Goal: Task Accomplishment & Management: Use online tool/utility

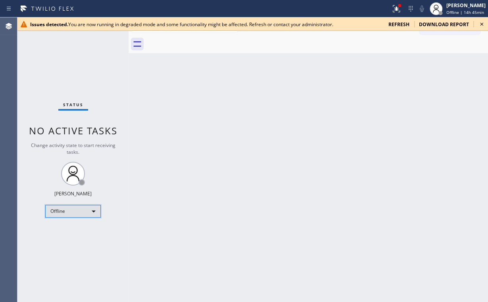
click at [83, 211] on div "Offline" at bounding box center [73, 211] width 56 height 13
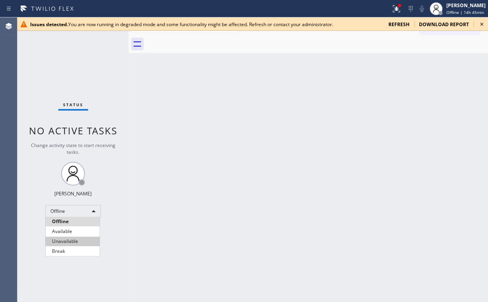
click at [77, 245] on li "Unavailable" at bounding box center [73, 242] width 54 height 10
drag, startPoint x: 306, startPoint y: 154, endPoint x: 336, endPoint y: 127, distance: 40.5
click at [307, 153] on div "Back to Dashboard Change Sender ID Customers Technicians Select a contact Outbo…" at bounding box center [309, 159] width 360 height 285
click at [481, 22] on icon at bounding box center [482, 24] width 10 height 10
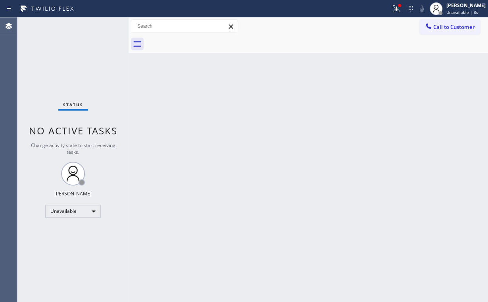
click at [388, 11] on div at bounding box center [195, 8] width 385 height 13
click at [395, 11] on div at bounding box center [396, 9] width 17 height 10
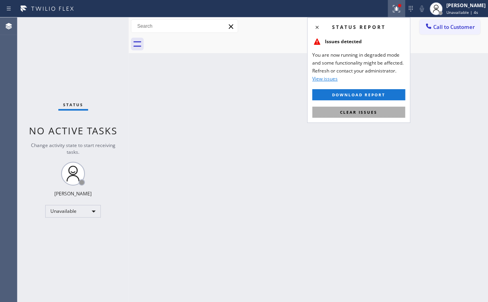
click at [370, 116] on button "Clear issues" at bounding box center [358, 112] width 93 height 11
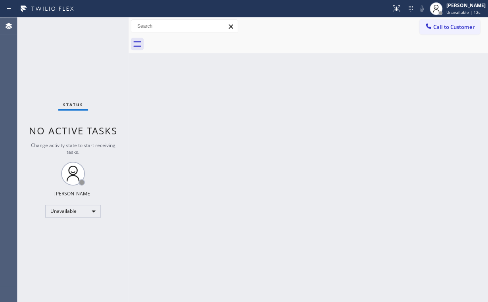
drag, startPoint x: 363, startPoint y: 149, endPoint x: 303, endPoint y: 131, distance: 62.3
click at [363, 149] on div "Back to Dashboard Change Sender ID Customers Technicians Select a contact Outbo…" at bounding box center [309, 159] width 360 height 285
click at [448, 29] on span "Call to Customer" at bounding box center [454, 26] width 42 height 7
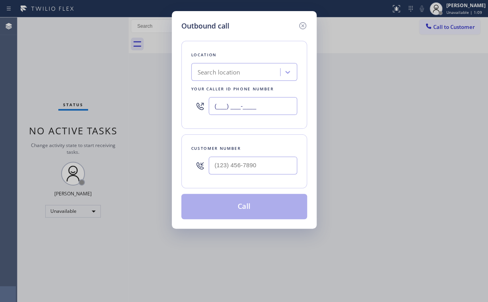
drag, startPoint x: 275, startPoint y: 102, endPoint x: 128, endPoint y: 111, distance: 146.7
click at [147, 110] on div "Outbound call Location Search location Your caller id phone number (___) ___-__…" at bounding box center [244, 151] width 488 height 302
paste input "855) 999-4417"
type input "(855) 999-4417"
drag, startPoint x: 254, startPoint y: 162, endPoint x: 260, endPoint y: 159, distance: 5.9
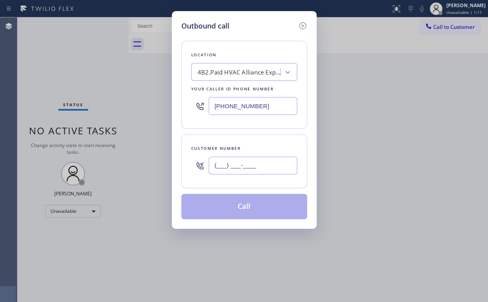
click at [255, 162] on input "(___) ___-____" at bounding box center [253, 166] width 89 height 18
paste input "323) 251-5369"
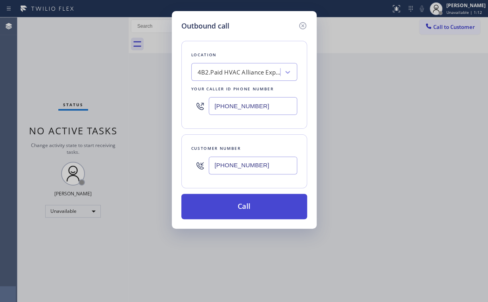
type input "(323) 251-5369"
click at [243, 204] on button "Call" at bounding box center [244, 206] width 126 height 25
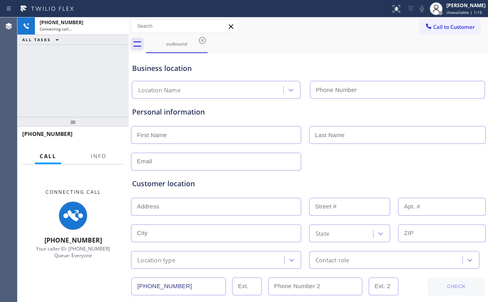
type input "(855) 999-4417"
drag, startPoint x: 97, startPoint y: 158, endPoint x: 112, endPoint y: 135, distance: 27.2
click at [97, 158] on span "Info" at bounding box center [98, 156] width 15 height 7
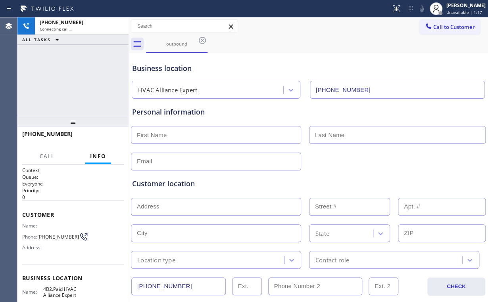
click at [92, 79] on div "+13232515369 Connecting call… ALL TASKS ALL TASKS ACTIVE TASKS TASKS IN WRAP UP" at bounding box center [72, 67] width 111 height 100
click at [78, 81] on div "+13232515369 Live | 00:13 ALL TASKS ALL TASKS ACTIVE TASKS TASKS IN WRAP UP" at bounding box center [72, 67] width 111 height 100
click at [77, 82] on div "+13232515369 Live | 00:14 ALL TASKS ALL TASKS ACTIVE TASKS TASKS IN WRAP UP" at bounding box center [72, 67] width 111 height 100
click at [75, 80] on div "+13232515369 Live | 01:03 ALL TASKS ALL TASKS ACTIVE TASKS TASKS IN WRAP UP" at bounding box center [72, 67] width 111 height 100
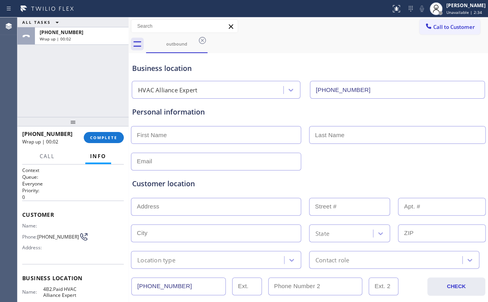
click at [76, 80] on div "ALL TASKS ALL TASKS ACTIVE TASKS TASKS IN WRAP UP +13232515369 Wrap up | 00:02" at bounding box center [72, 67] width 111 height 100
click at [104, 139] on span "COMPLETE" at bounding box center [103, 138] width 27 height 6
click at [176, 48] on div "outbound" at bounding box center [177, 43] width 60 height 17
click at [202, 40] on icon at bounding box center [202, 40] width 7 height 7
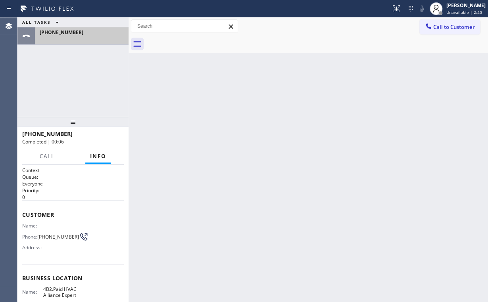
click at [89, 31] on div "+13232515369" at bounding box center [82, 32] width 84 height 7
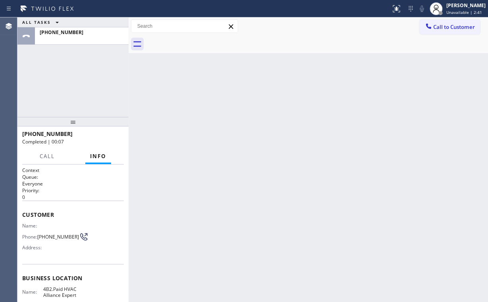
click at [107, 95] on div "ALL TASKS ALL TASKS ACTIVE TASKS TASKS IN WRAP UP +13232515369" at bounding box center [72, 67] width 111 height 100
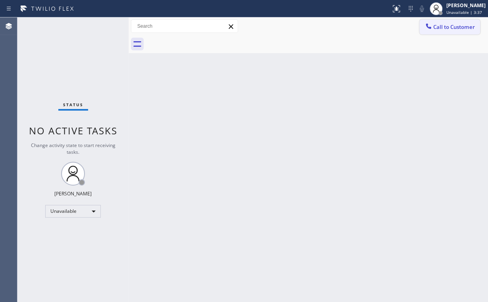
click at [448, 32] on button "Call to Customer" at bounding box center [450, 26] width 61 height 15
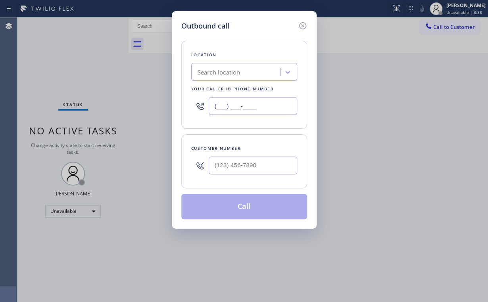
drag, startPoint x: 264, startPoint y: 109, endPoint x: 125, endPoint y: 111, distance: 138.9
click at [138, 111] on div "Outbound call Location Search location Your caller id phone number (___) ___-__…" at bounding box center [244, 151] width 488 height 302
paste input "323) 310-1579"
type input "[PHONE_NUMBER]"
click at [235, 168] on input "(___) ___-____" at bounding box center [253, 166] width 89 height 18
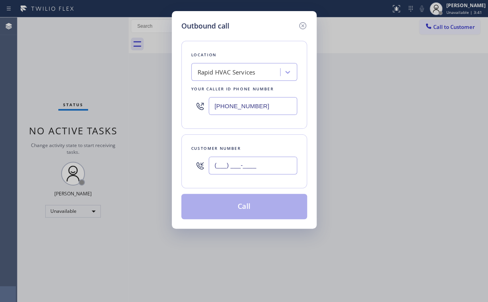
paste input "252) 341-7672"
type input "[PHONE_NUMBER]"
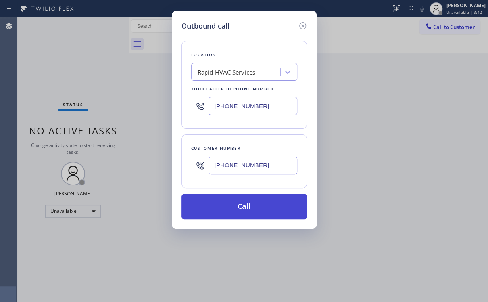
click at [248, 202] on button "Call" at bounding box center [244, 206] width 126 height 25
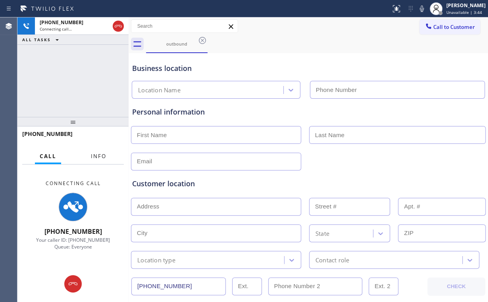
click at [105, 154] on span "Info" at bounding box center [98, 156] width 15 height 7
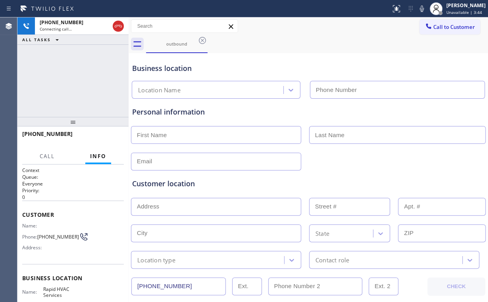
type input "[PHONE_NUMBER]"
click at [89, 77] on div "[PHONE_NUMBER] Connecting call… ALL TASKS ALL TASKS ACTIVE TASKS TASKS IN WRAP …" at bounding box center [72, 67] width 111 height 100
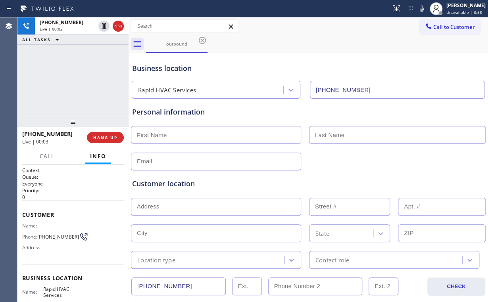
click at [74, 84] on div "[PHONE_NUMBER] Live | 00:02 ALL TASKS ALL TASKS ACTIVE TASKS TASKS IN WRAP UP" at bounding box center [72, 67] width 111 height 100
click at [75, 81] on div "[PHONE_NUMBER] Live | 00:06 ALL TASKS ALL TASKS ACTIVE TASKS TASKS IN WRAP UP" at bounding box center [72, 67] width 111 height 100
click at [81, 81] on div "[PHONE_NUMBER] Live | 00:07 ALL TASKS ALL TASKS ACTIVE TASKS TASKS IN WRAP UP" at bounding box center [72, 67] width 111 height 100
click at [81, 81] on div "[PHONE_NUMBER] Live | 00:08 ALL TASKS ALL TASKS ACTIVE TASKS TASKS IN WRAP UP" at bounding box center [72, 67] width 111 height 100
click at [78, 79] on div "[PHONE_NUMBER] Live | 00:10 ALL TASKS ALL TASKS ACTIVE TASKS TASKS IN WRAP UP" at bounding box center [72, 67] width 111 height 100
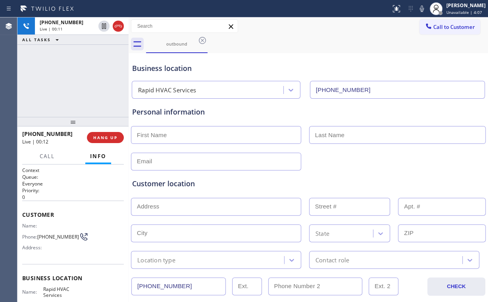
click at [78, 79] on div "[PHONE_NUMBER] Live | 00:11 ALL TASKS ALL TASKS ACTIVE TASKS TASKS IN WRAP UP" at bounding box center [72, 67] width 111 height 100
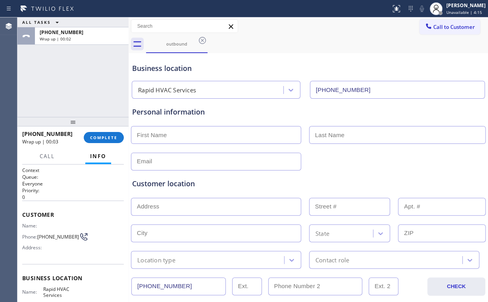
drag, startPoint x: 95, startPoint y: 78, endPoint x: 105, endPoint y: 97, distance: 21.5
click at [95, 78] on div "ALL TASKS ALL TASKS ACTIVE TASKS TASKS IN WRAP UP [PHONE_NUMBER] Wrap up | 00:02" at bounding box center [72, 67] width 111 height 100
click at [109, 133] on button "COMPLETE" at bounding box center [104, 137] width 40 height 11
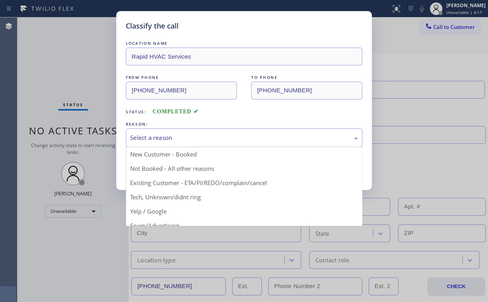
drag, startPoint x: 149, startPoint y: 138, endPoint x: 159, endPoint y: 156, distance: 20.6
click at [150, 138] on div "Select a reason" at bounding box center [244, 137] width 228 height 9
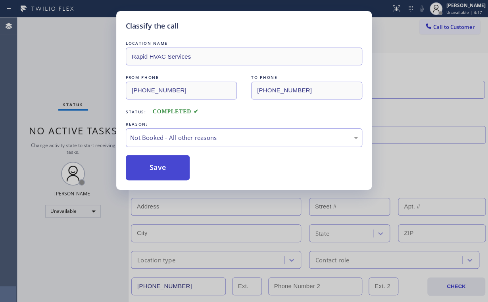
click at [168, 166] on button "Save" at bounding box center [158, 167] width 64 height 25
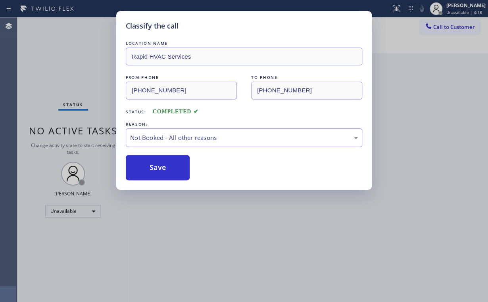
click at [88, 74] on div "Classify the call LOCATION NAME Rapid HVAC Services FROM PHONE [PHONE_NUMBER] T…" at bounding box center [244, 151] width 488 height 302
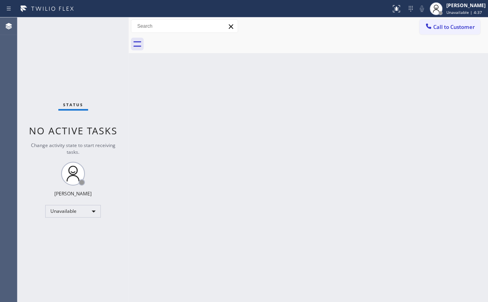
click at [376, 27] on div "Call to Customer Outbound call Location Rapid HVAC Services Your caller id phon…" at bounding box center [309, 26] width 360 height 14
click at [431, 25] on icon at bounding box center [429, 26] width 8 height 8
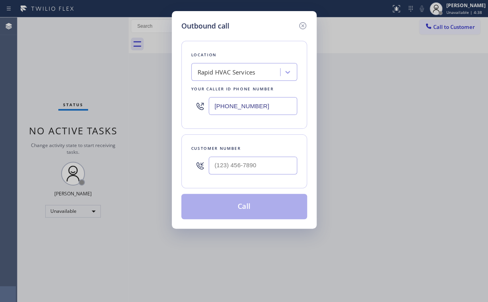
click at [175, 105] on div "Outbound call Location Rapid HVAC Services Your caller id phone number [PHONE_N…" at bounding box center [244, 120] width 145 height 218
paste input "786) 661-1342"
type input "[PHONE_NUMBER]"
click at [260, 156] on div at bounding box center [253, 166] width 89 height 26
click at [258, 161] on input "(___) ___-____" at bounding box center [253, 166] width 89 height 18
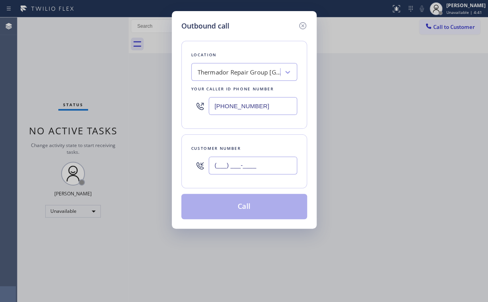
paste input "367) 005-5668"
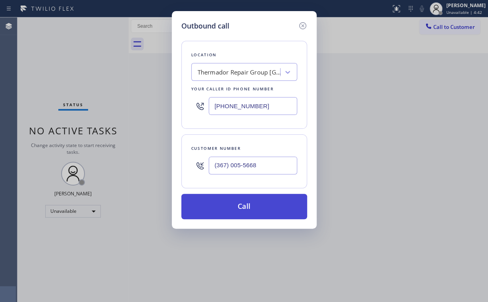
type input "(367) 005-5668"
click at [235, 204] on button "Call" at bounding box center [244, 206] width 126 height 25
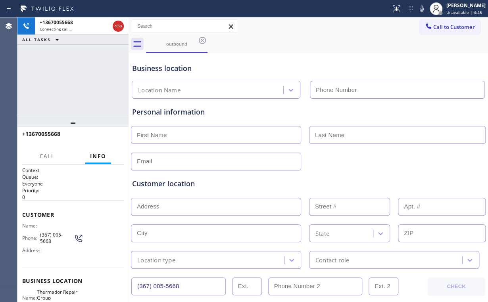
type input "[PHONE_NUMBER]"
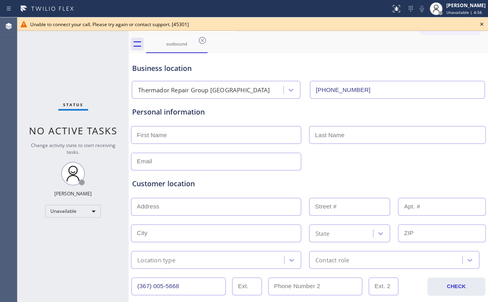
drag, startPoint x: 204, startPoint y: 38, endPoint x: 385, endPoint y: 31, distance: 180.8
click at [204, 38] on icon at bounding box center [202, 40] width 7 height 7
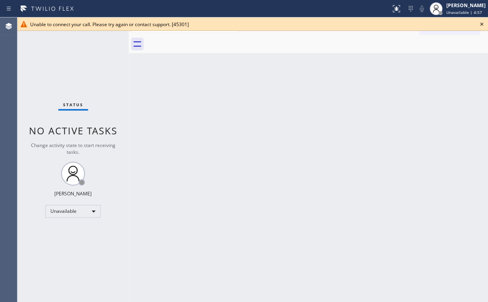
click at [481, 24] on icon at bounding box center [482, 24] width 10 height 10
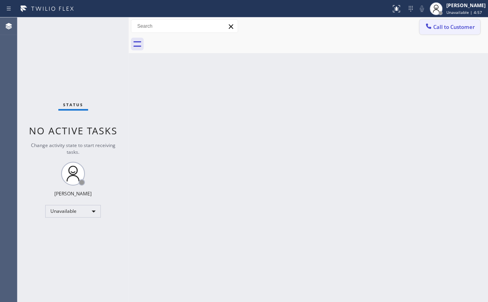
click at [449, 27] on span "Call to Customer" at bounding box center [454, 26] width 42 height 7
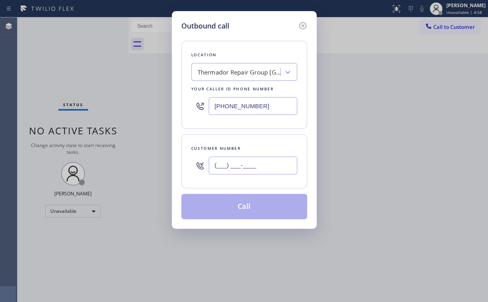
click at [283, 157] on input "(___) ___-____" at bounding box center [253, 166] width 89 height 18
paste input "367) 005-5668"
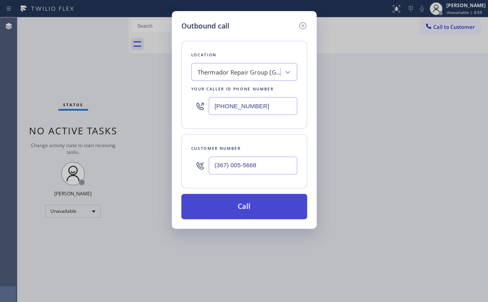
type input "(367) 005-5668"
click at [260, 203] on button "Call" at bounding box center [244, 206] width 126 height 25
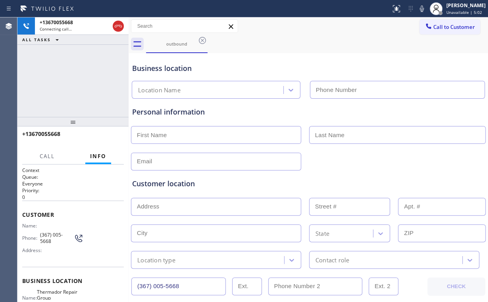
type input "[PHONE_NUMBER]"
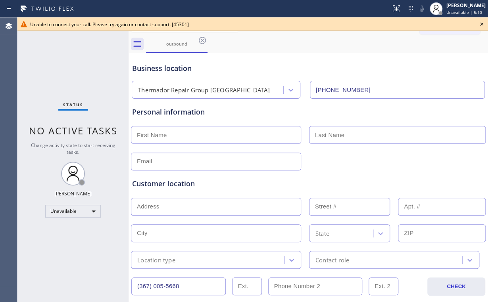
drag, startPoint x: 93, startPoint y: 60, endPoint x: 172, endPoint y: 56, distance: 78.7
click at [93, 60] on div "Status No active tasks Change activity state to start receiving tasks. [PERSON_…" at bounding box center [72, 159] width 111 height 285
click at [172, 44] on div "outbound" at bounding box center [177, 44] width 60 height 6
drag, startPoint x: 194, startPoint y: 40, endPoint x: 200, endPoint y: 41, distance: 6.4
click at [194, 41] on div "outbound" at bounding box center [177, 44] width 60 height 6
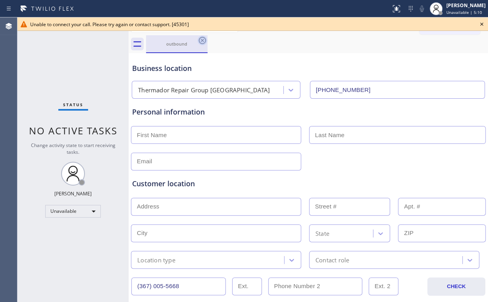
drag, startPoint x: 201, startPoint y: 41, endPoint x: 233, endPoint y: 54, distance: 34.6
click at [202, 41] on icon at bounding box center [203, 41] width 10 height 10
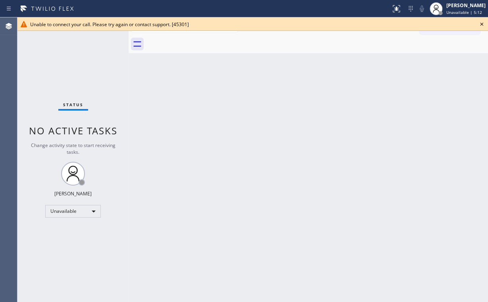
click at [482, 25] on icon at bounding box center [482, 24] width 10 height 10
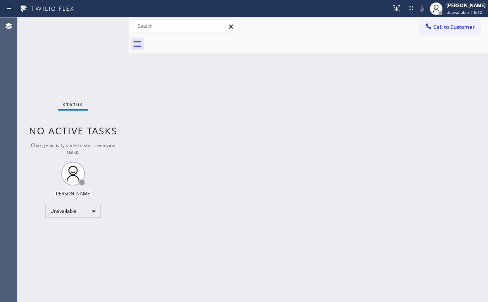
click at [408, 122] on div "Back to Dashboard Change Sender ID Customers Technicians Select a contact Outbo…" at bounding box center [309, 159] width 360 height 285
click at [440, 30] on span "Call to Customer" at bounding box center [454, 26] width 42 height 7
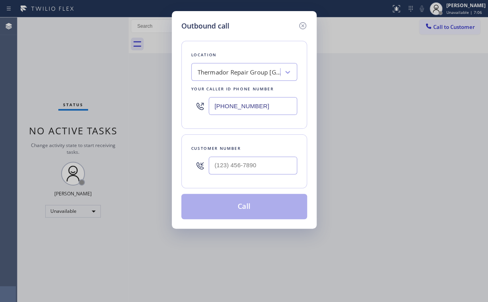
drag, startPoint x: 264, startPoint y: 108, endPoint x: 108, endPoint y: 116, distance: 156.6
click at [175, 108] on div "Outbound call Location Thermador Repair Group [GEOGRAPHIC_DATA] Your caller id …" at bounding box center [244, 120] width 145 height 218
paste input "855) 731-495"
type input "[PHONE_NUMBER]"
click at [264, 164] on input "(___) ___-____" at bounding box center [253, 166] width 89 height 18
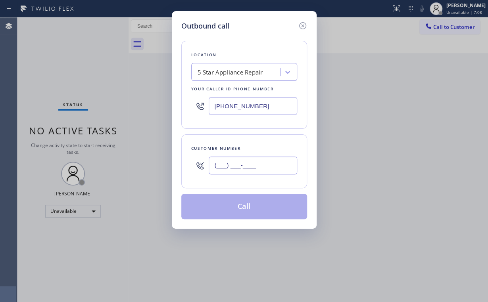
paste input "619) 341-4341"
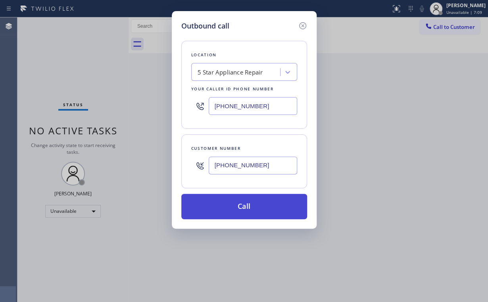
type input "[PHONE_NUMBER]"
click at [249, 204] on button "Call" at bounding box center [244, 206] width 126 height 25
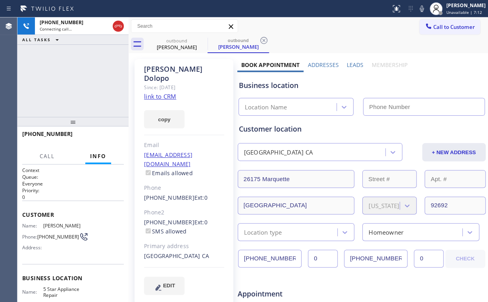
click at [117, 26] on icon at bounding box center [119, 26] width 10 height 10
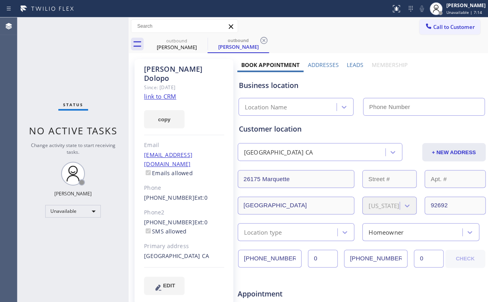
click at [164, 92] on link "link to CRM" at bounding box center [160, 96] width 32 height 8
type input "[PHONE_NUMBER]"
drag, startPoint x: 448, startPoint y: 31, endPoint x: 270, endPoint y: 114, distance: 195.7
click at [447, 31] on button "Call to Customer" at bounding box center [450, 26] width 61 height 15
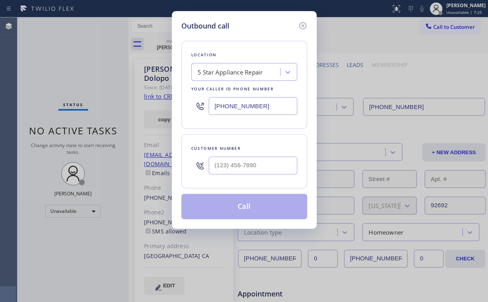
drag, startPoint x: 178, startPoint y: 104, endPoint x: 168, endPoint y: 114, distance: 14.0
click at [131, 102] on div "Outbound call Location 5 Star Appliance Repair Your caller id phone number [PHO…" at bounding box center [244, 151] width 488 height 302
paste input "18) 805-2460"
drag, startPoint x: 212, startPoint y: 103, endPoint x: 206, endPoint y: 119, distance: 16.7
click at [167, 105] on div "Outbound call Location ABC Duct Cleaning [GEOGRAPHIC_DATA] Your caller id phone…" at bounding box center [244, 151] width 488 height 302
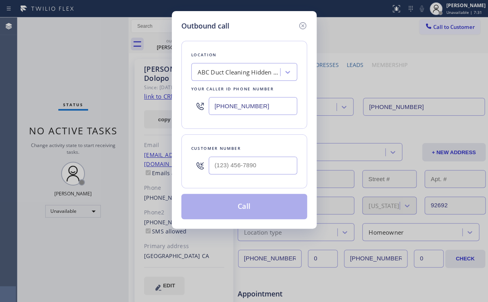
paste input "3) 694-9378"
type input "[PHONE_NUMBER]"
click at [250, 169] on input "(___) ___-____" at bounding box center [253, 166] width 89 height 18
paste input "941) 296-5767"
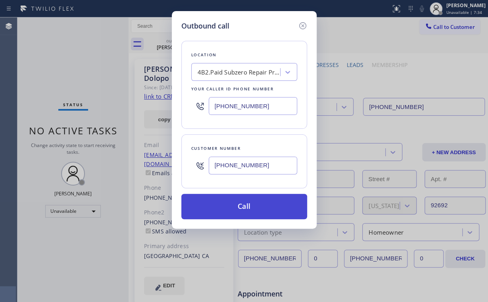
type input "[PHONE_NUMBER]"
click at [235, 205] on button "Call" at bounding box center [244, 206] width 126 height 25
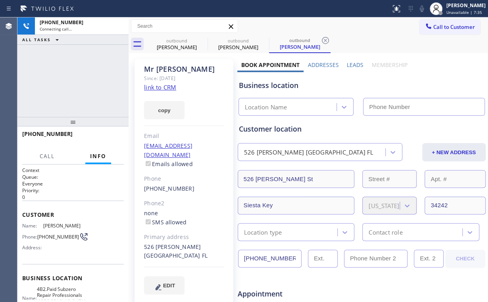
click at [64, 51] on div "[PHONE_NUMBER] Connecting call… ALL TASKS ALL TASKS ACTIVE TASKS TASKS IN WRAP …" at bounding box center [72, 67] width 111 height 100
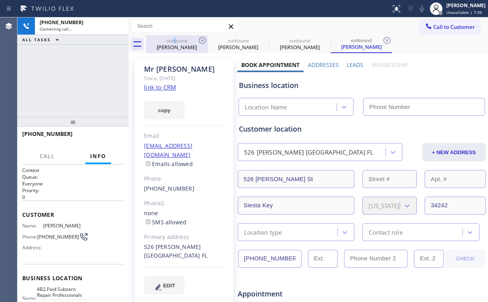
drag, startPoint x: 175, startPoint y: 40, endPoint x: 195, endPoint y: 40, distance: 20.6
click at [178, 40] on div "outbound" at bounding box center [177, 41] width 60 height 6
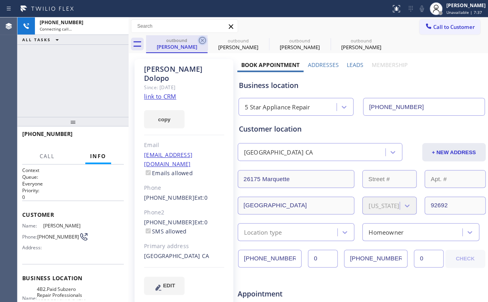
click at [203, 39] on icon at bounding box center [203, 41] width 10 height 10
click at [0, 0] on icon at bounding box center [0, 0] width 0 height 0
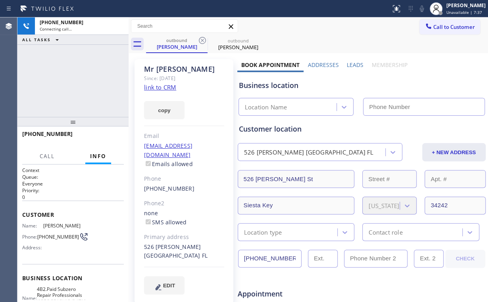
type input "[PHONE_NUMBER]"
click at [165, 88] on link "link to CRM" at bounding box center [160, 87] width 32 height 8
click at [113, 89] on div "[PHONE_NUMBER] Connecting call… ALL TASKS ALL TASKS ACTIVE TASKS TASKS IN WRAP …" at bounding box center [72, 67] width 111 height 100
click at [94, 64] on div "[PHONE_NUMBER] Connecting call… ALL TASKS ALL TASKS ACTIVE TASKS TASKS IN WRAP …" at bounding box center [72, 67] width 111 height 100
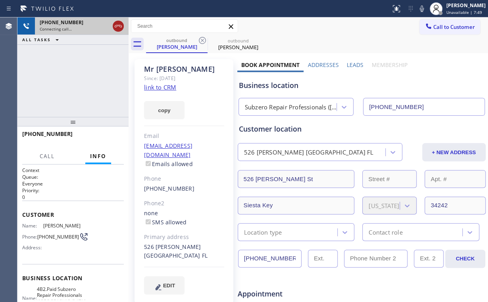
click at [115, 26] on icon at bounding box center [118, 26] width 7 height 2
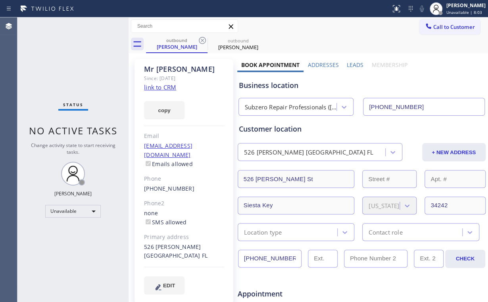
drag, startPoint x: 443, startPoint y: 27, endPoint x: 311, endPoint y: 105, distance: 153.4
click at [441, 28] on span "Call to Customer" at bounding box center [454, 26] width 42 height 7
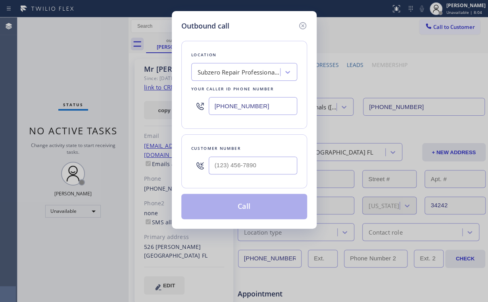
drag, startPoint x: 166, startPoint y: 106, endPoint x: 139, endPoint y: 104, distance: 27.0
click at [127, 104] on div "Outbound call Location Subzero Repair Professionals ([GEOGRAPHIC_DATA], Google …" at bounding box center [244, 151] width 488 height 302
paste input "760) 388-9556"
type input "[PHONE_NUMBER]"
click at [257, 160] on input "(___) ___-____" at bounding box center [253, 166] width 89 height 18
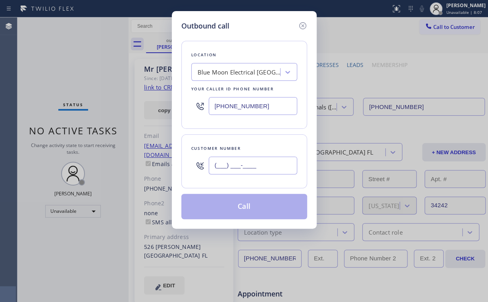
paste input "442) 434-7902"
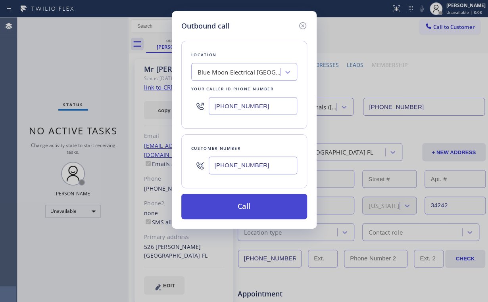
type input "[PHONE_NUMBER]"
click at [238, 204] on button "Call" at bounding box center [244, 206] width 126 height 25
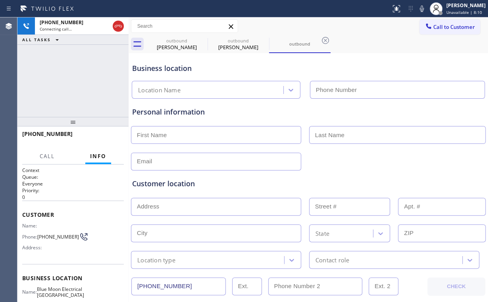
type input "[PHONE_NUMBER]"
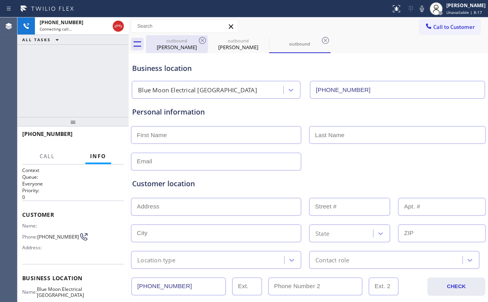
drag, startPoint x: 171, startPoint y: 45, endPoint x: 195, endPoint y: 41, distance: 24.9
click at [171, 45] on div "[PERSON_NAME]" at bounding box center [177, 47] width 60 height 7
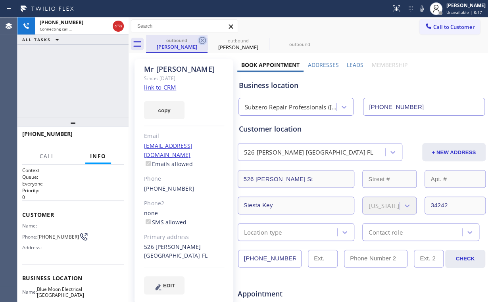
click at [204, 41] on icon at bounding box center [203, 41] width 10 height 10
click at [0, 0] on icon at bounding box center [0, 0] width 0 height 0
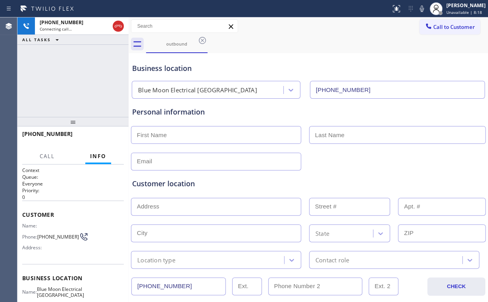
click at [87, 75] on div "[PHONE_NUMBER] Connecting call… ALL TASKS ALL TASKS ACTIVE TASKS TASKS IN WRAP …" at bounding box center [72, 67] width 111 height 100
click at [83, 78] on div "[PHONE_NUMBER] Live | 00:38 ALL TASKS ALL TASKS ACTIVE TASKS TASKS IN WRAP UP" at bounding box center [72, 67] width 111 height 100
click at [79, 79] on div "[PHONE_NUMBER] Live | 00:39 ALL TASKS ALL TASKS ACTIVE TASKS TASKS IN WRAP UP" at bounding box center [72, 67] width 111 height 100
click at [110, 137] on span "HANG UP" at bounding box center [105, 138] width 24 height 6
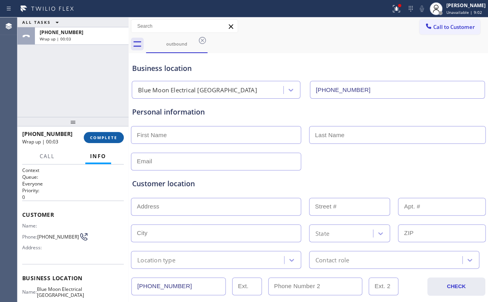
click at [110, 139] on span "COMPLETE" at bounding box center [103, 138] width 27 height 6
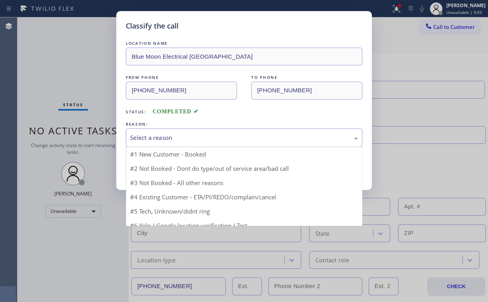
click at [178, 136] on div "Select a reason" at bounding box center [244, 137] width 228 height 9
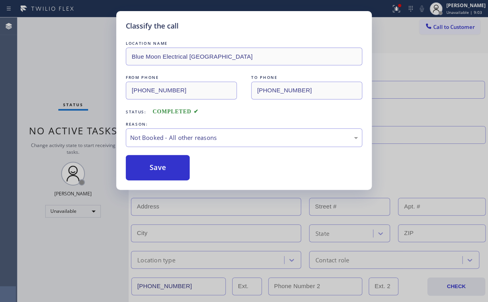
drag, startPoint x: 174, startPoint y: 167, endPoint x: 92, endPoint y: 69, distance: 127.1
click at [171, 165] on button "Save" at bounding box center [158, 167] width 64 height 25
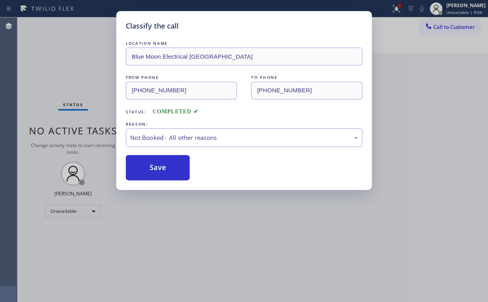
drag, startPoint x: 92, startPoint y: 69, endPoint x: 454, endPoint y: 135, distance: 368.2
click at [92, 70] on div "Classify the call LOCATION NAME Blue Moon Electrical Palm Desert FROM PHONE [PH…" at bounding box center [244, 151] width 488 height 302
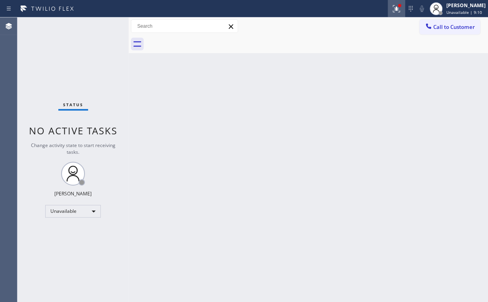
click at [401, 8] on icon at bounding box center [397, 9] width 10 height 10
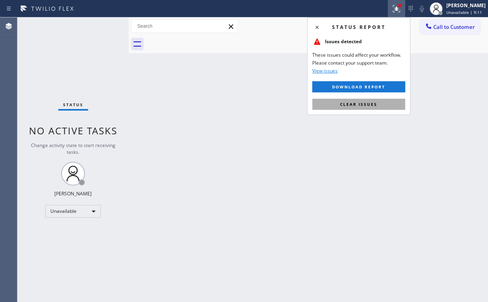
click at [396, 103] on button "Clear issues" at bounding box center [358, 104] width 93 height 11
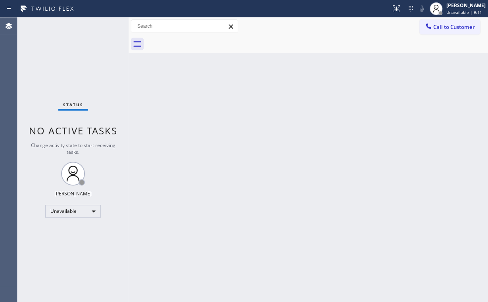
drag, startPoint x: 433, startPoint y: 84, endPoint x: 440, endPoint y: 73, distance: 13.1
click at [434, 84] on div "Back to Dashboard Change Sender ID Customers Technicians Select a contact Outbo…" at bounding box center [309, 159] width 360 height 285
click at [441, 29] on span "Call to Customer" at bounding box center [454, 26] width 42 height 7
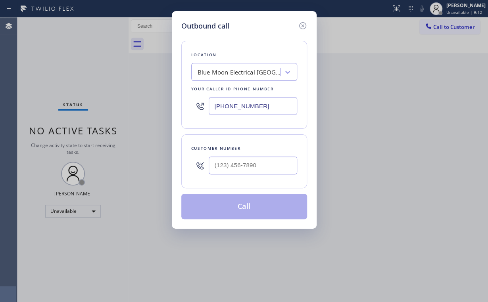
drag, startPoint x: 277, startPoint y: 105, endPoint x: 146, endPoint y: 104, distance: 130.2
click at [152, 105] on div "Outbound call Location Blue Moon Electrical [GEOGRAPHIC_DATA] Your caller id ph…" at bounding box center [244, 151] width 488 height 302
paste input "818) 805-2460"
type input "[PHONE_NUMBER]"
click at [248, 168] on input "(___) ___-____" at bounding box center [253, 166] width 89 height 18
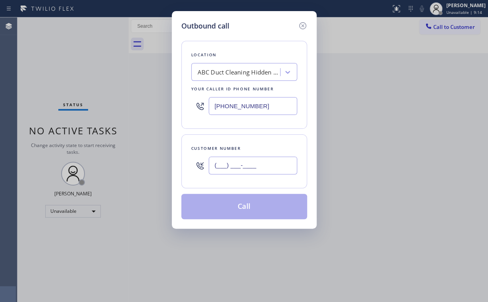
paste input "818) 443-6913"
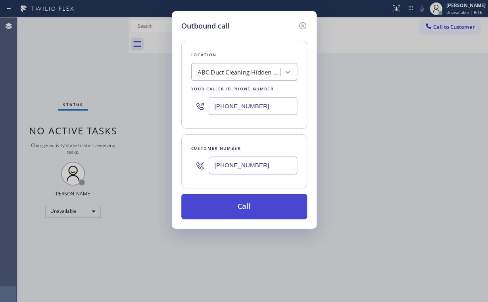
type input "[PHONE_NUMBER]"
click at [231, 210] on button "Call" at bounding box center [244, 206] width 126 height 25
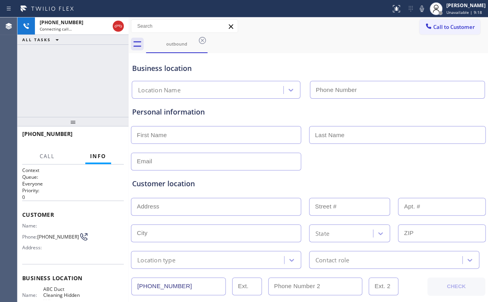
type input "[PHONE_NUMBER]"
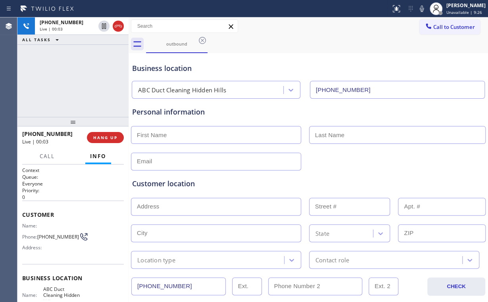
click at [70, 75] on div "[PHONE_NUMBER] Live | 00:03 ALL TASKS ALL TASKS ACTIVE TASKS TASKS IN WRAP UP" at bounding box center [72, 67] width 111 height 100
click at [79, 78] on div "[PHONE_NUMBER] Live | 00:04 ALL TASKS ALL TASKS ACTIVE TASKS TASKS IN WRAP UP" at bounding box center [72, 67] width 111 height 100
click at [110, 143] on button "HANG UP" at bounding box center [105, 137] width 37 height 11
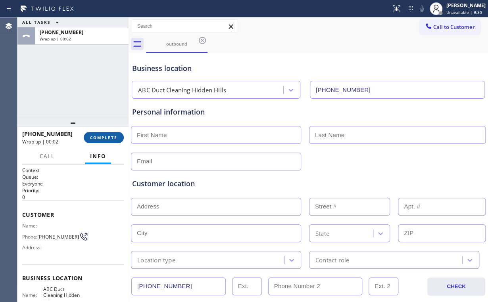
click at [109, 138] on span "COMPLETE" at bounding box center [103, 138] width 27 height 6
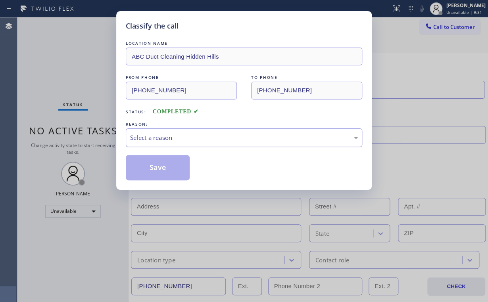
click at [197, 133] on div "Select a reason" at bounding box center [244, 137] width 228 height 9
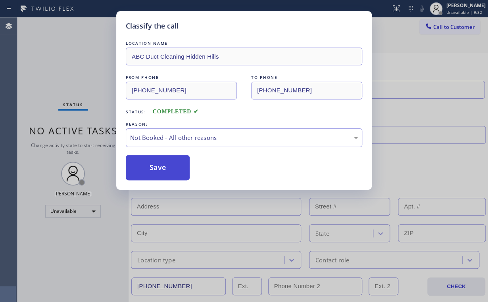
click at [173, 165] on button "Save" at bounding box center [158, 167] width 64 height 25
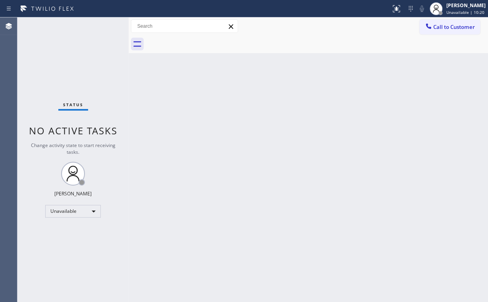
drag, startPoint x: 433, startPoint y: 28, endPoint x: 308, endPoint y: 76, distance: 133.6
click at [433, 28] on div at bounding box center [429, 27] width 10 height 10
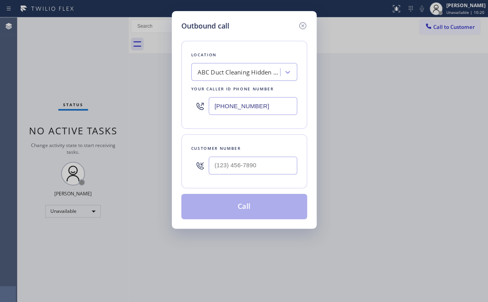
drag, startPoint x: 268, startPoint y: 104, endPoint x: 152, endPoint y: 107, distance: 115.9
click at [162, 108] on div "Outbound call Location ABC Duct Cleaning [GEOGRAPHIC_DATA] Your caller id phone…" at bounding box center [244, 151] width 488 height 302
paste input "602) 755-6017"
type input "[PHONE_NUMBER]"
click at [266, 164] on input "(___) ___-____" at bounding box center [253, 166] width 89 height 18
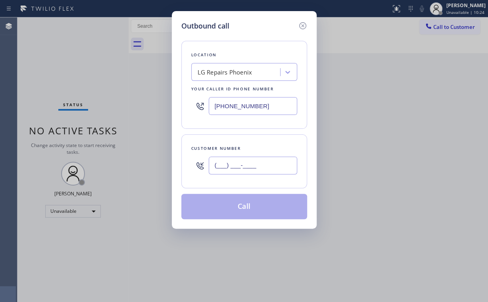
paste input "832) 228-3358"
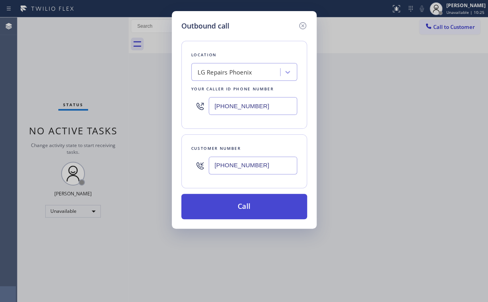
type input "[PHONE_NUMBER]"
drag, startPoint x: 250, startPoint y: 206, endPoint x: 454, endPoint y: 230, distance: 205.8
click at [250, 206] on button "Call" at bounding box center [244, 206] width 126 height 25
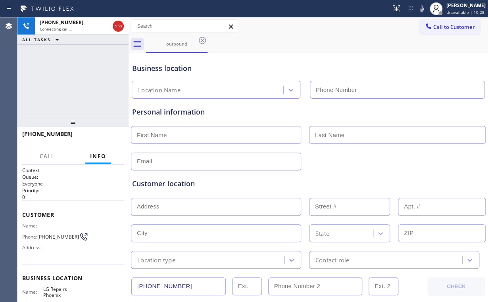
type input "[PHONE_NUMBER]"
drag, startPoint x: 67, startPoint y: 67, endPoint x: 82, endPoint y: 76, distance: 18.2
click at [67, 67] on div "[PHONE_NUMBER] Connecting call… ALL TASKS ALL TASKS ACTIVE TASKS TASKS IN WRAP …" at bounding box center [72, 67] width 111 height 100
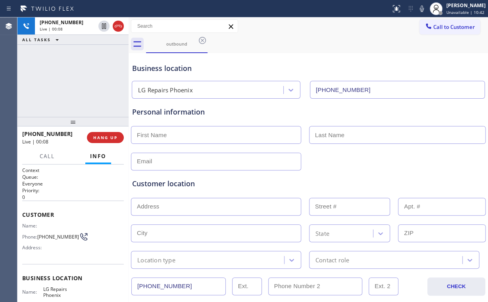
click at [77, 79] on div "[PHONE_NUMBER] Live | 00:08 ALL TASKS ALL TASKS ACTIVE TASKS TASKS IN WRAP UP" at bounding box center [72, 67] width 111 height 100
click at [78, 79] on div "[PHONE_NUMBER] Live | 00:08 ALL TASKS ALL TASKS ACTIVE TASKS TASKS IN WRAP UP" at bounding box center [72, 67] width 111 height 100
click at [79, 82] on div "[PHONE_NUMBER] Live | 00:29 ALL TASKS ALL TASKS ACTIVE TASKS TASKS IN WRAP UP" at bounding box center [72, 67] width 111 height 100
click at [79, 82] on div "[PHONE_NUMBER] Live | 00:30 ALL TASKS ALL TASKS ACTIVE TASKS TASKS IN WRAP UP" at bounding box center [72, 67] width 111 height 100
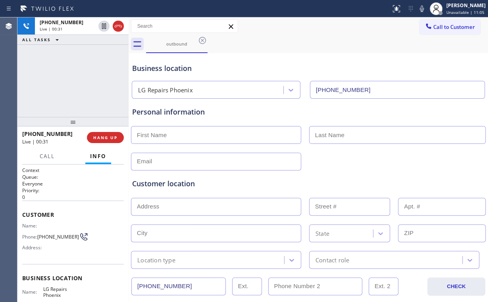
click at [79, 82] on div "[PHONE_NUMBER] Live | 00:31 ALL TASKS ALL TASKS ACTIVE TASKS TASKS IN WRAP UP" at bounding box center [72, 67] width 111 height 100
click at [107, 136] on span "HANG UP" at bounding box center [105, 138] width 24 height 6
click at [107, 136] on span "COMPLETE" at bounding box center [103, 138] width 27 height 6
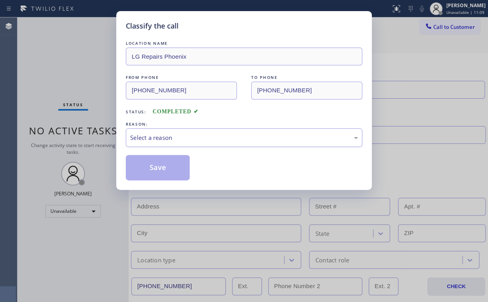
drag, startPoint x: 163, startPoint y: 139, endPoint x: 164, endPoint y: 145, distance: 5.6
click at [164, 140] on div "Select a reason" at bounding box center [244, 137] width 228 height 9
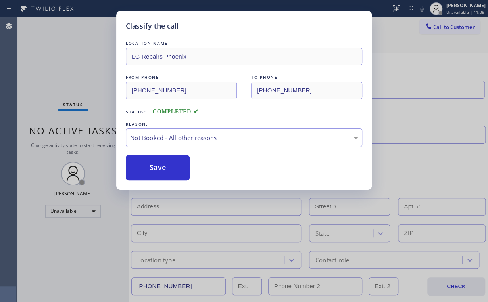
click at [160, 170] on button "Save" at bounding box center [158, 167] width 64 height 25
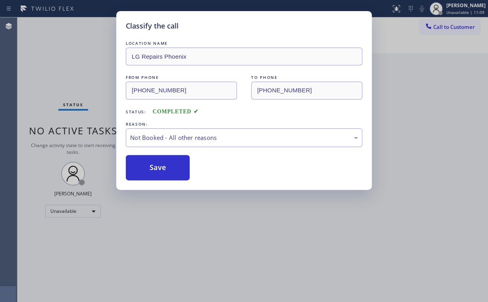
click at [79, 78] on div "Classify the call LOCATION NAME LG Repairs Phoenix FROM PHONE [PHONE_NUMBER] TO…" at bounding box center [244, 151] width 488 height 302
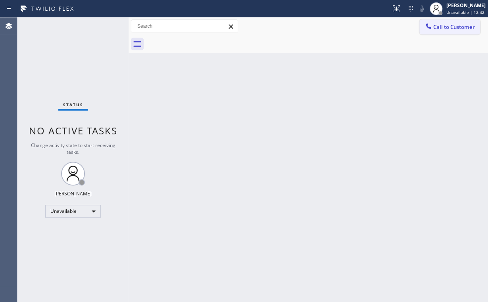
click at [435, 24] on span "Call to Customer" at bounding box center [454, 26] width 42 height 7
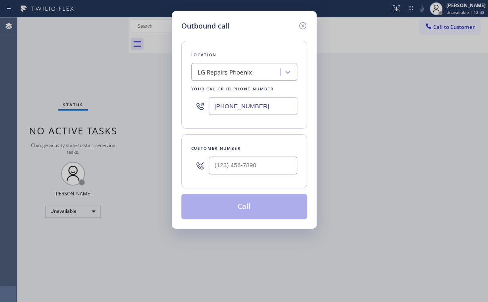
drag, startPoint x: 260, startPoint y: 106, endPoint x: 152, endPoint y: 104, distance: 108.0
click at [152, 105] on div "Outbound call Location LG Repairs [GEOGRAPHIC_DATA] Your caller id phone number…" at bounding box center [244, 151] width 488 height 302
paste input "text"
type input "[PHONE_NUMBER]"
click at [241, 162] on input "(___) ___-____" at bounding box center [253, 166] width 89 height 18
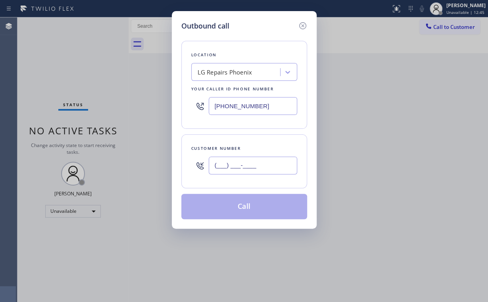
paste input "832) 228-3358"
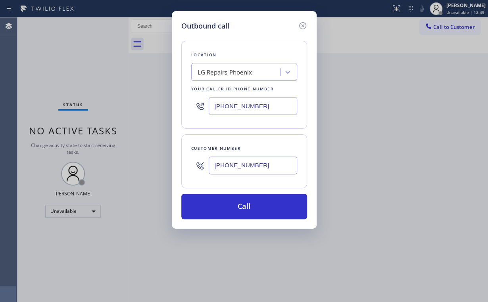
type input "[PHONE_NUMBER]"
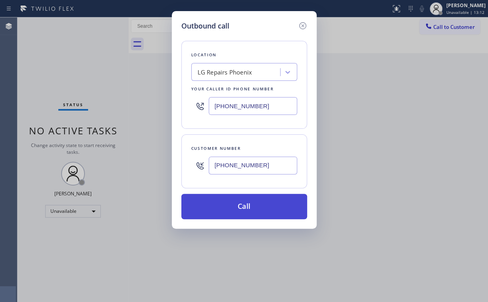
click at [252, 204] on button "Call" at bounding box center [244, 206] width 126 height 25
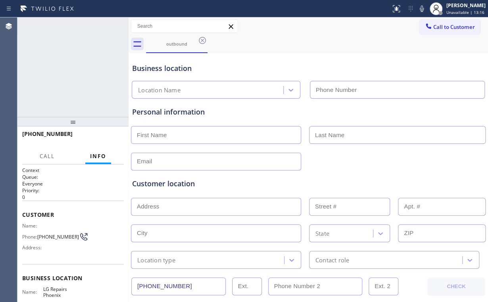
type input "[PHONE_NUMBER]"
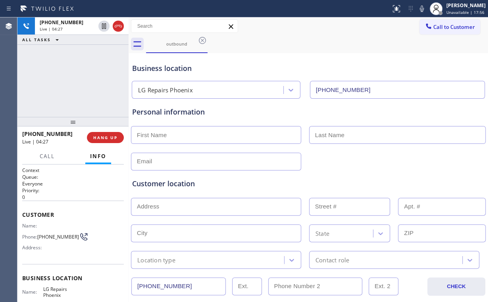
click at [183, 137] on input "text" at bounding box center [216, 135] width 170 height 18
type input "[PERSON_NAME]"
click at [353, 129] on input "text" at bounding box center [397, 135] width 177 height 18
click at [352, 137] on input "text" at bounding box center [397, 135] width 177 height 18
click at [193, 162] on input "text" at bounding box center [216, 162] width 170 height 18
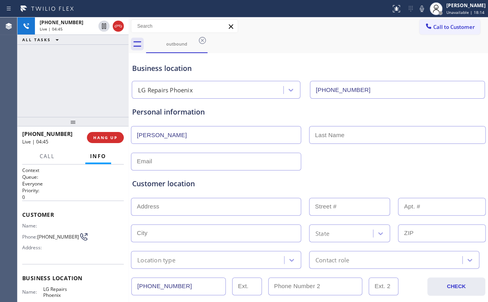
drag, startPoint x: 185, startPoint y: 205, endPoint x: 190, endPoint y: 203, distance: 4.8
click at [185, 205] on input "text" at bounding box center [216, 207] width 170 height 18
paste input "[STREET_ADDRESS]"
type input "[STREET_ADDRESS]"
type input "22619"
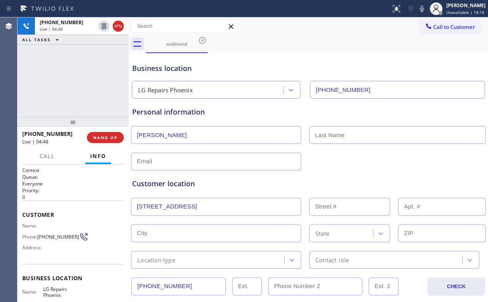
type input "Phoenix"
type input "85050"
click at [170, 183] on div "Customer location" at bounding box center [308, 184] width 352 height 11
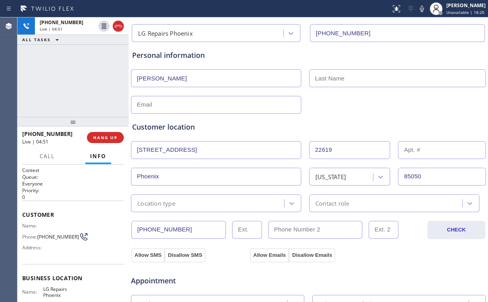
scroll to position [64, 0]
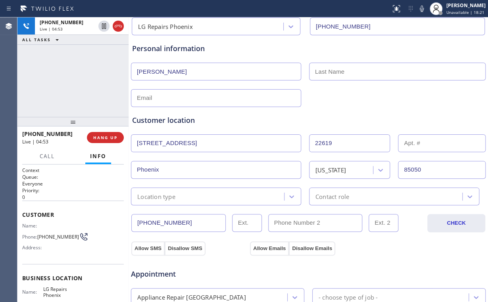
click at [199, 196] on div "Location type" at bounding box center [208, 197] width 151 height 14
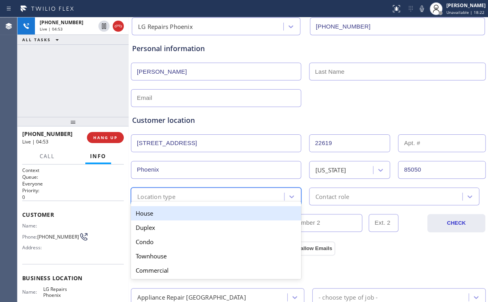
type input "h"
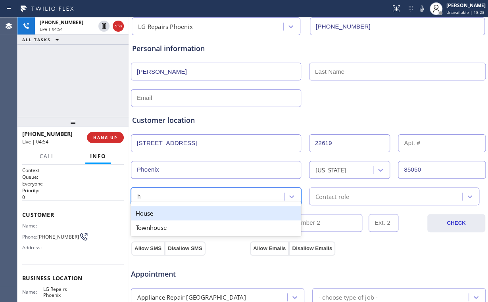
click at [159, 211] on div "House" at bounding box center [216, 213] width 170 height 14
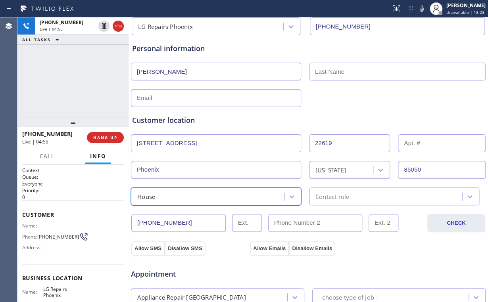
click at [338, 197] on div "Contact role" at bounding box center [333, 196] width 34 height 9
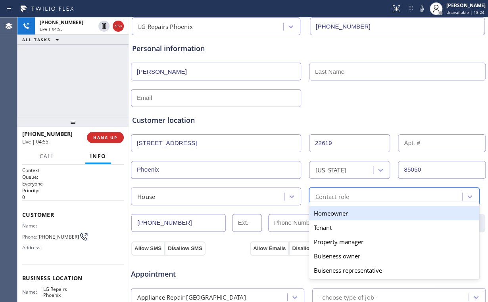
type input "h"
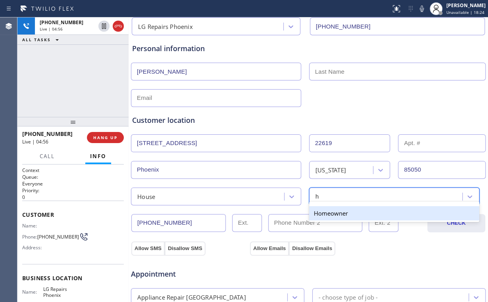
click at [326, 212] on div "Homeowner" at bounding box center [394, 213] width 170 height 14
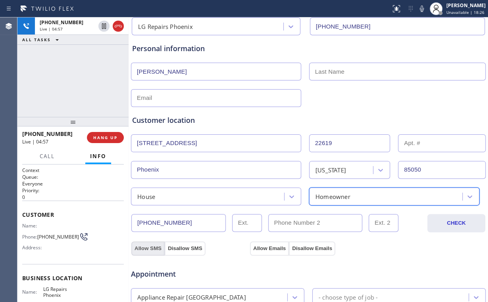
click at [143, 250] on button "Allow SMS" at bounding box center [147, 249] width 33 height 14
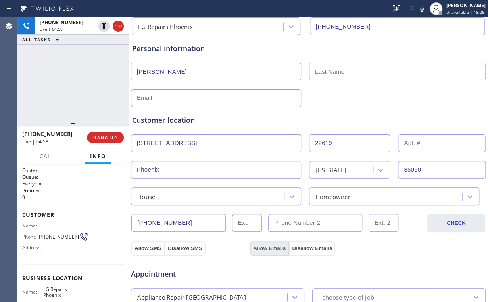
click at [264, 249] on button "Allow Emails" at bounding box center [269, 249] width 39 height 14
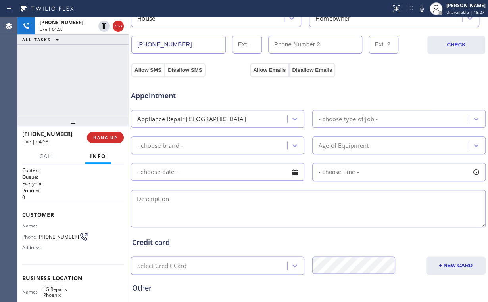
scroll to position [254, 0]
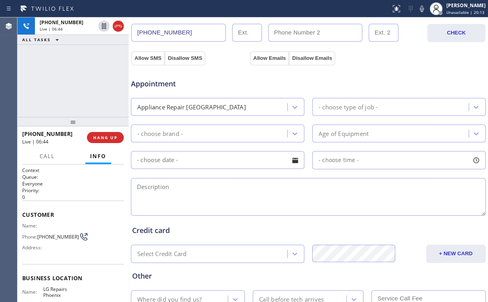
click at [89, 69] on div "[PHONE_NUMBER] Live | 06:44 ALL TASKS ALL TASKS ACTIVE TASKS TASKS IN WRAP UP" at bounding box center [72, 67] width 111 height 100
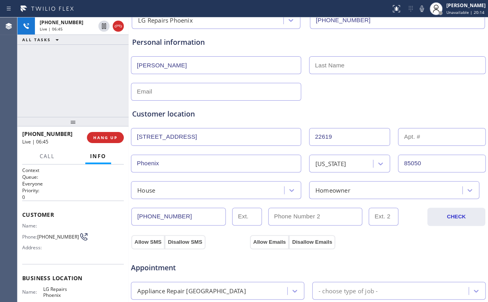
scroll to position [64, 0]
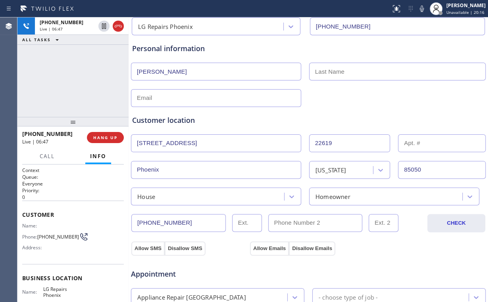
click at [227, 96] on input "text" at bounding box center [216, 98] width 170 height 18
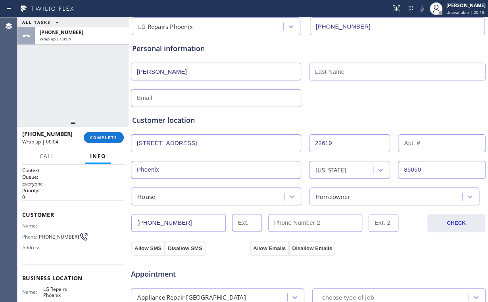
click at [162, 97] on input "text" at bounding box center [216, 98] width 170 height 18
paste input "[PERSON_NAME][EMAIL_ADDRESS][DOMAIN_NAME]"
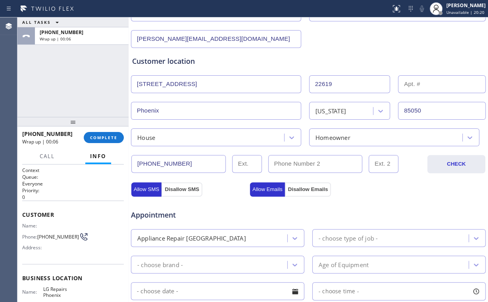
scroll to position [159, 0]
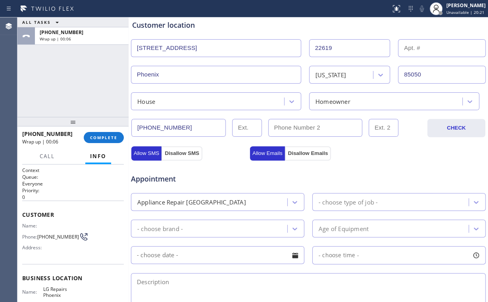
type input "[PERSON_NAME][EMAIL_ADDRESS][DOMAIN_NAME]"
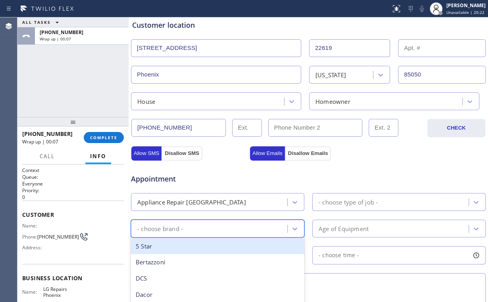
click at [206, 230] on div "- choose brand -" at bounding box center [210, 229] width 154 height 14
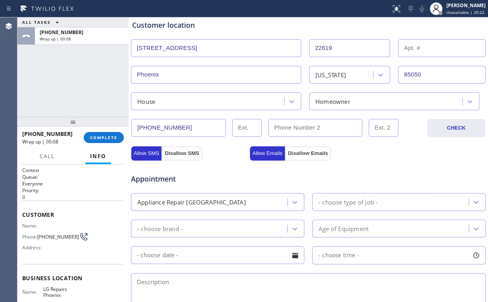
click at [221, 183] on span "Appointment" at bounding box center [189, 179] width 117 height 11
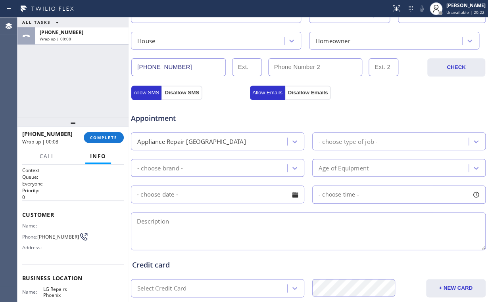
scroll to position [222, 0]
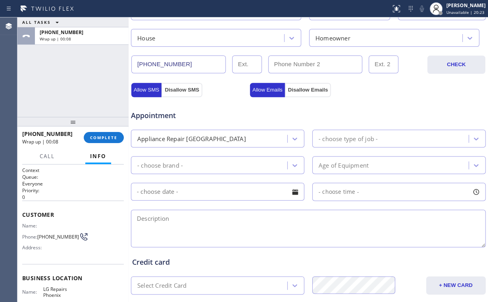
click at [202, 163] on div "- choose brand -" at bounding box center [210, 165] width 154 height 14
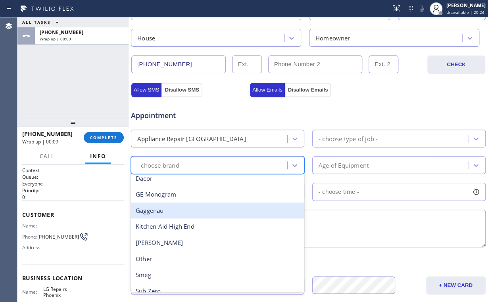
scroll to position [64, 0]
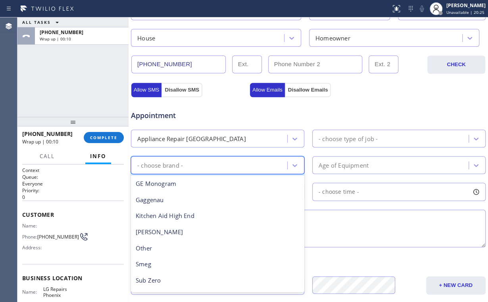
drag, startPoint x: 91, startPoint y: 66, endPoint x: 86, endPoint y: 2, distance: 64.5
click at [91, 65] on div "ALL TASKS ALL TASKS ACTIVE TASKS TASKS IN WRAP UP [PHONE_NUMBER] Wrap up | 00:10" at bounding box center [72, 67] width 111 height 100
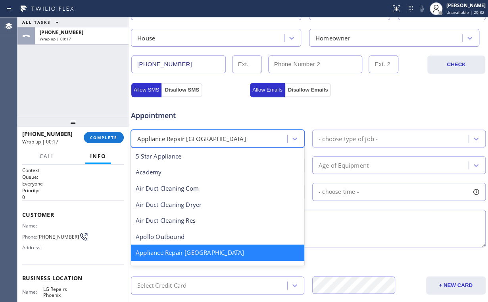
click at [234, 135] on div "Appliance Repair [GEOGRAPHIC_DATA]" at bounding box center [210, 139] width 154 height 14
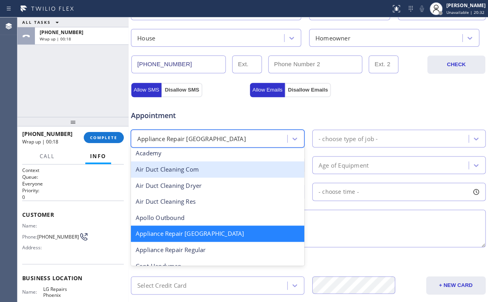
scroll to position [33, 0]
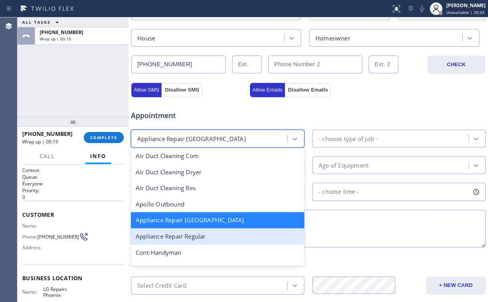
click at [198, 235] on div "Appliance Repair Regular" at bounding box center [217, 237] width 173 height 16
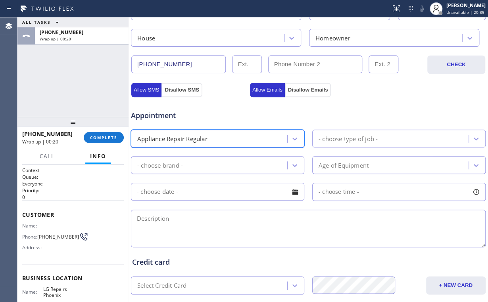
click at [221, 162] on div "- choose brand -" at bounding box center [210, 165] width 154 height 14
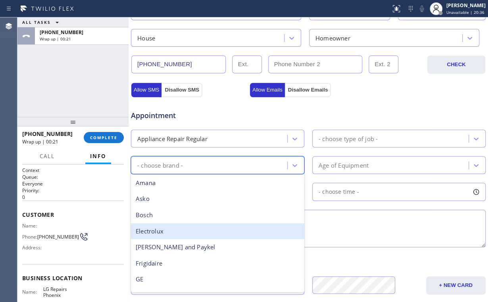
type input "l"
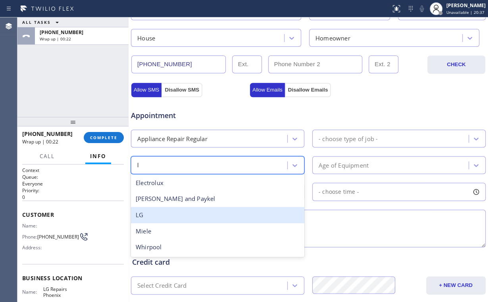
click at [146, 218] on div "LG" at bounding box center [217, 215] width 173 height 16
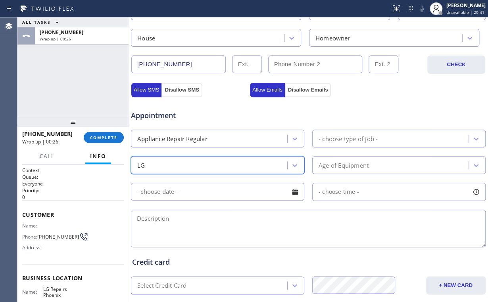
click at [339, 105] on div "Appointment" at bounding box center [308, 111] width 356 height 20
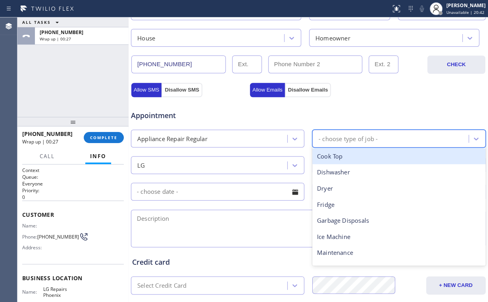
click at [339, 136] on div "- choose type of job -" at bounding box center [348, 138] width 59 height 9
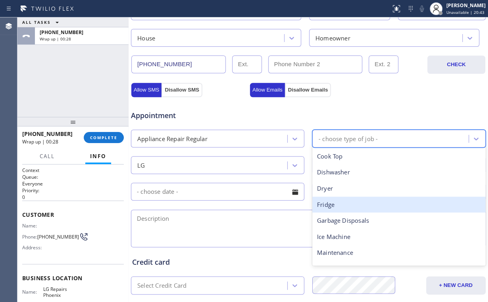
click at [332, 204] on div "Fridge" at bounding box center [398, 205] width 173 height 16
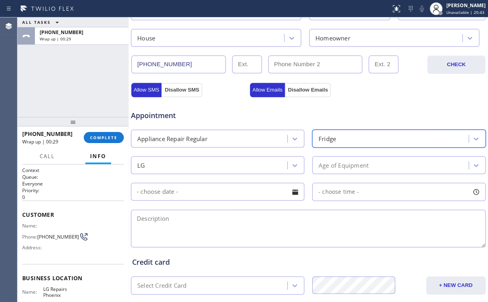
click at [370, 111] on div "Appointment" at bounding box center [308, 111] width 356 height 20
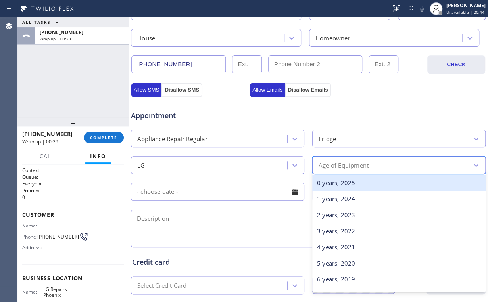
click at [343, 164] on div "Age of Equipment" at bounding box center [344, 165] width 50 height 9
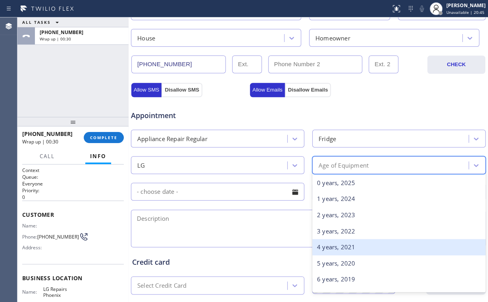
click at [331, 246] on div "4 years, 2021" at bounding box center [398, 247] width 173 height 16
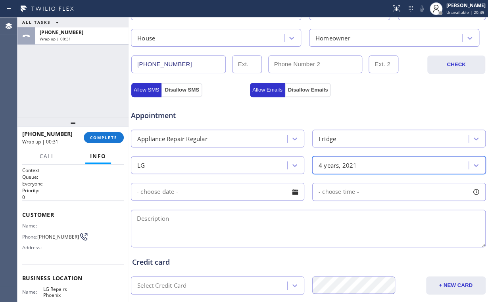
click at [364, 104] on div "Appointment" at bounding box center [308, 111] width 356 height 20
click at [197, 189] on input "text" at bounding box center [217, 192] width 173 height 18
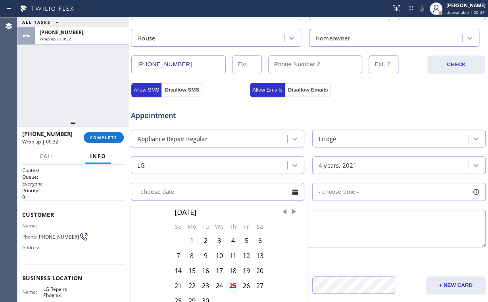
click at [233, 283] on div "25" at bounding box center [232, 286] width 13 height 15
type input "[DATE]"
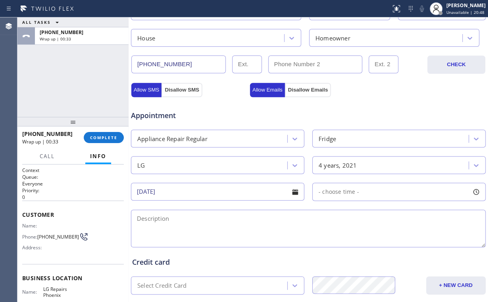
click at [347, 188] on div "- choose time -" at bounding box center [336, 192] width 46 height 9
click at [318, 235] on div at bounding box center [321, 240] width 10 height 17
drag, startPoint x: 319, startPoint y: 237, endPoint x: 437, endPoint y: 240, distance: 117.9
click at [437, 240] on div at bounding box center [440, 240] width 10 height 17
drag, startPoint x: 318, startPoint y: 241, endPoint x: 398, endPoint y: 239, distance: 79.8
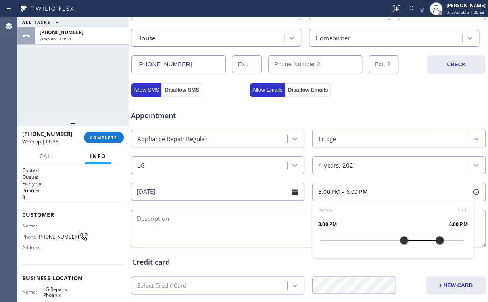
click at [399, 239] on div at bounding box center [404, 240] width 10 height 17
click at [357, 104] on div "Appointment" at bounding box center [308, 111] width 356 height 20
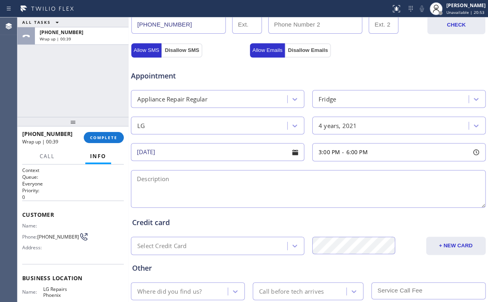
scroll to position [311, 0]
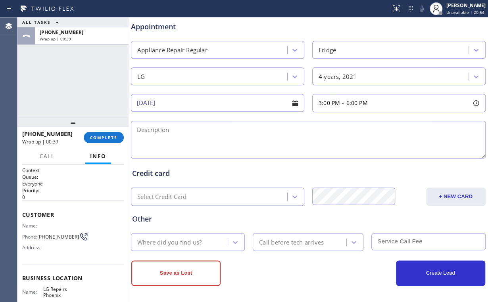
drag, startPoint x: 227, startPoint y: 143, endPoint x: 222, endPoint y: 270, distance: 126.7
click at [227, 144] on textarea at bounding box center [308, 140] width 355 height 38
click at [158, 132] on textarea at bounding box center [308, 140] width 355 height 38
paste textarea "LG | Fridge FS | [DEMOGRAPHIC_DATA] | not getting cold | [STREET_ADDRESS] | hou…"
click at [137, 127] on textarea "LG | Fridge FS | [DEMOGRAPHIC_DATA] | not getting cold | [STREET_ADDRESS] | hou…" at bounding box center [308, 140] width 355 height 38
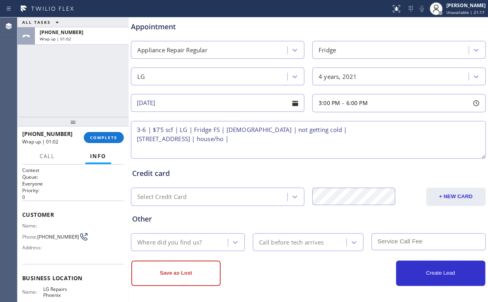
click at [292, 142] on textarea "3-6 | $75 scf | LG | Fridge FS | [DEMOGRAPHIC_DATA] | not getting cold | [STREE…" at bounding box center [308, 140] width 355 height 38
type textarea "3-6 | $75 scf | LG | Fridge FS | [DEMOGRAPHIC_DATA] | not getting cold | [STREE…"
click at [193, 243] on div "Where did you find us?" at bounding box center [169, 242] width 64 height 9
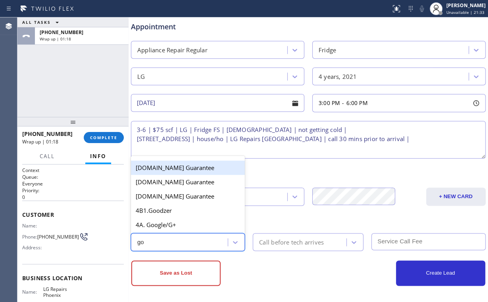
type input "goo"
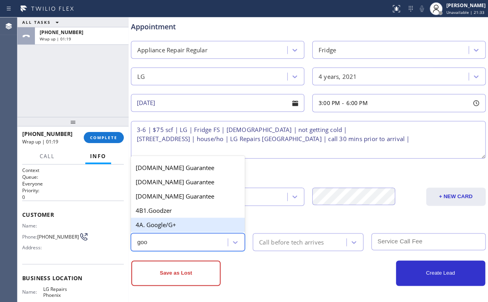
drag, startPoint x: 168, startPoint y: 224, endPoint x: 241, endPoint y: 237, distance: 74.7
click at [169, 224] on div "4A. Google/G+" at bounding box center [188, 225] width 114 height 14
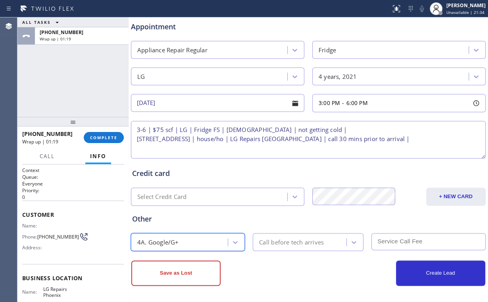
click at [285, 241] on div "Call before tech arrives" at bounding box center [291, 242] width 65 height 9
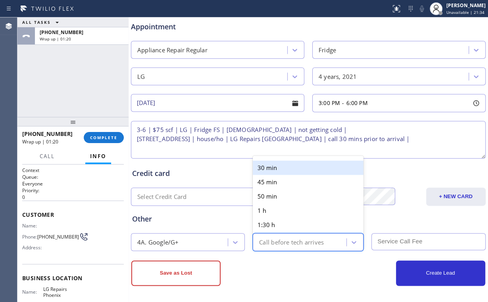
type input "3"
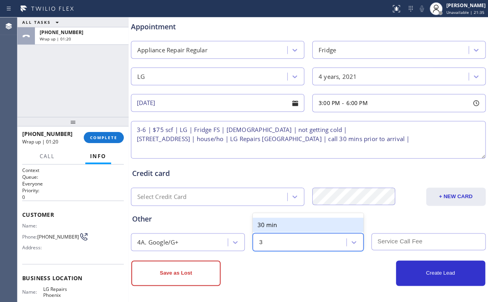
click at [272, 225] on div "30 min" at bounding box center [308, 225] width 111 height 14
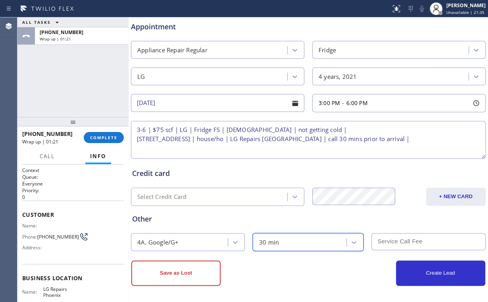
click at [398, 245] on input "text" at bounding box center [429, 241] width 114 height 17
type input "75"
click at [243, 168] on div "Credit card" at bounding box center [308, 173] width 352 height 11
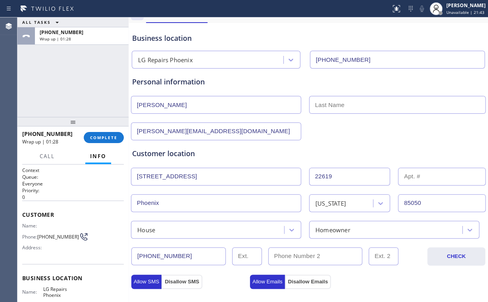
scroll to position [0, 0]
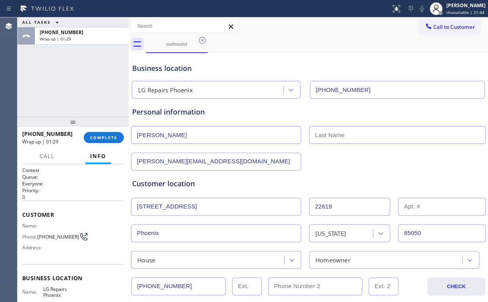
click at [306, 64] on div "Business location" at bounding box center [308, 68] width 352 height 11
click at [343, 135] on input "text" at bounding box center [397, 135] width 177 height 18
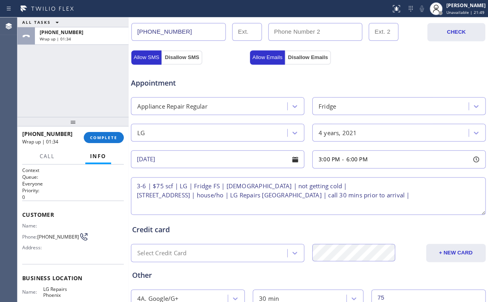
scroll to position [311, 0]
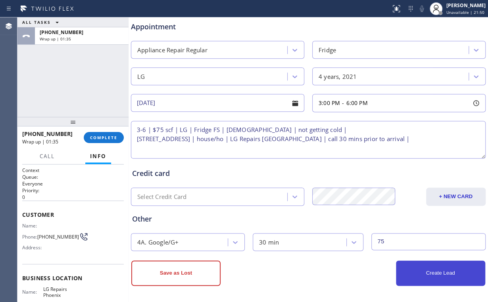
type input "[PERSON_NAME]"
click at [429, 274] on button "Create Lead" at bounding box center [440, 273] width 89 height 25
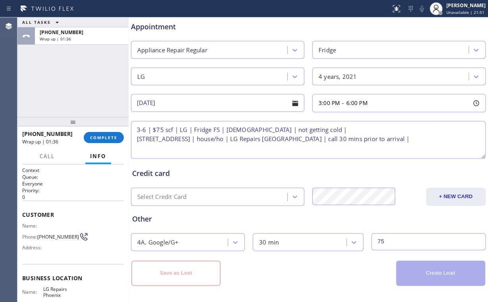
scroll to position [148, 0]
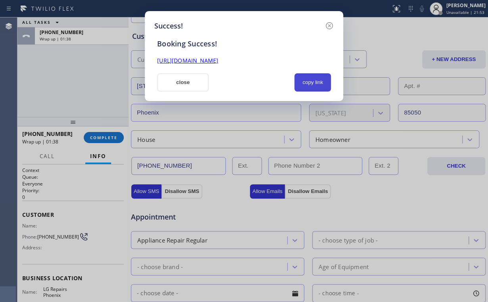
drag, startPoint x: 307, startPoint y: 83, endPoint x: 393, endPoint y: 24, distance: 104.2
click at [308, 83] on button "copy link" at bounding box center [313, 82] width 37 height 18
click at [183, 85] on button "close" at bounding box center [183, 82] width 52 height 18
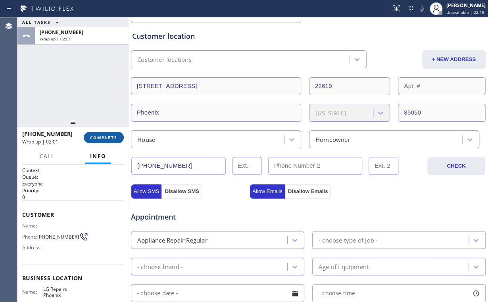
click at [106, 133] on button "COMPLETE" at bounding box center [104, 137] width 40 height 11
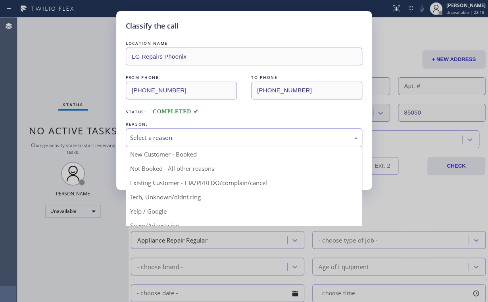
click at [150, 134] on div "Select a reason" at bounding box center [244, 137] width 228 height 9
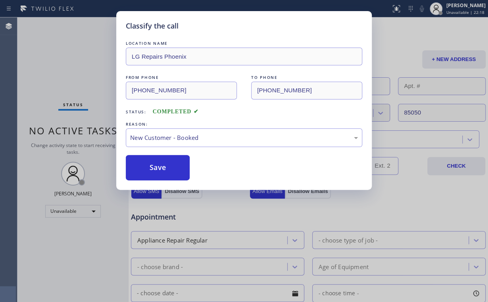
drag, startPoint x: 80, startPoint y: 71, endPoint x: 374, endPoint y: 0, distance: 302.9
click at [81, 70] on div "Classify the call LOCATION NAME LG Repairs Phoenix FROM PHONE [PHONE_NUMBER] TO…" at bounding box center [244, 151] width 488 height 302
click at [156, 162] on button "Save" at bounding box center [158, 167] width 64 height 25
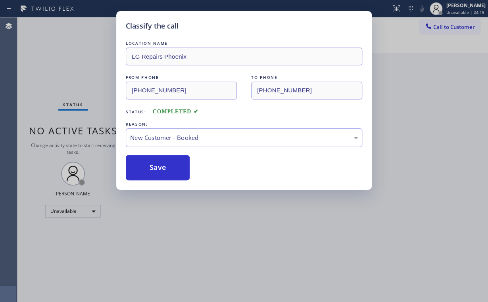
click at [75, 64] on div "Classify the call LOCATION NAME LG Repairs Phoenix FROM PHONE [PHONE_NUMBER] TO…" at bounding box center [244, 151] width 488 height 302
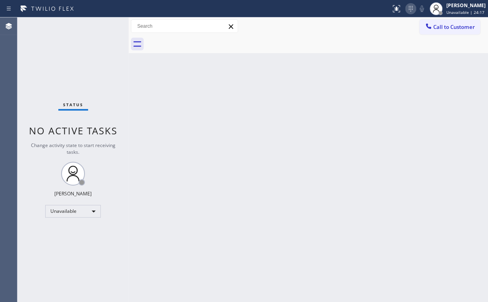
drag, startPoint x: 260, startPoint y: 113, endPoint x: 411, endPoint y: 11, distance: 181.9
click at [279, 106] on div "Back to Dashboard Change Sender ID Customers Technicians Select a contact Outbo…" at bounding box center [309, 159] width 360 height 285
click at [435, 27] on span "Call to Customer" at bounding box center [454, 26] width 42 height 7
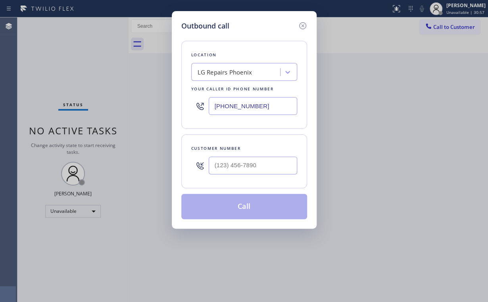
drag, startPoint x: 258, startPoint y: 104, endPoint x: 138, endPoint y: 106, distance: 119.9
click at [172, 102] on div "Outbound call Location LG Repairs [GEOGRAPHIC_DATA] Your caller id phone number…" at bounding box center [244, 120] width 145 height 218
paste input "61) 426-2156"
type input "[PHONE_NUMBER]"
click at [252, 165] on input "(___) ___-____" at bounding box center [253, 166] width 89 height 18
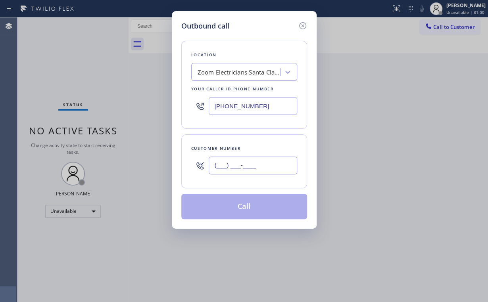
paste input "661) 210-5964"
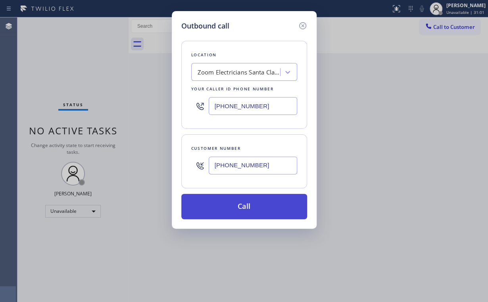
type input "[PHONE_NUMBER]"
click at [231, 206] on button "Call" at bounding box center [244, 206] width 126 height 25
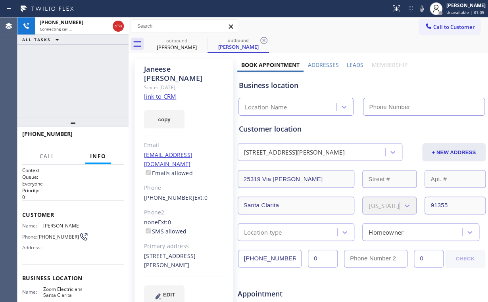
type input "[PHONE_NUMBER]"
click at [77, 79] on div "[PHONE_NUMBER] Connecting call… ALL TASKS ALL TASKS ACTIVE TASKS TASKS IN WRAP …" at bounding box center [72, 67] width 111 height 100
click at [78, 79] on div "[PHONE_NUMBER] Connecting call… ALL TASKS ALL TASKS ACTIVE TASKS TASKS IN WRAP …" at bounding box center [72, 67] width 111 height 100
drag, startPoint x: 117, startPoint y: 23, endPoint x: 171, endPoint y: 97, distance: 91.6
click at [117, 23] on icon at bounding box center [119, 26] width 10 height 10
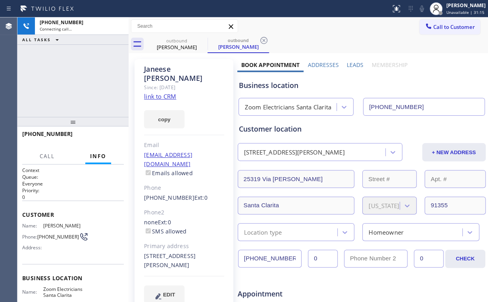
click at [162, 92] on link "link to CRM" at bounding box center [160, 96] width 32 height 8
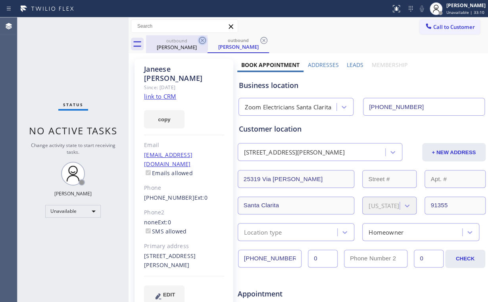
drag, startPoint x: 170, startPoint y: 47, endPoint x: 197, endPoint y: 44, distance: 27.5
click at [171, 46] on div "[PERSON_NAME]" at bounding box center [177, 47] width 60 height 7
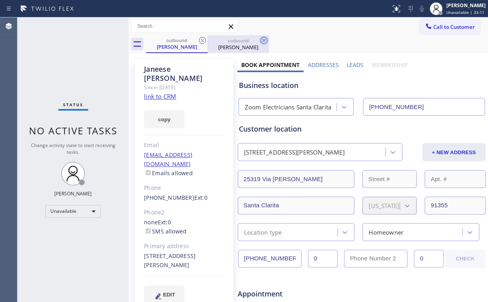
click at [200, 41] on icon at bounding box center [203, 41] width 10 height 10
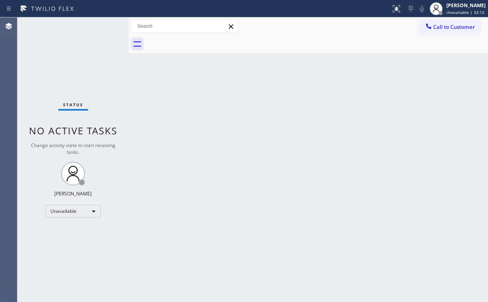
click at [303, 155] on div "Back to Dashboard Change Sender ID Customers Technicians Select a contact Outbo…" at bounding box center [309, 159] width 360 height 285
drag, startPoint x: 447, startPoint y: 22, endPoint x: 245, endPoint y: 95, distance: 214.8
click at [444, 24] on button "Call to Customer" at bounding box center [450, 26] width 61 height 15
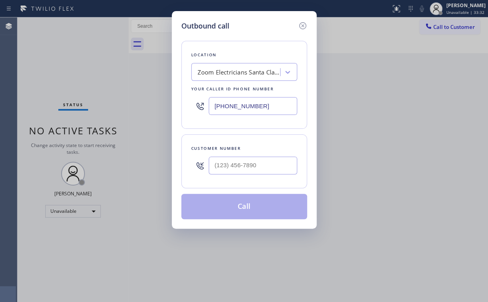
drag, startPoint x: 273, startPoint y: 110, endPoint x: 69, endPoint y: 114, distance: 204.4
click at [128, 110] on div "Outbound call Location Zoom Electricians [GEOGRAPHIC_DATA] Your caller id phone…" at bounding box center [244, 151] width 488 height 302
paste input "813) 694-9378"
click at [304, 24] on icon at bounding box center [303, 26] width 10 height 10
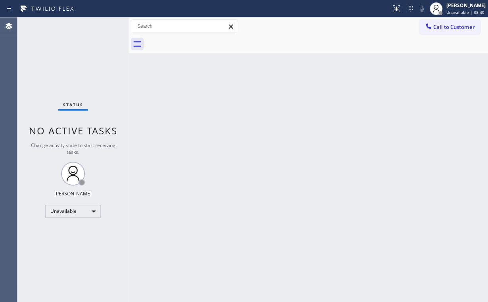
drag, startPoint x: 373, startPoint y: 87, endPoint x: 391, endPoint y: 91, distance: 18.6
click at [373, 89] on div "Back to Dashboard Change Sender ID Customers Technicians Select a contact Outbo…" at bounding box center [309, 159] width 360 height 285
click at [279, 139] on div "Back to Dashboard Change Sender ID Customers Technicians Select a contact Outbo…" at bounding box center [309, 159] width 360 height 285
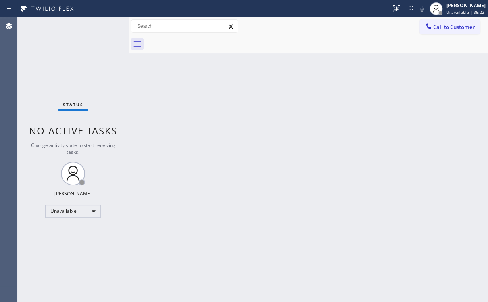
click at [279, 139] on div "Back to Dashboard Change Sender ID Customers Technicians Select a contact Outbo…" at bounding box center [309, 159] width 360 height 285
click at [446, 26] on span "Call to Customer" at bounding box center [454, 26] width 42 height 7
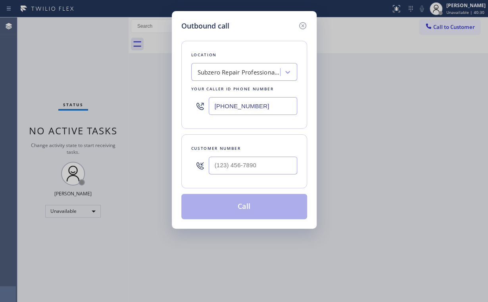
drag, startPoint x: 260, startPoint y: 103, endPoint x: 232, endPoint y: 116, distance: 30.4
click at [177, 110] on div "Outbound call Location Subzero Repair Professionals ([GEOGRAPHIC_DATA], Google …" at bounding box center [244, 120] width 145 height 218
paste input "05) 387-6909"
type input "[PHONE_NUMBER]"
click at [239, 173] on input "(___) ___-____" at bounding box center [253, 166] width 89 height 18
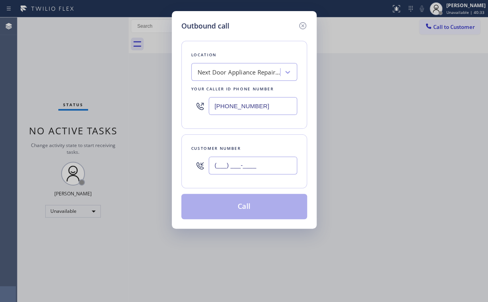
paste input "805) 209-2727"
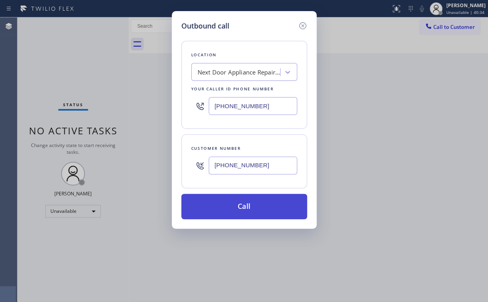
type input "[PHONE_NUMBER]"
click at [248, 202] on button "Call" at bounding box center [244, 206] width 126 height 25
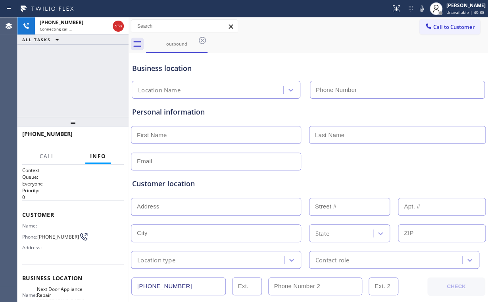
type input "[PHONE_NUMBER]"
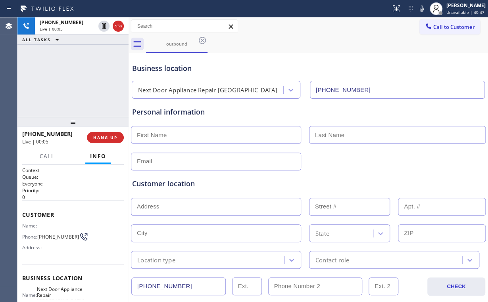
click at [87, 88] on div "[PHONE_NUMBER] Live | 00:05 ALL TASKS ALL TASKS ACTIVE TASKS TASKS IN WRAP UP" at bounding box center [72, 67] width 111 height 100
click at [114, 140] on span "HANG UP" at bounding box center [105, 138] width 24 height 6
click at [113, 140] on span "HANG UP" at bounding box center [105, 138] width 24 height 6
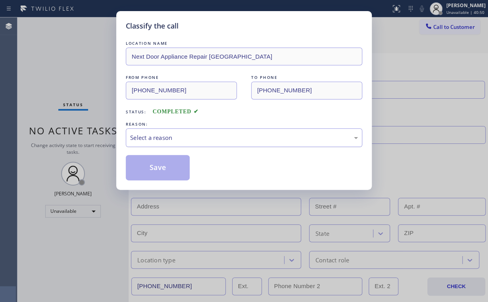
click at [194, 129] on div "Select a reason" at bounding box center [244, 138] width 237 height 19
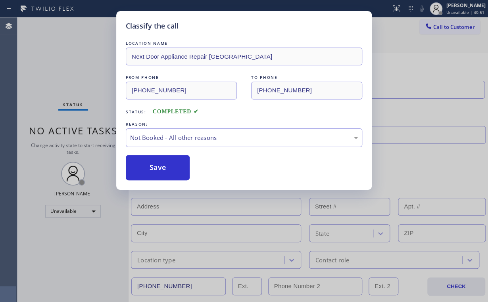
click at [171, 165] on button "Save" at bounding box center [158, 167] width 64 height 25
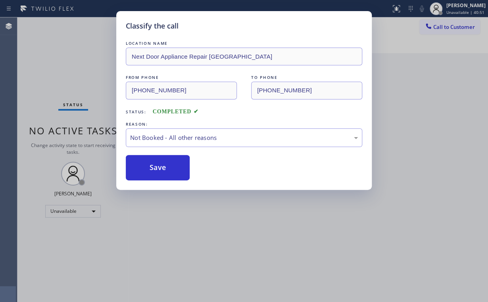
click at [77, 78] on div "Classify the call LOCATION NAME Next Door Appliance Repair [GEOGRAPHIC_DATA] FR…" at bounding box center [244, 151] width 488 height 302
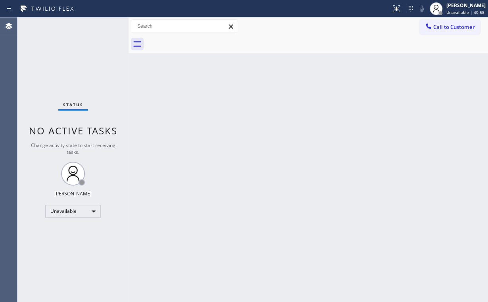
click at [292, 143] on div "Back to Dashboard Change Sender ID Customers Technicians Select a contact Outbo…" at bounding box center [309, 159] width 360 height 285
drag, startPoint x: 447, startPoint y: 28, endPoint x: 285, endPoint y: 86, distance: 172.6
click at [446, 29] on span "Call to Customer" at bounding box center [454, 26] width 42 height 7
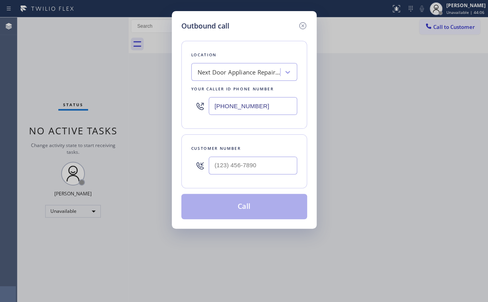
drag, startPoint x: 268, startPoint y: 106, endPoint x: 89, endPoint y: 100, distance: 179.1
click at [153, 102] on div "Outbound call Location Next Door Appliance Repair [GEOGRAPHIC_DATA] Your caller…" at bounding box center [244, 151] width 488 height 302
paste input "219) 533-3757"
type input "[PHONE_NUMBER]"
click at [258, 164] on input "(___) ___-____" at bounding box center [253, 166] width 89 height 18
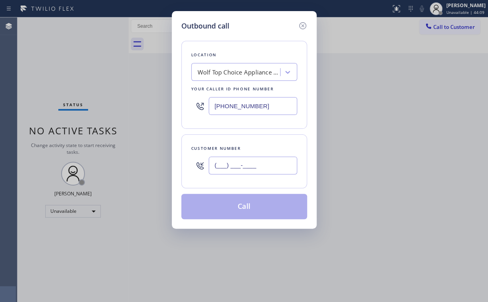
paste input "219) 353-8701"
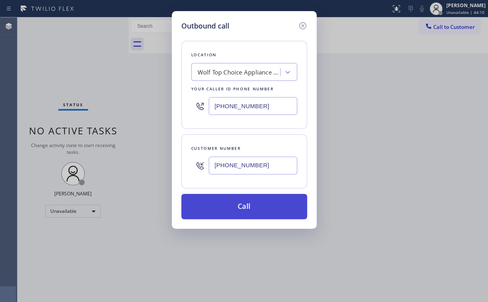
type input "[PHONE_NUMBER]"
click at [226, 205] on button "Call" at bounding box center [244, 206] width 126 height 25
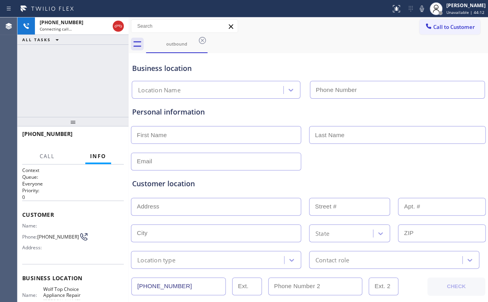
click at [88, 84] on div "[PHONE_NUMBER] Connecting call… ALL TASKS ALL TASKS ACTIVE TASKS TASKS IN WRAP …" at bounding box center [72, 67] width 111 height 100
type input "[PHONE_NUMBER]"
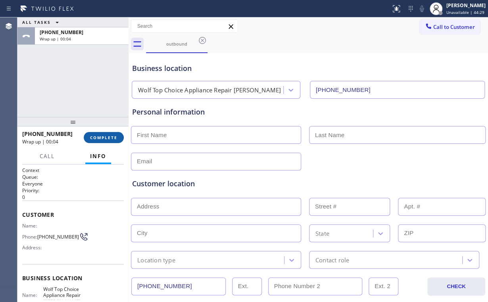
click at [108, 134] on button "COMPLETE" at bounding box center [104, 137] width 40 height 11
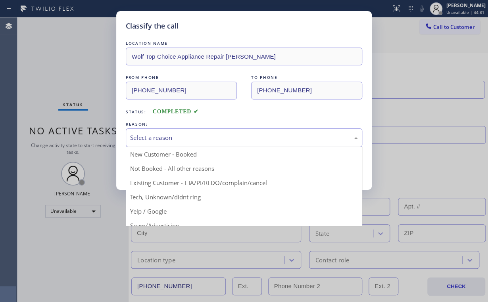
click at [162, 142] on div "Select a reason" at bounding box center [244, 137] width 228 height 9
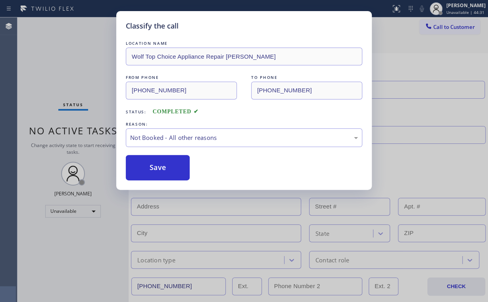
drag, startPoint x: 165, startPoint y: 169, endPoint x: 91, endPoint y: 87, distance: 111.3
click at [166, 169] on button "Save" at bounding box center [158, 167] width 64 height 25
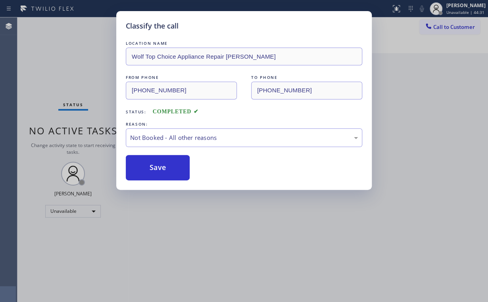
click at [66, 56] on div "Classify the call LOCATION NAME Wolf Top Choice Appliance Repair [PERSON_NAME] …" at bounding box center [244, 151] width 488 height 302
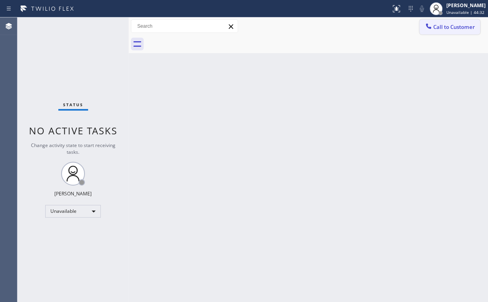
click at [443, 27] on span "Call to Customer" at bounding box center [454, 26] width 42 height 7
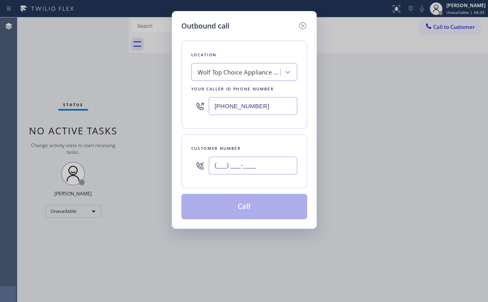
click at [260, 163] on input "(___) ___-____" at bounding box center [253, 166] width 89 height 18
paste input "219) 353-8701"
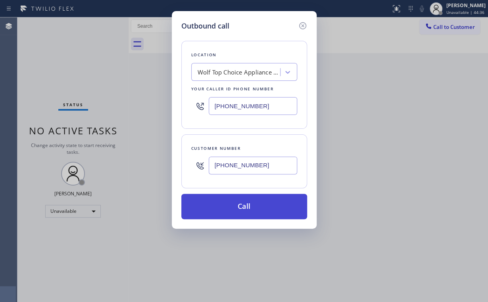
type input "[PHONE_NUMBER]"
click at [234, 214] on button "Call" at bounding box center [244, 206] width 126 height 25
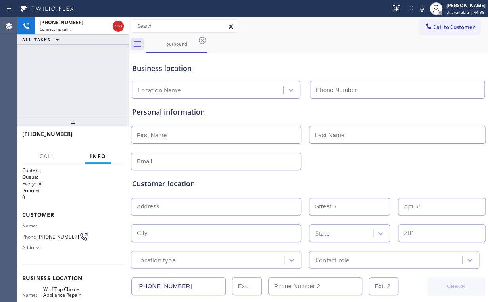
click at [325, 54] on div "Business location Location Name" at bounding box center [309, 75] width 356 height 47
type input "[PHONE_NUMBER]"
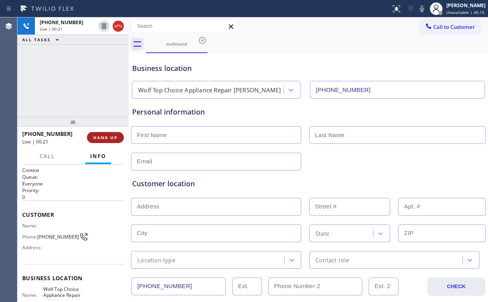
click at [104, 137] on span "HANG UP" at bounding box center [105, 138] width 24 height 6
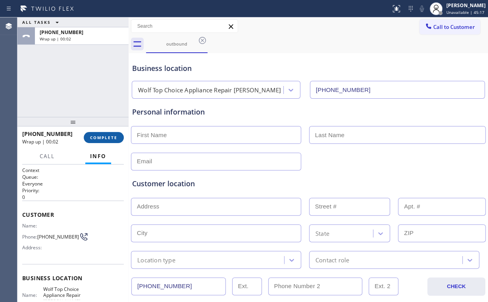
click at [104, 137] on span "COMPLETE" at bounding box center [103, 138] width 27 height 6
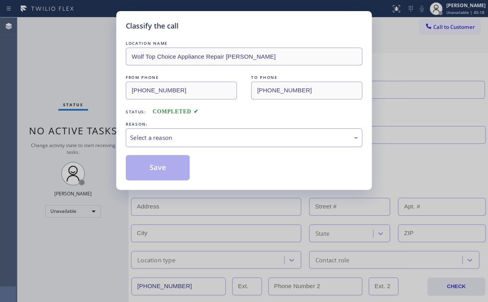
click at [162, 136] on div "Select a reason" at bounding box center [244, 137] width 228 height 9
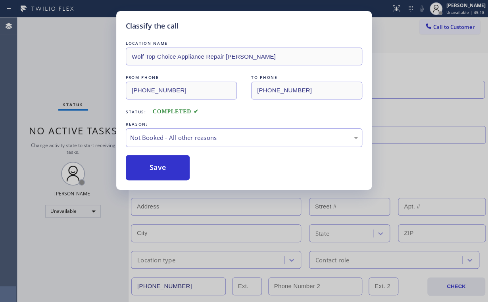
drag, startPoint x: 164, startPoint y: 164, endPoint x: 99, endPoint y: 85, distance: 102.1
click at [165, 164] on button "Save" at bounding box center [158, 167] width 64 height 25
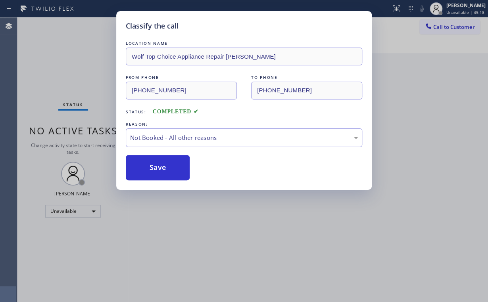
drag, startPoint x: 77, startPoint y: 60, endPoint x: 109, endPoint y: 104, distance: 54.2
click at [77, 60] on div "Classify the call LOCATION NAME Wolf Top Choice Appliance Repair [PERSON_NAME] …" at bounding box center [244, 151] width 488 height 302
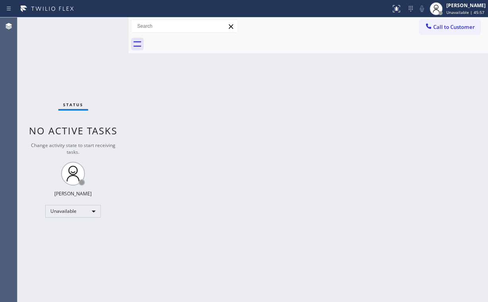
drag, startPoint x: 21, startPoint y: 59, endPoint x: 55, endPoint y: 1, distance: 67.3
click at [22, 59] on div "Status No active tasks Change activity state to start receiving tasks. [PERSON_…" at bounding box center [72, 159] width 111 height 285
click at [57, 63] on div "Status No active tasks Change activity state to start receiving tasks. [PERSON_…" at bounding box center [72, 159] width 111 height 285
click at [48, 59] on div "Status No active tasks Change activity state to start receiving tasks. [PERSON_…" at bounding box center [72, 159] width 111 height 285
drag, startPoint x: 454, startPoint y: 30, endPoint x: 441, endPoint y: 34, distance: 13.7
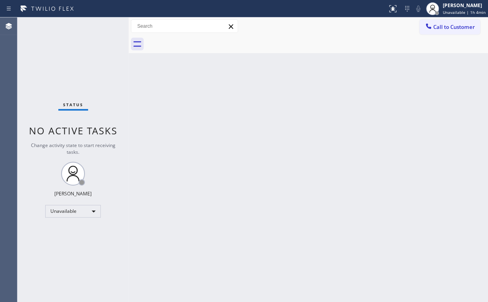
click at [453, 30] on span "Call to Customer" at bounding box center [454, 26] width 42 height 7
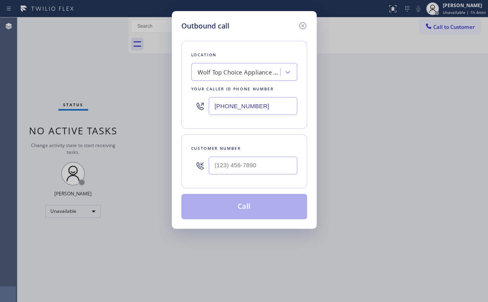
drag, startPoint x: 260, startPoint y: 110, endPoint x: 198, endPoint y: 119, distance: 62.6
click at [119, 108] on div "Outbound call Location Wolf Top Choice Appliance Repair [PERSON_NAME] Your call…" at bounding box center [244, 151] width 488 height 302
paste input "623) 292-5313"
type input "[PHONE_NUMBER]"
click at [259, 159] on input "(___) ___-____" at bounding box center [253, 166] width 89 height 18
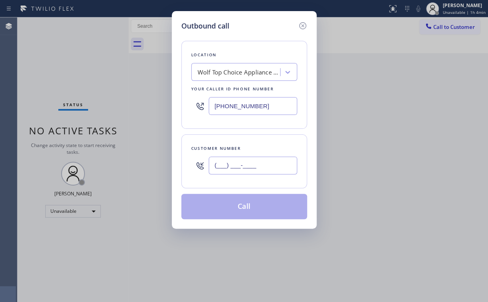
paste input "480) 326-1350"
type input "[PHONE_NUMBER]"
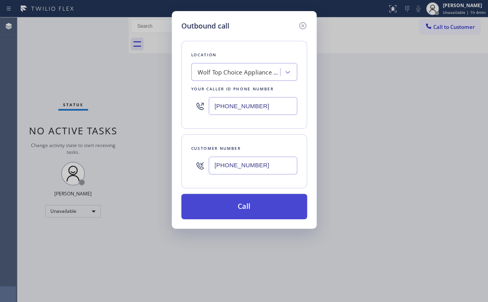
click at [254, 207] on button "Call" at bounding box center [244, 206] width 126 height 25
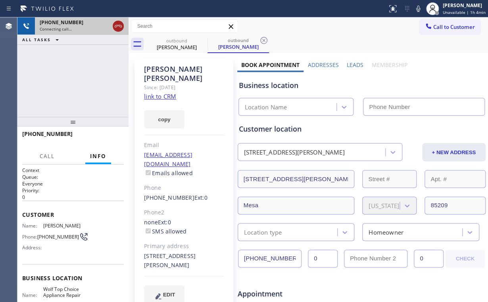
click at [117, 25] on icon at bounding box center [119, 26] width 10 height 10
click at [159, 92] on link "link to CRM" at bounding box center [160, 96] width 32 height 8
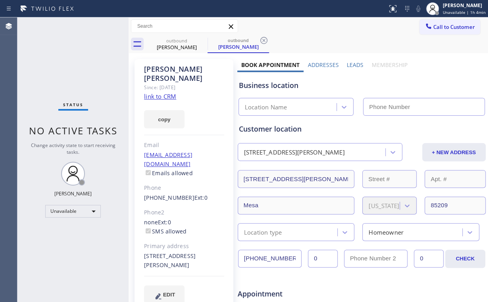
type input "[PHONE_NUMBER]"
drag, startPoint x: 179, startPoint y: 45, endPoint x: 197, endPoint y: 40, distance: 18.4
click at [180, 44] on div "[PERSON_NAME]" at bounding box center [177, 47] width 60 height 7
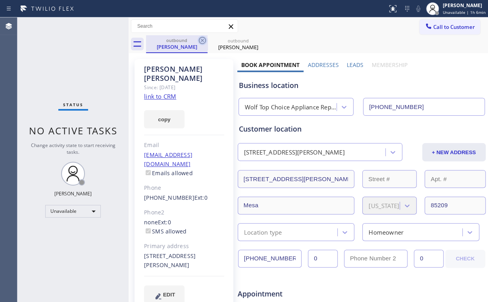
click at [202, 41] on icon at bounding box center [202, 40] width 7 height 7
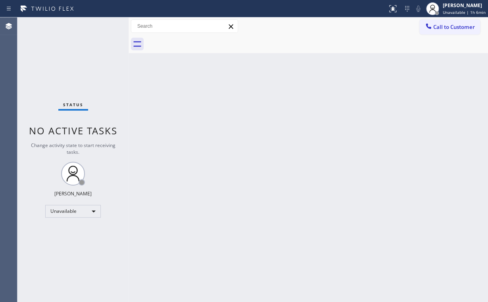
click at [41, 43] on div "Status No active tasks Change activity state to start receiving tasks. [PERSON_…" at bounding box center [72, 159] width 111 height 285
click at [10, 57] on div "Agent Desktop" at bounding box center [8, 159] width 17 height 285
drag, startPoint x: 59, startPoint y: 60, endPoint x: 67, endPoint y: 29, distance: 31.2
click at [60, 59] on div "Status No active tasks Change activity state to start receiving tasks. [PERSON_…" at bounding box center [72, 159] width 111 height 285
drag, startPoint x: 456, startPoint y: 24, endPoint x: 262, endPoint y: 113, distance: 213.0
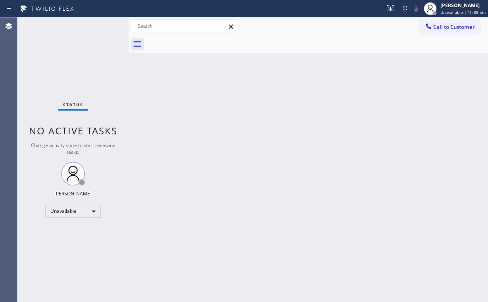
click at [450, 27] on span "Call to Customer" at bounding box center [454, 26] width 42 height 7
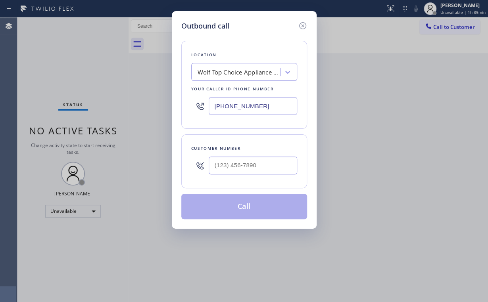
drag, startPoint x: 272, startPoint y: 108, endPoint x: 129, endPoint y: 105, distance: 142.5
click at [198, 104] on div "[PHONE_NUMBER]" at bounding box center [244, 106] width 106 height 26
paste input "425) 516-7810"
type input "[PHONE_NUMBER]"
click at [248, 163] on input "(___) ___-____" at bounding box center [253, 166] width 89 height 18
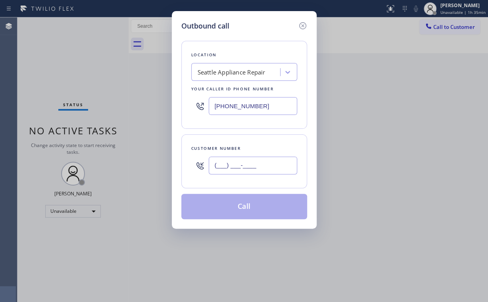
paste input "425) 577-8912"
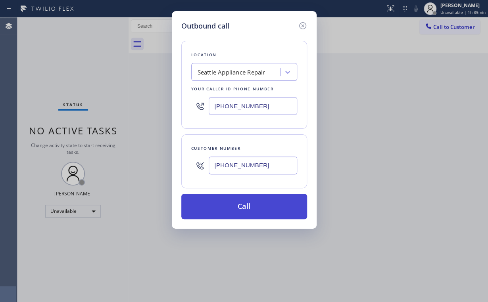
type input "[PHONE_NUMBER]"
click at [227, 212] on button "Call" at bounding box center [244, 206] width 126 height 25
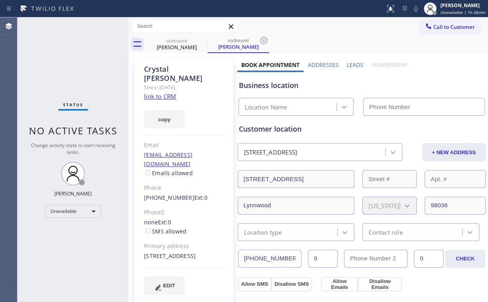
type input "[PHONE_NUMBER]"
drag, startPoint x: 44, startPoint y: 57, endPoint x: 50, endPoint y: 57, distance: 6.7
click at [44, 57] on div "Status No active tasks Change activity state to start receiving tasks. [PERSON_…" at bounding box center [72, 159] width 111 height 285
click at [173, 41] on div "outbound" at bounding box center [177, 41] width 60 height 6
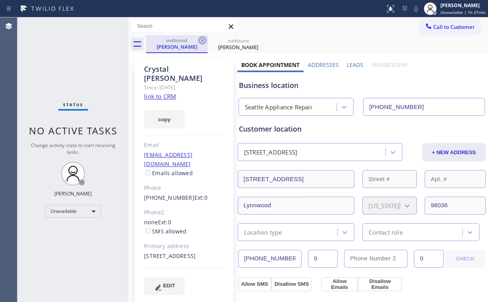
click at [200, 40] on icon at bounding box center [203, 41] width 10 height 10
click at [259, 40] on icon at bounding box center [264, 41] width 10 height 10
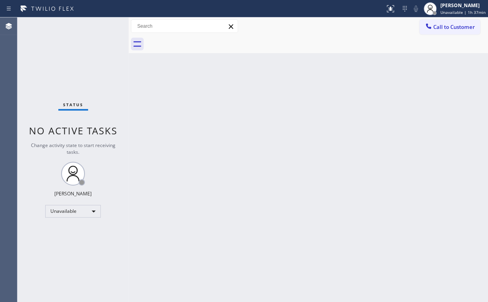
click at [75, 51] on div "Status No active tasks Change activity state to start receiving tasks. [PERSON_…" at bounding box center [72, 159] width 111 height 285
click at [443, 29] on span "Call to Customer" at bounding box center [454, 26] width 42 height 7
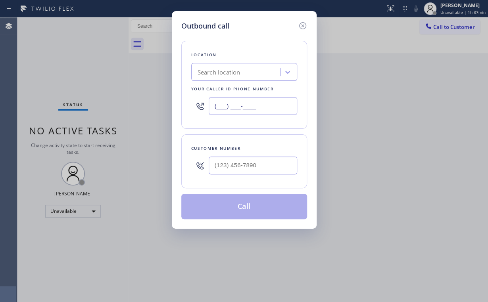
drag, startPoint x: 253, startPoint y: 108, endPoint x: 84, endPoint y: 103, distance: 169.5
click at [106, 104] on div "Outbound call Location Search location Your caller id phone number (___) ___-__…" at bounding box center [244, 151] width 488 height 302
paste input "425) 516-7810"
type input "[PHONE_NUMBER]"
click at [257, 160] on input "(___) ___-____" at bounding box center [253, 166] width 89 height 18
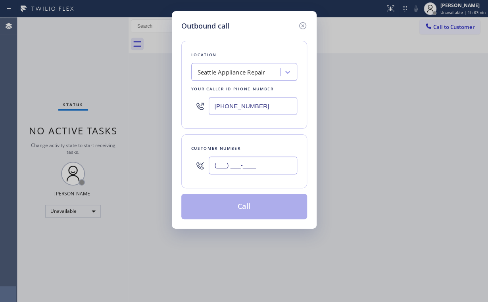
paste input "425) 577-8912"
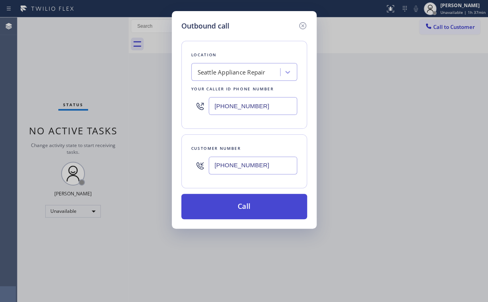
type input "[PHONE_NUMBER]"
click at [227, 211] on button "Call" at bounding box center [244, 206] width 126 height 25
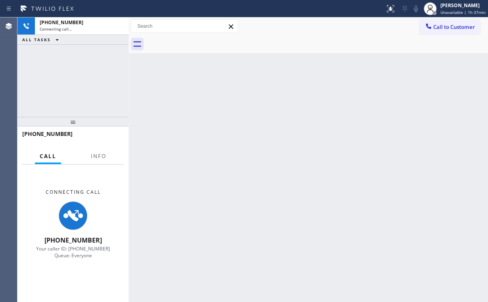
click at [88, 84] on div "+14255778912 Connecting call… ALL TASKS ALL TASKS ACTIVE TASKS TASKS IN WRAP UP" at bounding box center [72, 67] width 111 height 100
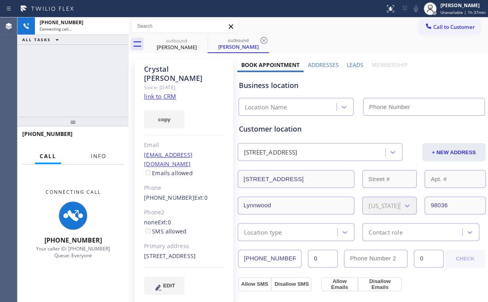
click at [97, 159] on span "Info" at bounding box center [98, 156] width 15 height 7
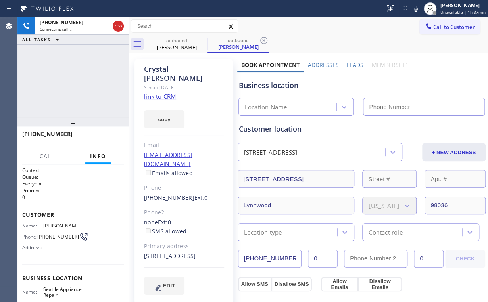
click at [60, 71] on div "+14255778912 Connecting call… ALL TASKS ALL TASKS ACTIVE TASKS TASKS IN WRAP UP" at bounding box center [72, 67] width 111 height 100
type input "[PHONE_NUMBER]"
click at [105, 76] on div "+14255778912 Connecting call… ALL TASKS ALL TASKS ACTIVE TASKS TASKS IN WRAP UP" at bounding box center [72, 67] width 111 height 100
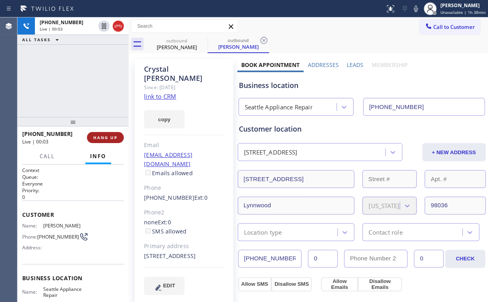
click at [105, 137] on span "HANG UP" at bounding box center [105, 138] width 24 height 6
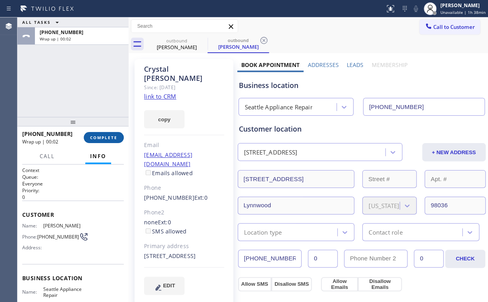
click at [105, 137] on span "COMPLETE" at bounding box center [103, 138] width 27 height 6
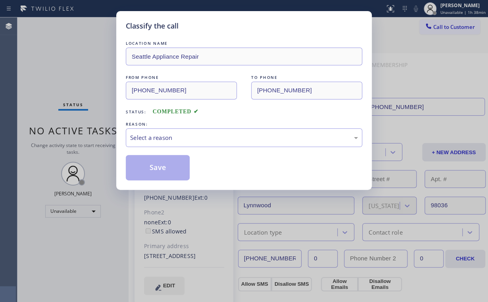
drag, startPoint x: 123, startPoint y: 138, endPoint x: 143, endPoint y: 148, distance: 22.0
click at [124, 138] on div "Classify the call LOCATION NAME Seattle Appliance Repair FROM PHONE (425) 516-7…" at bounding box center [244, 100] width 256 height 179
click at [145, 137] on div "Select a reason" at bounding box center [244, 137] width 228 height 9
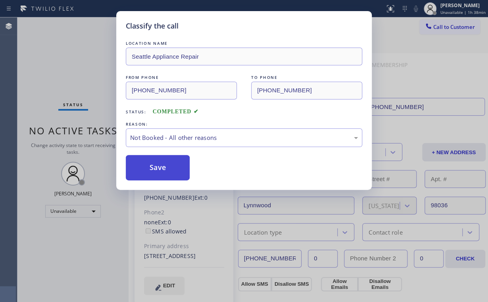
click at [157, 167] on button "Save" at bounding box center [158, 167] width 64 height 25
click at [90, 89] on div "Classify the call LOCATION NAME Seattle Appliance Repair FROM PHONE (425) 516-7…" at bounding box center [244, 151] width 488 height 302
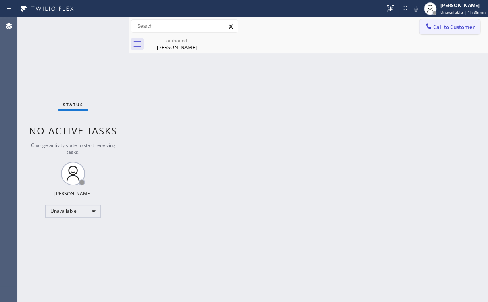
drag, startPoint x: 447, startPoint y: 27, endPoint x: 310, endPoint y: 79, distance: 146.4
click at [445, 26] on span "Call to Customer" at bounding box center [454, 26] width 42 height 7
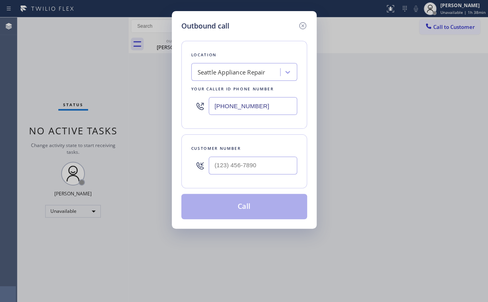
drag, startPoint x: 279, startPoint y: 106, endPoint x: 65, endPoint y: 106, distance: 214.3
click at [172, 106] on div "Outbound call Location Seattle Appliance Repair Your caller id phone number (42…" at bounding box center [244, 120] width 145 height 218
paste input "833) 692-2271"
type input "(833) 692-2271"
drag, startPoint x: 249, startPoint y: 42, endPoint x: 260, endPoint y: 102, distance: 61.6
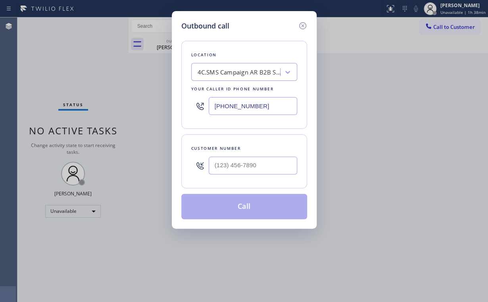
click at [250, 42] on div "Location 4C.SMS Campaign AR B2B SMS Your caller id phone number (833) 692-2271" at bounding box center [244, 85] width 126 height 88
click at [257, 164] on input "(___) ___-____" at bounding box center [253, 166] width 89 height 18
paste input "661) 373-9978"
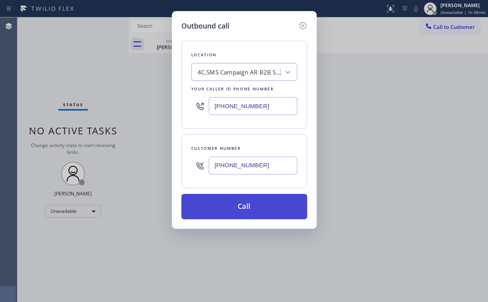
type input "(661) 373-9978"
click at [226, 206] on button "Call" at bounding box center [244, 206] width 126 height 25
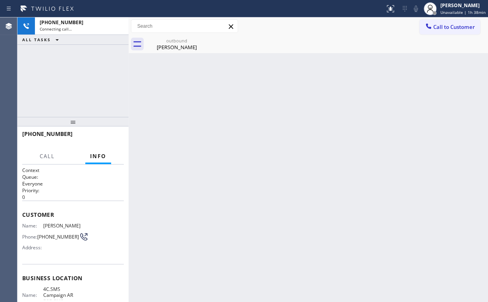
click at [91, 62] on div "+16613739978 Connecting call… ALL TASKS ALL TASKS ACTIVE TASKS TASKS IN WRAP UP" at bounding box center [72, 67] width 111 height 100
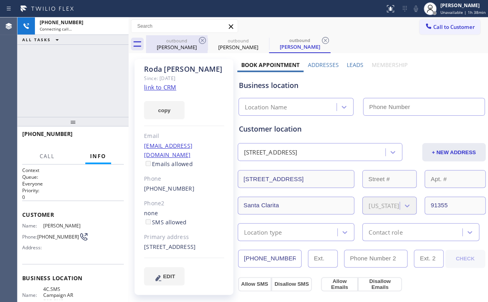
click at [185, 40] on div "outbound" at bounding box center [177, 41] width 60 height 6
type input "[PHONE_NUMBER]"
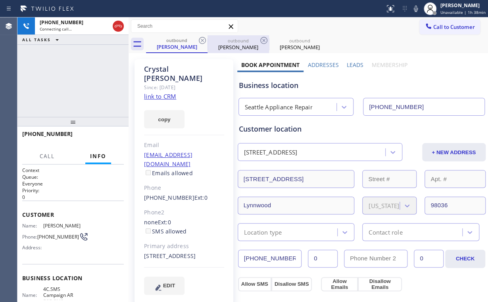
drag, startPoint x: 204, startPoint y: 40, endPoint x: 185, endPoint y: 42, distance: 19.6
click at [204, 39] on icon at bounding box center [203, 41] width 10 height 10
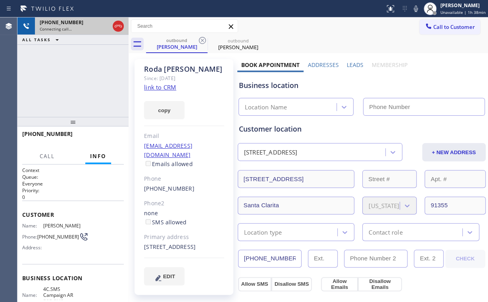
click at [117, 27] on icon at bounding box center [119, 26] width 10 height 10
type input "(833) 692-2271"
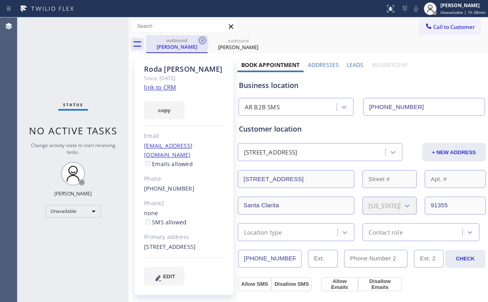
drag, startPoint x: 174, startPoint y: 48, endPoint x: 206, endPoint y: 43, distance: 32.5
click at [174, 48] on div "Roda Molina" at bounding box center [177, 46] width 60 height 7
click at [205, 40] on icon at bounding box center [202, 40] width 7 height 7
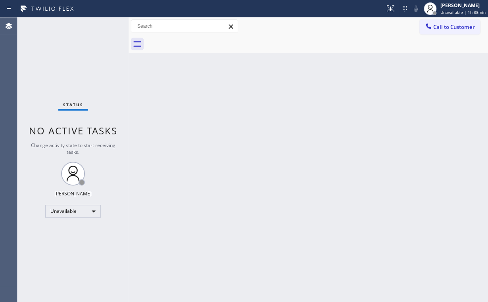
click at [83, 78] on div "Status No active tasks Change activity state to start receiving tasks. [PERSON_…" at bounding box center [72, 159] width 111 height 285
click at [84, 60] on div "Status No active tasks Change activity state to start receiving tasks. [PERSON_…" at bounding box center [72, 159] width 111 height 285
drag, startPoint x: 443, startPoint y: 27, endPoint x: 304, endPoint y: 79, distance: 148.3
click at [443, 27] on span "Call to Customer" at bounding box center [454, 26] width 42 height 7
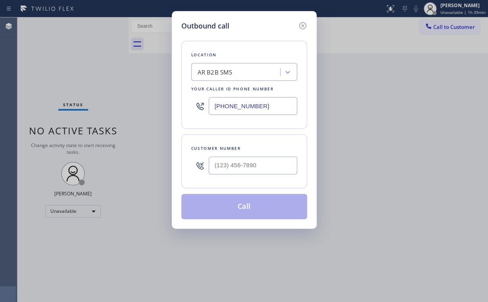
click at [160, 115] on div "Outbound call Location AR B2B SMS Your caller id phone number (833) 692-2271 Cu…" at bounding box center [244, 151] width 488 height 302
paste input "253) 345-4242"
type input "(253) 345-4242"
drag, startPoint x: 253, startPoint y: 34, endPoint x: 255, endPoint y: 142, distance: 107.6
click at [254, 34] on div "Location Last Minute Appliance Repair Kent Your caller id phone number (253) 34…" at bounding box center [244, 125] width 126 height 188
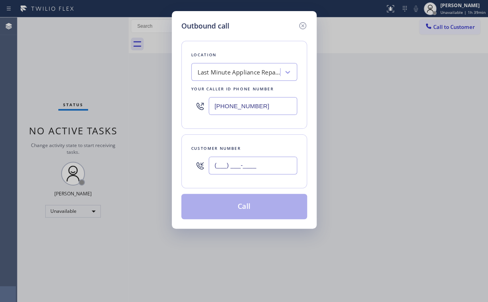
click at [254, 171] on input "(___) ___-____" at bounding box center [253, 166] width 89 height 18
paste input "253) 740-3010"
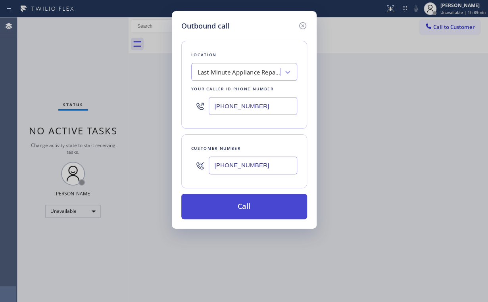
type input "(253) 740-3010"
click at [245, 206] on button "Call" at bounding box center [244, 206] width 126 height 25
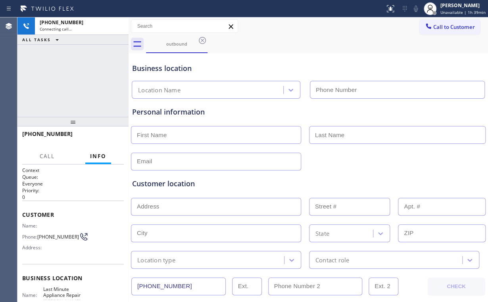
click at [69, 75] on div "+12537403010 Connecting call… ALL TASKS ALL TASKS ACTIVE TASKS TASKS IN WRAP UP" at bounding box center [72, 67] width 111 height 100
type input "(253) 345-4242"
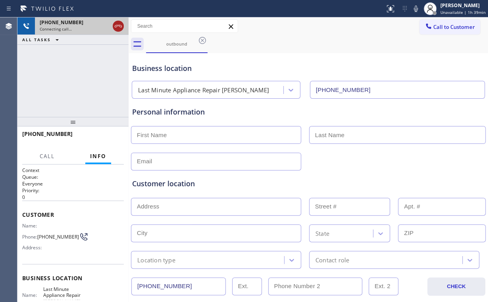
click at [117, 22] on icon at bounding box center [119, 26] width 10 height 10
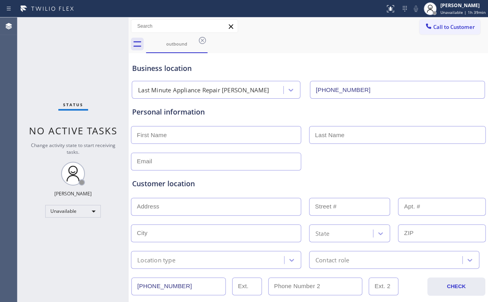
drag, startPoint x: 77, startPoint y: 68, endPoint x: 59, endPoint y: 29, distance: 43.5
click at [74, 63] on div "Status No active tasks Change activity state to start receiving tasks. [PERSON_…" at bounding box center [72, 159] width 111 height 285
click at [58, 55] on div "Status No active tasks Change activity state to start receiving tasks. [PERSON_…" at bounding box center [72, 159] width 111 height 285
click at [68, 60] on div "Status No active tasks Change activity state to start receiving tasks. [PERSON_…" at bounding box center [72, 159] width 111 height 285
click at [439, 31] on button "Call to Customer" at bounding box center [450, 26] width 61 height 15
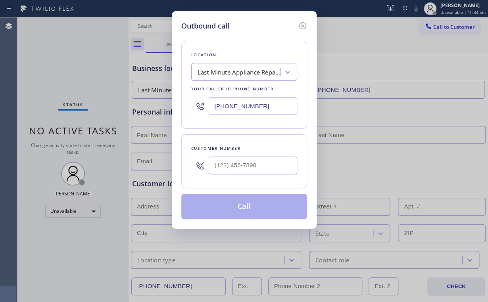
click at [183, 105] on div "Location Last Minute Appliance Repair Kent Your caller id phone number (253) 34…" at bounding box center [244, 85] width 126 height 88
paste input "661) 368-9097"
type input "(661) 368-9097"
click at [264, 166] on input "(___) ___-____" at bounding box center [253, 166] width 89 height 18
paste input "661) 599-2225"
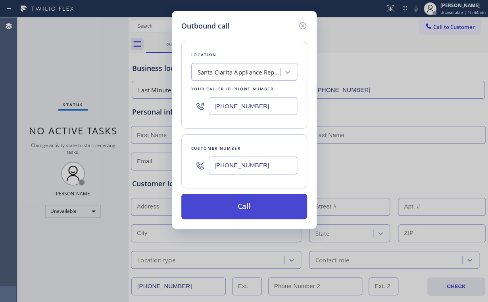
type input "(661) 599-2225"
click at [231, 205] on button "Call" at bounding box center [244, 206] width 126 height 25
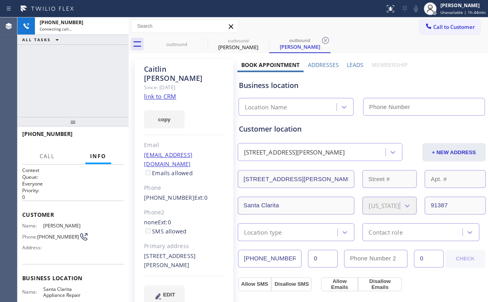
type input "(661) 368-9097"
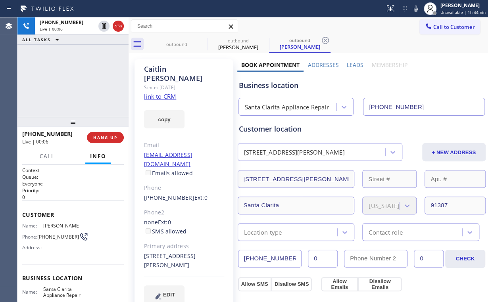
drag, startPoint x: 56, startPoint y: 80, endPoint x: 77, endPoint y: 92, distance: 24.4
click at [59, 81] on div "+16615992225 Live | 00:06 ALL TASKS ALL TASKS ACTIVE TASKS TASKS IN WRAP UP" at bounding box center [72, 67] width 111 height 100
click at [111, 140] on span "HANG UP" at bounding box center [105, 138] width 24 height 6
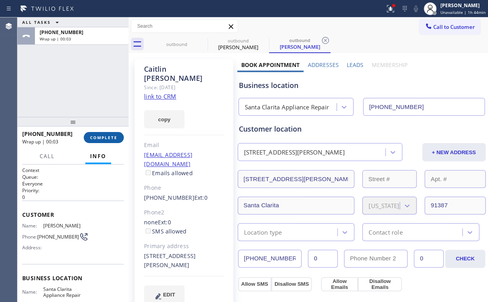
click at [111, 140] on span "COMPLETE" at bounding box center [103, 138] width 27 height 6
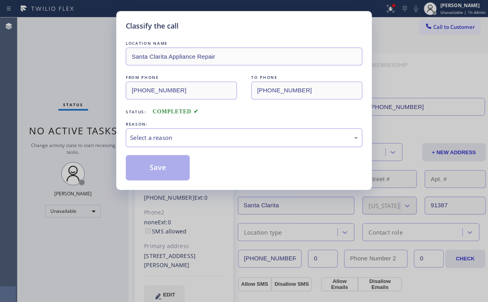
click at [162, 135] on div "Select a reason" at bounding box center [244, 137] width 228 height 9
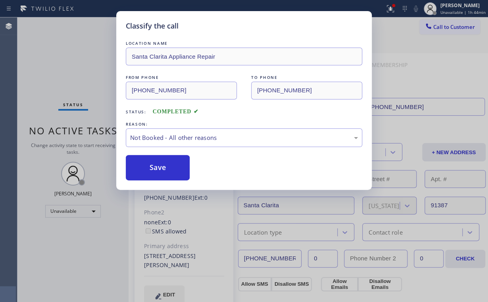
drag, startPoint x: 158, startPoint y: 170, endPoint x: 65, endPoint y: 62, distance: 142.1
click at [158, 169] on button "Save" at bounding box center [158, 167] width 64 height 25
click at [57, 51] on div "Classify the call LOCATION NAME Santa Clarita Appliance Repair FROM PHONE (661)…" at bounding box center [244, 151] width 488 height 302
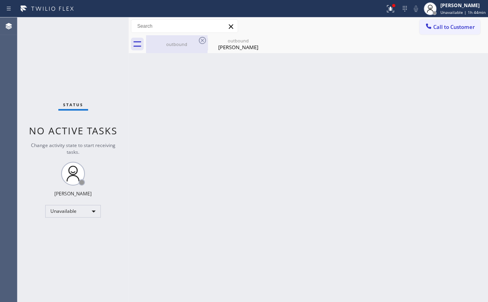
drag, startPoint x: 166, startPoint y: 41, endPoint x: 196, endPoint y: 40, distance: 29.4
click at [169, 41] on div "outbound" at bounding box center [177, 44] width 60 height 6
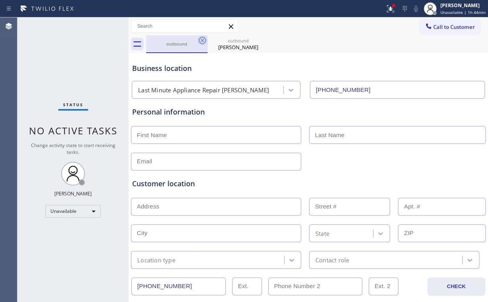
click at [200, 39] on icon at bounding box center [203, 41] width 10 height 10
type input "(661) 368-9097"
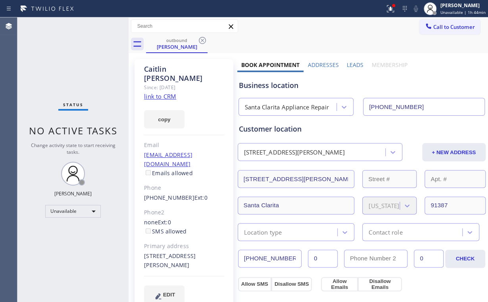
drag, startPoint x: 202, startPoint y: 40, endPoint x: 399, endPoint y: 39, distance: 197.7
click at [202, 40] on icon at bounding box center [203, 41] width 10 height 10
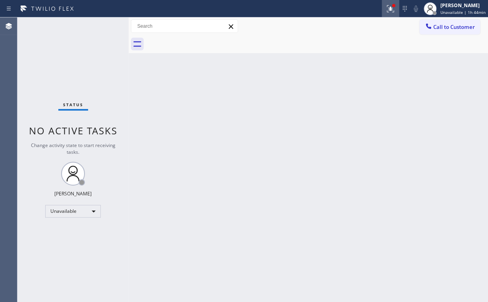
click at [398, 8] on div at bounding box center [390, 9] width 17 height 10
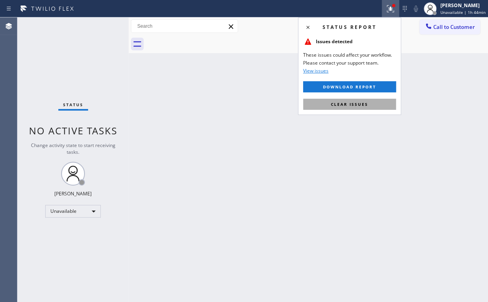
click at [338, 106] on span "Clear issues" at bounding box center [349, 105] width 37 height 6
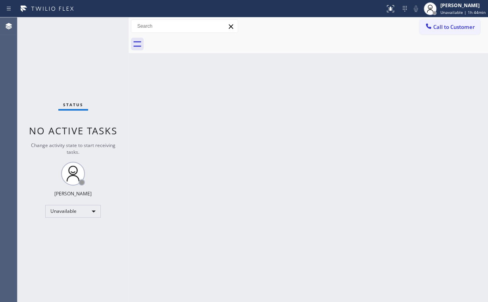
drag, startPoint x: 170, startPoint y: 103, endPoint x: 89, endPoint y: 6, distance: 126.3
click at [162, 95] on div "Back to Dashboard Change Sender ID Customers Technicians Select a contact Outbo…" at bounding box center [309, 159] width 360 height 285
click at [449, 32] on button "Call to Customer" at bounding box center [450, 26] width 61 height 15
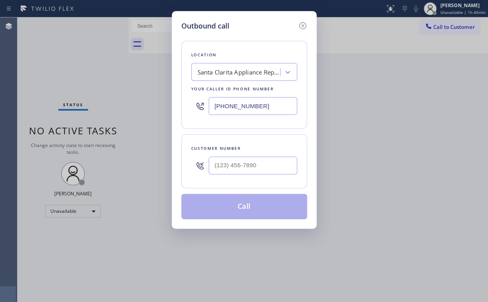
drag, startPoint x: 275, startPoint y: 103, endPoint x: 155, endPoint y: 107, distance: 120.3
click at [155, 113] on div "Outbound call Location Santa Clarita Appliance Repair Your caller id phone numb…" at bounding box center [244, 151] width 488 height 302
paste input "424) 238-2244"
type input "(424) 238-2244"
click at [251, 159] on input "(___) ___-____" at bounding box center [253, 166] width 89 height 18
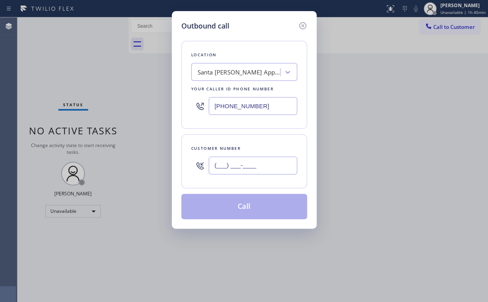
paste input "310) 569-2516"
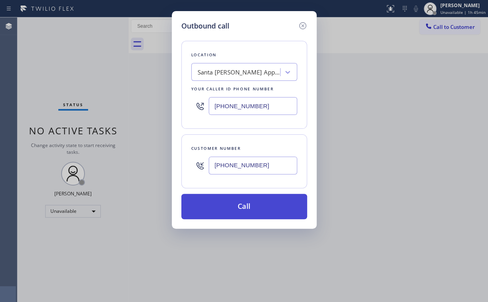
type input "(310) 569-2516"
click at [222, 204] on button "Call" at bounding box center [244, 206] width 126 height 25
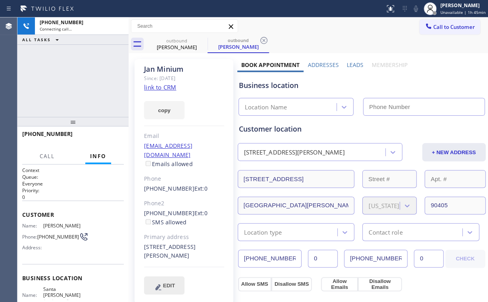
type input "(424) 238-2244"
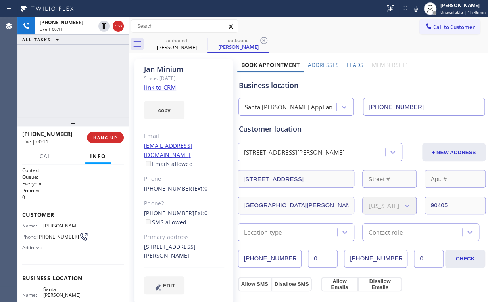
click at [59, 65] on div "+13105692516 Live | 00:11 ALL TASKS ALL TASKS ACTIVE TASKS TASKS IN WRAP UP" at bounding box center [72, 67] width 111 height 100
click at [104, 138] on span "HANG UP" at bounding box center [105, 138] width 24 height 6
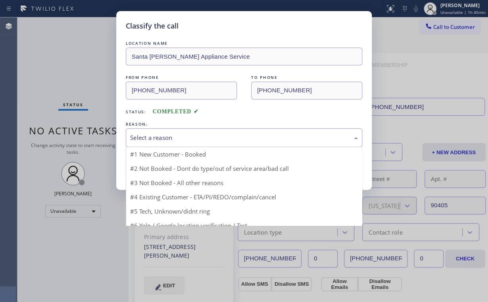
click at [133, 141] on div "Select a reason" at bounding box center [244, 137] width 228 height 9
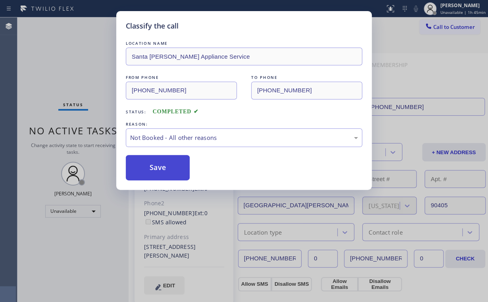
drag, startPoint x: 148, startPoint y: 170, endPoint x: 171, endPoint y: 272, distance: 104.8
click at [148, 170] on button "Save" at bounding box center [158, 167] width 64 height 25
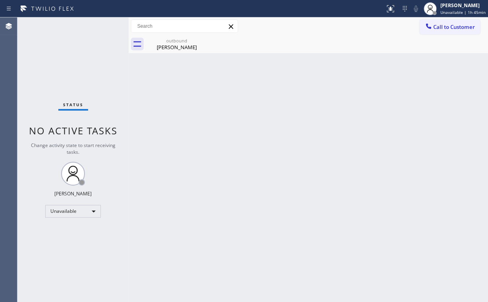
drag, startPoint x: 80, startPoint y: 65, endPoint x: 92, endPoint y: 10, distance: 57.3
click at [80, 64] on div "Status No active tasks Change activity state to start receiving tasks. [PERSON_…" at bounding box center [72, 159] width 111 height 285
drag, startPoint x: 177, startPoint y: 51, endPoint x: 191, endPoint y: 44, distance: 15.3
click at [177, 51] on div "outbound Jan Minium" at bounding box center [177, 44] width 60 height 18
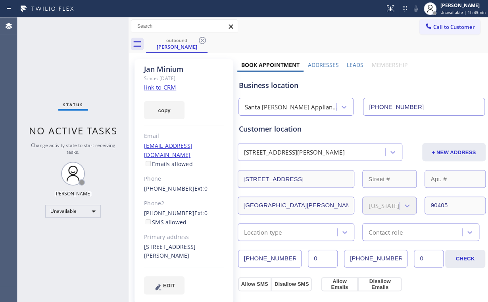
click at [202, 41] on icon at bounding box center [202, 40] width 7 height 7
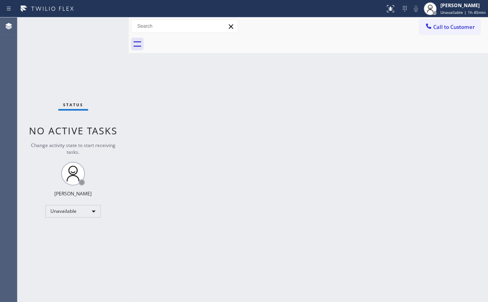
click at [83, 41] on div "Status No active tasks Change activity state to start receiving tasks. [PERSON_…" at bounding box center [72, 159] width 111 height 285
drag, startPoint x: 453, startPoint y: 27, endPoint x: 316, endPoint y: 88, distance: 150.2
click at [454, 27] on span "Call to Customer" at bounding box center [454, 26] width 42 height 7
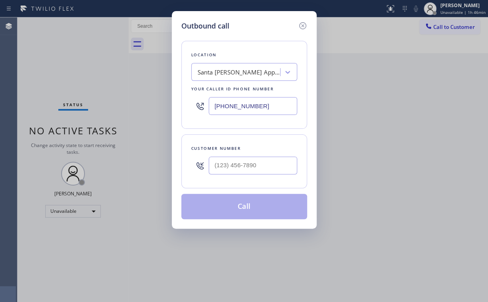
drag, startPoint x: 285, startPoint y: 105, endPoint x: 130, endPoint y: 99, distance: 154.9
click at [150, 104] on div "Outbound call Location Santa Monica Appliance Service Your caller id phone numb…" at bounding box center [244, 151] width 488 height 302
paste input "206) 202-0455"
type input "(424) 238-2244"
click at [265, 163] on input "(___) ___-____" at bounding box center [253, 166] width 89 height 18
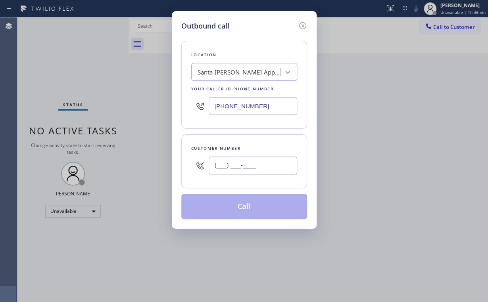
paste input "425) 765-4739"
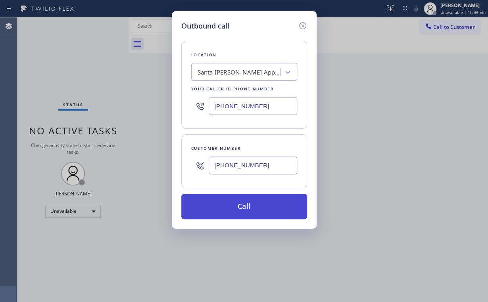
type input "(425) 765-4739"
drag, startPoint x: 232, startPoint y: 202, endPoint x: 229, endPoint y: 211, distance: 9.3
click at [232, 203] on button "Call" at bounding box center [244, 206] width 126 height 25
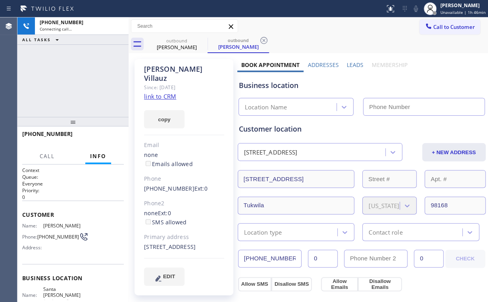
click at [100, 86] on div "+14257654739 Connecting call… ALL TASKS ALL TASKS ACTIVE TASKS TASKS IN WRAP UP" at bounding box center [72, 67] width 111 height 100
type input "(424) 238-2244"
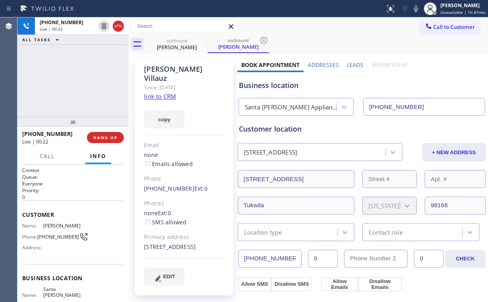
click at [79, 83] on div "+14257654739 Live | 00:22 ALL TASKS ALL TASKS ACTIVE TASKS TASKS IN WRAP UP" at bounding box center [72, 67] width 111 height 100
click at [107, 141] on button "HANG UP" at bounding box center [105, 137] width 37 height 11
click at [106, 139] on span "HANG UP" at bounding box center [105, 138] width 24 height 6
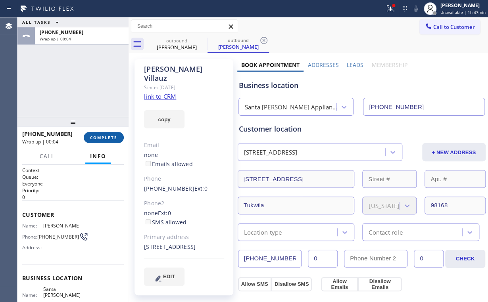
click at [88, 139] on button "COMPLETE" at bounding box center [104, 137] width 40 height 11
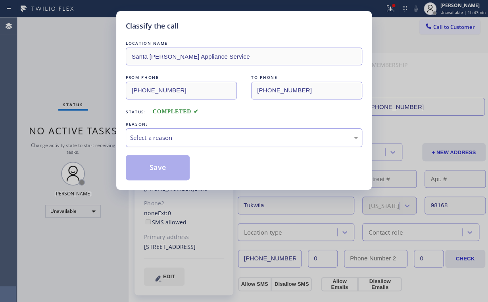
drag, startPoint x: 155, startPoint y: 136, endPoint x: 156, endPoint y: 143, distance: 7.2
click at [156, 138] on div "Select a reason" at bounding box center [244, 137] width 228 height 9
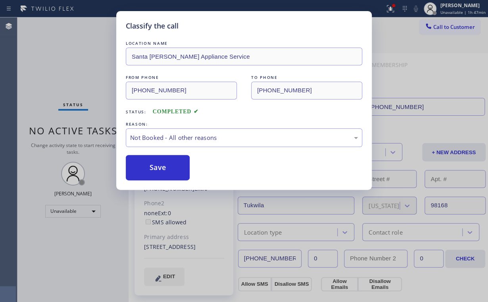
click at [157, 165] on button "Save" at bounding box center [158, 167] width 64 height 25
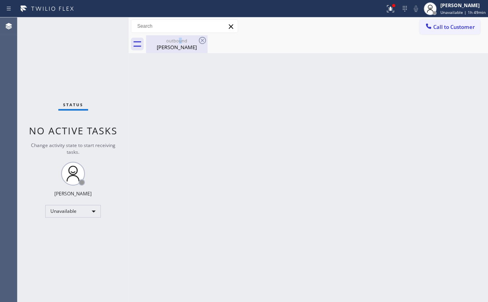
click at [180, 41] on div "outbound" at bounding box center [177, 41] width 60 height 6
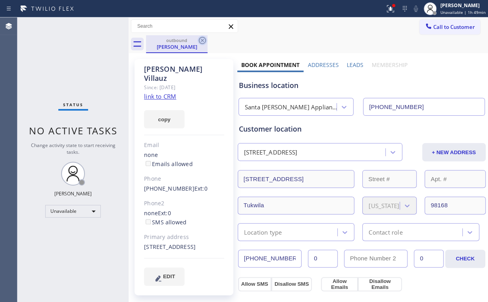
click at [204, 39] on icon at bounding box center [203, 41] width 10 height 10
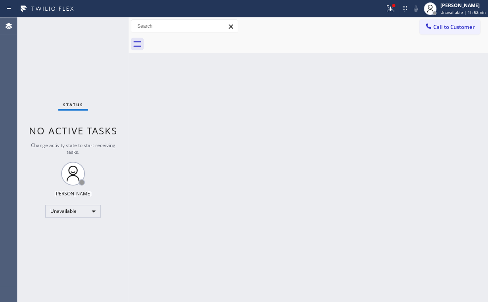
drag, startPoint x: 54, startPoint y: 46, endPoint x: 66, endPoint y: 28, distance: 21.9
click at [54, 44] on div "Status No active tasks Change activity state to start receiving tasks. [PERSON_…" at bounding box center [72, 159] width 111 height 285
click at [441, 25] on span "Call to Customer" at bounding box center [454, 26] width 42 height 7
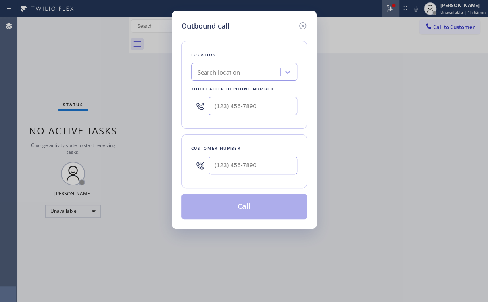
drag, startPoint x: 301, startPoint y: 23, endPoint x: 391, endPoint y: 12, distance: 90.4
click at [302, 24] on icon at bounding box center [303, 26] width 10 height 10
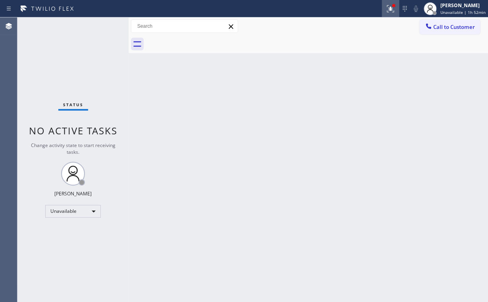
click at [390, 11] on icon at bounding box center [391, 9] width 10 height 10
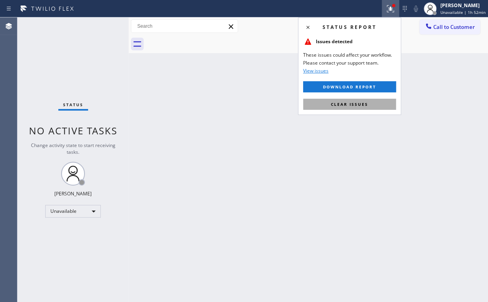
click at [380, 101] on button "Clear issues" at bounding box center [349, 104] width 93 height 11
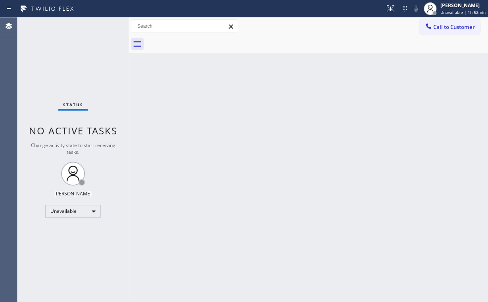
drag, startPoint x: 437, startPoint y: 75, endPoint x: 439, endPoint y: 35, distance: 40.6
click at [437, 71] on div "Back to Dashboard Change Sender ID Customers Technicians Select a contact Outbo…" at bounding box center [309, 159] width 360 height 285
click at [440, 26] on span "Call to Customer" at bounding box center [454, 26] width 42 height 7
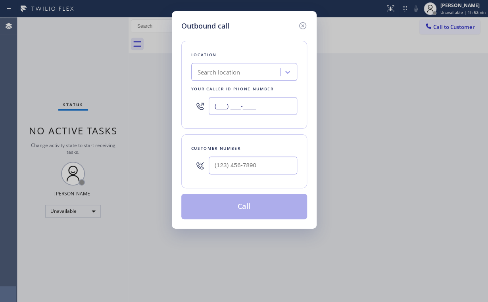
click at [272, 104] on input "(___) ___-____" at bounding box center [253, 106] width 89 height 18
paste input "626) 376-4990"
type input "(626) 376-4990"
click at [246, 158] on input "(___) ___-____" at bounding box center [253, 166] width 89 height 18
paste input "626) 755-3191"
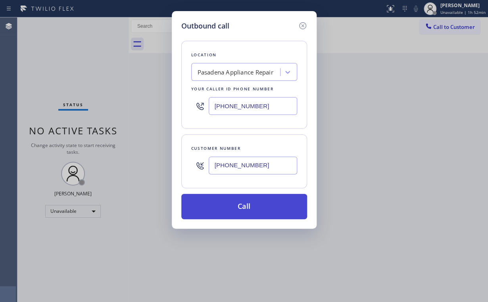
type input "(626) 755-3191"
click at [252, 204] on button "Call" at bounding box center [244, 206] width 126 height 25
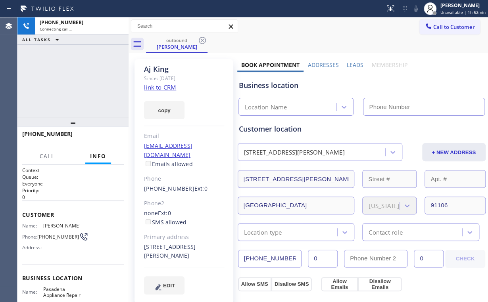
click at [71, 73] on div "+16267553191 Connecting call… ALL TASKS ALL TASKS ACTIVE TASKS TASKS IN WRAP UP" at bounding box center [72, 67] width 111 height 100
type input "(626) 376-4990"
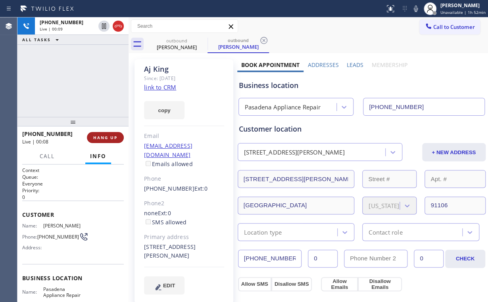
click at [99, 138] on span "HANG UP" at bounding box center [105, 138] width 24 height 6
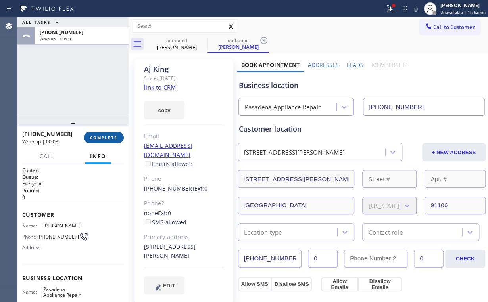
click at [101, 136] on span "COMPLETE" at bounding box center [103, 138] width 27 height 6
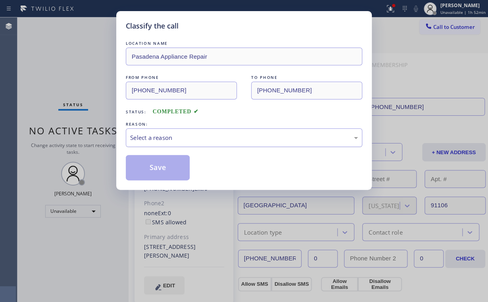
drag, startPoint x: 144, startPoint y: 137, endPoint x: 146, endPoint y: 142, distance: 5.0
click at [144, 137] on div "Select a reason" at bounding box center [244, 137] width 228 height 9
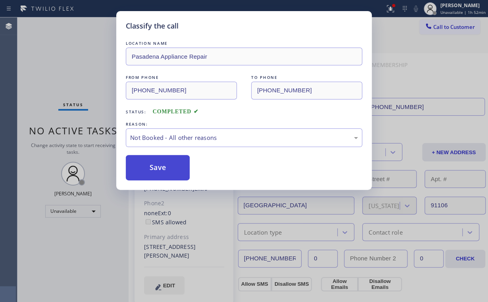
click at [148, 168] on button "Save" at bounding box center [158, 167] width 64 height 25
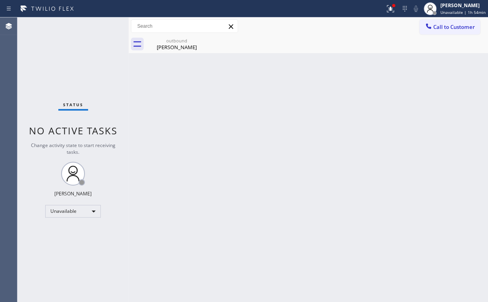
click at [19, 61] on div "Agent Desktop Classify the call LOCATION NAME Seattle Appliance Repair FROM PHO…" at bounding box center [244, 159] width 488 height 285
click at [175, 46] on div "Aj King" at bounding box center [177, 47] width 60 height 7
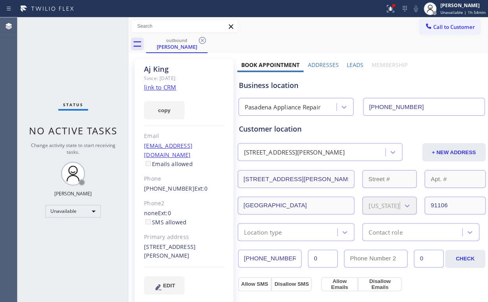
click at [200, 40] on icon at bounding box center [203, 41] width 10 height 10
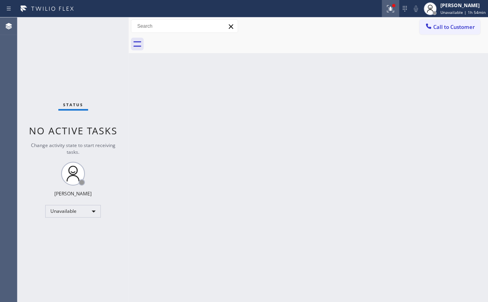
click at [391, 14] on button at bounding box center [390, 8] width 17 height 17
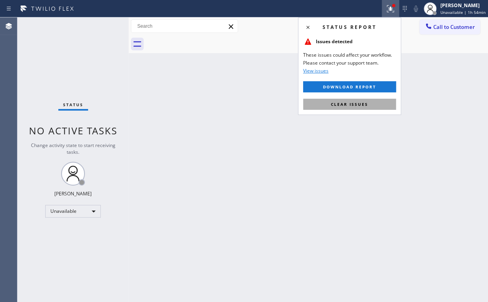
click at [365, 103] on span "Clear issues" at bounding box center [349, 105] width 37 height 6
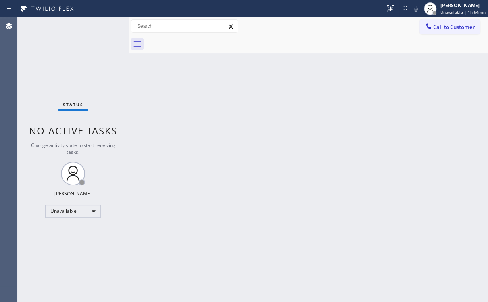
drag, startPoint x: 170, startPoint y: 116, endPoint x: 82, endPoint y: 26, distance: 125.7
click at [165, 109] on div "Back to Dashboard Change Sender ID Customers Technicians Select a contact Outbo…" at bounding box center [309, 159] width 360 height 285
drag, startPoint x: 442, startPoint y: 21, endPoint x: 411, endPoint y: 38, distance: 35.5
click at [442, 21] on button "Call to Customer" at bounding box center [450, 26] width 61 height 15
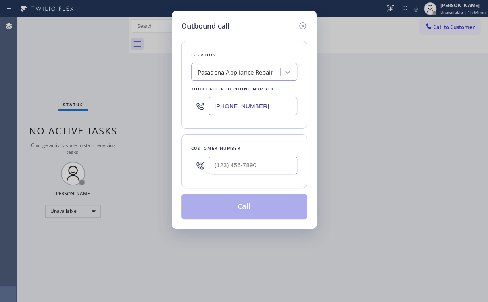
drag, startPoint x: 268, startPoint y: 108, endPoint x: 134, endPoint y: 89, distance: 135.1
click at [183, 105] on div "Location Pasadena Appliance Repair Your caller id phone number (626) 376-4990" at bounding box center [244, 85] width 126 height 88
paste input "805) 813-8464"
type input "(805) 813-8464"
click at [254, 164] on input "(___) ___-____" at bounding box center [253, 166] width 89 height 18
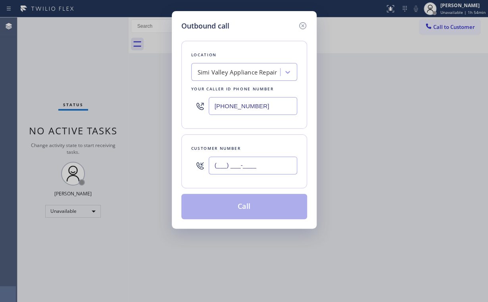
paste input "818) 324-1890"
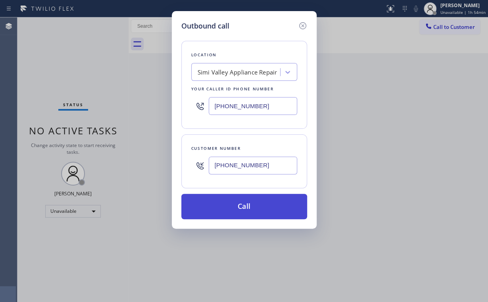
type input "(818) 324-1890"
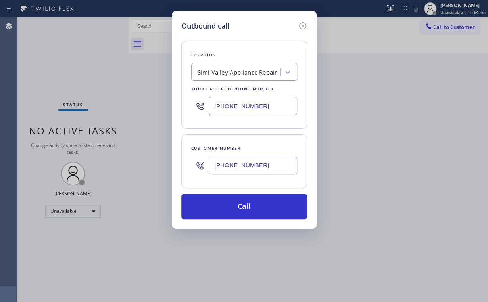
drag, startPoint x: 229, startPoint y: 203, endPoint x: 187, endPoint y: 268, distance: 77.3
click at [229, 204] on button "Call" at bounding box center [244, 206] width 126 height 25
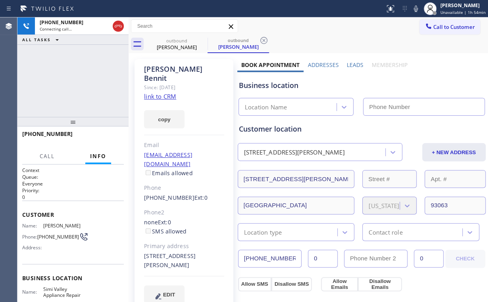
type input "(805) 813-8464"
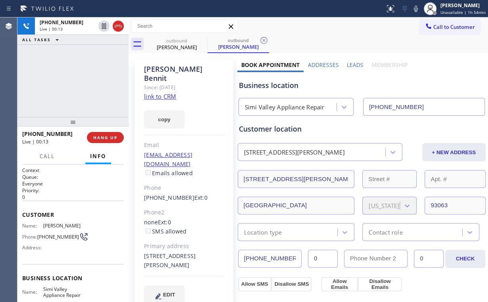
click at [48, 100] on div "+18183241890 Live | 00:13 ALL TASKS ALL TASKS ACTIVE TASKS TASKS IN WRAP UP" at bounding box center [72, 67] width 111 height 100
click at [108, 139] on span "HANG UP" at bounding box center [105, 138] width 24 height 6
click at [107, 139] on span "HANG UP" at bounding box center [105, 138] width 24 height 6
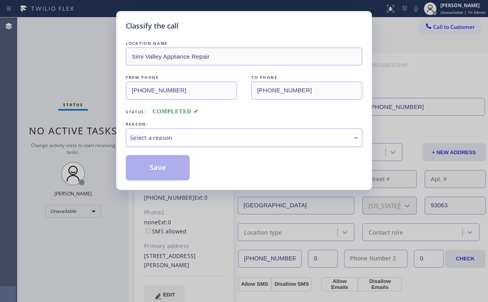
click at [175, 137] on div "Select a reason" at bounding box center [244, 137] width 228 height 9
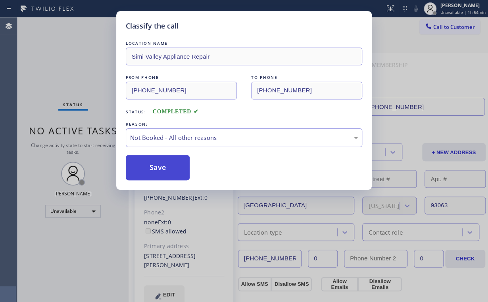
click at [160, 165] on button "Save" at bounding box center [158, 167] width 64 height 25
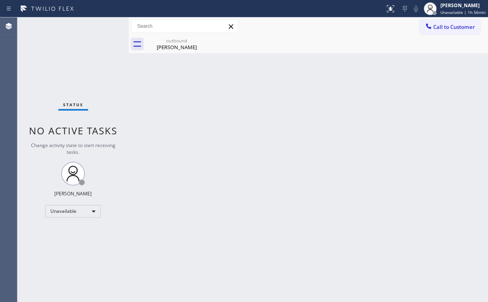
drag, startPoint x: 277, startPoint y: 27, endPoint x: 292, endPoint y: 32, distance: 15.1
click at [292, 32] on div "Call to Customer Outbound call Location Simi Valley Appliance Repair Your calle…" at bounding box center [309, 26] width 360 height 14
click at [445, 31] on button "Call to Customer" at bounding box center [450, 26] width 61 height 15
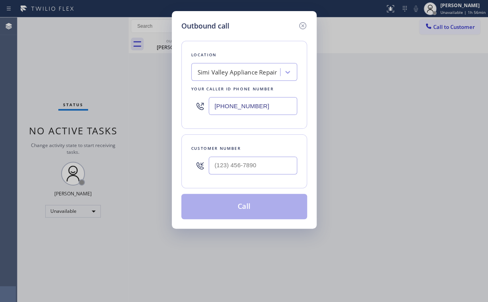
drag, startPoint x: 251, startPoint y: 106, endPoint x: 169, endPoint y: 108, distance: 82.2
click at [192, 106] on div "(805) 813-8464" at bounding box center [244, 106] width 106 height 26
paste input "55) 731-4952"
type input "[PHONE_NUMBER]"
click at [252, 160] on input "(___) ___-____" at bounding box center [253, 166] width 89 height 18
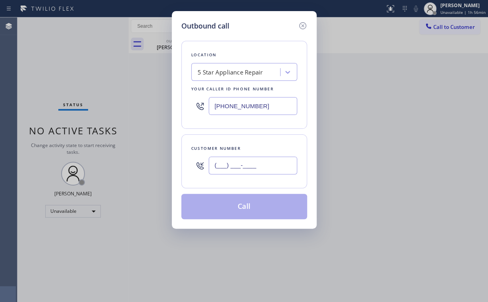
paste input "415) 505-3655"
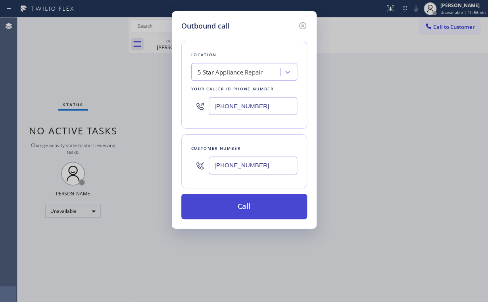
type input "(415) 505-3655"
drag, startPoint x: 243, startPoint y: 203, endPoint x: 239, endPoint y: 218, distance: 15.3
click at [243, 203] on button "Call" at bounding box center [244, 206] width 126 height 25
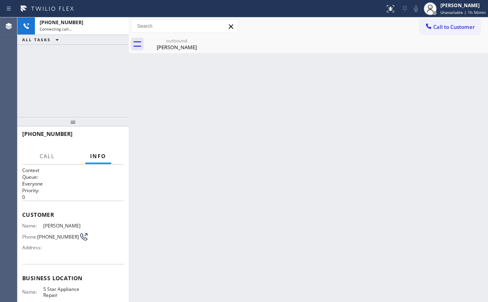
click at [47, 58] on div "+14155053655 Connecting call… ALL TASKS ALL TASKS ACTIVE TASKS TASKS IN WRAP UP" at bounding box center [72, 67] width 111 height 100
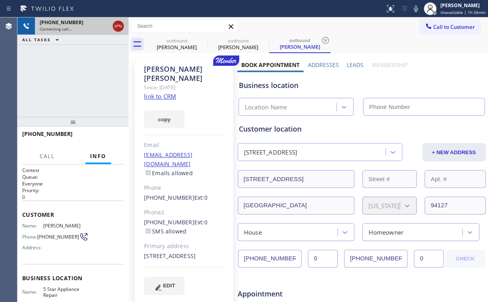
click at [114, 25] on icon at bounding box center [119, 26] width 10 height 10
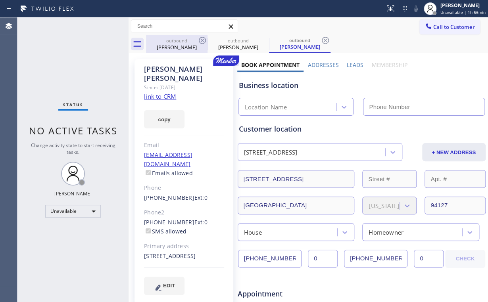
drag, startPoint x: 176, startPoint y: 45, endPoint x: 197, endPoint y: 43, distance: 20.8
click at [177, 45] on div "William Bennit" at bounding box center [177, 47] width 60 height 7
type input "(805) 813-8464"
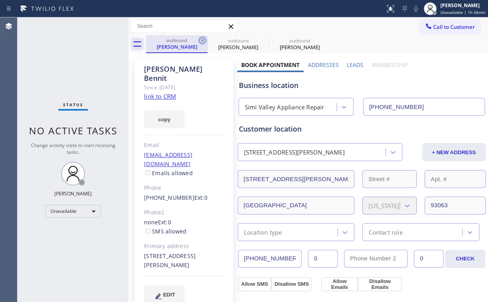
click at [202, 40] on icon at bounding box center [203, 41] width 10 height 10
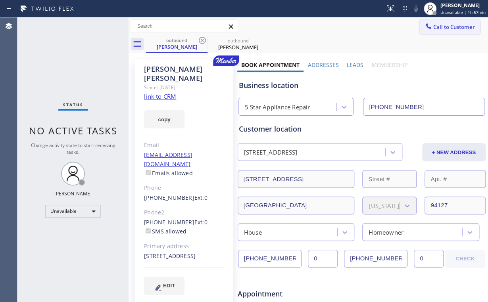
click at [445, 25] on span "Call to Customer" at bounding box center [454, 26] width 42 height 7
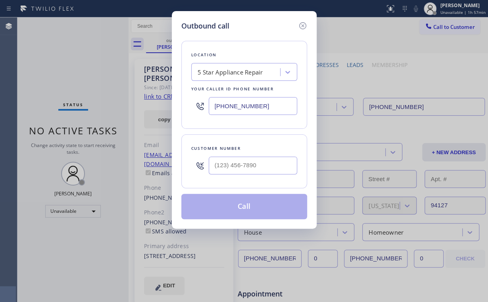
drag, startPoint x: 275, startPoint y: 104, endPoint x: 154, endPoint y: 111, distance: 120.9
click at [157, 112] on div "Outbound call Location 5 Star Appliance Repair Your caller id phone number [PHO…" at bounding box center [244, 151] width 488 height 302
paste input "954) 417-1764"
type input "(954) 417-1764"
drag, startPoint x: 248, startPoint y: 165, endPoint x: 253, endPoint y: 164, distance: 5.8
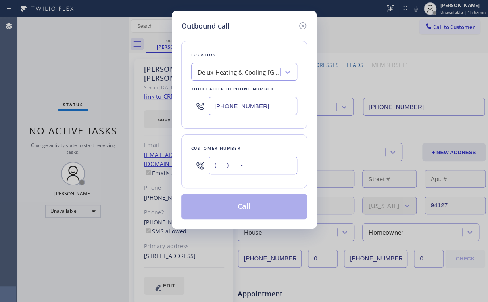
click at [248, 165] on input "(___) ___-____" at bounding box center [253, 166] width 89 height 18
paste input "754) 219-6910"
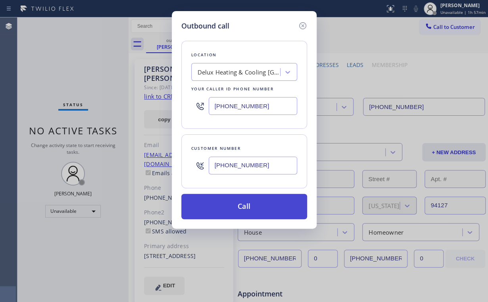
type input "(754) 219-6910"
click at [231, 208] on button "Call" at bounding box center [244, 206] width 126 height 25
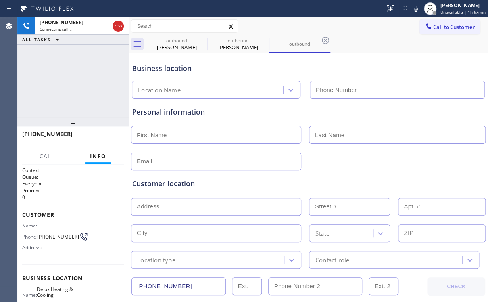
type input "(954) 417-1764"
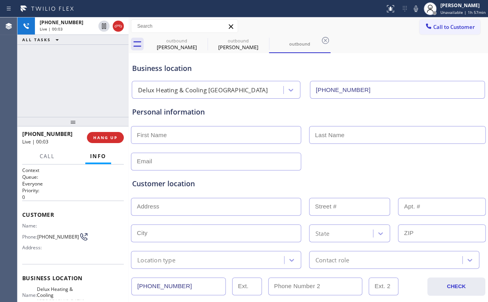
click at [87, 77] on div "+17542196910 Live | 00:03 ALL TASKS ALL TASKS ACTIVE TASKS TASKS IN WRAP UP" at bounding box center [72, 67] width 111 height 100
click at [179, 38] on div "outbound" at bounding box center [177, 41] width 60 height 6
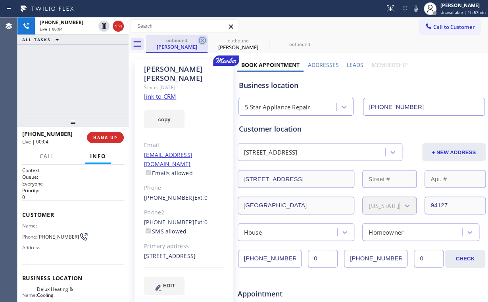
click at [202, 40] on icon at bounding box center [203, 41] width 10 height 10
drag, startPoint x: 202, startPoint y: 39, endPoint x: 196, endPoint y: 48, distance: 10.9
click at [0, 0] on icon at bounding box center [0, 0] width 0 height 0
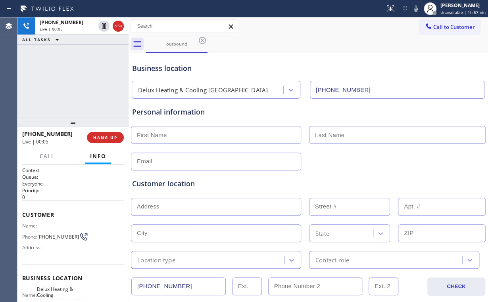
drag, startPoint x: 25, startPoint y: 79, endPoint x: 81, endPoint y: 146, distance: 87.6
click at [31, 86] on div "+17542196910 Live | 00:05 ALL TASKS ALL TASKS ACTIVE TASKS TASKS IN WRAP UP" at bounding box center [72, 67] width 111 height 100
click at [102, 133] on button "HANG UP" at bounding box center [105, 137] width 37 height 11
click at [107, 135] on button "COMPLETE" at bounding box center [104, 137] width 40 height 11
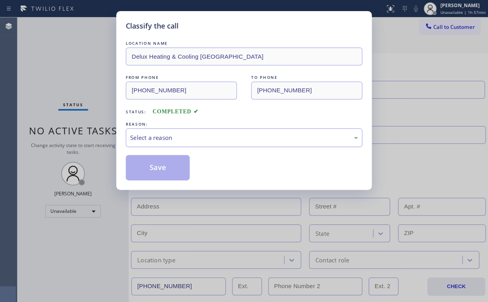
drag, startPoint x: 159, startPoint y: 135, endPoint x: 159, endPoint y: 146, distance: 11.1
click at [159, 136] on div "Select a reason" at bounding box center [244, 137] width 228 height 9
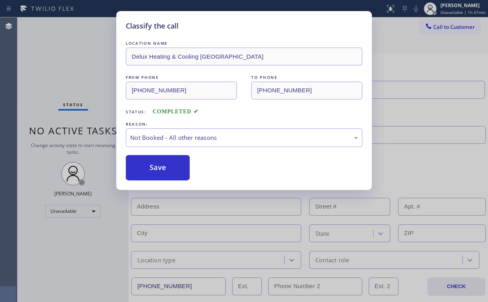
drag, startPoint x: 156, startPoint y: 164, endPoint x: 178, endPoint y: 243, distance: 82.1
click at [156, 164] on button "Save" at bounding box center [158, 167] width 64 height 25
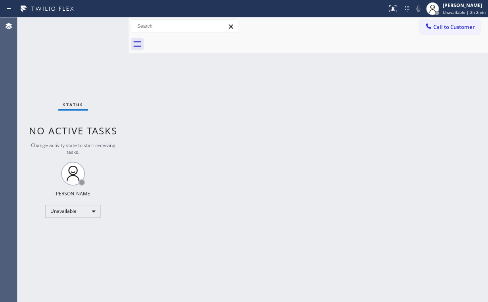
click at [66, 57] on div "Status No active tasks Change activity state to start receiving tasks. [PERSON_…" at bounding box center [72, 159] width 111 height 285
drag, startPoint x: 132, startPoint y: 86, endPoint x: 158, endPoint y: 64, distance: 34.3
click at [132, 86] on div "Back to Dashboard Change Sender ID Customers Technicians Select a contact Outbo…" at bounding box center [309, 159] width 360 height 285
click at [78, 213] on div "Unavailable" at bounding box center [73, 211] width 56 height 13
drag, startPoint x: 63, startPoint y: 252, endPoint x: 154, endPoint y: 292, distance: 99.6
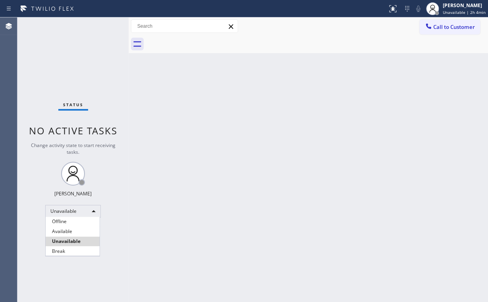
click at [64, 252] on li "Break" at bounding box center [73, 252] width 54 height 10
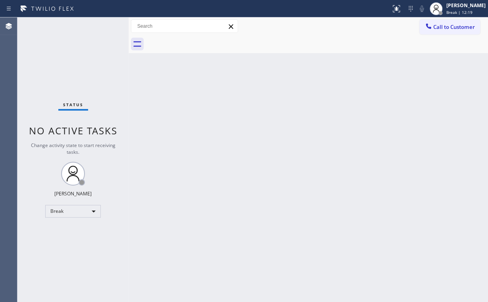
drag, startPoint x: 40, startPoint y: 67, endPoint x: 98, endPoint y: 142, distance: 94.2
click at [40, 68] on div "Status No active tasks Change activity state to start receiving tasks. Arnold V…" at bounding box center [72, 159] width 111 height 285
click at [69, 211] on div "Break" at bounding box center [73, 211] width 56 height 13
drag, startPoint x: 64, startPoint y: 242, endPoint x: 70, endPoint y: 245, distance: 6.8
click at [64, 243] on li "Unavailable" at bounding box center [73, 242] width 54 height 10
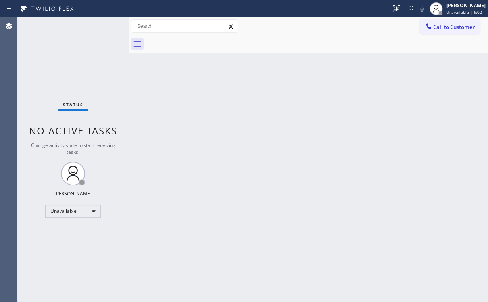
click at [49, 77] on div "Status No active tasks Change activity state to start receiving tasks. [PERSON_…" at bounding box center [72, 159] width 111 height 285
click at [432, 31] on div at bounding box center [429, 27] width 10 height 10
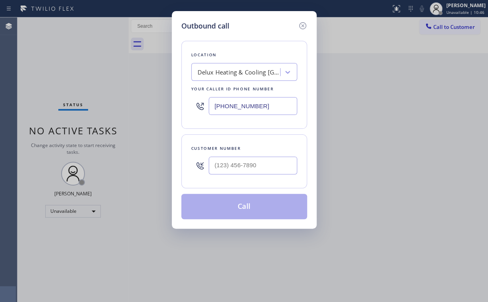
drag, startPoint x: 276, startPoint y: 106, endPoint x: 117, endPoint y: 90, distance: 159.6
click at [190, 100] on div "Location Delux Heating & Cooling Fort Lauderdale Your caller id phone number (9…" at bounding box center [244, 85] width 126 height 88
paste input "714) 699-9003"
type input "(714) 699-9003"
click at [258, 167] on input "(___) ___-____" at bounding box center [253, 166] width 89 height 18
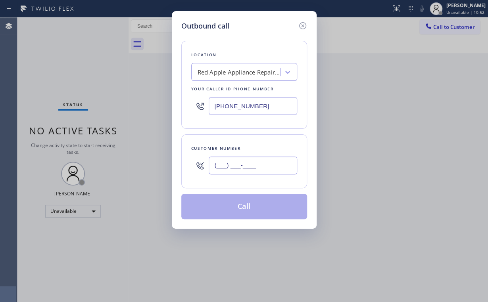
paste input "714) 348-2444"
type input "(714) 348-2444"
click at [258, 183] on div "Customer number (714) 348-2444" at bounding box center [244, 162] width 126 height 54
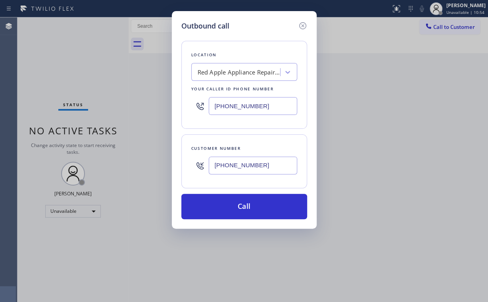
click at [275, 160] on input "(714) 348-2444" at bounding box center [253, 166] width 89 height 18
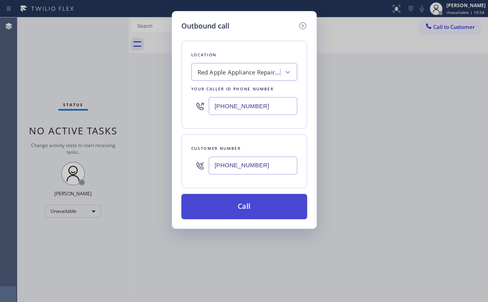
click at [243, 210] on button "Call" at bounding box center [244, 206] width 126 height 25
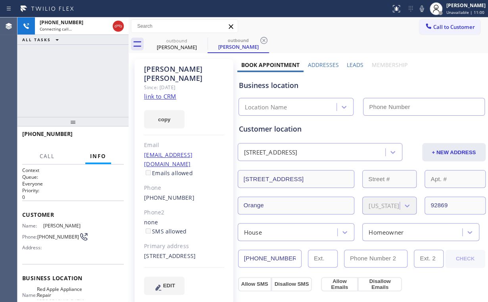
click at [83, 78] on div "+17143482444 Connecting call… ALL TASKS ALL TASKS ACTIVE TASKS TASKS IN WRAP UP" at bounding box center [72, 67] width 111 height 100
type input "(714) 699-9003"
click at [78, 80] on div "+17143482444 Connecting call… ALL TASKS ALL TASKS ACTIVE TASKS TASKS IN WRAP UP" at bounding box center [72, 67] width 111 height 100
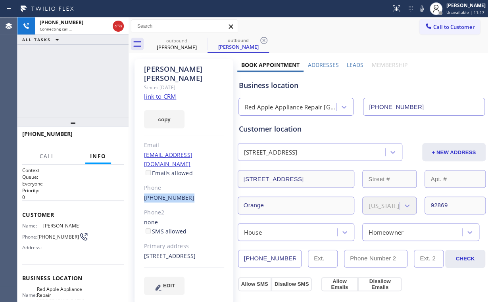
drag, startPoint x: 141, startPoint y: 180, endPoint x: 189, endPoint y: 181, distance: 48.4
click at [189, 181] on div "Sam Becerra Since: 20 may 2020 link to CRM copy Email sbec434048@aol.com Emails…" at bounding box center [184, 182] width 99 height 246
copy link "(714) 348-2444"
click at [85, 89] on div "+17143482444 Connecting call… ALL TASKS ALL TASKS ACTIVE TASKS TASKS IN WRAP UP" at bounding box center [72, 67] width 111 height 100
click at [312, 38] on div "outbound Sam Becerra outbound Sam Becerra" at bounding box center [317, 44] width 342 height 18
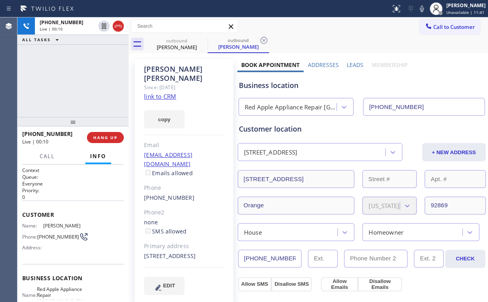
click at [276, 110] on div "Red Apple Appliance Repair Orange Park Acres" at bounding box center [291, 107] width 92 height 9
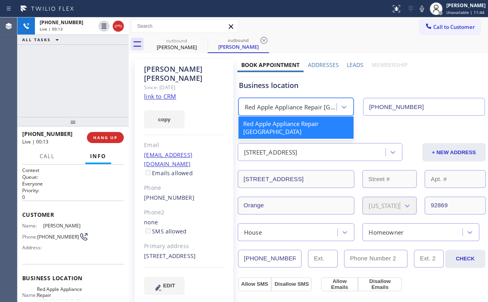
click at [86, 82] on div "+17143482444 Live | 00:13 ALL TASKS ALL TASKS ACTIVE TASKS TASKS IN WRAP UP" at bounding box center [72, 67] width 111 height 100
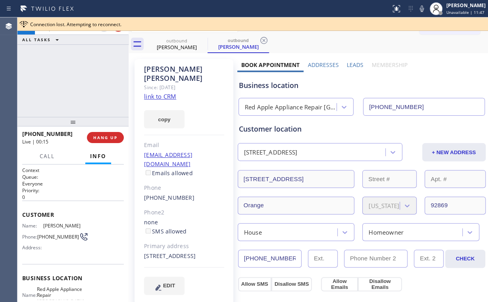
click at [91, 85] on div "+17143482444 Live | 00:15 ALL TASKS ALL TASKS ACTIVE TASKS TASKS IN WRAP UP" at bounding box center [72, 67] width 111 height 100
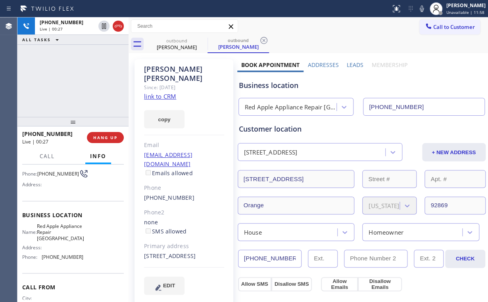
scroll to position [64, 0]
drag, startPoint x: 100, startPoint y: 139, endPoint x: 100, endPoint y: 116, distance: 22.6
click at [100, 138] on span "HANG UP" at bounding box center [105, 138] width 24 height 6
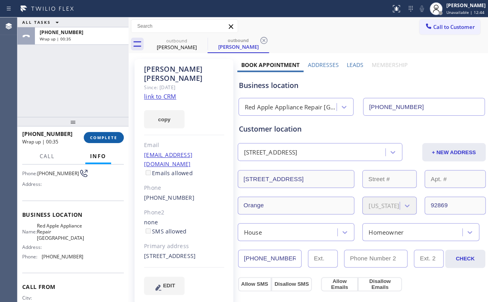
click at [108, 141] on button "COMPLETE" at bounding box center [104, 137] width 40 height 11
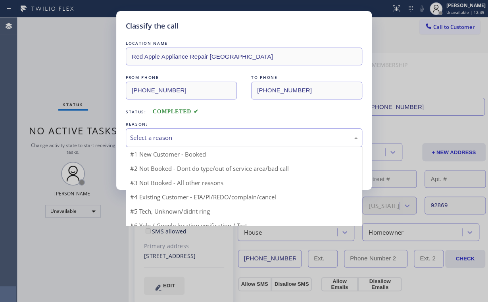
click at [154, 140] on div "Select a reason" at bounding box center [244, 137] width 228 height 9
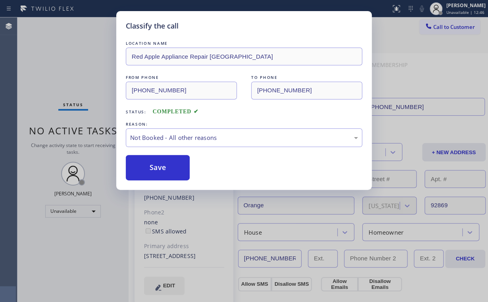
drag, startPoint x: 155, startPoint y: 169, endPoint x: 69, endPoint y: 75, distance: 127.0
click at [155, 169] on button "Save" at bounding box center [158, 167] width 64 height 25
click at [66, 71] on div "Classify the call LOCATION NAME Red Apple Appliance Repair Orange Park Acres FR…" at bounding box center [244, 151] width 488 height 302
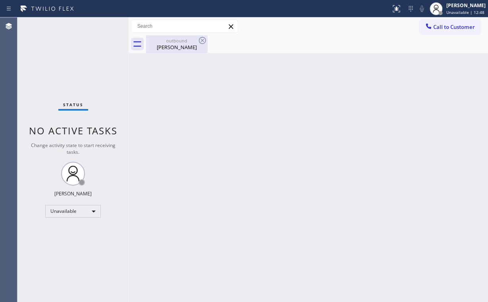
click at [177, 52] on div "Back to Dashboard Change Sender ID Customers Technicians Select a contact Outbo…" at bounding box center [309, 159] width 360 height 285
click at [206, 41] on icon at bounding box center [203, 41] width 10 height 10
click at [56, 51] on div "Status No active tasks Change activity state to start receiving tasks. [PERSON_…" at bounding box center [72, 159] width 111 height 285
drag, startPoint x: 168, startPoint y: 43, endPoint x: 197, endPoint y: 46, distance: 29.9
click at [169, 44] on div "outbound Sam Becerra" at bounding box center [177, 44] width 60 height 18
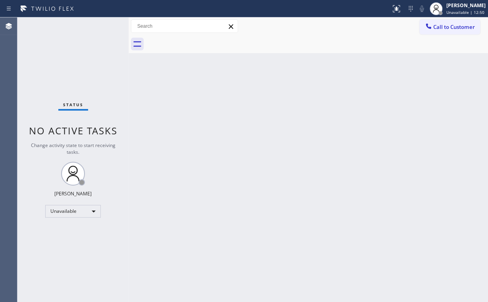
drag, startPoint x: 438, startPoint y: 31, endPoint x: 270, endPoint y: 148, distance: 204.5
click at [437, 31] on button "Call to Customer" at bounding box center [450, 26] width 61 height 15
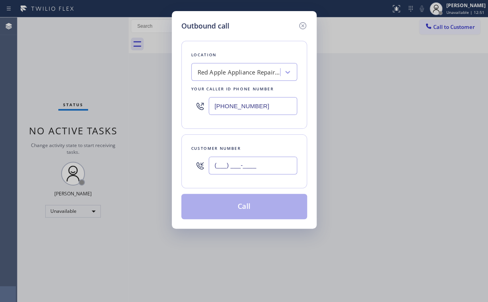
click at [257, 167] on input "(___) ___-____" at bounding box center [253, 166] width 89 height 18
paste input "714) 348-2444"
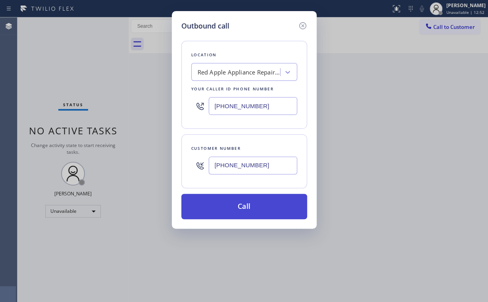
type input "(714) 348-2444"
click at [231, 206] on button "Call" at bounding box center [244, 206] width 126 height 25
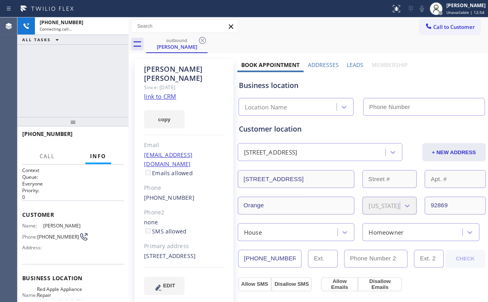
click at [60, 51] on div "+17143482444 Connecting call… ALL TASKS ALL TASKS ACTIVE TASKS TASKS IN WRAP UP" at bounding box center [72, 67] width 111 height 100
type input "(714) 699-9003"
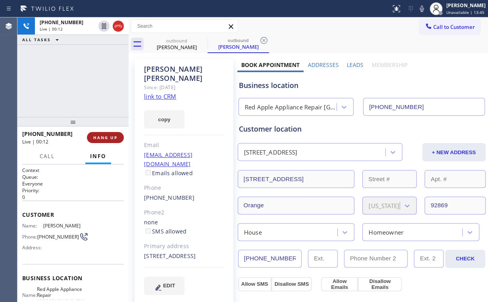
click at [114, 138] on span "HANG UP" at bounding box center [105, 138] width 24 height 6
click at [115, 124] on div at bounding box center [72, 122] width 111 height 10
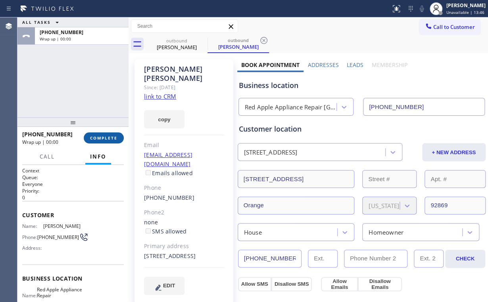
click at [105, 138] on span "COMPLETE" at bounding box center [103, 138] width 27 height 6
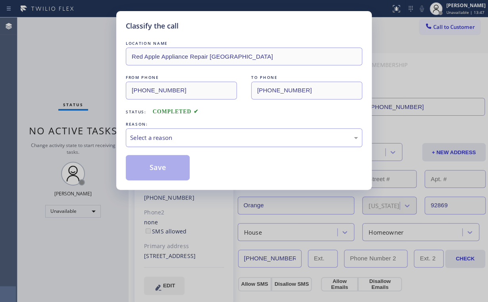
click at [167, 140] on div "Select a reason" at bounding box center [244, 137] width 228 height 9
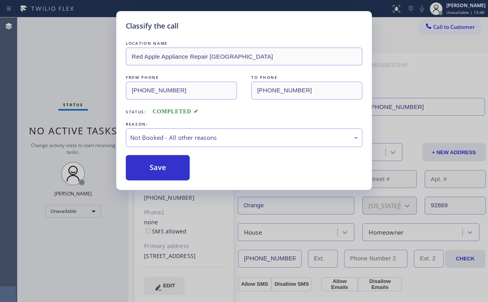
drag, startPoint x: 166, startPoint y: 166, endPoint x: 46, endPoint y: 56, distance: 163.5
click at [168, 166] on button "Save" at bounding box center [158, 167] width 64 height 25
click at [42, 52] on div "Classify the call LOCATION NAME Red Apple Appliance Repair Orange Park Acres FR…" at bounding box center [244, 151] width 488 height 302
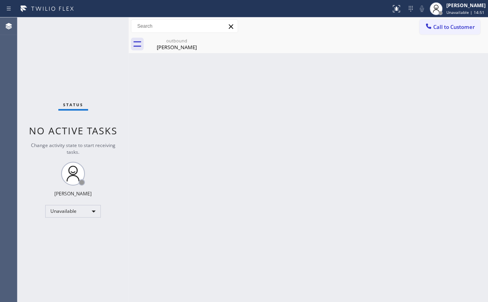
click at [448, 30] on span "Call to Customer" at bounding box center [454, 26] width 42 height 7
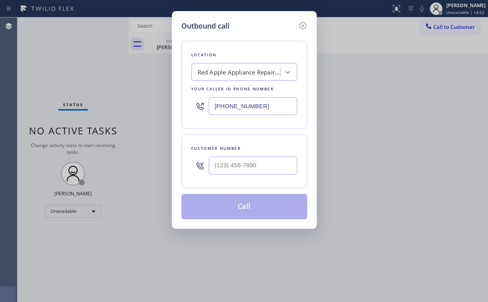
drag, startPoint x: 273, startPoint y: 107, endPoint x: 146, endPoint y: 103, distance: 127.1
click at [158, 103] on div "Outbound call Location Red Apple Appliance Repair Orange Park Acres Your caller…" at bounding box center [244, 151] width 488 height 302
paste input "855) 731-4952"
type input "[PHONE_NUMBER]"
click at [269, 162] on input "(___) ___-____" at bounding box center [253, 166] width 89 height 18
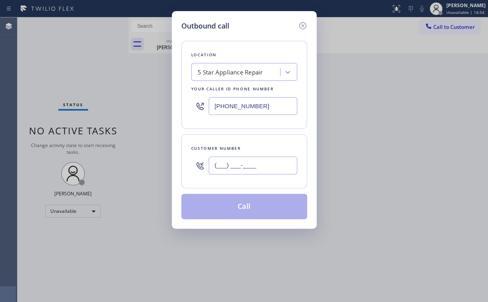
paste input "888) 335-2722"
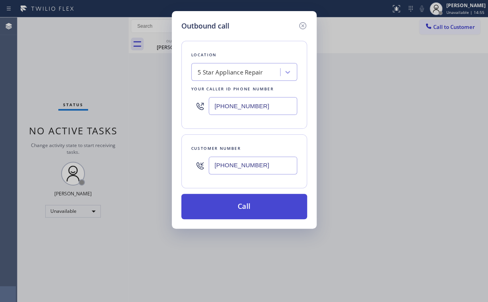
type input "(888) 335-2722"
click at [241, 211] on button "Call" at bounding box center [244, 206] width 126 height 25
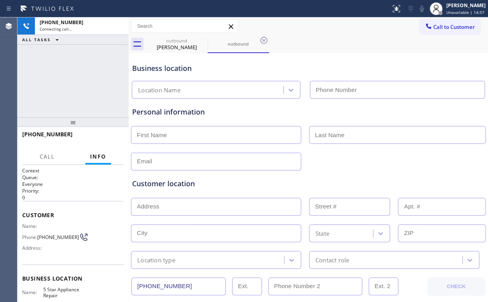
click at [367, 61] on div "Business location Location Name" at bounding box center [309, 77] width 356 height 44
type input "[PHONE_NUMBER]"
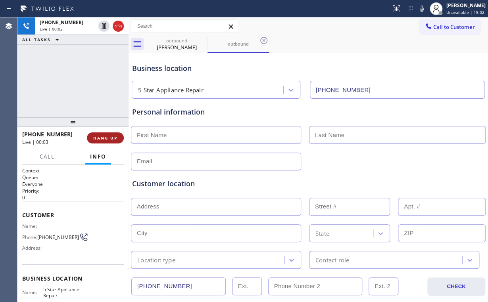
click at [112, 136] on span "HANG UP" at bounding box center [105, 138] width 24 height 6
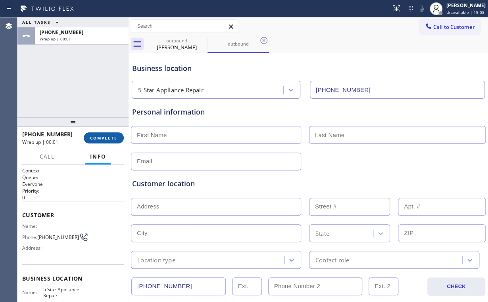
click at [112, 137] on span "COMPLETE" at bounding box center [103, 138] width 27 height 6
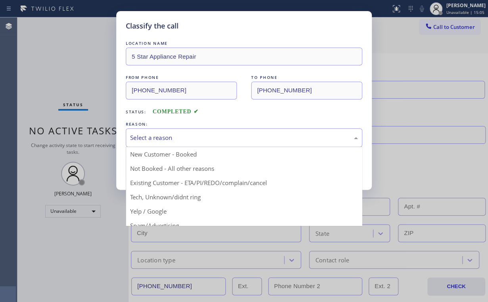
drag, startPoint x: 158, startPoint y: 136, endPoint x: 162, endPoint y: 160, distance: 23.8
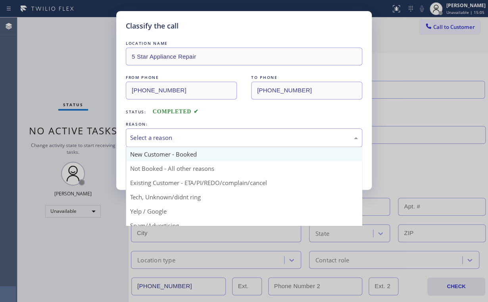
click at [158, 137] on div "Select a reason" at bounding box center [244, 137] width 228 height 9
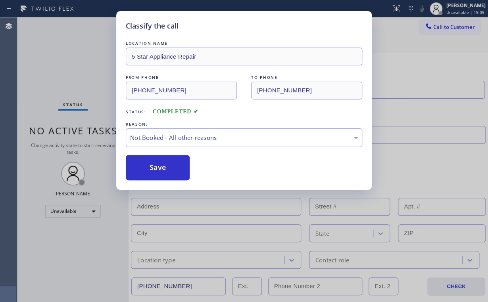
click at [158, 168] on button "Save" at bounding box center [158, 167] width 64 height 25
type input "(714) 699-9003"
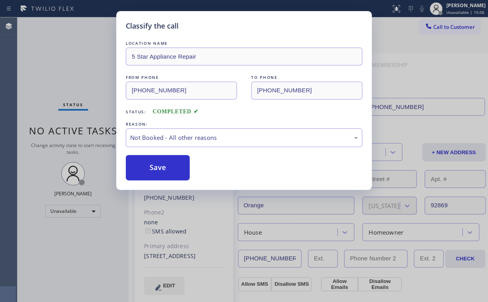
click at [64, 47] on div "Classify the call LOCATION NAME 5 Star Appliance Repair FROM PHONE (855) 731-49…" at bounding box center [244, 151] width 488 height 302
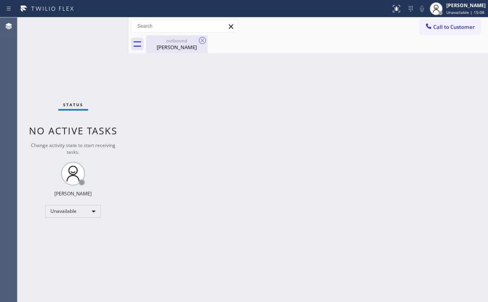
click at [178, 48] on div "Sam Becerra" at bounding box center [177, 47] width 60 height 7
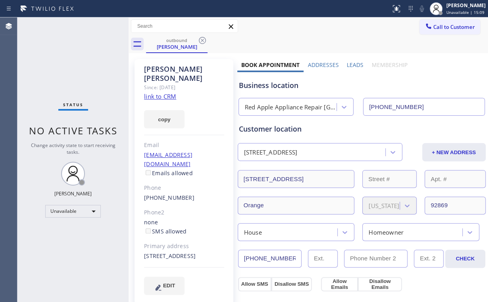
drag, startPoint x: 203, startPoint y: 40, endPoint x: 257, endPoint y: 11, distance: 61.8
click at [203, 40] on icon at bounding box center [203, 41] width 10 height 10
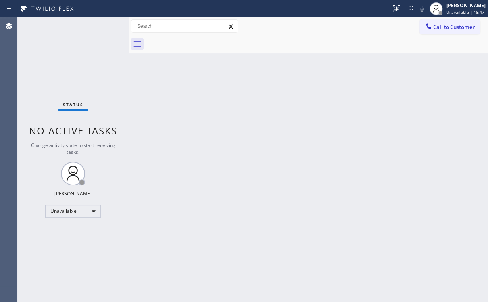
click at [445, 28] on span "Call to Customer" at bounding box center [454, 26] width 42 height 7
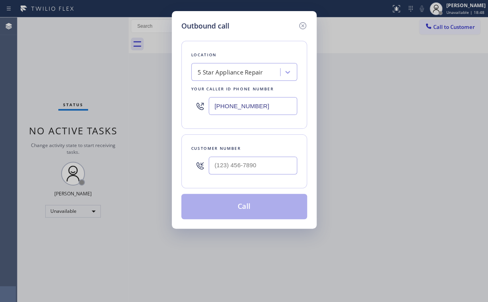
drag, startPoint x: 268, startPoint y: 108, endPoint x: 116, endPoint y: 92, distance: 153.2
click at [159, 104] on div "Outbound call Location 5 Star Appliance Repair Your caller id phone number [PHO…" at bounding box center [244, 151] width 488 height 302
paste input "619) 880-5350"
type input "(619) 880-5350"
drag, startPoint x: 258, startPoint y: 168, endPoint x: 264, endPoint y: 158, distance: 11.0
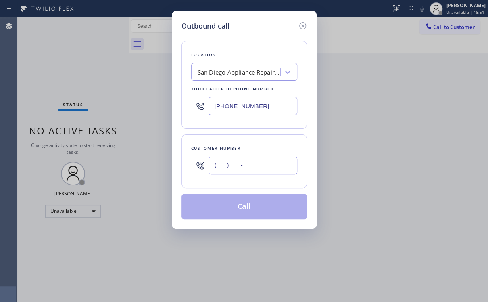
click at [259, 168] on input "(___) ___-____" at bounding box center [253, 166] width 89 height 18
paste input "619) 535-5488"
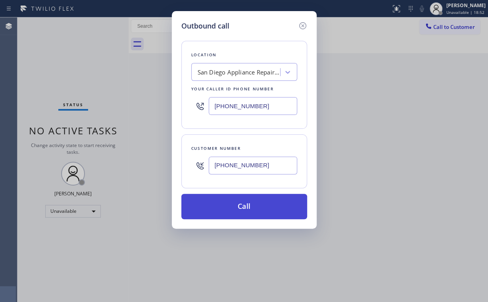
type input "(619) 535-5488"
click at [233, 208] on button "Call" at bounding box center [244, 206] width 126 height 25
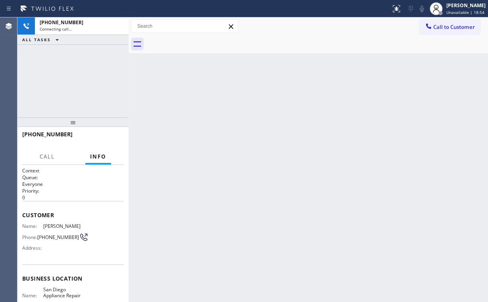
click at [81, 77] on div "+16195355488 Connecting call… ALL TASKS ALL TASKS ACTIVE TASKS TASKS IN WRAP UP" at bounding box center [72, 67] width 111 height 100
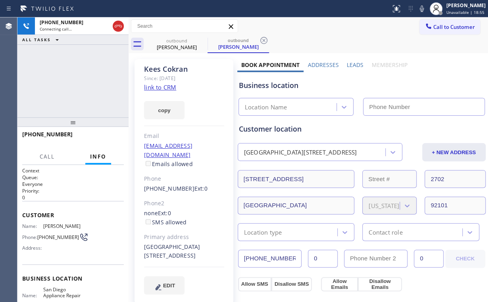
drag, startPoint x: 83, startPoint y: 60, endPoint x: 78, endPoint y: 59, distance: 5.2
click at [78, 59] on div "+16195355488 Connecting call… ALL TASKS ALL TASKS ACTIVE TASKS TASKS IN WRAP UP" at bounding box center [72, 67] width 111 height 100
type input "(619) 880-5350"
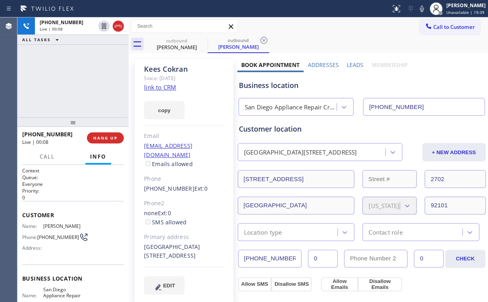
click at [74, 84] on div "+16195355488 Live | 00:08 ALL TASKS ALL TASKS ACTIVE TASKS TASKS IN WRAP UP" at bounding box center [72, 67] width 111 height 100
click at [109, 141] on span "HANG UP" at bounding box center [105, 138] width 24 height 6
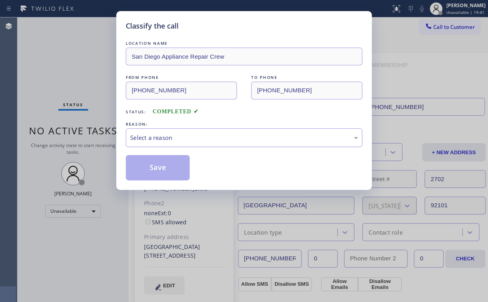
click at [139, 137] on div "Select a reason" at bounding box center [244, 137] width 228 height 9
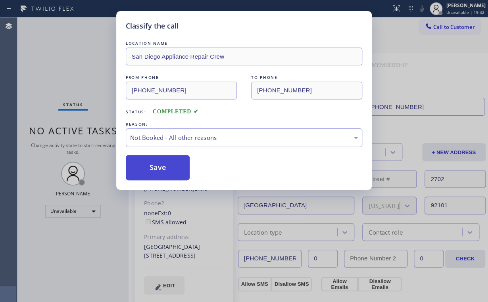
drag, startPoint x: 155, startPoint y: 170, endPoint x: 155, endPoint y: 164, distance: 6.0
click at [156, 170] on button "Save" at bounding box center [158, 167] width 64 height 25
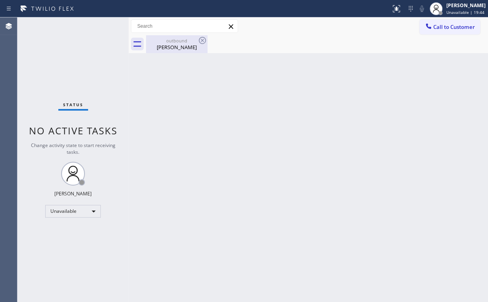
drag, startPoint x: 173, startPoint y: 42, endPoint x: 195, endPoint y: 44, distance: 22.3
click at [174, 43] on div "outbound" at bounding box center [177, 41] width 60 height 6
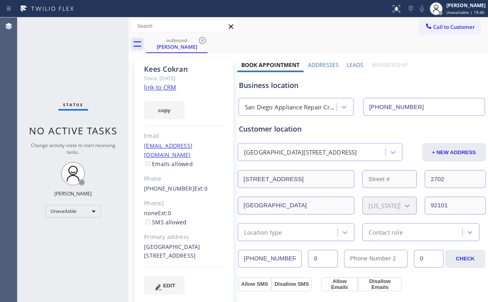
click at [204, 41] on icon at bounding box center [203, 41] width 10 height 10
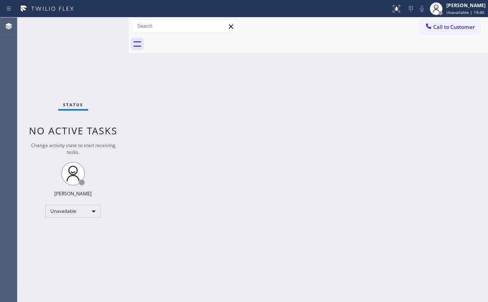
drag, startPoint x: 318, startPoint y: 130, endPoint x: 122, endPoint y: 19, distance: 225.2
click at [284, 112] on div "Back to Dashboard Change Sender ID Customers Technicians Select a contact Outbo…" at bounding box center [309, 159] width 360 height 285
drag, startPoint x: 451, startPoint y: 30, endPoint x: 446, endPoint y: 32, distance: 5.7
click at [449, 30] on span "Call to Customer" at bounding box center [454, 26] width 42 height 7
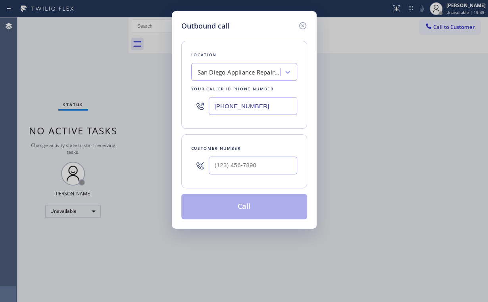
drag, startPoint x: 167, startPoint y: 103, endPoint x: 114, endPoint y: 96, distance: 53.2
click at [150, 103] on div "Outbound call Location San Diego Appliance Repair Crew Your caller id phone num…" at bounding box center [244, 151] width 488 height 302
paste input "61) 344-1558"
type input "(661) 344-1558"
click at [261, 160] on input "(___) ___-____" at bounding box center [253, 166] width 89 height 18
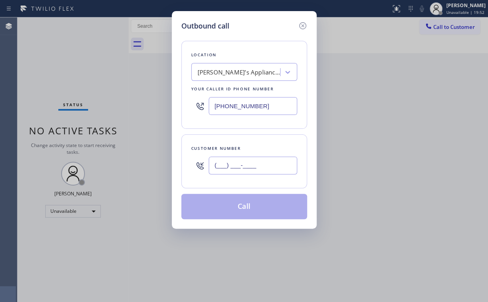
paste input "818) 362-0634"
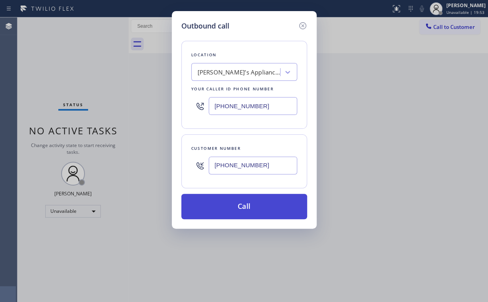
type input "(818) 362-0634"
click at [238, 205] on button "Call" at bounding box center [244, 206] width 126 height 25
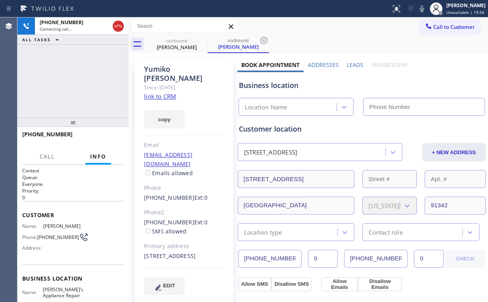
click at [87, 75] on div "+18183620634 Connecting call… ALL TASKS ALL TASKS ACTIVE TASKS TASKS IN WRAP UP" at bounding box center [72, 67] width 111 height 100
type input "(661) 344-1558"
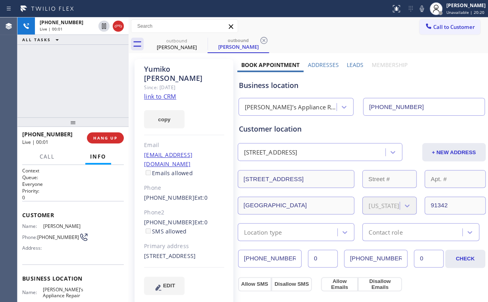
click at [63, 89] on div "+18183620634 Live | 00:01 ALL TASKS ALL TASKS ACTIVE TASKS TASKS IN WRAP UP" at bounding box center [72, 67] width 111 height 100
click at [113, 140] on span "HANG UP" at bounding box center [105, 138] width 24 height 6
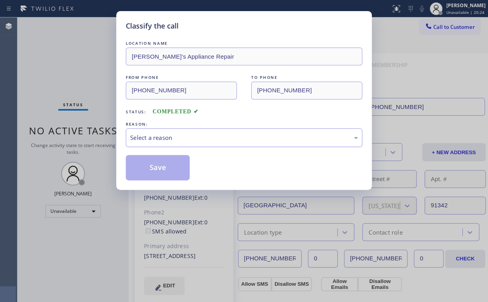
click at [160, 138] on div "Select a reason" at bounding box center [244, 137] width 228 height 9
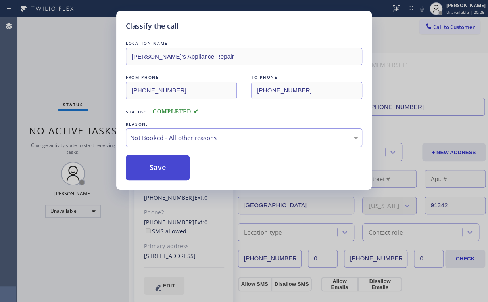
click at [164, 165] on button "Save" at bounding box center [158, 167] width 64 height 25
click at [81, 72] on div "Classify the call LOCATION NAME John’s Appliance Repair FROM PHONE (661) 344-15…" at bounding box center [244, 151] width 488 height 302
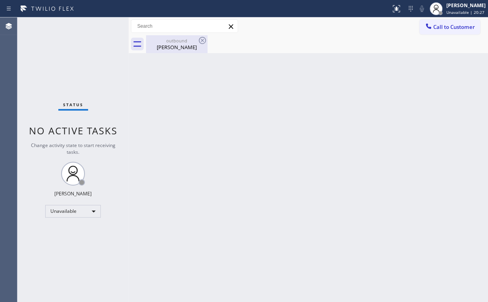
drag, startPoint x: 174, startPoint y: 43, endPoint x: 193, endPoint y: 44, distance: 19.1
click at [175, 44] on div "Yumiko quintana" at bounding box center [177, 47] width 60 height 7
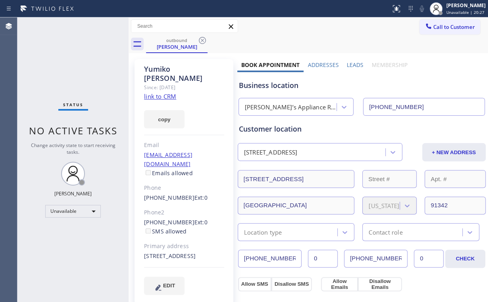
click at [202, 40] on icon at bounding box center [202, 40] width 7 height 7
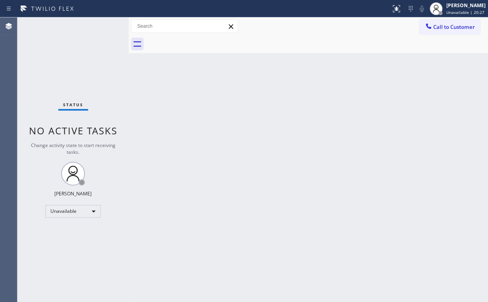
drag, startPoint x: 71, startPoint y: 81, endPoint x: 76, endPoint y: 86, distance: 7.0
click at [73, 83] on div "Status No active tasks Change activity state to start receiving tasks. [PERSON_…" at bounding box center [72, 159] width 111 height 285
click at [40, 56] on div "Status No active tasks Change activity state to start receiving tasks. [PERSON_…" at bounding box center [72, 159] width 111 height 285
click at [436, 27] on span "Call to Customer" at bounding box center [454, 26] width 42 height 7
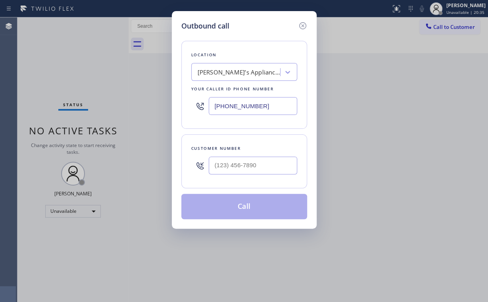
click at [147, 111] on div "Outbound call Location John’s Appliance Repair Your caller id phone number (661…" at bounding box center [244, 151] width 488 height 302
paste input "562) 456-3053"
type input "(562) 456-3053"
drag, startPoint x: 246, startPoint y: 159, endPoint x: 254, endPoint y: 156, distance: 7.9
click at [247, 159] on input "(___) ___-____" at bounding box center [253, 166] width 89 height 18
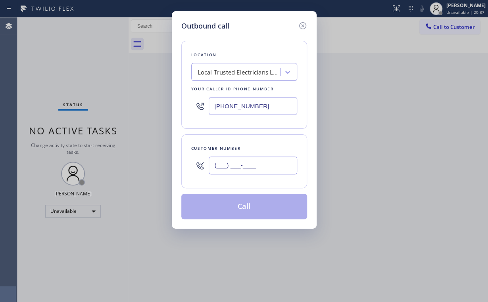
paste input "714) 334-7529"
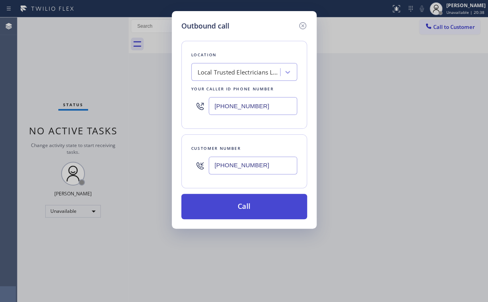
type input "(714) 334-7529"
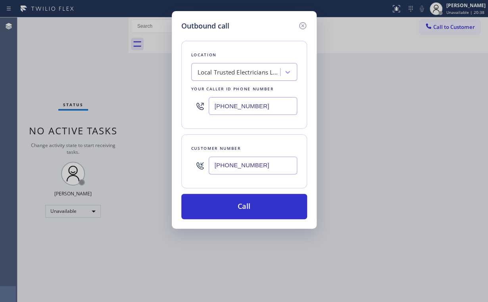
drag, startPoint x: 243, startPoint y: 208, endPoint x: 223, endPoint y: 251, distance: 47.6
click at [243, 209] on button "Call" at bounding box center [244, 206] width 126 height 25
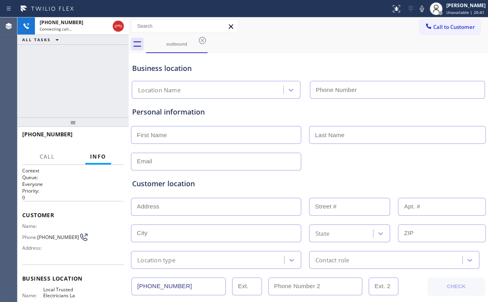
type input "(562) 456-3053"
click at [66, 82] on div "+17143347529 Connecting call… ALL TASKS ALL TASKS ACTIVE TASKS TASKS IN WRAP UP" at bounding box center [72, 67] width 111 height 100
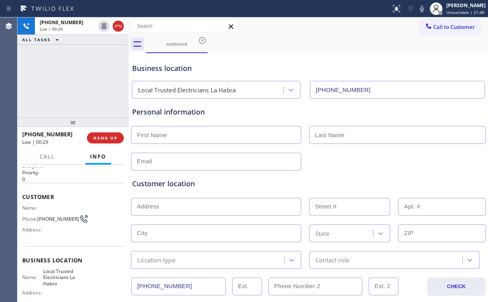
scroll to position [64, 0]
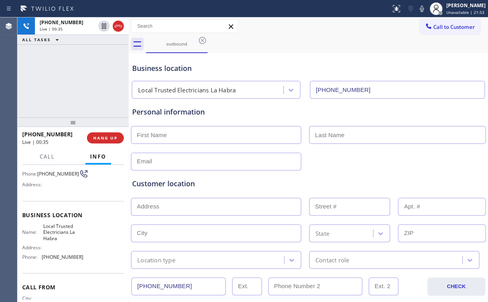
click at [83, 77] on div "+17143347529 Live | 00:35 ALL TASKS ALL TASKS ACTIVE TASKS TASKS IN WRAP UP" at bounding box center [72, 67] width 111 height 100
click at [114, 140] on span "HANG UP" at bounding box center [105, 138] width 24 height 6
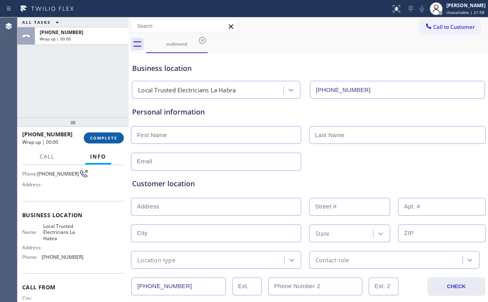
click at [114, 140] on span "COMPLETE" at bounding box center [103, 138] width 27 height 6
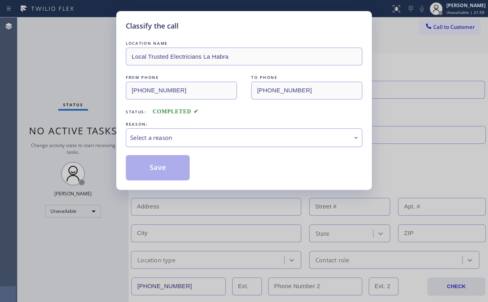
click at [167, 140] on div "Select a reason" at bounding box center [244, 137] width 228 height 9
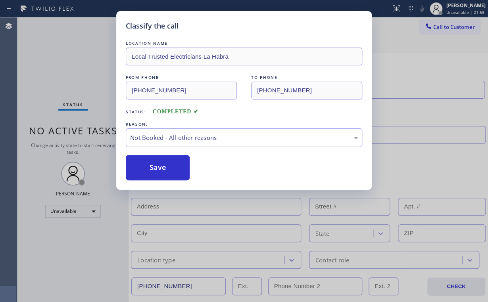
drag, startPoint x: 170, startPoint y: 166, endPoint x: 62, endPoint y: 62, distance: 150.5
click at [170, 166] on button "Save" at bounding box center [158, 167] width 64 height 25
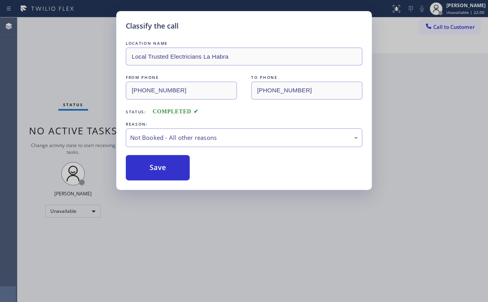
drag, startPoint x: 62, startPoint y: 62, endPoint x: 143, endPoint y: 59, distance: 81.8
click at [62, 62] on div "Classify the call LOCATION NAME Local Trusted Electricians La Habra FROM PHONE …" at bounding box center [244, 151] width 488 height 302
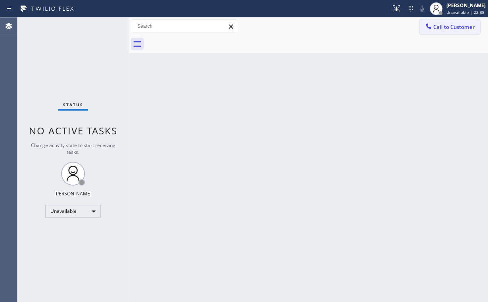
click at [454, 25] on span "Call to Customer" at bounding box center [454, 26] width 42 height 7
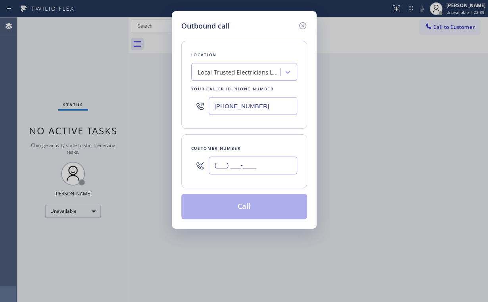
click at [258, 167] on input "(___) ___-____" at bounding box center [253, 166] width 89 height 18
paste input "714) 334-7529"
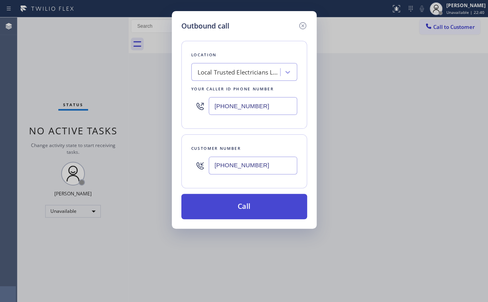
type input "(714) 334-7529"
click at [251, 209] on button "Call" at bounding box center [244, 206] width 126 height 25
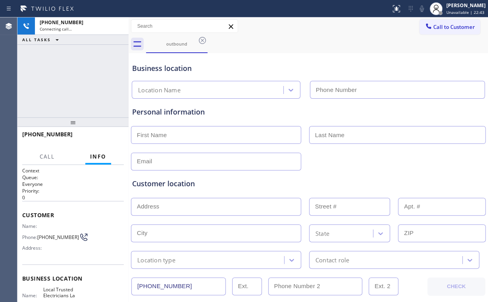
type input "(562) 456-3053"
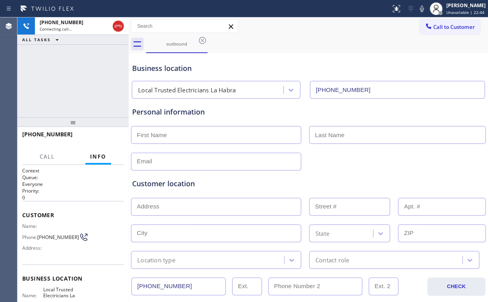
click at [53, 67] on div "+17143347529 Connecting call… ALL TASKS ALL TASKS ACTIVE TASKS TASKS IN WRAP UP" at bounding box center [72, 67] width 111 height 100
click at [110, 141] on span "HANG UP" at bounding box center [105, 138] width 24 height 6
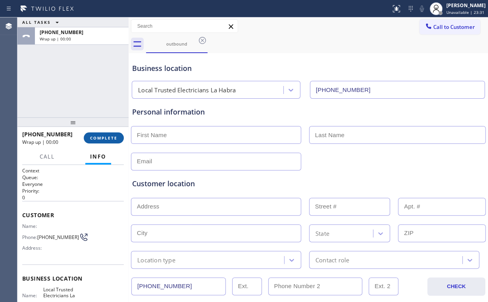
click at [110, 139] on span "COMPLETE" at bounding box center [103, 138] width 27 height 6
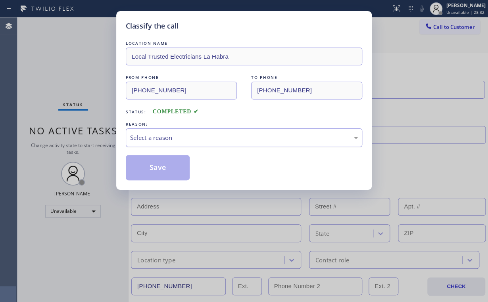
click at [153, 137] on div "Select a reason" at bounding box center [244, 137] width 228 height 9
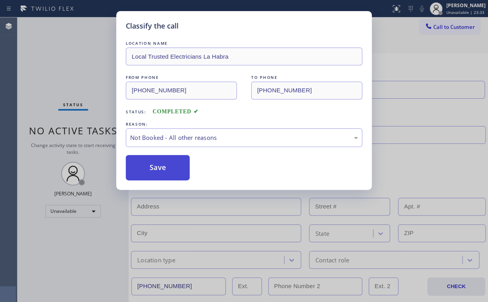
click at [158, 166] on button "Save" at bounding box center [158, 167] width 64 height 25
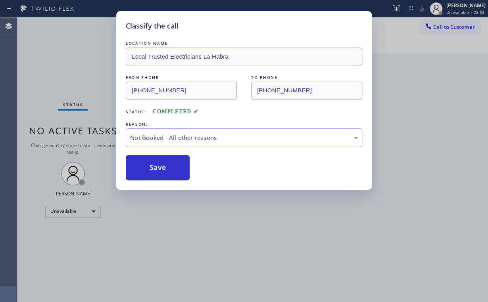
click at [80, 77] on div "Classify the call LOCATION NAME Local Trusted Electricians La Habra FROM PHONE …" at bounding box center [244, 151] width 488 height 302
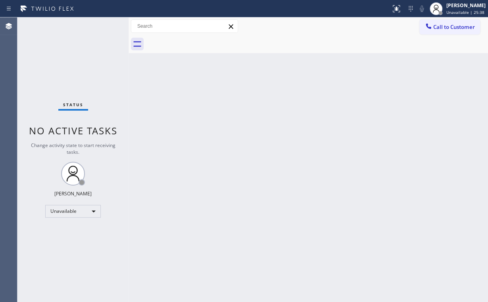
click at [50, 40] on div "Status No active tasks Change activity state to start receiving tasks. [PERSON_…" at bounding box center [72, 159] width 111 height 285
drag, startPoint x: 445, startPoint y: 30, endPoint x: 297, endPoint y: 87, distance: 158.7
click at [444, 30] on span "Call to Customer" at bounding box center [454, 26] width 42 height 7
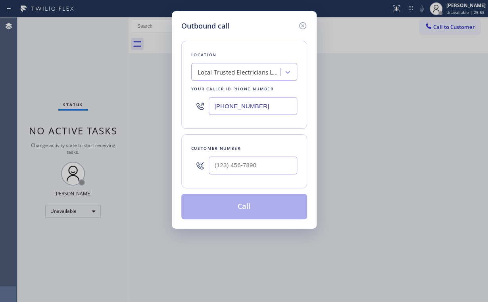
drag, startPoint x: 278, startPoint y: 105, endPoint x: 89, endPoint y: 102, distance: 189.4
click at [127, 104] on div "Outbound call Location Local Trusted Electricians La Habra Your caller id phone…" at bounding box center [244, 151] width 488 height 302
paste input "661) 368-9097"
type input "(661) 368-9097"
click at [256, 170] on input "(___) ___-____" at bounding box center [253, 166] width 89 height 18
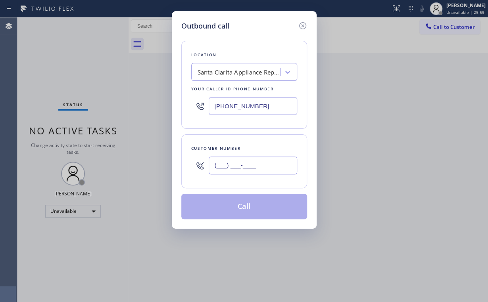
paste input "818) 318-4702"
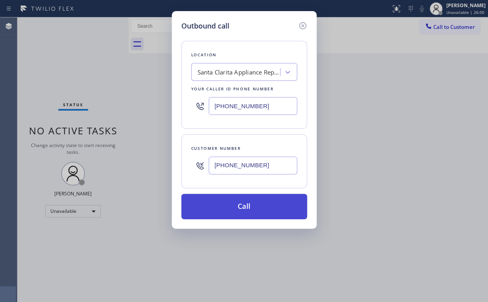
type input "(818) 318-4702"
drag, startPoint x: 236, startPoint y: 206, endPoint x: 192, endPoint y: 296, distance: 99.8
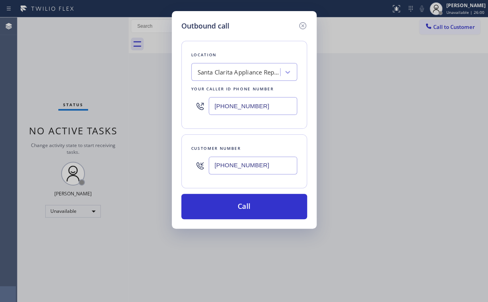
click at [236, 206] on button "Call" at bounding box center [244, 206] width 126 height 25
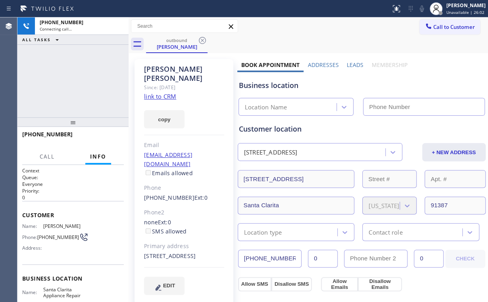
click at [45, 71] on div "+18183184702 Connecting call… ALL TASKS ALL TASKS ACTIVE TASKS TASKS IN WRAP UP" at bounding box center [72, 67] width 111 height 100
type input "(661) 368-9097"
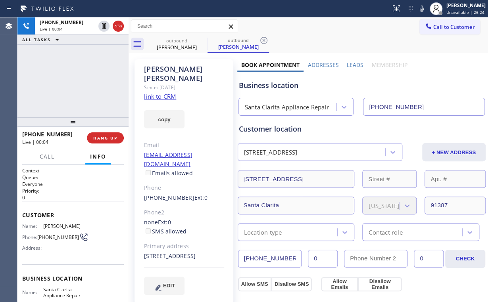
click at [79, 79] on div "+18183184702 Live | 00:04 ALL TASKS ALL TASKS ACTIVE TASKS TASKS IN WRAP UP" at bounding box center [72, 67] width 111 height 100
click at [281, 107] on div "Santa Clarita Appliance Repair" at bounding box center [287, 107] width 84 height 9
drag, startPoint x: 283, startPoint y: 86, endPoint x: 254, endPoint y: 85, distance: 28.6
click at [254, 85] on div "Business location" at bounding box center [362, 85] width 246 height 11
click at [85, 83] on div "+18183184702 Live | 00:30 ALL TASKS ALL TASKS ACTIVE TASKS TASKS IN WRAP UP" at bounding box center [72, 67] width 111 height 100
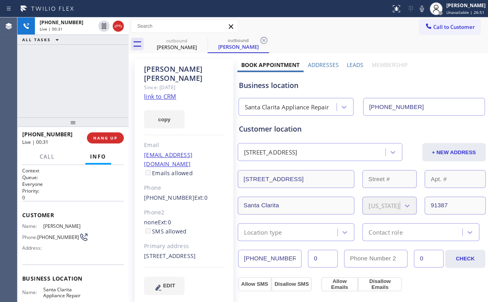
click at [78, 79] on div "+18183184702 Live | 00:31 ALL TASKS ALL TASKS ACTIVE TASKS TASKS IN WRAP UP" at bounding box center [72, 67] width 111 height 100
click at [78, 79] on div "+18183184702 Live | 00:33 ALL TASKS ALL TASKS ACTIVE TASKS TASKS IN WRAP UP" at bounding box center [72, 67] width 111 height 100
click at [78, 79] on div "+18183184702 Live | 00:34 ALL TASKS ALL TASKS ACTIVE TASKS TASKS IN WRAP UP" at bounding box center [72, 67] width 111 height 100
click at [78, 79] on div "+18183184702 Live | 00:35 ALL TASKS ALL TASKS ACTIVE TASKS TASKS IN WRAP UP" at bounding box center [72, 67] width 111 height 100
click at [78, 79] on div "+18183184702 Live | 00:36 ALL TASKS ALL TASKS ACTIVE TASKS TASKS IN WRAP UP" at bounding box center [72, 67] width 111 height 100
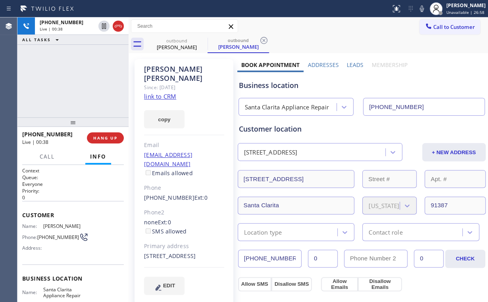
click at [78, 79] on div "+18183184702 Live | 00:38 ALL TASKS ALL TASKS ACTIVE TASKS TASKS IN WRAP UP" at bounding box center [72, 67] width 111 height 100
click at [77, 79] on div "+18183184702 Live | 00:40 ALL TASKS ALL TASKS ACTIVE TASKS TASKS IN WRAP UP" at bounding box center [72, 67] width 111 height 100
click at [77, 79] on div "+18183184702 Live | 00:42 ALL TASKS ALL TASKS ACTIVE TASKS TASKS IN WRAP UP" at bounding box center [72, 67] width 111 height 100
click at [77, 79] on div "+18183184702 Live | 00:43 ALL TASKS ALL TASKS ACTIVE TASKS TASKS IN WRAP UP" at bounding box center [72, 67] width 111 height 100
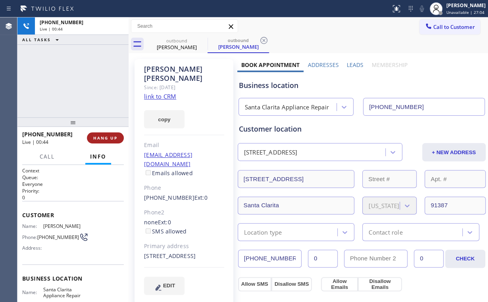
click at [107, 138] on span "HANG UP" at bounding box center [105, 138] width 24 height 6
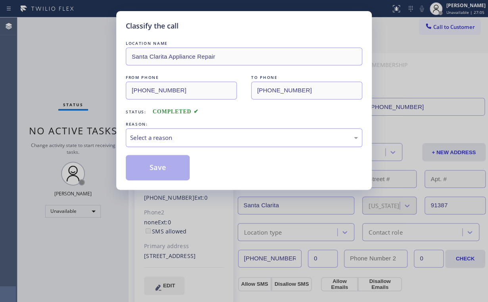
click at [145, 142] on div "Select a reason" at bounding box center [244, 138] width 237 height 19
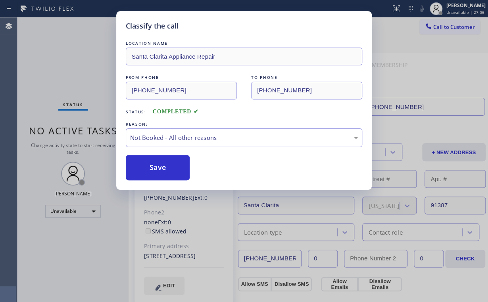
drag, startPoint x: 156, startPoint y: 167, endPoint x: 65, endPoint y: 62, distance: 138.5
click at [156, 167] on button "Save" at bounding box center [158, 167] width 64 height 25
drag, startPoint x: 65, startPoint y: 62, endPoint x: 79, endPoint y: 65, distance: 14.3
click at [66, 62] on div "Classify the call LOCATION NAME Santa Clarita Appliance Repair FROM PHONE (661)…" at bounding box center [244, 151] width 488 height 302
click at [83, 63] on div "Status No active tasks Change activity state to start receiving tasks. [PERSON_…" at bounding box center [72, 159] width 111 height 285
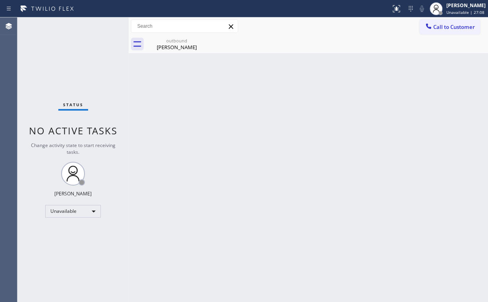
drag, startPoint x: 175, startPoint y: 38, endPoint x: 219, endPoint y: 44, distance: 44.2
click at [177, 38] on div "outbound" at bounding box center [177, 41] width 60 height 6
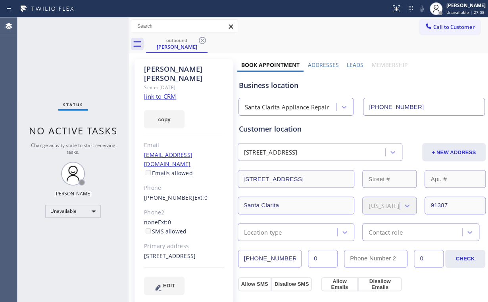
click at [203, 37] on icon at bounding box center [203, 41] width 10 height 10
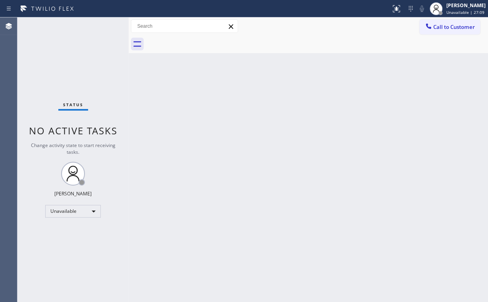
drag, startPoint x: 251, startPoint y: 143, endPoint x: 210, endPoint y: 189, distance: 61.8
click at [252, 143] on div "Back to Dashboard Change Sender ID Customers Technicians Select a contact Outbo…" at bounding box center [309, 159] width 360 height 285
click at [49, 58] on div "Status No active tasks Change activity state to start receiving tasks. [PERSON_…" at bounding box center [72, 159] width 111 height 285
drag, startPoint x: 439, startPoint y: 28, endPoint x: 332, endPoint y: 65, distance: 113.1
click at [438, 29] on span "Call to Customer" at bounding box center [454, 26] width 42 height 7
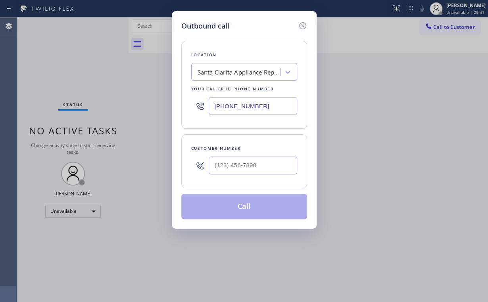
drag, startPoint x: 205, startPoint y: 101, endPoint x: 152, endPoint y: 100, distance: 53.2
click at [160, 101] on div "Outbound call Location Santa Clarita Appliance Repair Your caller id phone numb…" at bounding box center [244, 151] width 488 height 302
paste input "19) 930-9076"
type input "(619) 930-9076"
click at [260, 159] on input "(___) ___-____" at bounding box center [253, 166] width 89 height 18
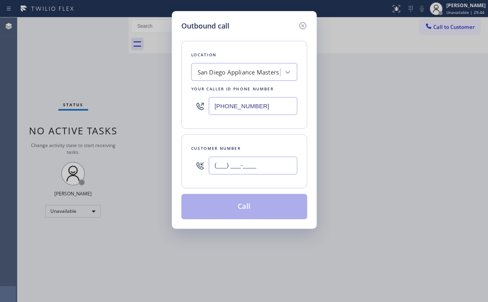
paste input "858) 208-0804"
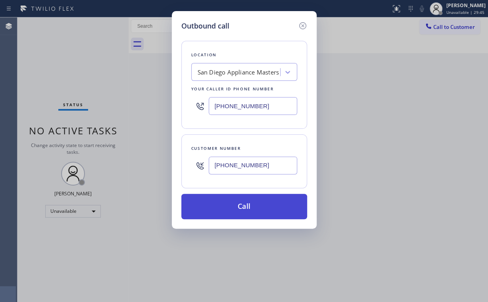
type input "(858) 208-0804"
click at [237, 206] on button "Call" at bounding box center [244, 206] width 126 height 25
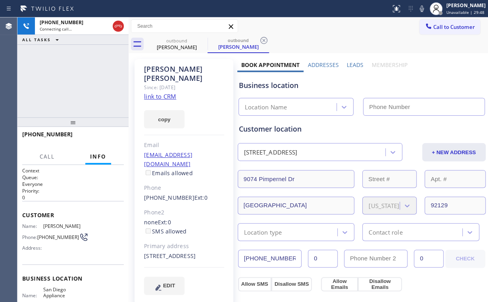
click at [86, 74] on div "+18582080804 Connecting call… ALL TASKS ALL TASKS ACTIVE TASKS TASKS IN WRAP UP" at bounding box center [72, 67] width 111 height 100
type input "(619) 930-9076"
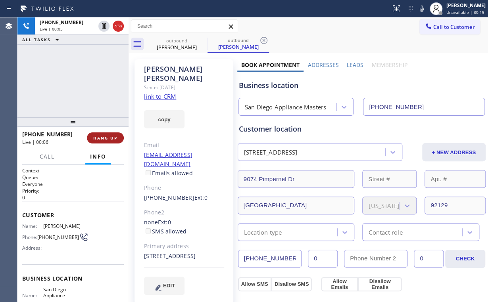
click at [111, 138] on span "HANG UP" at bounding box center [105, 138] width 24 height 6
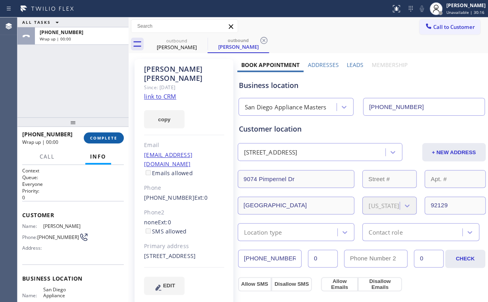
click at [111, 138] on span "COMPLETE" at bounding box center [103, 138] width 27 height 6
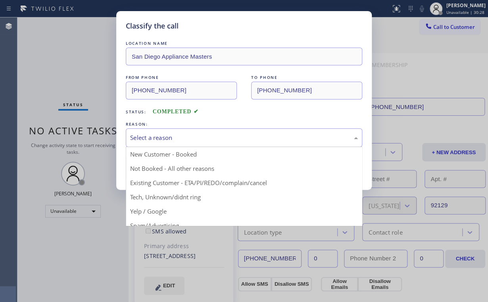
drag, startPoint x: 155, startPoint y: 136, endPoint x: 156, endPoint y: 167, distance: 31.0
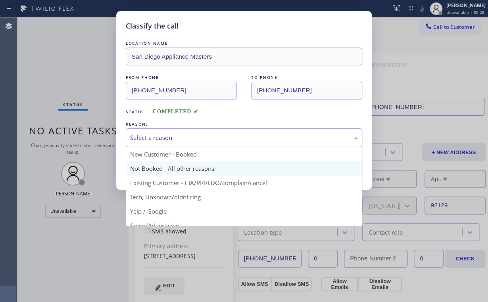
click at [155, 137] on div "Select a reason" at bounding box center [244, 137] width 228 height 9
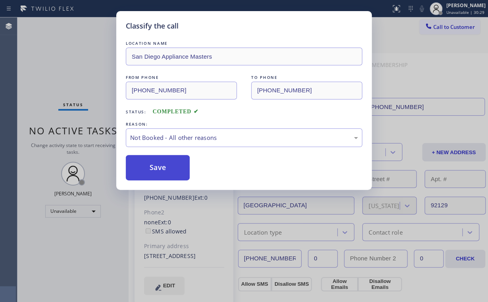
click at [156, 168] on button "Save" at bounding box center [158, 167] width 64 height 25
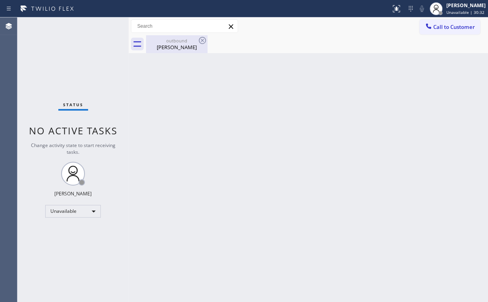
drag, startPoint x: 175, startPoint y: 38, endPoint x: 183, endPoint y: 42, distance: 9.6
click at [175, 39] on div "outbound" at bounding box center [177, 41] width 60 height 6
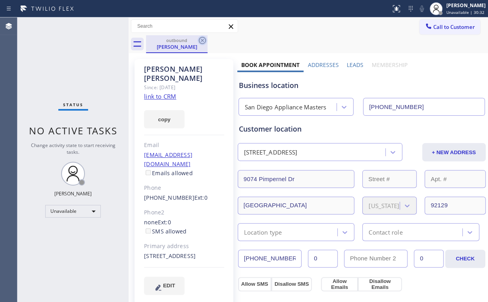
drag, startPoint x: 204, startPoint y: 41, endPoint x: 308, endPoint y: 100, distance: 119.3
click at [205, 41] on icon at bounding box center [203, 41] width 10 height 10
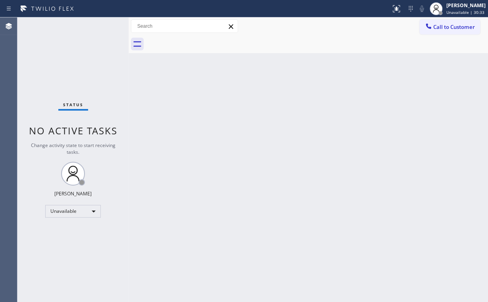
drag, startPoint x: 298, startPoint y: 166, endPoint x: 310, endPoint y: 167, distance: 11.9
click at [300, 167] on div "Back to Dashboard Change Sender ID Customers Technicians Select a contact Outbo…" at bounding box center [309, 159] width 360 height 285
click at [439, 31] on button "Call to Customer" at bounding box center [450, 26] width 61 height 15
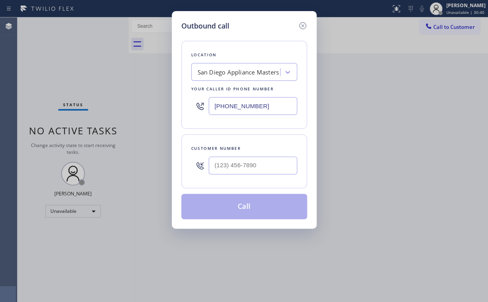
drag, startPoint x: 267, startPoint y: 117, endPoint x: 181, endPoint y: 110, distance: 86.0
click at [182, 110] on div "Location San Diego Appliance Masters Your caller id phone number (619) 930-9076" at bounding box center [244, 85] width 126 height 88
click at [278, 103] on input "(___) ___-____" at bounding box center [253, 106] width 89 height 18
drag, startPoint x: 278, startPoint y: 104, endPoint x: 139, endPoint y: 97, distance: 139.1
click at [139, 97] on div "Outbound call Location Search location Your caller id phone number (___) ___-__…" at bounding box center [244, 151] width 488 height 302
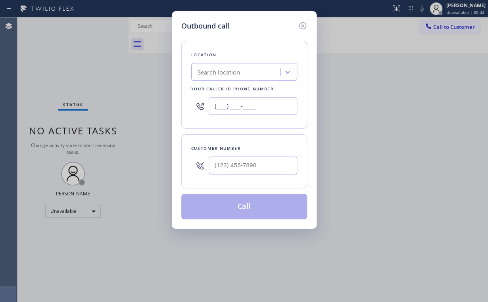
paste input "657) 218-2893"
type input "(657) 218-2893"
drag, startPoint x: 263, startPoint y: 167, endPoint x: 272, endPoint y: 156, distance: 13.6
click at [264, 167] on input "(___) ___-____" at bounding box center [253, 166] width 89 height 18
paste input "949) 244-8767"
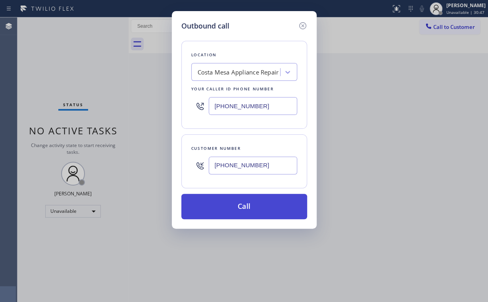
type input "(949) 244-8767"
click at [233, 210] on button "Call" at bounding box center [244, 206] width 126 height 25
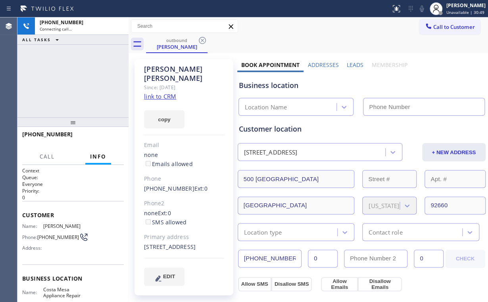
click at [83, 86] on div "+19492448767 Connecting call… ALL TASKS ALL TASKS ACTIVE TASKS TASKS IN WRAP UP" at bounding box center [72, 67] width 111 height 100
type input "(657) 218-2893"
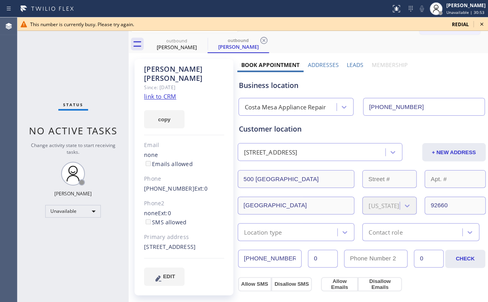
click at [79, 81] on div "Status No active tasks Change activity state to start receiving tasks. [PERSON_…" at bounding box center [72, 159] width 111 height 285
click at [482, 24] on icon at bounding box center [481, 24] width 3 height 3
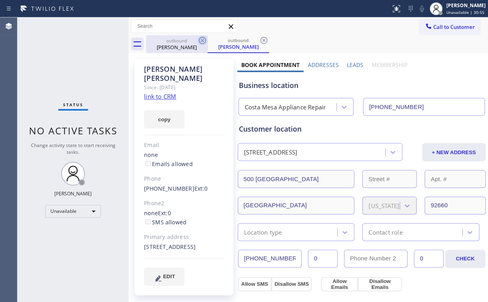
drag, startPoint x: 181, startPoint y: 41, endPoint x: 205, endPoint y: 40, distance: 23.8
click at [181, 41] on div "outbound" at bounding box center [177, 41] width 60 height 6
click at [204, 40] on icon at bounding box center [203, 41] width 10 height 10
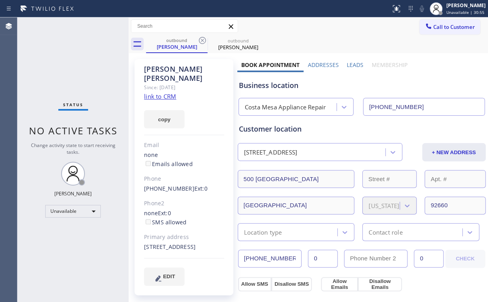
click at [0, 0] on icon at bounding box center [0, 0] width 0 height 0
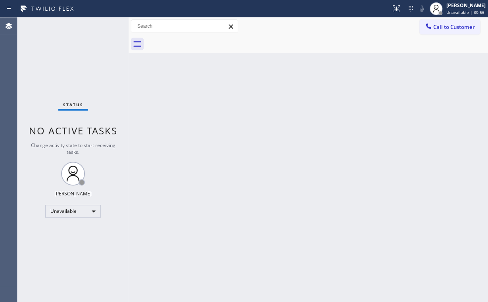
click at [67, 68] on div "Status No active tasks Change activity state to start receiving tasks. [PERSON_…" at bounding box center [72, 159] width 111 height 285
drag, startPoint x: 454, startPoint y: 25, endPoint x: 447, endPoint y: 27, distance: 6.7
click at [453, 25] on span "Call to Customer" at bounding box center [454, 26] width 42 height 7
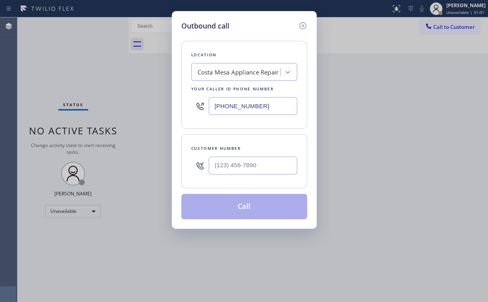
drag, startPoint x: 272, startPoint y: 103, endPoint x: 134, endPoint y: 75, distance: 141.4
click at [170, 95] on div "Outbound call Location Costa Mesa Appliance Repair Your caller id phone number …" at bounding box center [244, 151] width 488 height 302
paste input "213) 246-203"
type input "(213) 246-2033"
drag, startPoint x: 268, startPoint y: 171, endPoint x: 272, endPoint y: 167, distance: 5.4
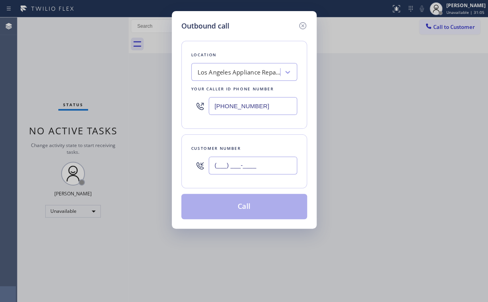
click at [270, 171] on input "(___) ___-____" at bounding box center [253, 166] width 89 height 18
paste input "323) 627-7697"
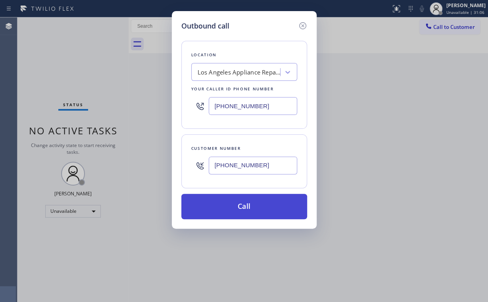
type input "(323) 627-7697"
drag, startPoint x: 238, startPoint y: 202, endPoint x: 207, endPoint y: 254, distance: 60.7
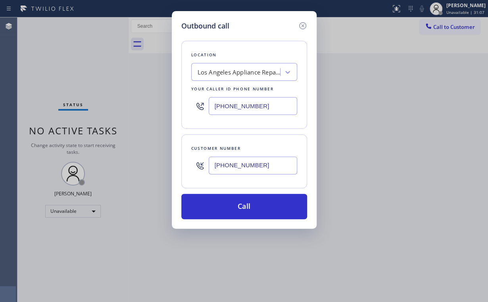
click at [238, 203] on button "Call" at bounding box center [244, 206] width 126 height 25
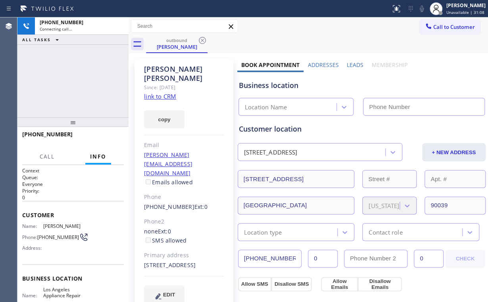
click at [44, 85] on div "+13236277697 Connecting call… ALL TASKS ALL TASKS ACTIVE TASKS TASKS IN WRAP UP" at bounding box center [72, 67] width 111 height 100
click at [73, 76] on div "+13236277697 Connecting call… ALL TASKS ALL TASKS ACTIVE TASKS TASKS IN WRAP UP" at bounding box center [72, 67] width 111 height 100
type input "(213) 246-2033"
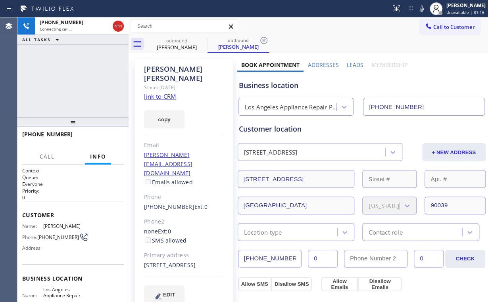
click at [77, 79] on div "+13236277697 Connecting call… ALL TASKS ALL TASKS ACTIVE TASKS TASKS IN WRAP UP" at bounding box center [72, 67] width 111 height 100
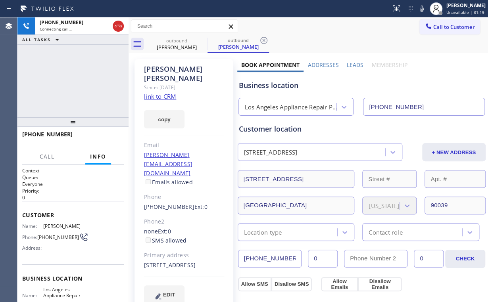
click at [77, 79] on div "+13236277697 Connecting call… ALL TASKS ALL TASKS ACTIVE TASKS TASKS IN WRAP UP" at bounding box center [72, 67] width 111 height 100
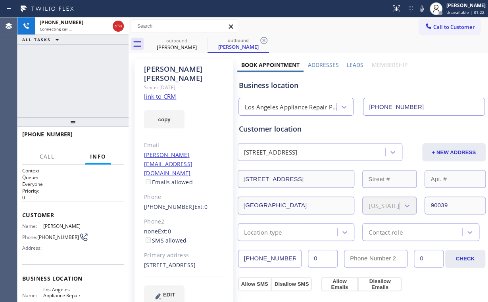
click at [77, 79] on div "+13236277697 Connecting call… ALL TASKS ALL TASKS ACTIVE TASKS TASKS IN WRAP UP" at bounding box center [72, 67] width 111 height 100
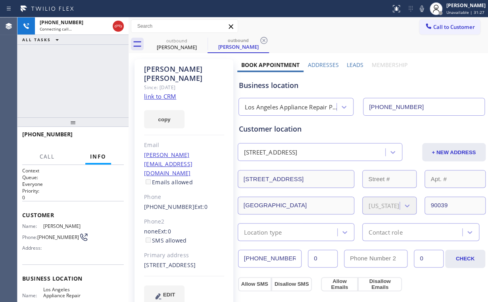
click at [78, 79] on div "+13236277697 Connecting call… ALL TASKS ALL TASKS ACTIVE TASKS TASKS IN WRAP UP" at bounding box center [72, 67] width 111 height 100
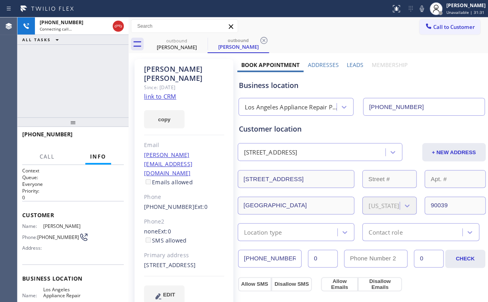
click at [78, 79] on div "+13236277697 Connecting call… ALL TASKS ALL TASKS ACTIVE TASKS TASKS IN WRAP UP" at bounding box center [72, 67] width 111 height 100
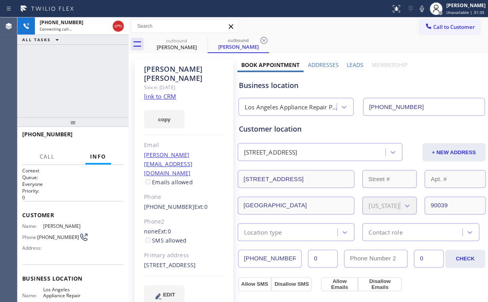
click at [78, 79] on div "+13236277697 Connecting call… ALL TASKS ALL TASKS ACTIVE TASKS TASKS IN WRAP UP" at bounding box center [72, 67] width 111 height 100
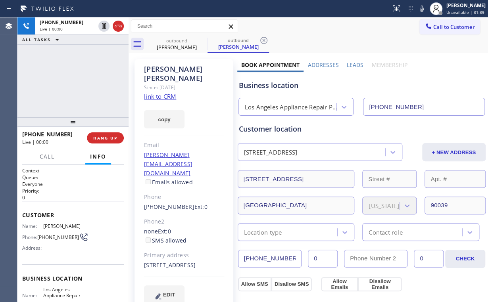
click at [78, 79] on div "+13236277697 Live | 00:00 ALL TASKS ALL TASKS ACTIVE TASKS TASKS IN WRAP UP" at bounding box center [72, 67] width 111 height 100
click at [78, 79] on div "+13236277697 Live | 00:01 ALL TASKS ALL TASKS ACTIVE TASKS TASKS IN WRAP UP" at bounding box center [72, 67] width 111 height 100
click at [78, 79] on div "+13236277697 Live | 00:02 ALL TASKS ALL TASKS ACTIVE TASKS TASKS IN WRAP UP" at bounding box center [72, 67] width 111 height 100
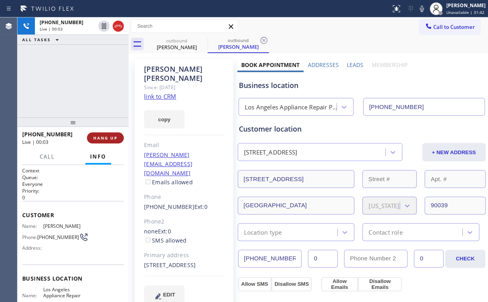
click at [112, 140] on span "HANG UP" at bounding box center [105, 138] width 24 height 6
click at [101, 140] on span "HANG UP" at bounding box center [105, 138] width 24 height 6
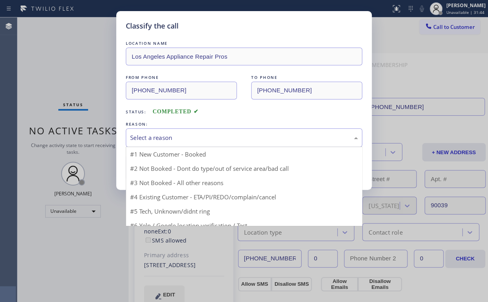
click at [169, 137] on div "Select a reason" at bounding box center [244, 137] width 228 height 9
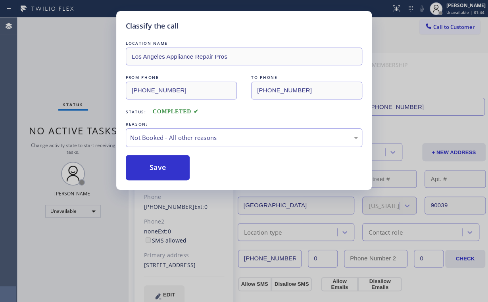
drag, startPoint x: 166, startPoint y: 170, endPoint x: 125, endPoint y: 116, distance: 67.2
click at [166, 170] on button "Save" at bounding box center [158, 167] width 64 height 25
click at [77, 64] on div "Classify the call LOCATION NAME Los Angeles Appliance Repair Pros FROM PHONE (2…" at bounding box center [244, 151] width 488 height 302
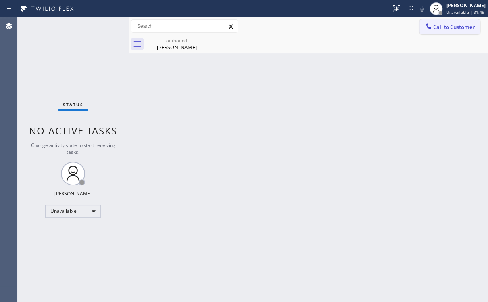
click at [441, 29] on span "Call to Customer" at bounding box center [454, 26] width 42 height 7
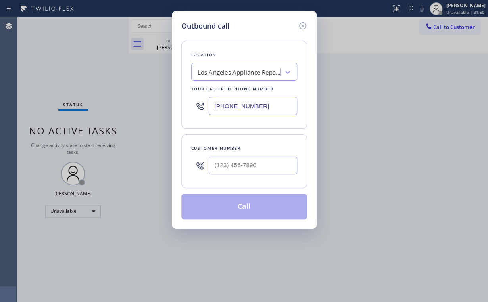
drag, startPoint x: 273, startPoint y: 102, endPoint x: 132, endPoint y: 91, distance: 141.7
click at [177, 102] on div "Outbound call Location Los Angeles Appliance Repair Pros Your caller id phone n…" at bounding box center [244, 120] width 145 height 218
paste input "619) 727-6047"
type input "(619) 727-6047"
click at [265, 166] on input "(___) ___-____" at bounding box center [253, 166] width 89 height 18
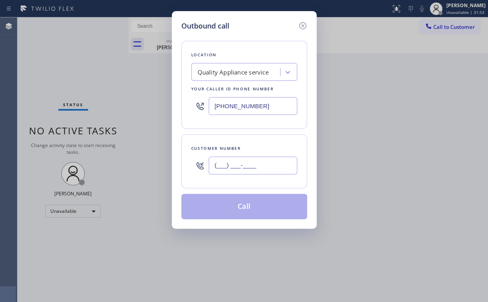
paste input "760) 864-1222"
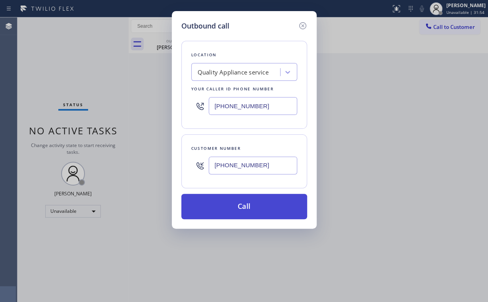
type input "(760) 864-1222"
click at [223, 211] on button "Call" at bounding box center [244, 206] width 126 height 25
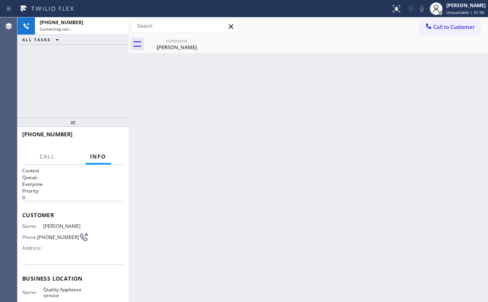
click at [73, 90] on div "+17608641222 Connecting call… ALL TASKS ALL TASKS ACTIVE TASKS TASKS IN WRAP UP" at bounding box center [72, 67] width 111 height 100
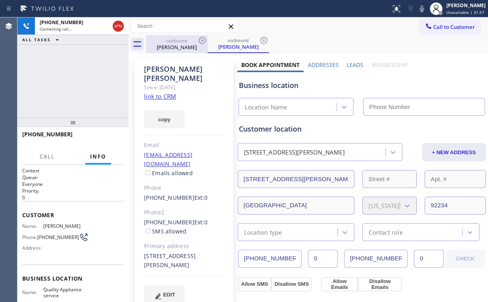
click at [171, 41] on div "outbound" at bounding box center [177, 41] width 60 height 6
type input "(213) 246-2033"
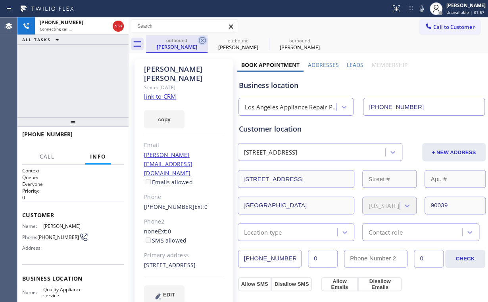
click at [202, 40] on icon at bounding box center [203, 41] width 10 height 10
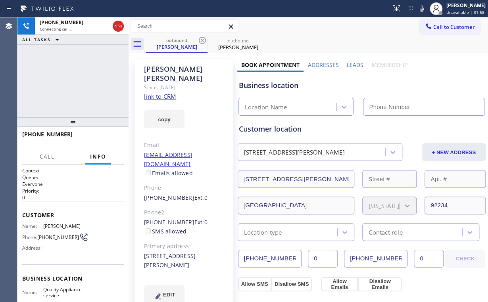
drag, startPoint x: 71, startPoint y: 83, endPoint x: 87, endPoint y: 84, distance: 16.7
click at [71, 82] on div "+17608641222 Connecting call… ALL TASKS ALL TASKS ACTIVE TASKS TASKS IN WRAP UP" at bounding box center [72, 67] width 111 height 100
type input "(619) 727-6047"
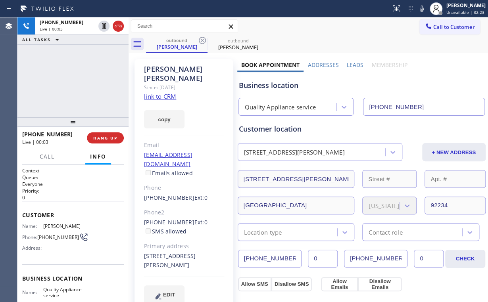
click at [77, 83] on div "+17608641222 Live | 00:03 ALL TASKS ALL TASKS ACTIVE TASKS TASKS IN WRAP UP" at bounding box center [72, 67] width 111 height 100
click at [277, 87] on div "Business location" at bounding box center [362, 85] width 246 height 11
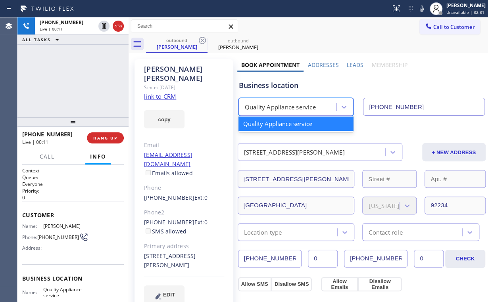
click at [289, 110] on div "Quality Appliance service" at bounding box center [280, 107] width 71 height 9
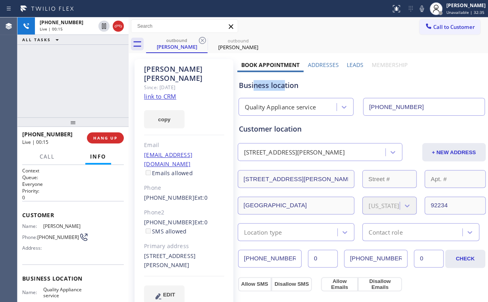
drag, startPoint x: 283, startPoint y: 87, endPoint x: 253, endPoint y: 85, distance: 29.4
click at [253, 85] on div "Business location" at bounding box center [362, 85] width 246 height 11
click at [266, 88] on div "Business location" at bounding box center [362, 85] width 246 height 11
drag, startPoint x: 251, startPoint y: 87, endPoint x: 262, endPoint y: 86, distance: 10.7
click at [262, 86] on div "Business location" at bounding box center [362, 85] width 246 height 11
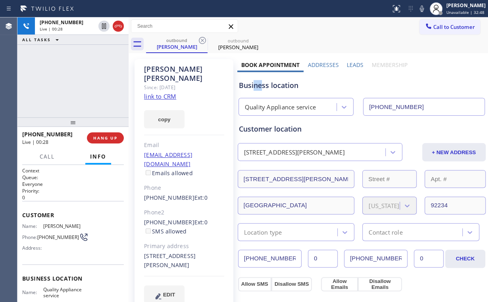
click at [262, 86] on div "Business location" at bounding box center [362, 85] width 246 height 11
drag, startPoint x: 256, startPoint y: 87, endPoint x: 187, endPoint y: 84, distance: 69.2
click at [254, 85] on div "Business location" at bounding box center [362, 85] width 246 height 11
click at [93, 76] on div "+17608641222 Live | 00:35 ALL TASKS ALL TASKS ACTIVE TASKS TASKS IN WRAP UP" at bounding box center [72, 67] width 111 height 100
drag, startPoint x: 82, startPoint y: 79, endPoint x: 79, endPoint y: 77, distance: 4.1
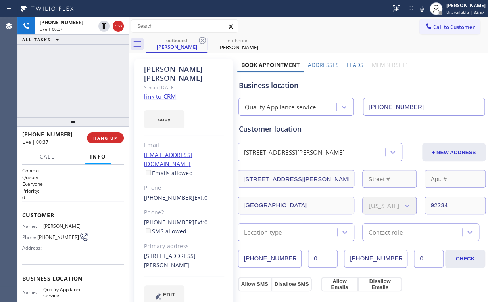
click at [79, 77] on div "+17608641222 Live | 00:37 ALL TASKS ALL TASKS ACTIVE TASKS TASKS IN WRAP UP" at bounding box center [72, 67] width 111 height 100
click at [79, 79] on div "+17608641222 Live | 00:41 ALL TASKS ALL TASKS ACTIVE TASKS TASKS IN WRAP UP" at bounding box center [72, 67] width 111 height 100
click at [79, 79] on div "+17608641222 Live | 00:42 ALL TASKS ALL TASKS ACTIVE TASKS TASKS IN WRAP UP" at bounding box center [72, 67] width 111 height 100
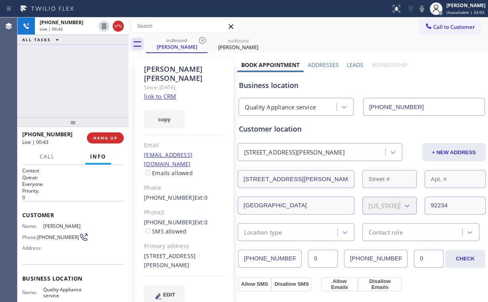
click at [79, 79] on div "+17608641222 Live | 00:43 ALL TASKS ALL TASKS ACTIVE TASKS TASKS IN WRAP UP" at bounding box center [72, 67] width 111 height 100
click at [112, 138] on span "HANG UP" at bounding box center [105, 138] width 24 height 6
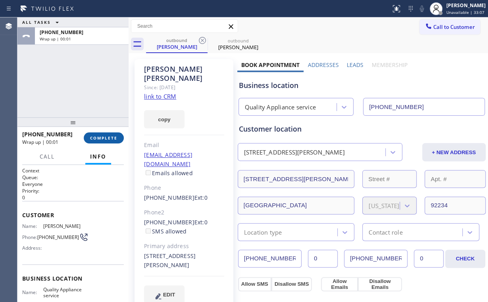
click at [112, 138] on span "COMPLETE" at bounding box center [103, 138] width 27 height 6
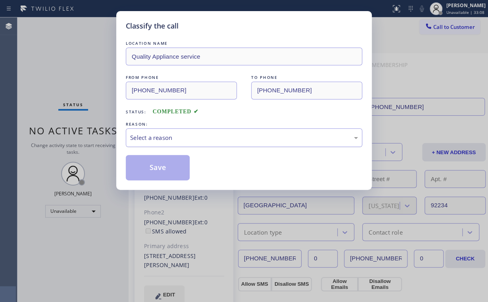
click at [151, 139] on div "Select a reason" at bounding box center [244, 137] width 228 height 9
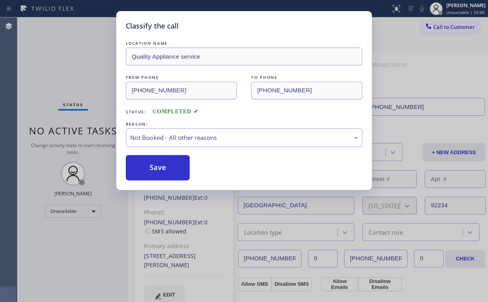
drag, startPoint x: 157, startPoint y: 171, endPoint x: 64, endPoint y: 73, distance: 134.8
click at [157, 170] on button "Save" at bounding box center [158, 167] width 64 height 25
click at [62, 72] on div "Classify the call LOCATION NAME Quality Appliance service FROM PHONE (619) 727-…" at bounding box center [244, 151] width 488 height 302
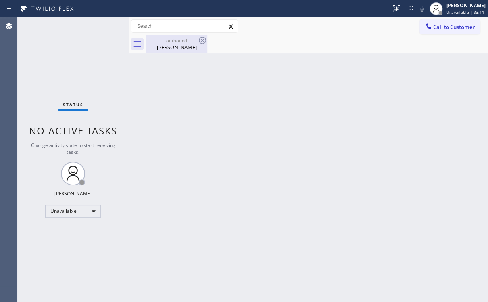
click at [184, 38] on div "outbound" at bounding box center [177, 41] width 60 height 6
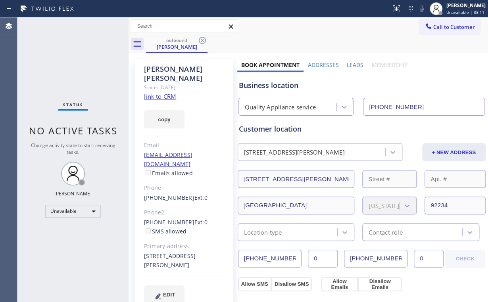
drag, startPoint x: 203, startPoint y: 40, endPoint x: 243, endPoint y: 78, distance: 55.0
click at [203, 40] on icon at bounding box center [202, 40] width 7 height 7
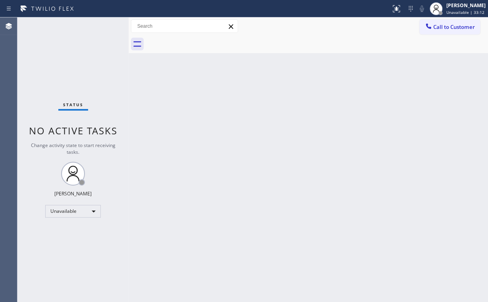
click at [279, 133] on div "Back to Dashboard Change Sender ID Customers Technicians Select a contact Outbo…" at bounding box center [309, 159] width 360 height 285
drag, startPoint x: 445, startPoint y: 30, endPoint x: 343, endPoint y: 58, distance: 105.7
click at [444, 30] on span "Call to Customer" at bounding box center [454, 26] width 42 height 7
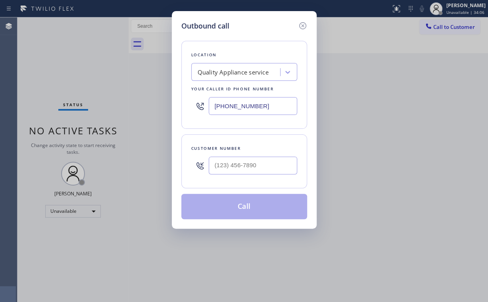
drag, startPoint x: 187, startPoint y: 108, endPoint x: 185, endPoint y: 121, distance: 12.6
click at [163, 108] on div "Outbound call Location Quality Appliance service Your caller id phone number (6…" at bounding box center [244, 151] width 488 height 302
paste input "732) 963-2468"
type input "(732) 963-2468"
click at [250, 166] on input "(___) ___-____" at bounding box center [253, 166] width 89 height 18
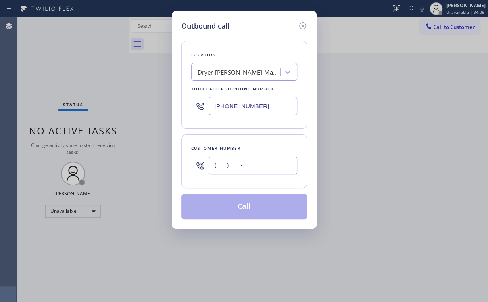
paste input "724) 810-3373"
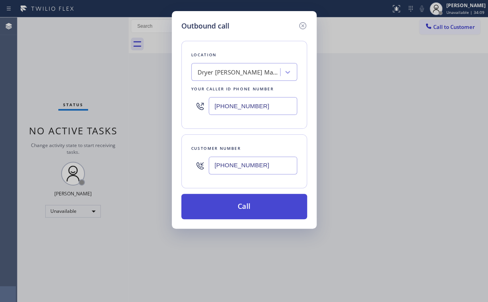
type input "(724) 810-3373"
click at [233, 205] on button "Call" at bounding box center [244, 206] width 126 height 25
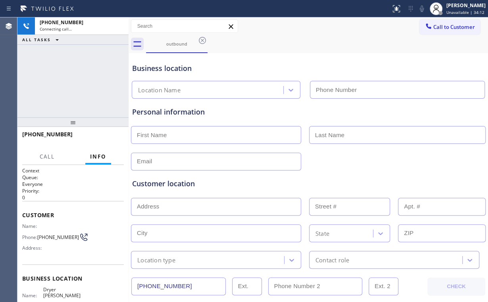
drag, startPoint x: 76, startPoint y: 66, endPoint x: 81, endPoint y: 67, distance: 4.4
click at [76, 66] on div "+17248103373 Connecting call… ALL TASKS ALL TASKS ACTIVE TASKS TASKS IN WRAP UP" at bounding box center [72, 67] width 111 height 100
type input "(732) 963-2468"
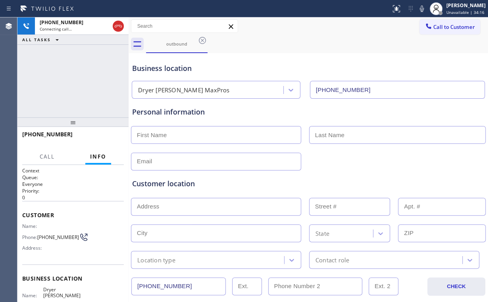
click at [92, 79] on div "+17248103373 Connecting call… ALL TASKS ALL TASKS ACTIVE TASKS TASKS IN WRAP UP" at bounding box center [72, 67] width 111 height 100
click at [77, 68] on div "+17248103373 Live | 00:12 ALL TASKS ALL TASKS ACTIVE TASKS TASKS IN WRAP UP" at bounding box center [72, 67] width 111 height 100
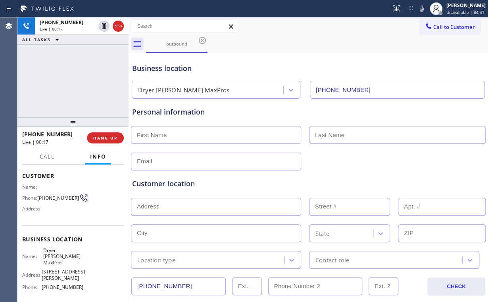
scroll to position [64, 0]
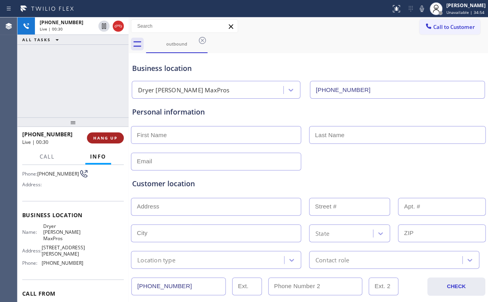
click at [108, 138] on span "HANG UP" at bounding box center [105, 138] width 24 height 6
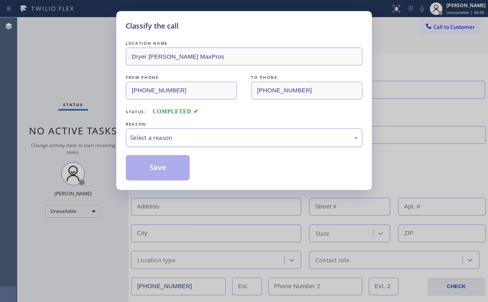
click at [159, 136] on div "Select a reason" at bounding box center [244, 137] width 228 height 9
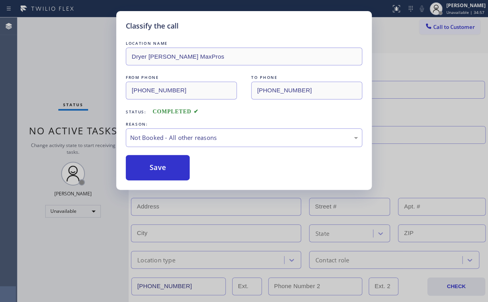
click at [164, 167] on button "Save" at bounding box center [158, 167] width 64 height 25
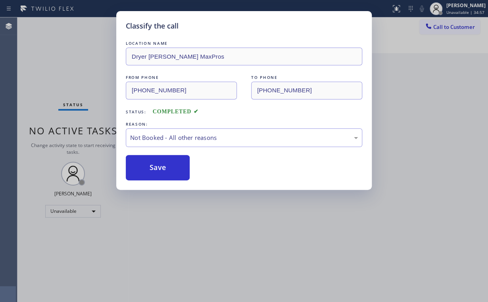
drag, startPoint x: 72, startPoint y: 65, endPoint x: 81, endPoint y: 66, distance: 8.4
click at [75, 65] on div "Classify the call LOCATION NAME Dryer Delgado MaxPros FROM PHONE (732) 963-2468…" at bounding box center [244, 151] width 488 height 302
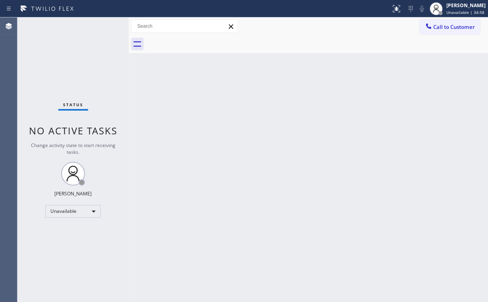
drag, startPoint x: 383, startPoint y: 89, endPoint x: 483, endPoint y: 105, distance: 100.5
click at [386, 89] on div "Back to Dashboard Change Sender ID Customers Technicians Select a contact Outbo…" at bounding box center [309, 159] width 360 height 285
drag, startPoint x: 450, startPoint y: 28, endPoint x: 297, endPoint y: 128, distance: 183.5
click at [449, 28] on span "Call to Customer" at bounding box center [454, 26] width 42 height 7
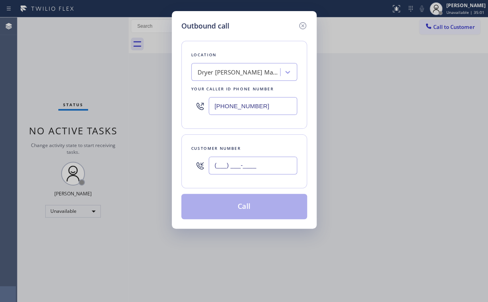
click at [260, 164] on input "(___) ___-____" at bounding box center [253, 166] width 89 height 18
paste input "724) 810-3373"
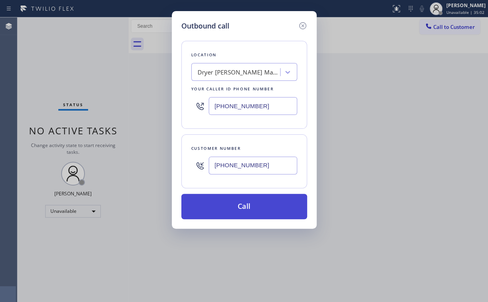
type input "(724) 810-3373"
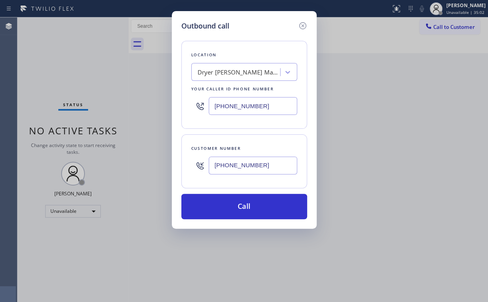
drag, startPoint x: 236, startPoint y: 208, endPoint x: 194, endPoint y: 298, distance: 99.1
click at [235, 211] on button "Call" at bounding box center [244, 206] width 126 height 25
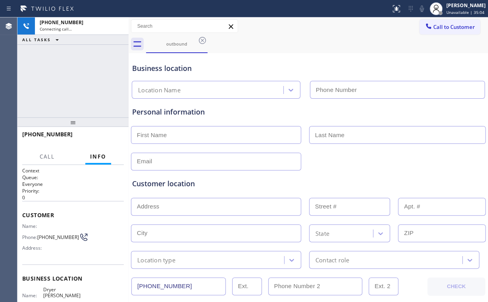
type input "(732) 963-2468"
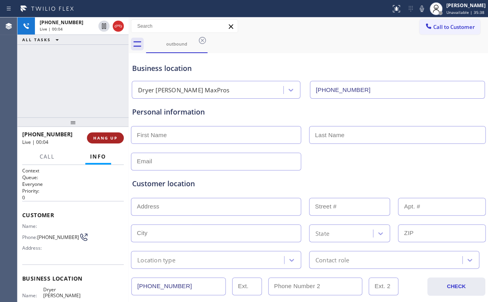
click at [106, 136] on span "HANG UP" at bounding box center [105, 138] width 24 height 6
click at [105, 138] on span "HANG UP" at bounding box center [105, 138] width 24 height 6
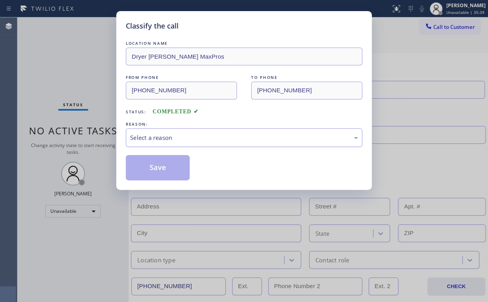
click at [164, 137] on div "Select a reason" at bounding box center [244, 137] width 228 height 9
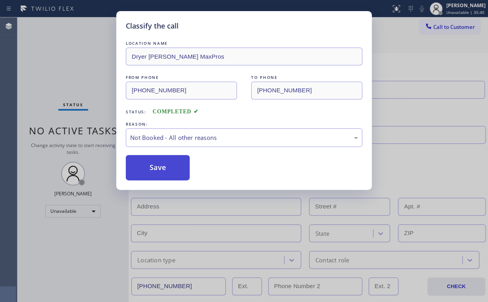
click at [162, 168] on button "Save" at bounding box center [158, 167] width 64 height 25
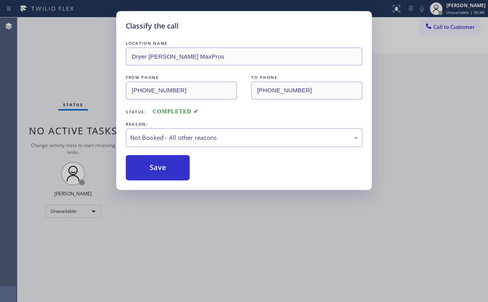
click at [53, 74] on div "Classify the call LOCATION NAME Dryer Delgado MaxPros FROM PHONE (732) 963-2468…" at bounding box center [244, 151] width 488 height 302
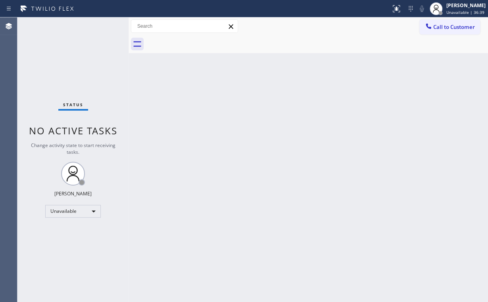
click at [451, 32] on button "Call to Customer" at bounding box center [450, 26] width 61 height 15
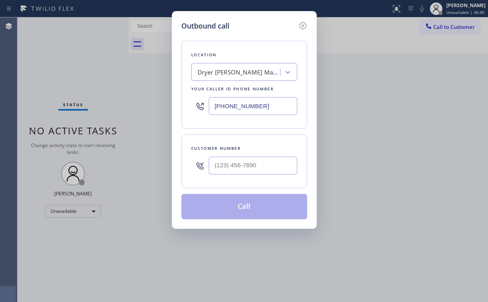
drag, startPoint x: 265, startPoint y: 111, endPoint x: 202, endPoint y: 108, distance: 63.6
click at [202, 108] on div "(732) 963-2468" at bounding box center [244, 106] width 106 height 26
paste input "516) 430-7756"
type input "(516) 430-7756"
click at [260, 157] on input "(___) ___-____" at bounding box center [253, 166] width 89 height 18
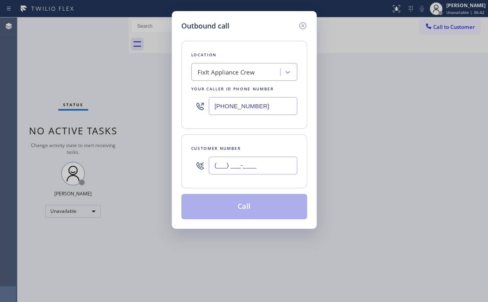
paste input "917) 364-1540"
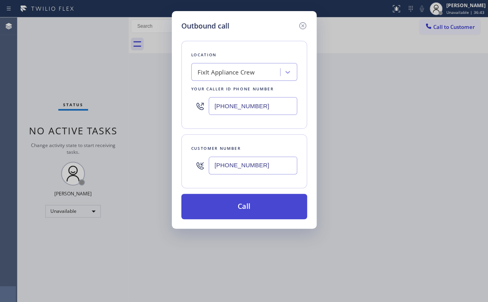
type input "(917) 364-1540"
click at [229, 205] on button "Call" at bounding box center [244, 206] width 126 height 25
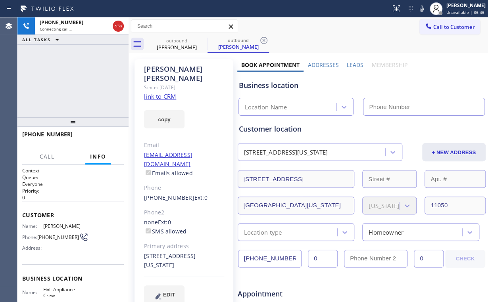
drag, startPoint x: 118, startPoint y: 28, endPoint x: 148, endPoint y: 81, distance: 61.0
click at [118, 28] on icon at bounding box center [119, 26] width 10 height 10
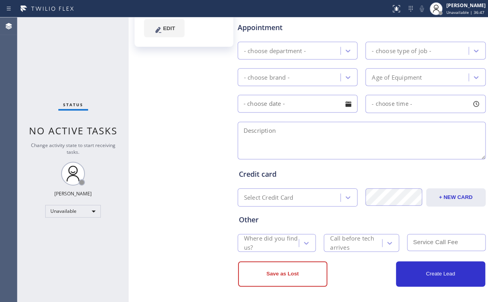
scroll to position [268, 0]
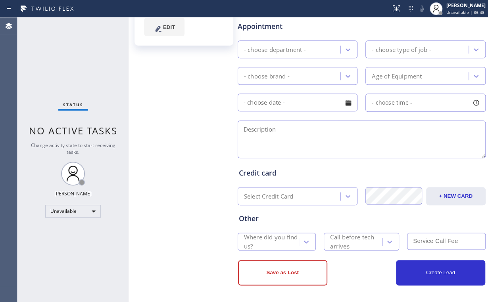
type input "(516) 430-7756"
click at [146, 94] on div "Joseph Zimbardi Since: 20 may 2020 link to CRM copy Email jpztotal@gmail.com Em…" at bounding box center [184, 44] width 107 height 514
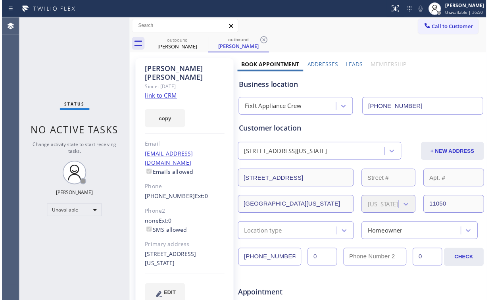
scroll to position [0, 0]
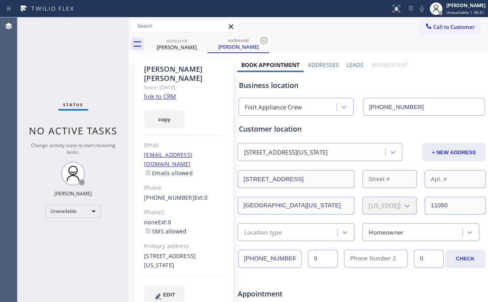
click at [157, 92] on link "link to CRM" at bounding box center [160, 96] width 32 height 8
click at [168, 41] on div "outbound" at bounding box center [177, 41] width 60 height 6
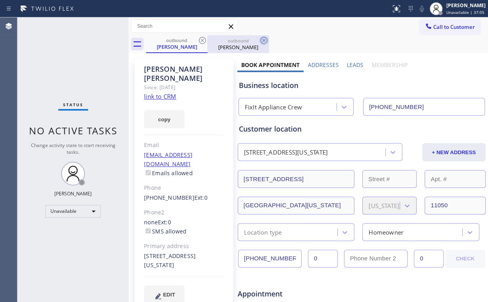
click at [200, 40] on icon at bounding box center [203, 41] width 10 height 10
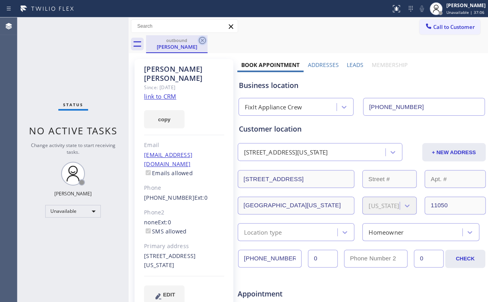
click at [200, 40] on icon at bounding box center [203, 41] width 10 height 10
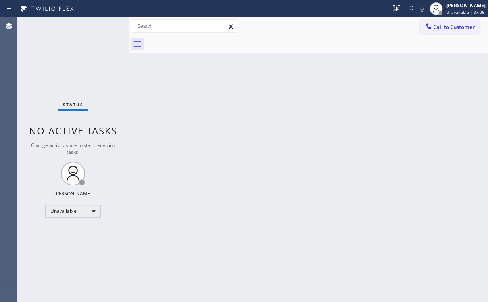
click at [84, 51] on div "Status No active tasks Change activity state to start receiving tasks. [PERSON_…" at bounding box center [72, 159] width 111 height 285
drag, startPoint x: 51, startPoint y: 43, endPoint x: 68, endPoint y: 2, distance: 45.2
click at [51, 43] on div "Status No active tasks Change activity state to start receiving tasks. [PERSON_…" at bounding box center [72, 159] width 111 height 285
click at [67, 68] on div "Status No active tasks Change activity state to start receiving tasks. [PERSON_…" at bounding box center [72, 159] width 111 height 285
click at [437, 27] on span "Call to Customer" at bounding box center [454, 26] width 42 height 7
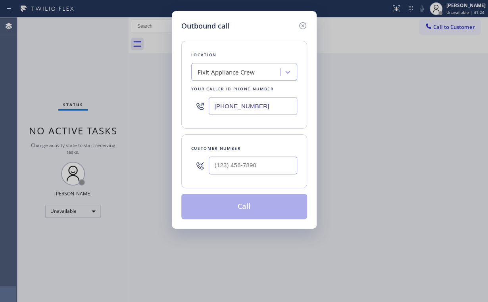
drag, startPoint x: 273, startPoint y: 104, endPoint x: 82, endPoint y: 98, distance: 191.0
click at [194, 104] on div "(516) 430-7756" at bounding box center [244, 106] width 106 height 26
paste input "661) 344-1554"
type input "(661) 344-1554"
click at [252, 156] on div at bounding box center [253, 166] width 89 height 26
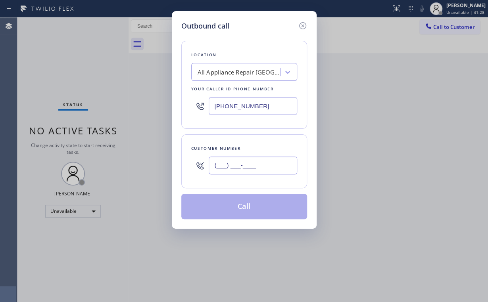
click at [252, 161] on input "(___) ___-____" at bounding box center [253, 166] width 89 height 18
paste input "661) 298-0401"
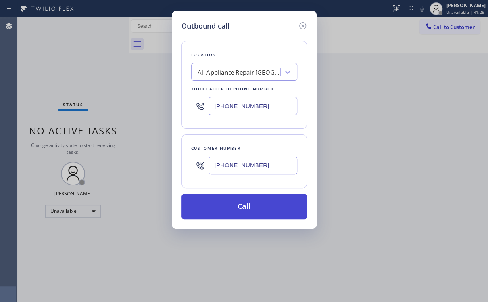
type input "(661) 298-0401"
click at [229, 205] on button "Call" at bounding box center [244, 206] width 126 height 25
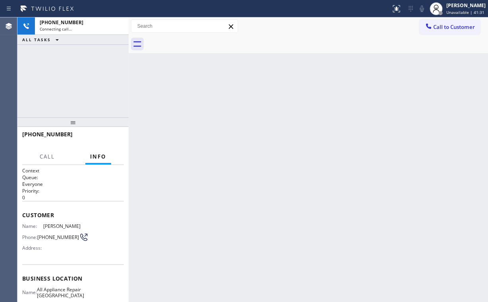
click at [76, 73] on div "+16612980401 Connecting call… ALL TASKS ALL TASKS ACTIVE TASKS TASKS IN WRAP UP" at bounding box center [72, 67] width 111 height 100
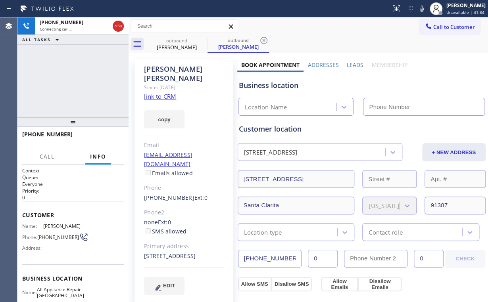
type input "(661) 344-1554"
click at [82, 64] on div "+16612980401 Connecting call… ALL TASKS ALL TASKS ACTIVE TASKS TASKS IN WRAP UP" at bounding box center [72, 67] width 111 height 100
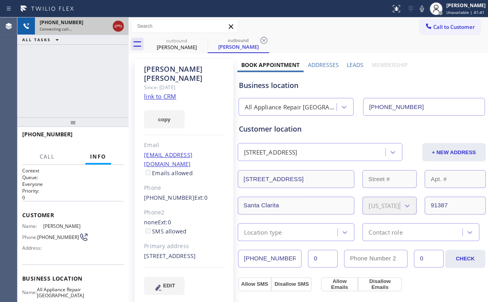
click at [115, 25] on icon at bounding box center [119, 26] width 10 height 10
drag, startPoint x: 184, startPoint y: 45, endPoint x: 196, endPoint y: 44, distance: 12.4
click at [184, 45] on div "Stephen Brooks" at bounding box center [177, 47] width 60 height 7
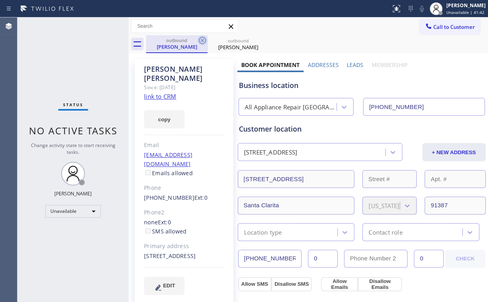
click at [203, 40] on icon at bounding box center [202, 40] width 7 height 7
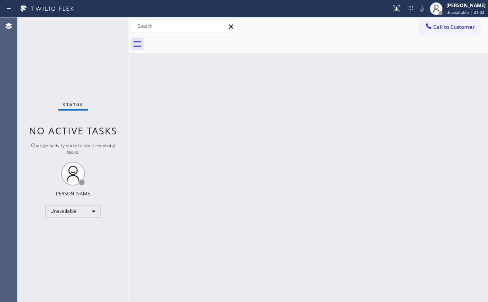
drag, startPoint x: 62, startPoint y: 79, endPoint x: 96, endPoint y: 17, distance: 71.4
click at [64, 78] on div "Status No active tasks Change activity state to start receiving tasks. [PERSON_…" at bounding box center [72, 159] width 111 height 285
drag, startPoint x: 435, startPoint y: 23, endPoint x: 270, endPoint y: 118, distance: 190.3
click at [435, 24] on button "Call to Customer" at bounding box center [450, 26] width 61 height 15
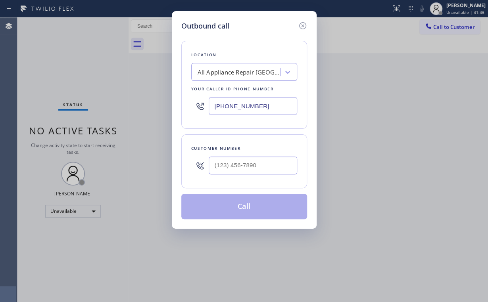
drag, startPoint x: 272, startPoint y: 102, endPoint x: 89, endPoint y: 77, distance: 185.6
click at [135, 92] on div "Outbound call Location All Appliance Repair Santa Clarita Your caller id phone …" at bounding box center [244, 151] width 488 height 302
paste input "206) 202-220"
type input "(206) 202-2204"
click at [270, 168] on input "(___) ___-____" at bounding box center [253, 166] width 89 height 18
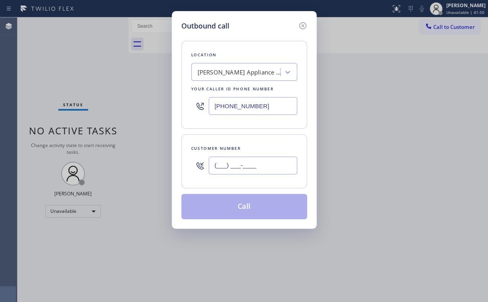
paste input "360) 271-5287"
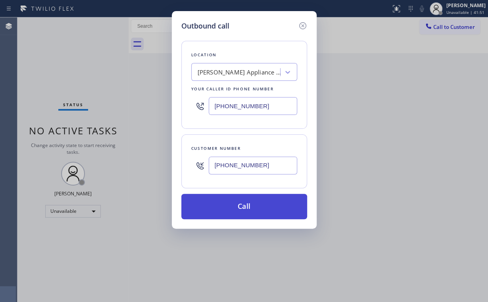
type input "(360) 271-5287"
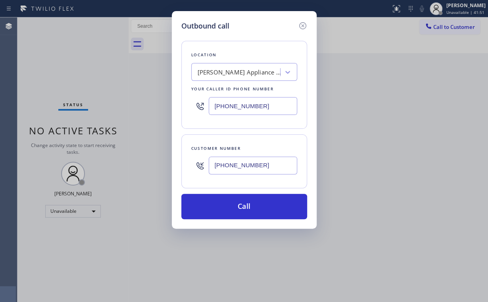
drag, startPoint x: 234, startPoint y: 208, endPoint x: 209, endPoint y: 274, distance: 70.6
click at [234, 210] on button "Call" at bounding box center [244, 206] width 126 height 25
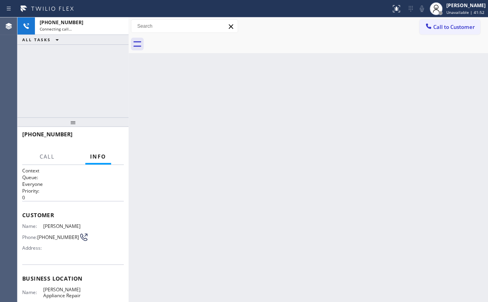
click at [102, 91] on div "+13602715287 Connecting call… ALL TASKS ALL TASKS ACTIVE TASKS TASKS IN WRAP UP" at bounding box center [72, 67] width 111 height 100
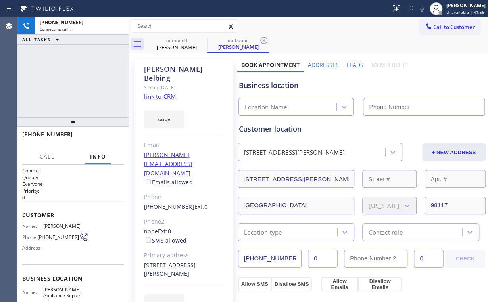
type input "(206) 202-2204"
click at [78, 74] on div "+13602715287 Connecting call… ALL TASKS ALL TASKS ACTIVE TASKS TASKS IN WRAP UP" at bounding box center [72, 67] width 111 height 100
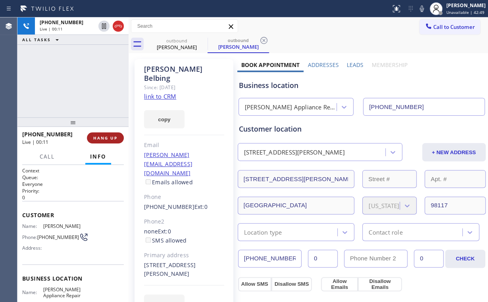
click at [108, 140] on span "HANG UP" at bounding box center [105, 138] width 24 height 6
click at [106, 131] on div "+13602715287 Live | 00:11 HANG UP" at bounding box center [73, 138] width 102 height 21
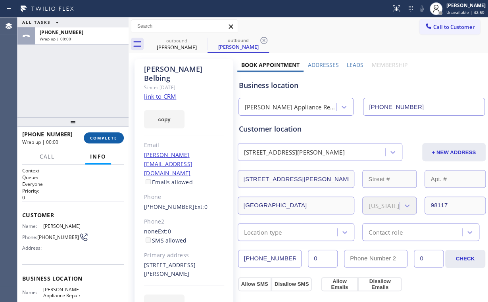
click at [106, 133] on button "COMPLETE" at bounding box center [104, 138] width 40 height 11
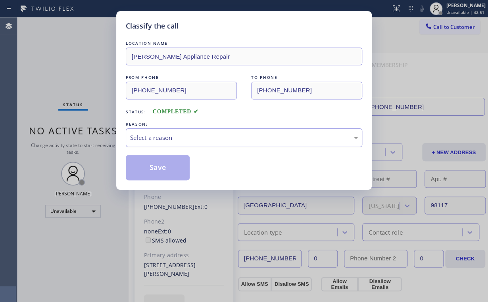
click at [171, 139] on div "Select a reason" at bounding box center [244, 137] width 228 height 9
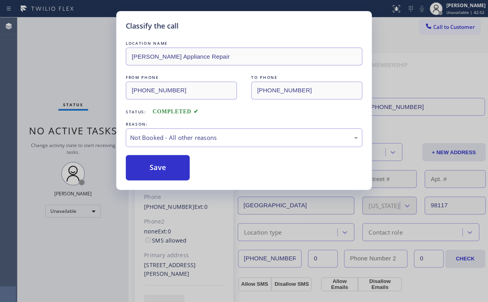
click at [166, 163] on button "Save" at bounding box center [158, 167] width 64 height 25
click at [86, 72] on div "Classify the call LOCATION NAME Ballard Appliance Repair FROM PHONE (206) 202-2…" at bounding box center [244, 151] width 488 height 302
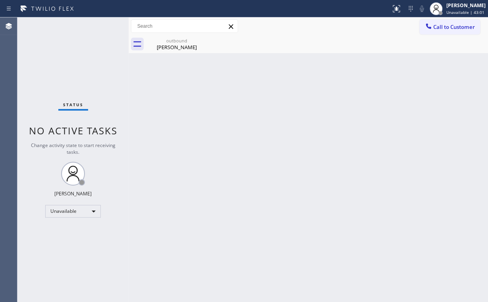
click at [54, 55] on div "Status No active tasks Change activity state to start receiving tasks. [PERSON_…" at bounding box center [72, 159] width 111 height 285
click at [447, 26] on span "Call to Customer" at bounding box center [454, 26] width 42 height 7
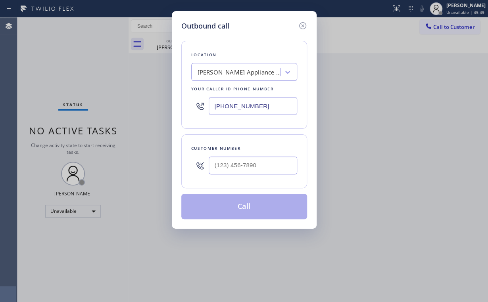
drag, startPoint x: 270, startPoint y: 105, endPoint x: 142, endPoint y: 109, distance: 128.3
click at [166, 108] on div "Outbound call Location Ballard Appliance Repair Your caller id phone number (20…" at bounding box center [244, 151] width 488 height 302
paste input "858) 244-9718"
type input "(858) 244-9718"
click at [227, 166] on input "(___) ___-____" at bounding box center [253, 166] width 89 height 18
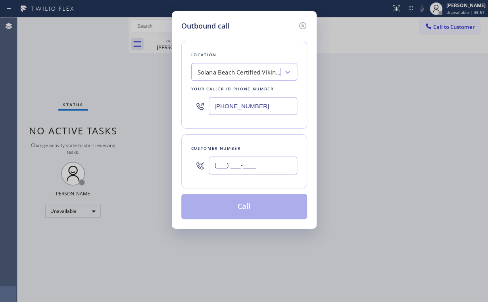
paste input "510) 798-8080"
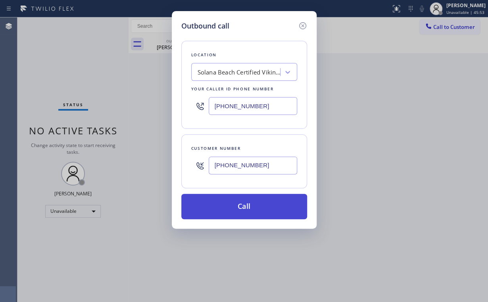
type input "(510) 798-8080"
click at [237, 208] on button "Call" at bounding box center [244, 206] width 126 height 25
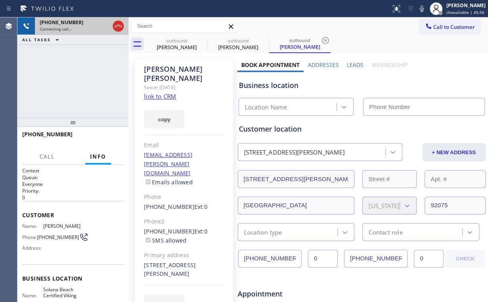
click at [118, 25] on icon at bounding box center [119, 26] width 10 height 10
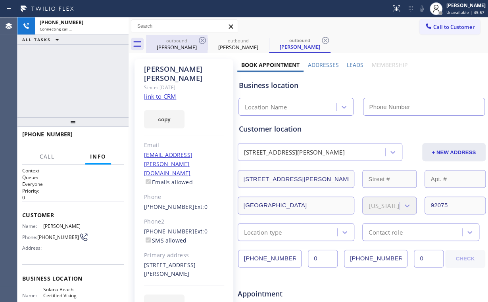
drag, startPoint x: 187, startPoint y: 54, endPoint x: 185, endPoint y: 48, distance: 6.8
click at [185, 48] on div "Greg Belbing" at bounding box center [177, 47] width 60 height 7
type input "(206) 202-2204"
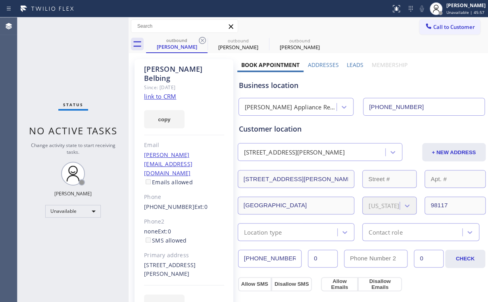
drag, startPoint x: 202, startPoint y: 39, endPoint x: 187, endPoint y: 266, distance: 226.8
click at [202, 39] on icon at bounding box center [203, 41] width 10 height 10
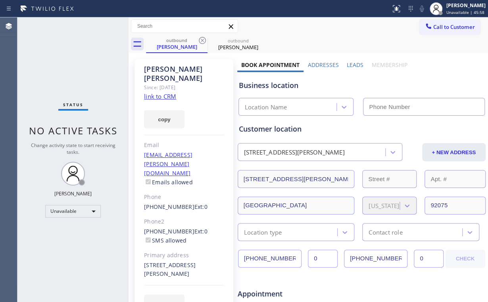
type input "(858) 244-9718"
click at [154, 92] on link "link to CRM" at bounding box center [160, 96] width 32 height 8
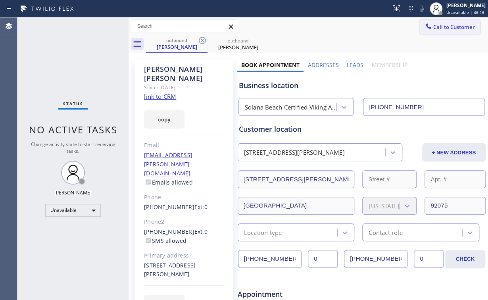
click at [427, 29] on icon at bounding box center [429, 26] width 8 height 8
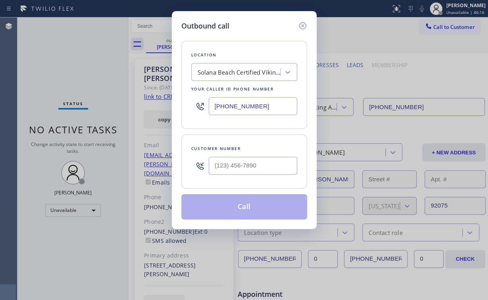
click at [272, 108] on input "(858) 244-9718" at bounding box center [253, 106] width 89 height 18
click at [253, 162] on input "(___) ___-____" at bounding box center [253, 166] width 89 height 18
paste input "510) 798-8080"
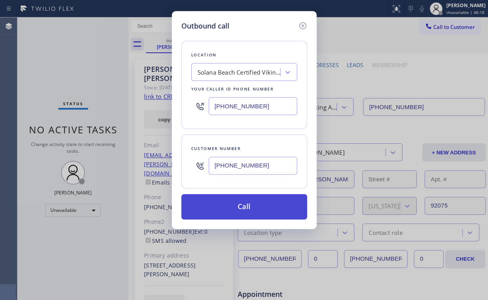
type input "(510) 798-8080"
click at [242, 210] on button "Call" at bounding box center [244, 206] width 126 height 25
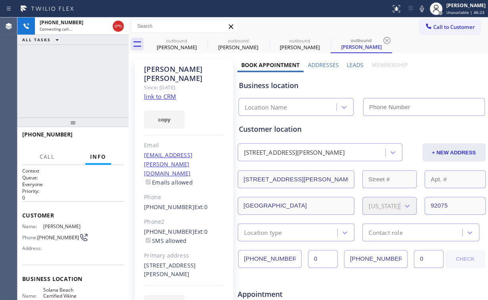
type input "(858) 244-9718"
click at [89, 69] on div "+15107988080 Connecting call… ALL TASKS ALL TASKS ACTIVE TASKS TASKS IN WRAP UP" at bounding box center [72, 67] width 111 height 100
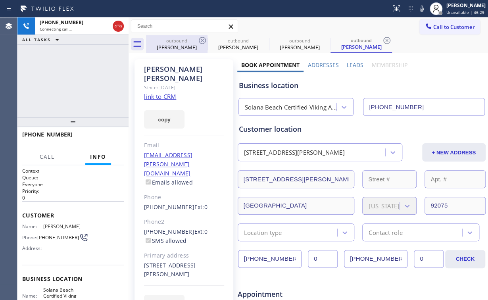
click at [173, 40] on div "outbound" at bounding box center [177, 41] width 60 height 6
click at [203, 37] on icon at bounding box center [203, 41] width 10 height 10
click at [0, 0] on icon at bounding box center [0, 0] width 0 height 0
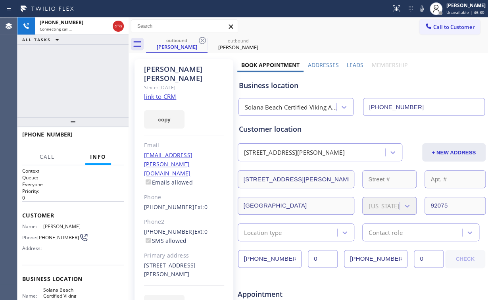
click at [104, 77] on div "+15107988080 Connecting call… ALL TASKS ALL TASKS ACTIVE TASKS TASKS IN WRAP UP" at bounding box center [72, 67] width 111 height 100
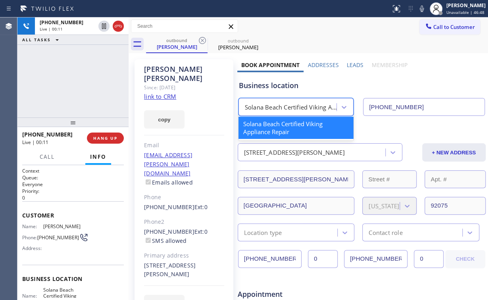
click at [286, 106] on div "Solana Beach Certified Viking Appliance Repair" at bounding box center [291, 107] width 92 height 9
click at [325, 83] on div "Business location" at bounding box center [362, 85] width 246 height 11
click at [306, 105] on div "Solana Beach Certified Viking Appliance Repair" at bounding box center [291, 107] width 92 height 9
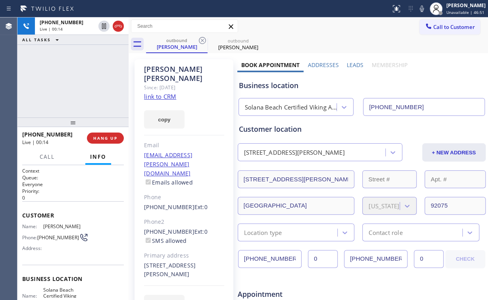
click at [78, 81] on div "+15107988080 Live | 00:14 ALL TASKS ALL TASKS ACTIVE TASKS TASKS IN WRAP UP" at bounding box center [72, 67] width 111 height 100
click at [79, 80] on div "+15107988080 Live | 00:16 ALL TASKS ALL TASKS ACTIVE TASKS TASKS IN WRAP UP" at bounding box center [72, 67] width 111 height 100
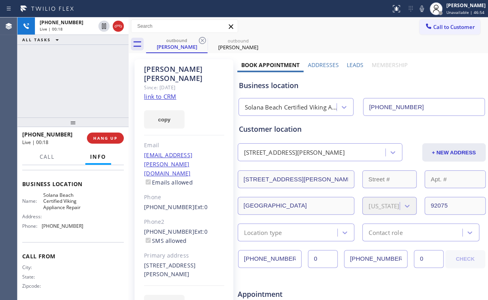
scroll to position [95, 0]
click at [115, 137] on span "HANG UP" at bounding box center [105, 138] width 24 height 6
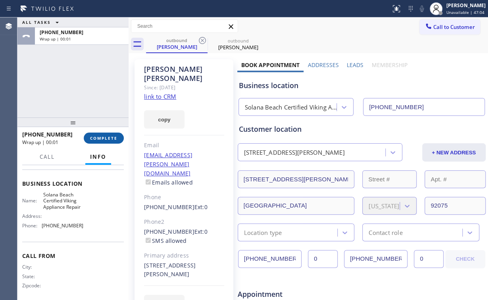
click at [114, 137] on span "COMPLETE" at bounding box center [103, 138] width 27 height 6
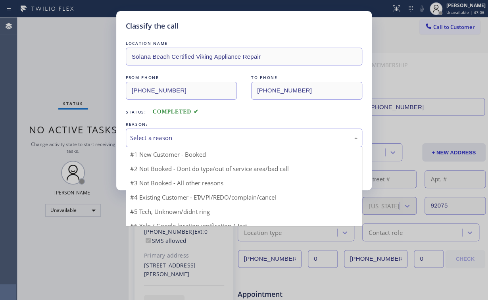
drag, startPoint x: 175, startPoint y: 137, endPoint x: 170, endPoint y: 160, distance: 23.7
click at [175, 138] on div "Select a reason" at bounding box center [244, 137] width 228 height 9
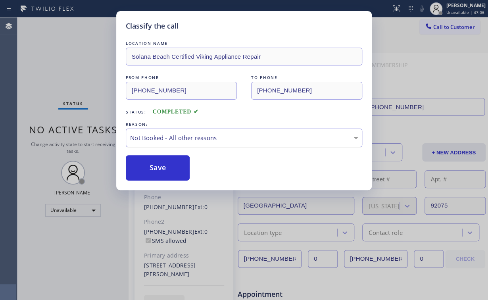
click at [152, 143] on div "Not Booked - All other reasons" at bounding box center [244, 138] width 237 height 19
click at [154, 165] on button "Save" at bounding box center [158, 167] width 64 height 25
click at [72, 79] on div "Classify the call LOCATION NAME Solana Beach Certified Viking Appliance Repair …" at bounding box center [244, 150] width 488 height 300
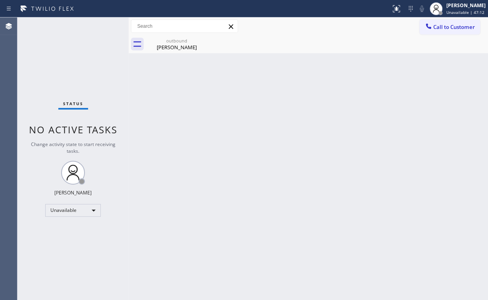
click at [456, 25] on span "Call to Customer" at bounding box center [454, 26] width 42 height 7
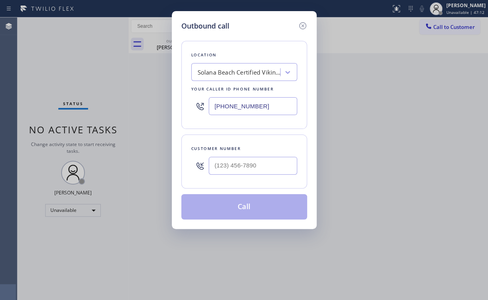
drag, startPoint x: 277, startPoint y: 109, endPoint x: 157, endPoint y: 106, distance: 120.3
click at [191, 107] on div "(858) 244-9718" at bounding box center [244, 106] width 106 height 26
paste input "949) 565-4084"
type input "(949) 565-4084"
click at [257, 164] on input "(___) ___-____" at bounding box center [253, 166] width 89 height 18
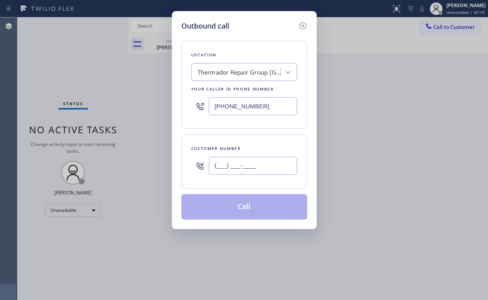
paste input "240) 750-8269"
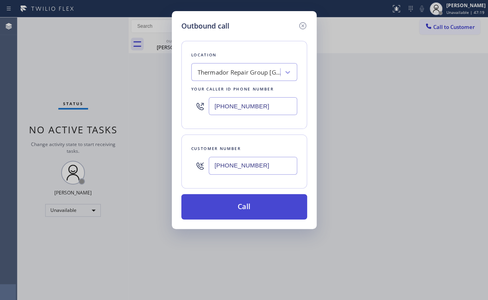
type input "(240) 750-8269"
click at [242, 206] on button "Call" at bounding box center [244, 206] width 126 height 25
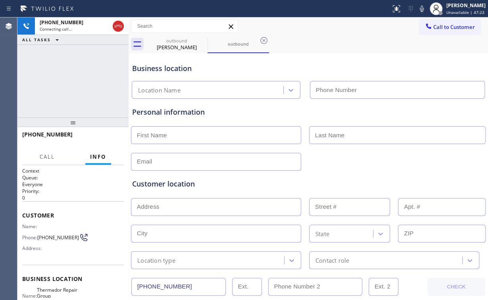
type input "(949) 565-4084"
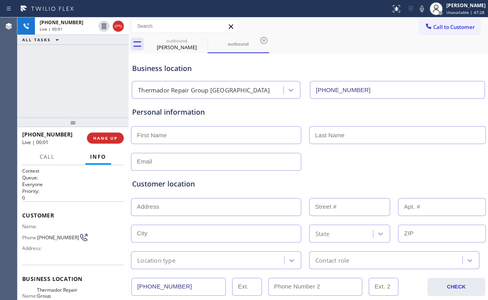
click at [83, 95] on div "+12407508269 Live | 00:01 ALL TASKS ALL TASKS ACTIVE TASKS TASKS IN WRAP UP" at bounding box center [72, 67] width 111 height 100
click at [81, 93] on div "+12407508269 Live | 00:13 ALL TASKS ALL TASKS ACTIVE TASKS TASKS IN WRAP UP" at bounding box center [72, 67] width 111 height 100
click at [78, 80] on div "+12407508269 Live | 00:19 ALL TASKS ALL TASKS ACTIVE TASKS TASKS IN WRAP UP" at bounding box center [72, 67] width 111 height 100
click at [78, 80] on div "+12407508269 Live | 00:20 ALL TASKS ALL TASKS ACTIVE TASKS TASKS IN WRAP UP" at bounding box center [72, 67] width 111 height 100
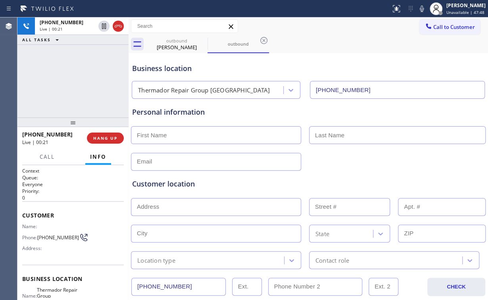
click at [78, 80] on div "+12407508269 Live | 00:21 ALL TASKS ALL TASKS ACTIVE TASKS TASKS IN WRAP UP" at bounding box center [72, 67] width 111 height 100
click at [78, 80] on div "+12407508269 Live | 00:22 ALL TASKS ALL TASKS ACTIVE TASKS TASKS IN WRAP UP" at bounding box center [72, 67] width 111 height 100
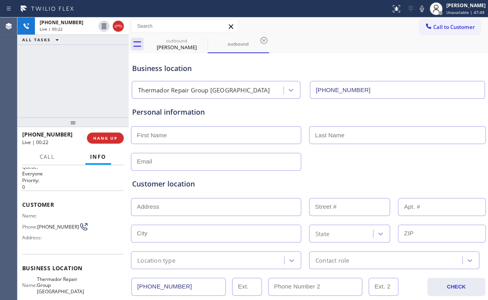
scroll to position [32, 0]
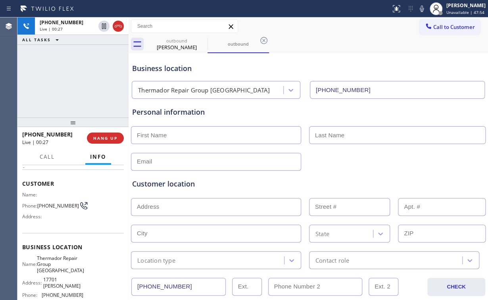
click at [75, 78] on div "+12407508269 Live | 00:27 ALL TASKS ALL TASKS ACTIVE TASKS TASKS IN WRAP UP" at bounding box center [72, 67] width 111 height 100
click at [75, 78] on div "+12407508269 Live | 00:28 ALL TASKS ALL TASKS ACTIVE TASKS TASKS IN WRAP UP" at bounding box center [72, 67] width 111 height 100
click at [71, 78] on div "+12407508269 Live | 00:30 ALL TASKS ALL TASKS ACTIVE TASKS TASKS IN WRAP UP" at bounding box center [72, 67] width 111 height 100
drag, startPoint x: 74, startPoint y: 79, endPoint x: 97, endPoint y: 102, distance: 32.6
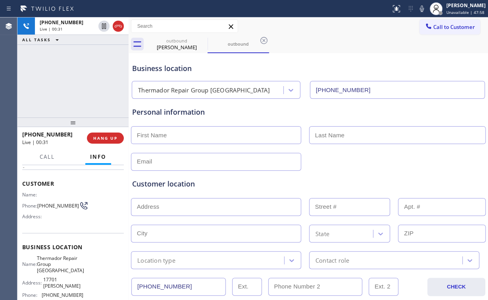
click at [74, 79] on div "+12407508269 Live | 00:31 ALL TASKS ALL TASKS ACTIVE TASKS TASKS IN WRAP UP" at bounding box center [72, 67] width 111 height 100
click at [89, 69] on div "+12407508269 Live | 00:53 ALL TASKS ALL TASKS ACTIVE TASKS TASKS IN WRAP UP" at bounding box center [72, 67] width 111 height 100
click at [112, 139] on span "HANG UP" at bounding box center [105, 138] width 24 height 6
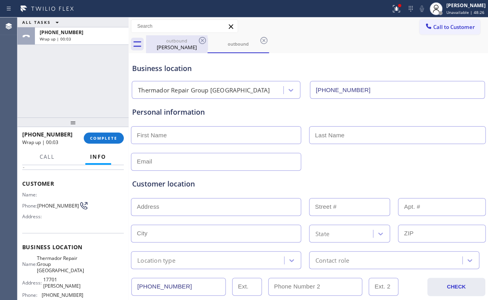
click at [171, 48] on div "Isabel Dansky" at bounding box center [177, 47] width 60 height 7
type input "(858) 244-9718"
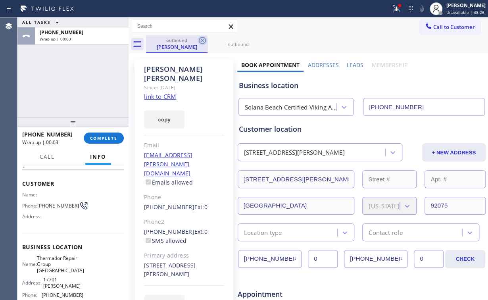
click at [203, 39] on icon at bounding box center [203, 41] width 10 height 10
click at [0, 0] on icon at bounding box center [0, 0] width 0 height 0
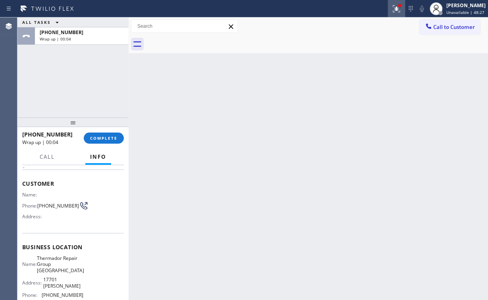
click at [404, 8] on div at bounding box center [396, 9] width 17 height 10
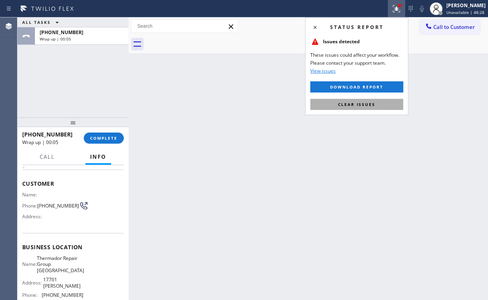
click at [363, 106] on span "Clear issues" at bounding box center [356, 105] width 37 height 6
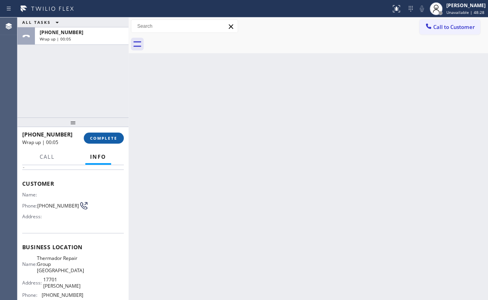
drag, startPoint x: 225, startPoint y: 127, endPoint x: 93, endPoint y: 139, distance: 132.8
click at [217, 126] on div "Back to Dashboard Change Sender ID Customers Technicians Select a contact Outbo…" at bounding box center [309, 158] width 360 height 283
click at [99, 137] on span "COMPLETE" at bounding box center [103, 138] width 27 height 6
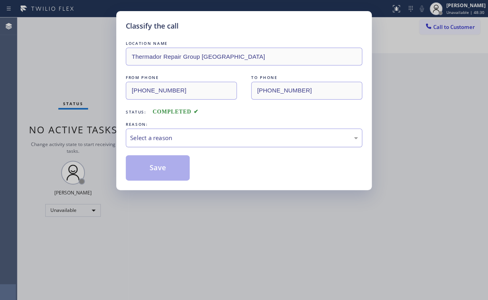
click at [183, 130] on div "Select a reason" at bounding box center [244, 138] width 237 height 19
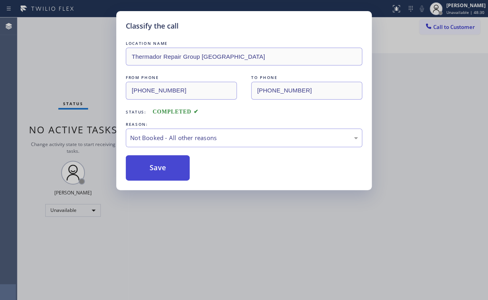
click at [168, 167] on button "Save" at bounding box center [158, 167] width 64 height 25
click at [49, 53] on div "Classify the call LOCATION NAME Thermador Repair Group Irvine FROM PHONE (949) …" at bounding box center [244, 150] width 488 height 300
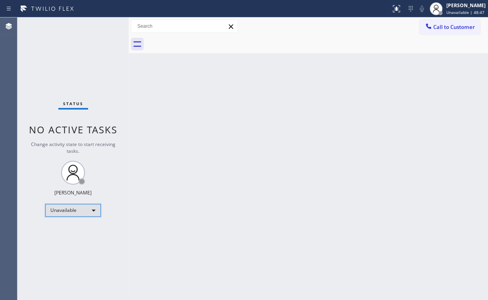
click at [87, 208] on div "Unavailable" at bounding box center [73, 210] width 56 height 13
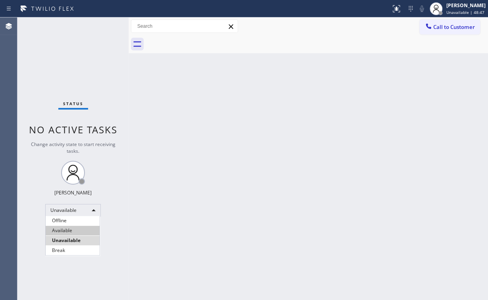
click at [75, 233] on li "Available" at bounding box center [73, 231] width 54 height 10
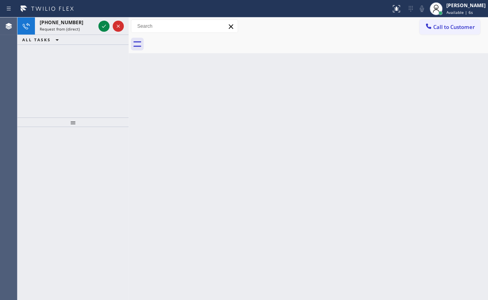
click at [61, 67] on div "+15107988080 Request from (direct) ALL TASKS ALL TASKS ACTIVE TASKS TASKS IN WR…" at bounding box center [72, 67] width 111 height 100
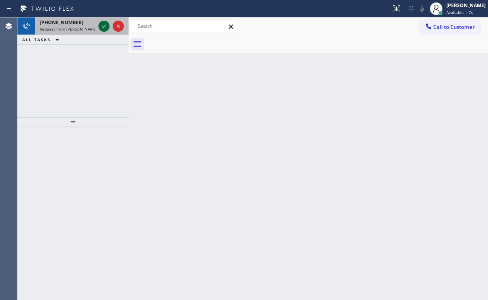
click at [103, 27] on icon at bounding box center [104, 26] width 10 height 10
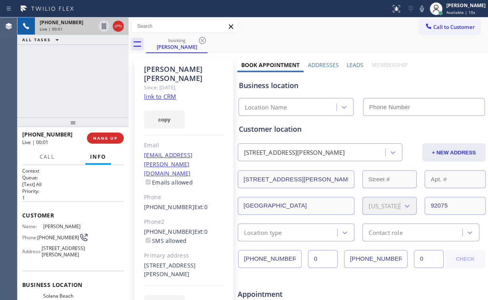
type input "(858) 244-9718"
click at [296, 108] on div "Solana Beach Certified Viking Appliance Repair" at bounding box center [291, 107] width 92 height 9
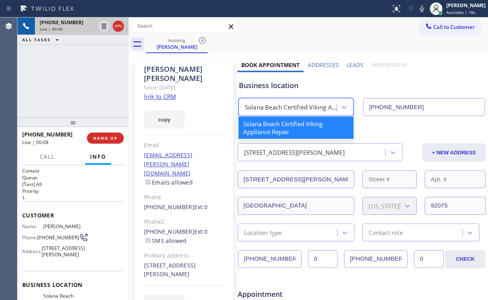
click at [79, 81] on div "+15107988080 Live | 00:08 ALL TASKS ALL TASKS ACTIVE TASKS TASKS IN WRAP UP" at bounding box center [72, 67] width 111 height 100
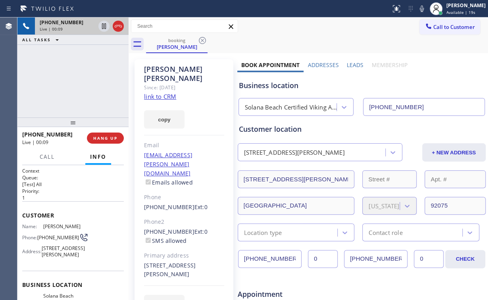
click at [74, 81] on div "+15107988080 Live | 00:09 ALL TASKS ALL TASKS ACTIVE TASKS TASKS IN WRAP UP" at bounding box center [72, 67] width 111 height 100
click at [77, 81] on div "+15107988080 Live | 00:10 ALL TASKS ALL TASKS ACTIVE TASKS TASKS IN WRAP UP" at bounding box center [72, 67] width 111 height 100
click at [107, 138] on span "HANG UP" at bounding box center [105, 138] width 24 height 6
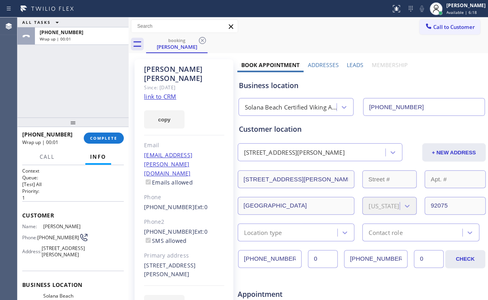
click at [306, 83] on div "Business location" at bounding box center [362, 85] width 246 height 11
click at [84, 92] on div "ALL TASKS ALL TASKS ACTIVE TASKS TASKS IN WRAP UP +15107988080 Wrap up | 00:04" at bounding box center [72, 67] width 111 height 100
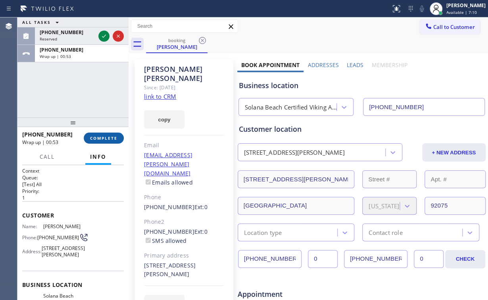
click at [108, 133] on button "COMPLETE" at bounding box center [104, 138] width 40 height 11
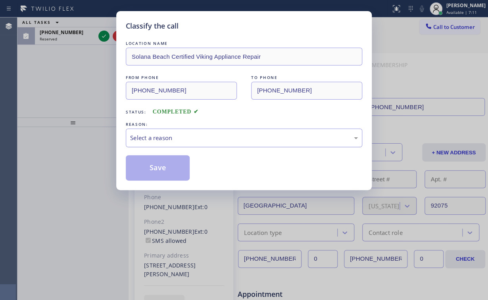
click at [152, 136] on div "Select a reason" at bounding box center [244, 137] width 228 height 9
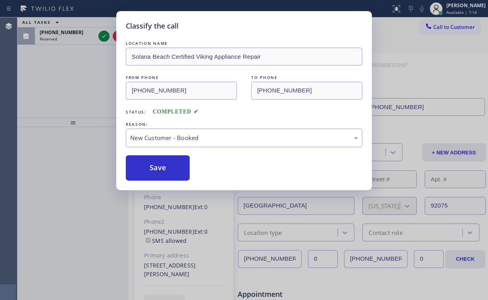
drag, startPoint x: 161, startPoint y: 168, endPoint x: 92, endPoint y: 92, distance: 102.9
click at [161, 168] on button "Save" at bounding box center [158, 167] width 64 height 25
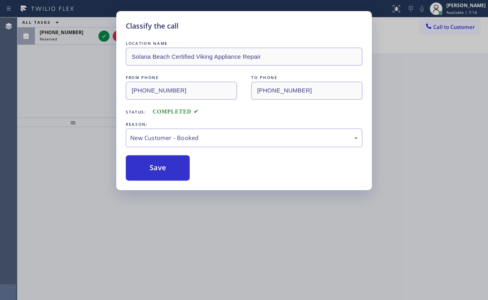
click at [78, 78] on div "Classify the call LOCATION NAME Solana Beach Certified Viking Appliance Repair …" at bounding box center [244, 150] width 488 height 300
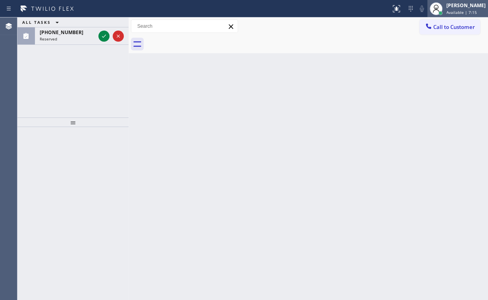
click at [462, 10] on span "Available | 7:15" at bounding box center [462, 13] width 31 height 6
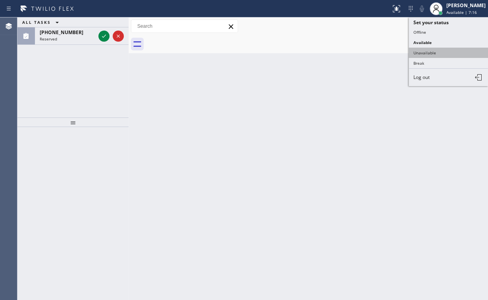
click at [427, 49] on button "Unavailable" at bounding box center [448, 53] width 79 height 10
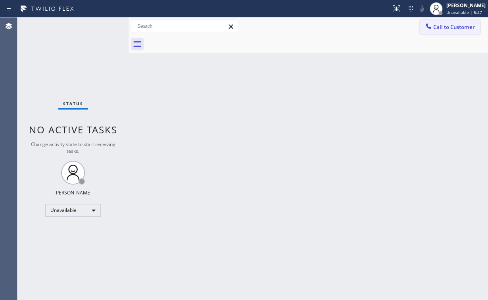
click at [433, 27] on span "Call to Customer" at bounding box center [454, 26] width 42 height 7
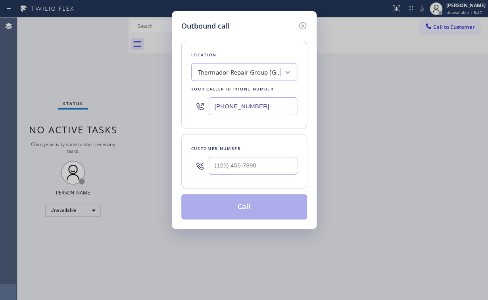
drag, startPoint x: 274, startPoint y: 106, endPoint x: 108, endPoint y: 108, distance: 165.9
click at [139, 107] on div "Outbound call Location Thermador Repair Group Irvine Your caller id phone numbe…" at bounding box center [244, 150] width 488 height 300
paste input "855) 731-4952"
type input "[PHONE_NUMBER]"
click at [258, 167] on input "(___) ___-____" at bounding box center [253, 166] width 89 height 18
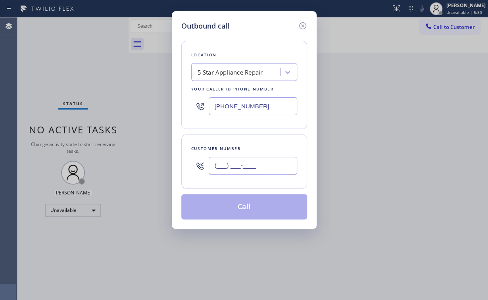
paste input "858) 337-4044"
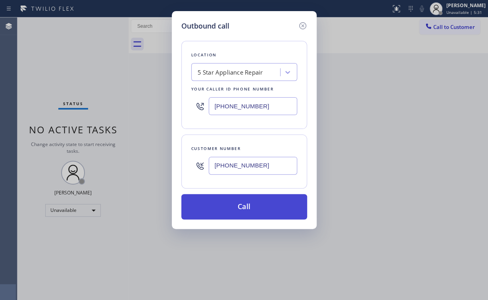
type input "(858) 337-4044"
click at [229, 211] on button "Call" at bounding box center [244, 206] width 126 height 25
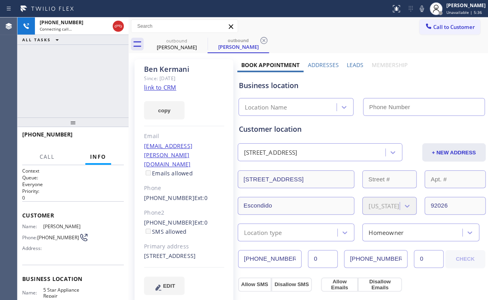
type input "[PHONE_NUMBER]"
drag, startPoint x: 79, startPoint y: 79, endPoint x: 87, endPoint y: 70, distance: 11.8
click at [79, 79] on div "+18583374044 Connecting call… ALL TASKS ALL TASKS ACTIVE TASKS TASKS IN WRAP UP" at bounding box center [72, 67] width 111 height 100
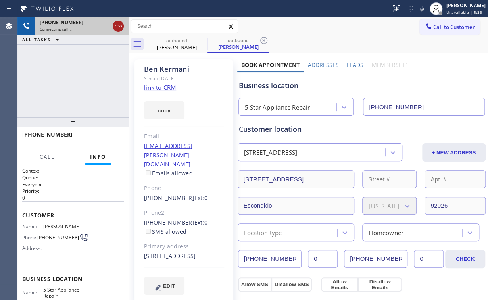
drag, startPoint x: 117, startPoint y: 26, endPoint x: 127, endPoint y: 35, distance: 14.0
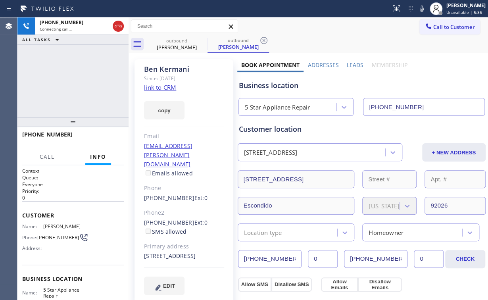
click at [118, 27] on icon at bounding box center [119, 26] width 10 height 10
click at [166, 86] on link "link to CRM" at bounding box center [160, 87] width 32 height 8
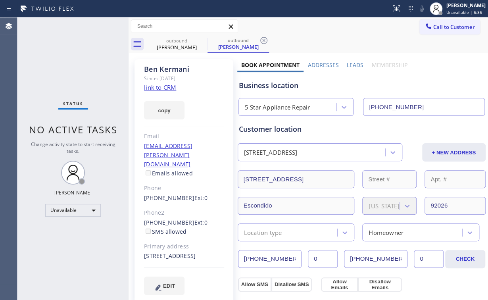
drag, startPoint x: 33, startPoint y: 39, endPoint x: 192, endPoint y: 54, distance: 159.1
click at [39, 40] on div "Status No active tasks Change activity state to start receiving tasks. [PERSON_…" at bounding box center [72, 158] width 111 height 283
click at [439, 25] on span "Call to Customer" at bounding box center [454, 26] width 42 height 7
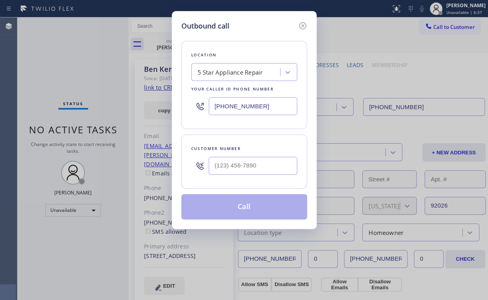
drag, startPoint x: 256, startPoint y: 105, endPoint x: 133, endPoint y: 113, distance: 123.3
click at [135, 117] on div "Outbound call Location 5 Star Appliance Repair Your caller id phone number [PHO…" at bounding box center [244, 150] width 488 height 300
paste input "708) 367-3377"
type input "(708) 367-3377"
drag, startPoint x: 246, startPoint y: 37, endPoint x: 252, endPoint y: 46, distance: 11.6
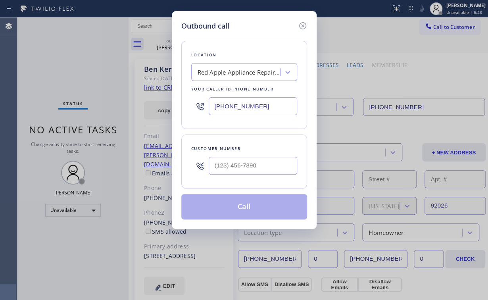
click at [246, 37] on div "Location Red Apple Appliance Repair Oak Lawn Your caller id phone number (708) …" at bounding box center [244, 125] width 126 height 188
click at [254, 159] on input "(___) ___-____" at bounding box center [253, 166] width 89 height 18
paste input "708) 334-8185"
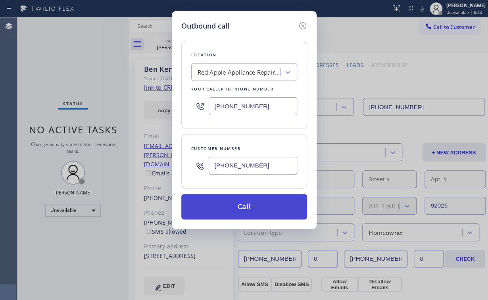
type input "(708) 334-8185"
click at [240, 209] on button "Call" at bounding box center [244, 206] width 126 height 25
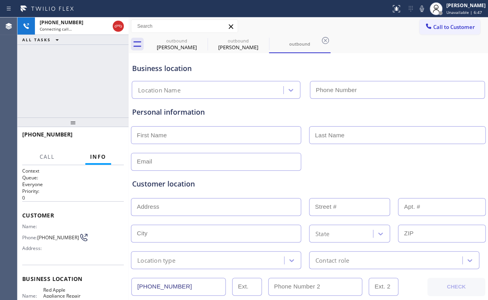
click at [81, 84] on div "+17083348185 Connecting call… ALL TASKS ALL TASKS ACTIVE TASKS TASKS IN WRAP UP" at bounding box center [72, 67] width 111 height 100
click at [183, 44] on div "Ben Kermani" at bounding box center [177, 47] width 60 height 7
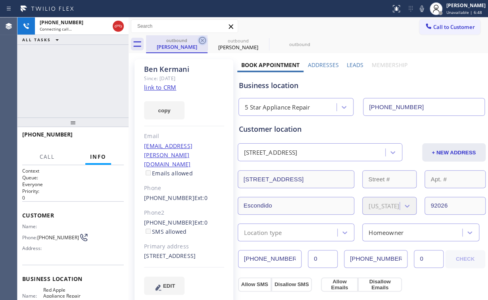
type input "(708) 367-3377"
click at [200, 39] on icon at bounding box center [203, 41] width 10 height 10
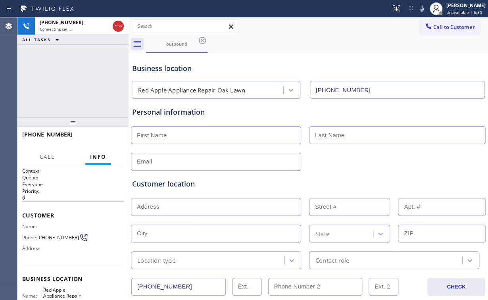
click at [73, 81] on div "+17083348185 Connecting call… ALL TASKS ALL TASKS ACTIVE TASKS TASKS IN WRAP UP" at bounding box center [72, 67] width 111 height 100
click at [107, 138] on span "HANG UP" at bounding box center [105, 138] width 24 height 6
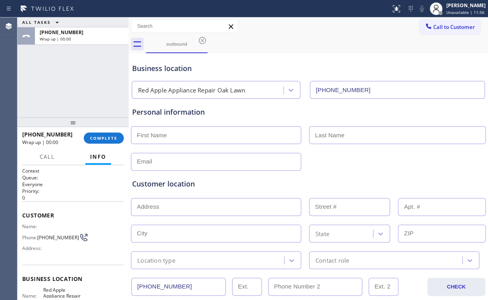
click at [184, 136] on input "text" at bounding box center [216, 135] width 170 height 18
type input "Marie"
click at [112, 71] on div "ALL TASKS ALL TASKS ACTIVE TASKS TASKS IN WRAP UP +17083348185 Wrap up | 00:19" at bounding box center [72, 67] width 111 height 100
drag, startPoint x: 86, startPoint y: 95, endPoint x: 211, endPoint y: 121, distance: 128.0
click at [92, 98] on div "ALL TASKS ALL TASKS ACTIVE TASKS TASKS IN WRAP UP +17083348185 Wrap up | 00:21" at bounding box center [72, 67] width 111 height 100
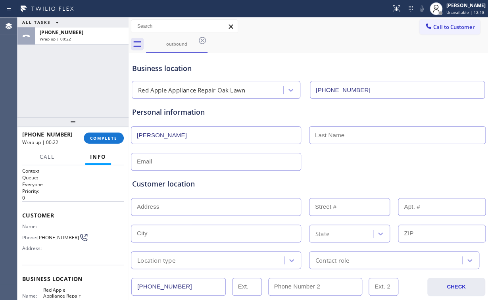
click at [327, 130] on input "text" at bounding box center [397, 135] width 177 height 18
paste input "finnegan"
click at [315, 137] on input "finnegan" at bounding box center [397, 135] width 177 height 18
type input "Finnegan"
click at [229, 162] on input "text" at bounding box center [216, 162] width 170 height 18
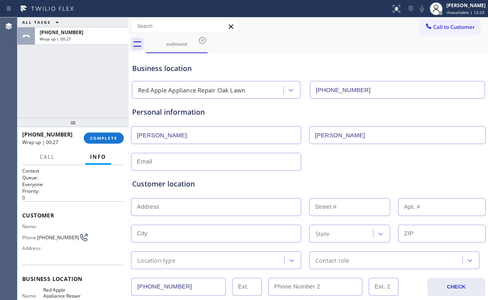
click at [157, 162] on input "text" at bounding box center [216, 162] width 170 height 18
paste input "mfquiltwiz54@gmail.com"
type input "mfquiltwiz54@gmail.com"
click at [179, 206] on input "text" at bounding box center [216, 207] width 170 height 18
paste input "8025 S Lamon AveChicago, IL 60638, USA"
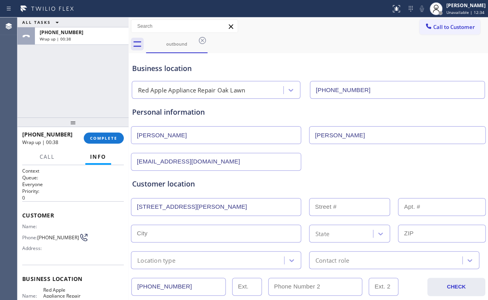
type input "8025 S Lamon Ave"
type input "8025"
type input "Chicago"
type input "60638"
click at [241, 180] on div "Customer location" at bounding box center [308, 184] width 352 height 11
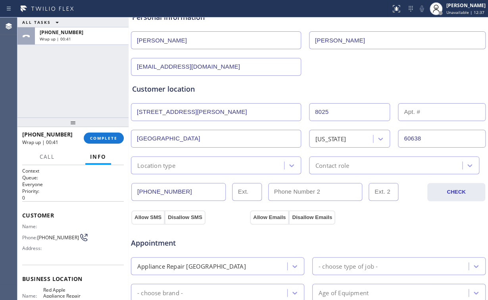
scroll to position [95, 0]
click at [208, 162] on div "Location type" at bounding box center [208, 165] width 151 height 14
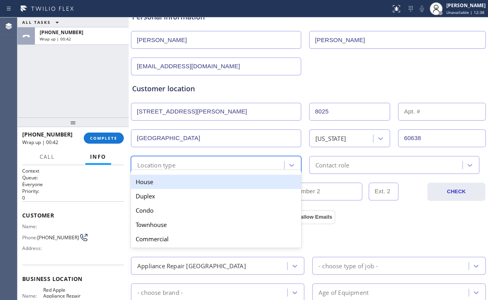
type input "h"
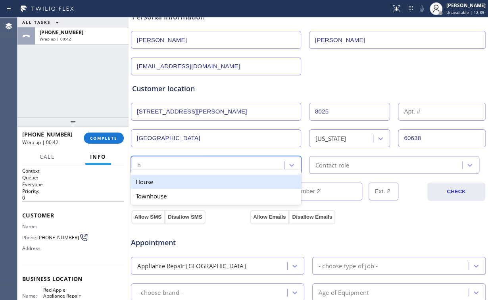
drag, startPoint x: 154, startPoint y: 182, endPoint x: 334, endPoint y: 162, distance: 180.9
click at [156, 182] on div "House" at bounding box center [216, 182] width 170 height 14
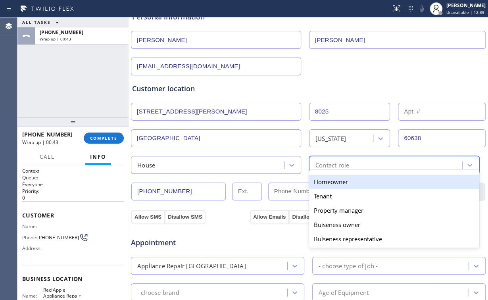
click at [339, 160] on div "Contact role" at bounding box center [333, 164] width 34 height 9
type input "h"
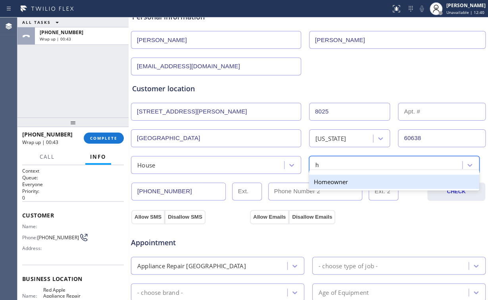
click at [326, 181] on div "Homeowner" at bounding box center [394, 182] width 170 height 14
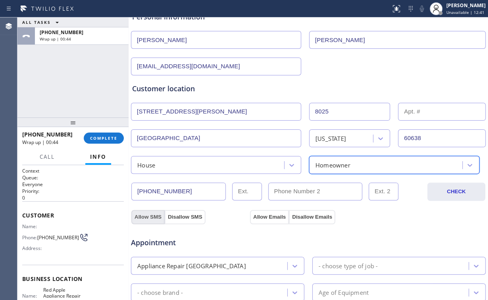
click at [154, 214] on button "Allow SMS" at bounding box center [147, 217] width 33 height 14
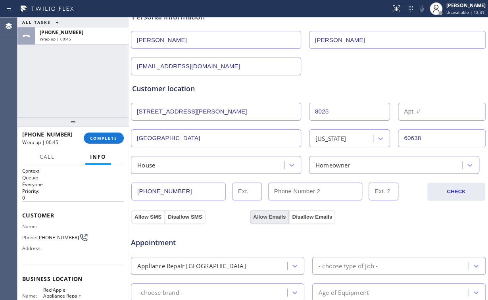
click at [261, 215] on button "Allow Emails" at bounding box center [269, 217] width 39 height 14
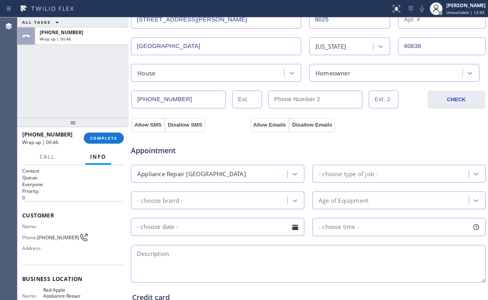
scroll to position [191, 0]
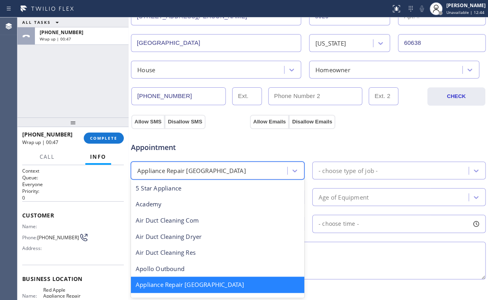
drag, startPoint x: 204, startPoint y: 167, endPoint x: 210, endPoint y: 186, distance: 20.5
click at [204, 167] on div "Appliance Repair [GEOGRAPHIC_DATA]" at bounding box center [191, 170] width 109 height 9
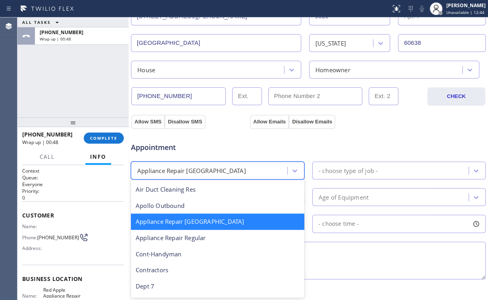
scroll to position [64, 0]
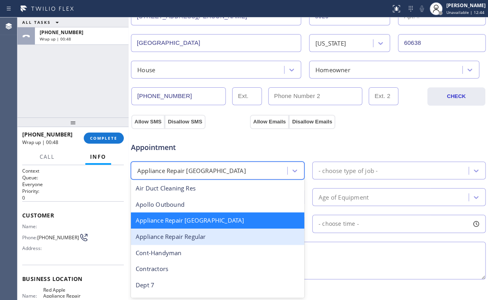
click at [203, 231] on div "Appliance Repair Regular" at bounding box center [217, 237] width 173 height 16
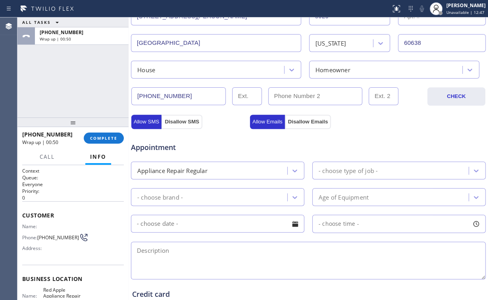
click at [174, 196] on div "- choose brand -" at bounding box center [160, 197] width 46 height 9
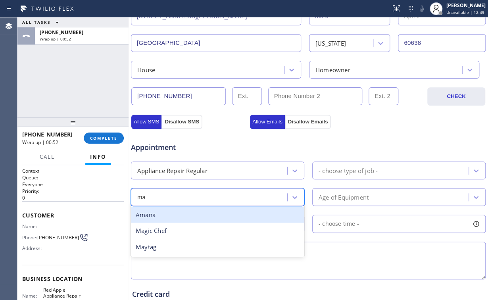
type input "may"
click at [157, 219] on div "Maytag" at bounding box center [217, 215] width 173 height 16
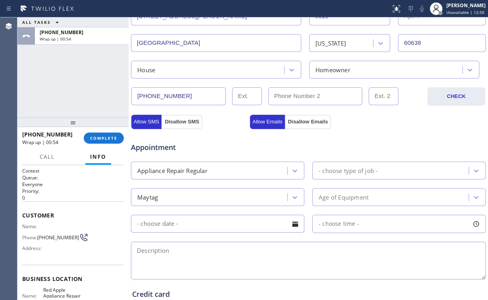
click at [378, 160] on div "Appliance Repair Regular - choose type of job -" at bounding box center [308, 169] width 356 height 19
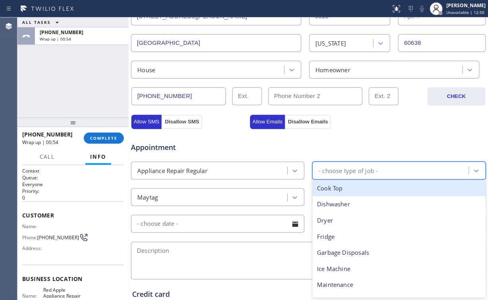
click at [372, 167] on div "- choose type of job -" at bounding box center [348, 170] width 59 height 9
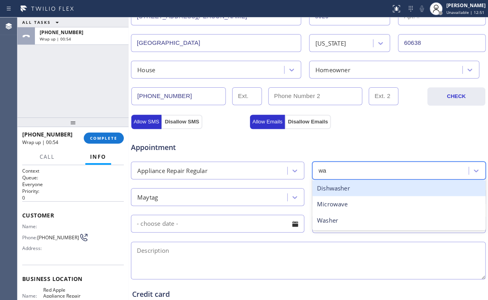
type input "was"
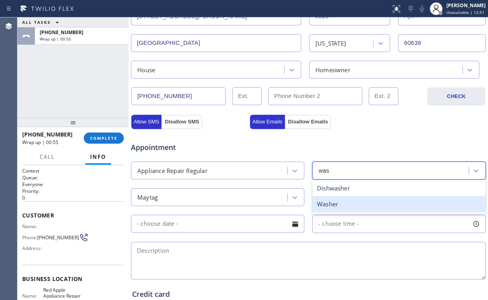
drag, startPoint x: 325, startPoint y: 207, endPoint x: 333, endPoint y: 206, distance: 8.1
click at [325, 207] on div "Washer" at bounding box center [398, 204] width 173 height 16
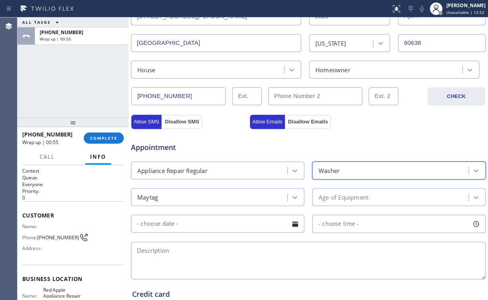
click at [350, 195] on div "Age of Equipment" at bounding box center [344, 197] width 50 height 9
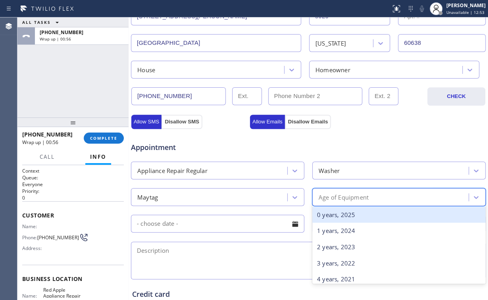
type input "11"
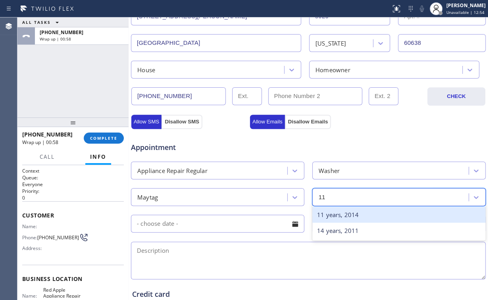
click at [345, 215] on div "11 years, 2014" at bounding box center [398, 215] width 173 height 16
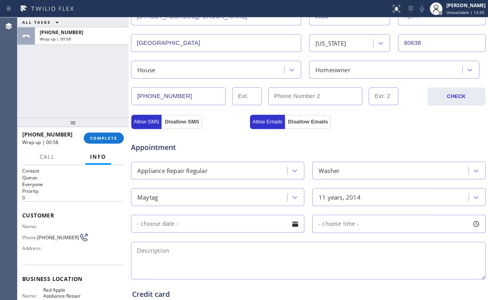
click at [352, 127] on div "Appointment Appliance Repair Regular Washer Maytag 11 years, 2014 - choose time…" at bounding box center [309, 203] width 356 height 156
click at [200, 227] on input "text" at bounding box center [217, 224] width 173 height 18
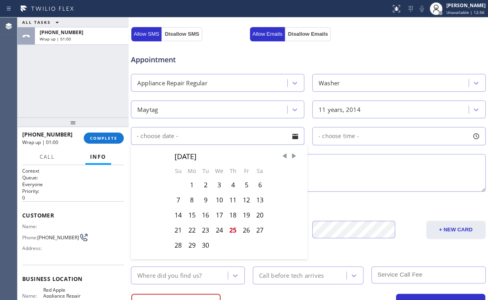
scroll to position [286, 0]
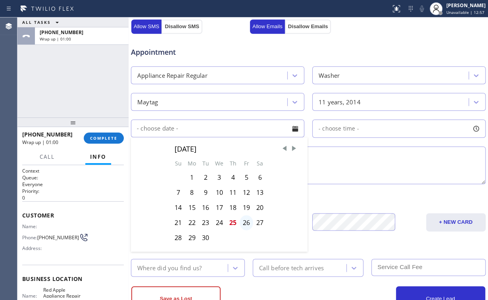
click at [242, 220] on div "26" at bounding box center [246, 222] width 13 height 15
type input "09/26/2025"
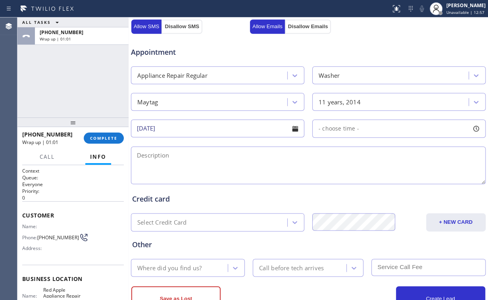
click at [333, 133] on div "- choose time -" at bounding box center [398, 128] width 173 height 18
drag, startPoint x: 316, startPoint y: 176, endPoint x: 367, endPoint y: 176, distance: 50.8
click at [367, 176] on div at bounding box center [368, 177] width 10 height 17
drag, startPoint x: 319, startPoint y: 175, endPoint x: 330, endPoint y: 177, distance: 11.6
click at [330, 177] on div at bounding box center [332, 177] width 10 height 17
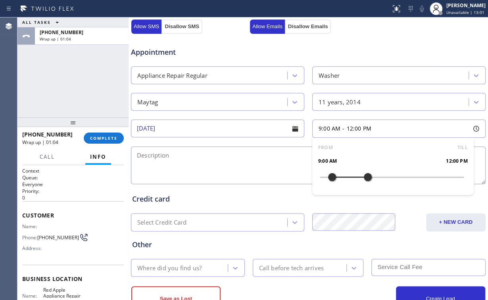
click at [279, 194] on div "Credit card" at bounding box center [308, 199] width 352 height 11
click at [163, 153] on textarea at bounding box center [308, 165] width 355 height 38
paste textarea "maytag | washer | won't spin | 11yo | 8025 south lamon 60459 | house/ho |"
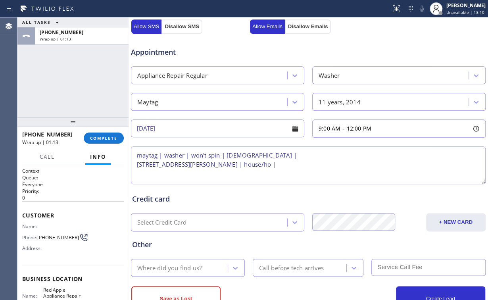
click at [377, 41] on div "Appointment" at bounding box center [308, 47] width 356 height 20
drag, startPoint x: 206, startPoint y: 164, endPoint x: 130, endPoint y: 162, distance: 76.2
click at [130, 162] on div "ALL TASKS ALL TASKS ACTIVE TASKS TASKS IN WRAP UP +17083348185 Wrap up | 01:20 …" at bounding box center [252, 158] width 471 height 283
paste textarea "S Lamon AveChicago, IL 60638, USA"
click at [264, 164] on textarea "maytag | washer | won't spin | 11yo | 8025 S Lamon AveChicago, IL 60638, USA | …" at bounding box center [308, 165] width 355 height 38
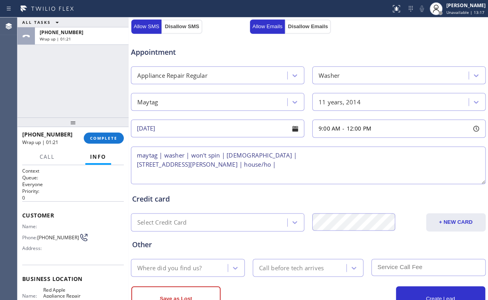
click at [303, 164] on textarea "maytag | washer | won't spin | 11yo | 8025 S Lamon AveChicago, IL 60638, USA | …" at bounding box center [308, 165] width 355 height 38
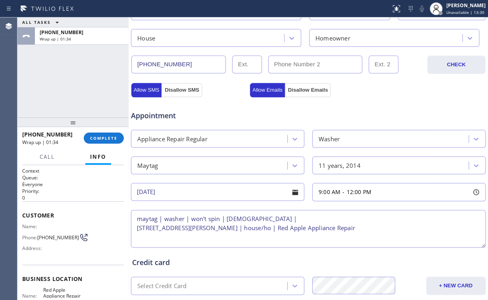
scroll to position [222, 0]
click at [189, 228] on textarea "maytag | washer | won't spin | 11yo | 8025 S Lamon AveChicago, IL 60638, USA | …" at bounding box center [308, 229] width 355 height 38
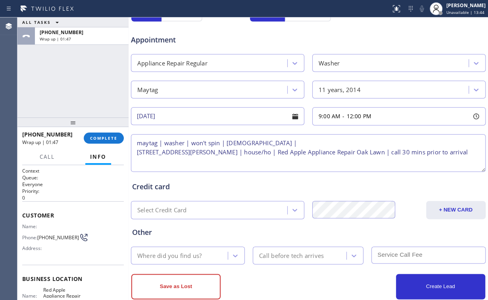
scroll to position [313, 0]
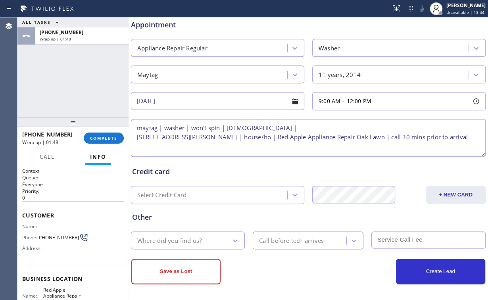
type textarea "maytag | washer | won't spin | 11yo | 8025 S Lamon Ave Chicago, IL 60638, USA |…"
click at [193, 237] on div "Where did you find us?" at bounding box center [169, 240] width 64 height 9
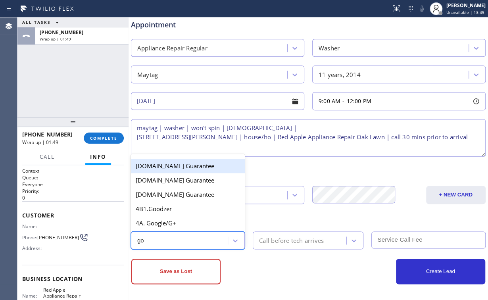
type input "goo"
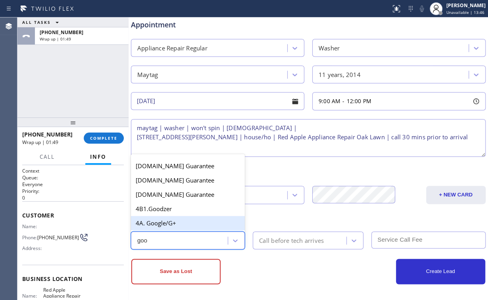
drag, startPoint x: 164, startPoint y: 220, endPoint x: 254, endPoint y: 236, distance: 91.6
click at [165, 220] on div "4A. Google/G+" at bounding box center [188, 223] width 114 height 14
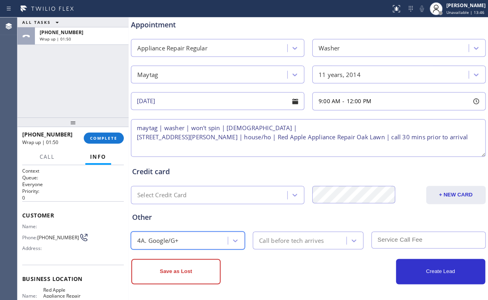
click at [275, 241] on div "Call before tech arrives" at bounding box center [291, 240] width 65 height 9
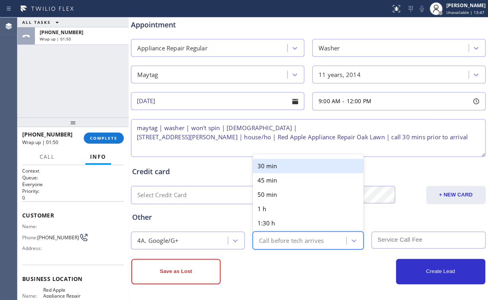
type input "3"
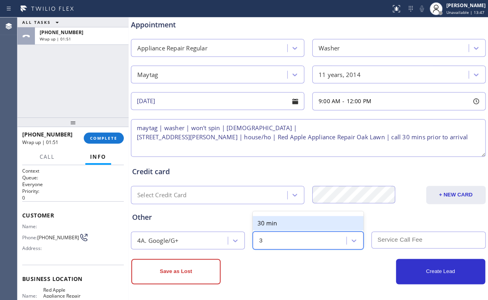
drag, startPoint x: 275, startPoint y: 220, endPoint x: 375, endPoint y: 240, distance: 102.1
click at [277, 220] on div "30 min" at bounding box center [308, 223] width 111 height 14
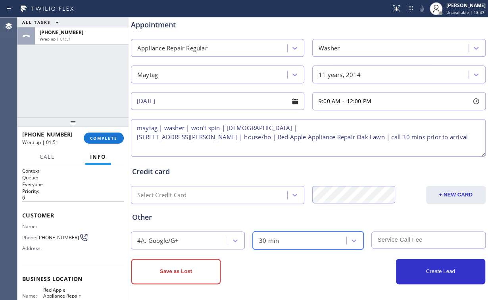
click at [380, 240] on input "text" at bounding box center [429, 239] width 114 height 17
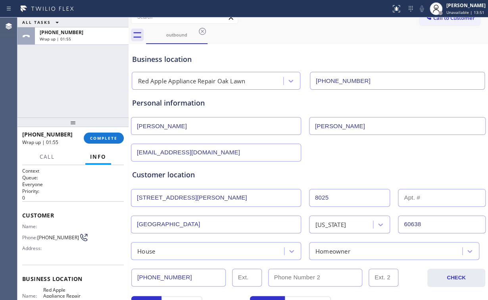
scroll to position [0, 0]
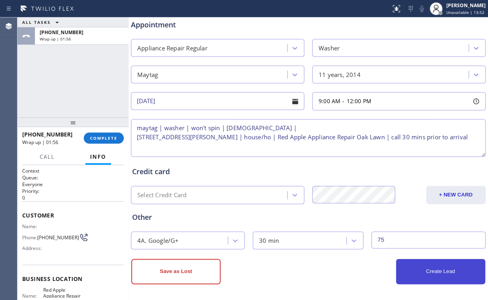
type input "75"
click at [443, 271] on button "Create Lead" at bounding box center [440, 271] width 89 height 25
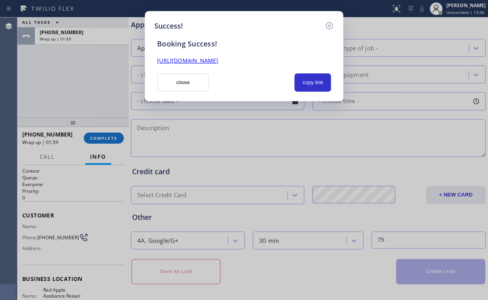
drag, startPoint x: 313, startPoint y: 81, endPoint x: 421, endPoint y: 4, distance: 133.2
click at [313, 81] on button "copy link" at bounding box center [313, 82] width 37 height 18
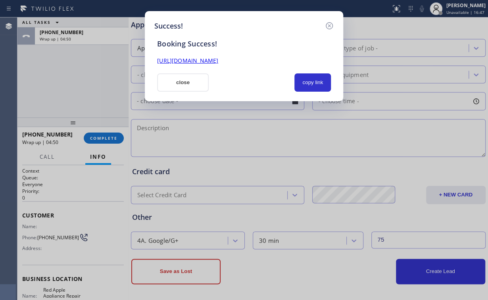
drag, startPoint x: 181, startPoint y: 84, endPoint x: 160, endPoint y: 116, distance: 38.0
click at [181, 84] on button "close" at bounding box center [183, 82] width 52 height 18
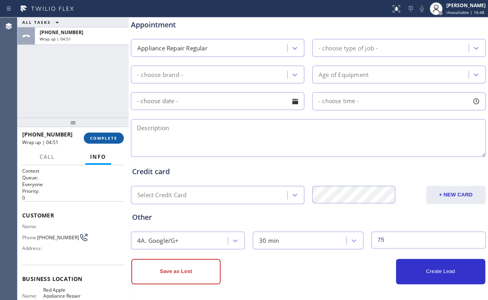
click at [112, 136] on span "COMPLETE" at bounding box center [103, 138] width 27 height 6
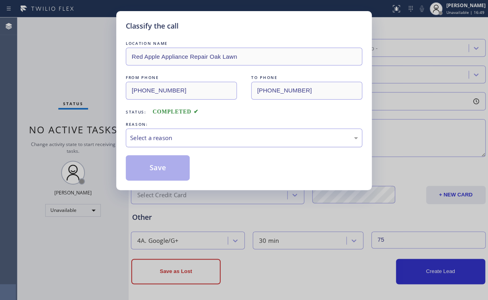
click at [162, 131] on div "Select a reason" at bounding box center [244, 138] width 237 height 19
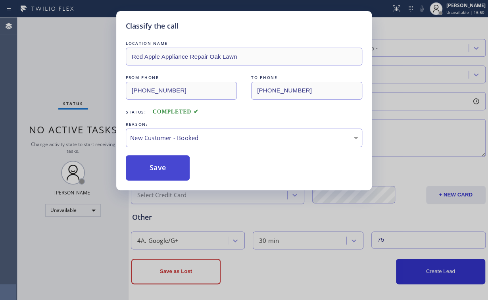
drag, startPoint x: 144, startPoint y: 152, endPoint x: 156, endPoint y: 171, distance: 22.4
drag, startPoint x: 156, startPoint y: 173, endPoint x: 119, endPoint y: 138, distance: 50.8
click at [156, 173] on button "Save" at bounding box center [158, 167] width 64 height 25
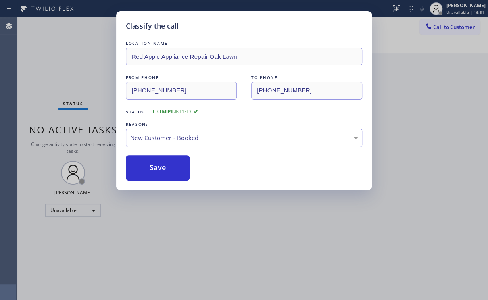
click at [67, 48] on div "Classify the call LOCATION NAME Red Apple Appliance Repair Oak Lawn FROM PHONE …" at bounding box center [244, 150] width 488 height 300
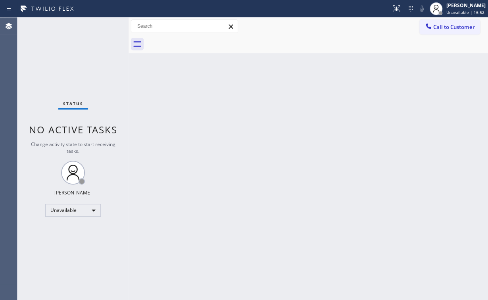
drag, startPoint x: 453, startPoint y: 34, endPoint x: 452, endPoint y: 30, distance: 4.0
click at [452, 33] on button "Call to Customer" at bounding box center [450, 26] width 61 height 15
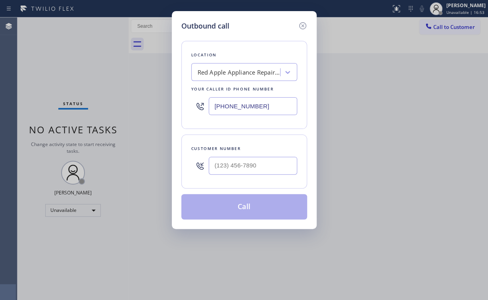
drag, startPoint x: 255, startPoint y: 104, endPoint x: 97, endPoint y: 119, distance: 158.3
click at [117, 118] on div "Outbound call Location Red Apple Appliance Repair Oak Lawn Your caller id phone…" at bounding box center [244, 150] width 488 height 300
paste input "551) 354-0944"
type input "(551) 354-0944"
click at [246, 170] on input "(___) ___-____" at bounding box center [253, 166] width 89 height 18
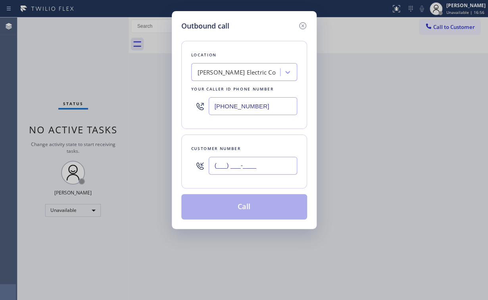
paste input "845) 323-1417"
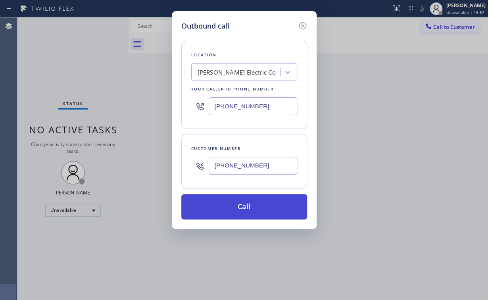
type input "(845) 323-1417"
click at [243, 210] on button "Call" at bounding box center [244, 206] width 126 height 25
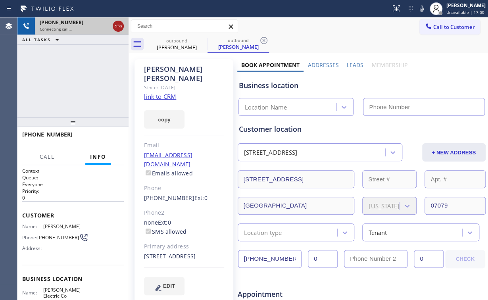
click at [116, 27] on icon at bounding box center [119, 26] width 10 height 10
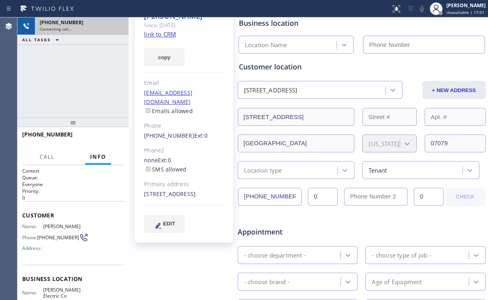
scroll to position [64, 0]
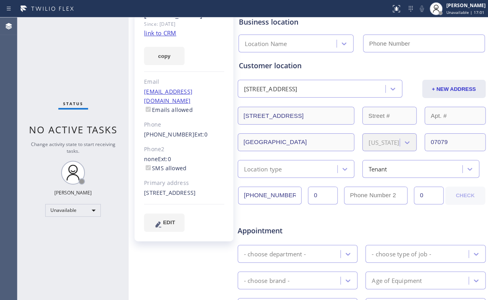
type input "(551) 354-0944"
click at [70, 62] on div "Status No active tasks Change activity state to start receiving tasks. [PERSON_…" at bounding box center [72, 158] width 111 height 283
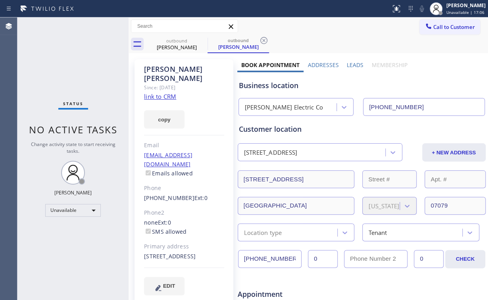
click at [159, 92] on link "link to CRM" at bounding box center [160, 96] width 32 height 8
drag, startPoint x: 158, startPoint y: 47, endPoint x: 194, endPoint y: 48, distance: 36.1
click at [162, 47] on div "Randi Auster" at bounding box center [177, 47] width 60 height 7
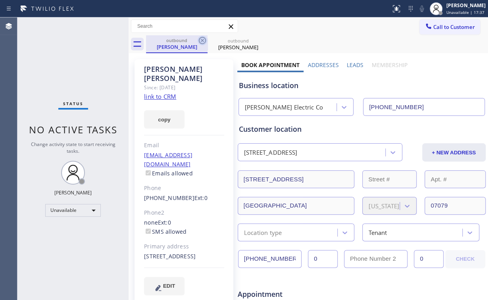
click at [200, 41] on icon at bounding box center [203, 41] width 10 height 10
drag, startPoint x: 201, startPoint y: 40, endPoint x: 378, endPoint y: 48, distance: 176.8
click at [202, 40] on icon at bounding box center [203, 41] width 10 height 10
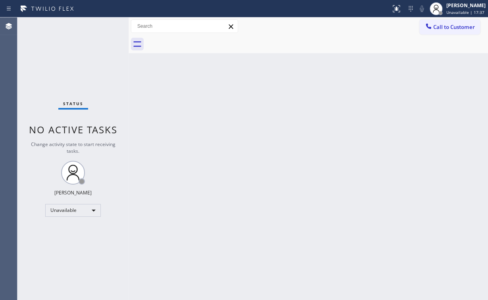
drag, startPoint x: 432, startPoint y: 25, endPoint x: 418, endPoint y: 34, distance: 16.5
click at [432, 25] on icon at bounding box center [429, 26] width 8 height 8
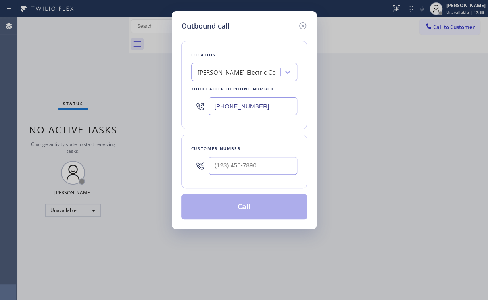
drag, startPoint x: 264, startPoint y: 104, endPoint x: 92, endPoint y: 119, distance: 173.0
click at [147, 114] on div "Outbound call Location Barnett Electric Co Your caller id phone number (551) 35…" at bounding box center [244, 150] width 488 height 300
paste input "310) 388-4048"
type input "(310) 388-4048"
click at [246, 168] on input "(___) ___-____" at bounding box center [253, 166] width 89 height 18
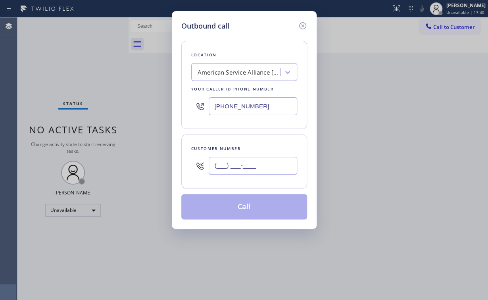
paste input "310) 936-4067"
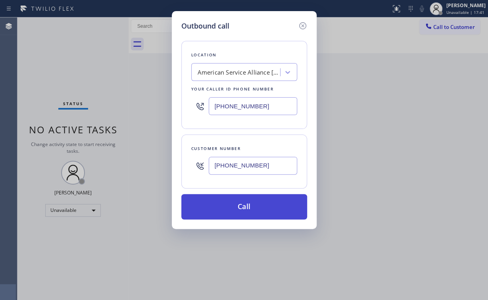
type input "(310) 936-4067"
click at [230, 210] on button "Call" at bounding box center [244, 206] width 126 height 25
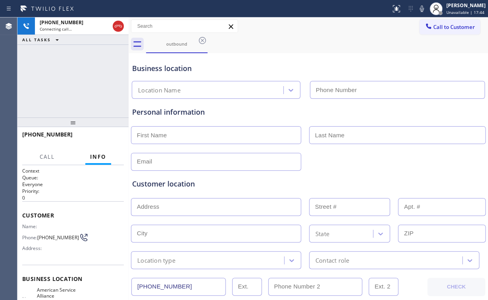
type input "(310) 388-4048"
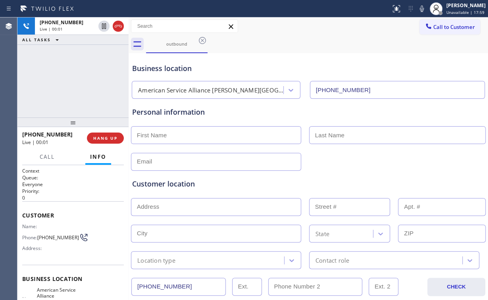
click at [71, 67] on div "+13109364067 Live | 00:01 ALL TASKS ALL TASKS ACTIVE TASKS TASKS IN WRAP UP" at bounding box center [72, 67] width 111 height 100
drag, startPoint x: 76, startPoint y: 78, endPoint x: 73, endPoint y: 71, distance: 8.0
click at [73, 71] on div "+13109364067 Live | 00:05 ALL TASKS ALL TASKS ACTIVE TASKS TASKS IN WRAP UP" at bounding box center [72, 67] width 111 height 100
drag, startPoint x: 219, startPoint y: 91, endPoint x: 224, endPoint y: 69, distance: 21.6
click at [220, 91] on div "American Service Alliance Beverly Hills" at bounding box center [211, 90] width 146 height 9
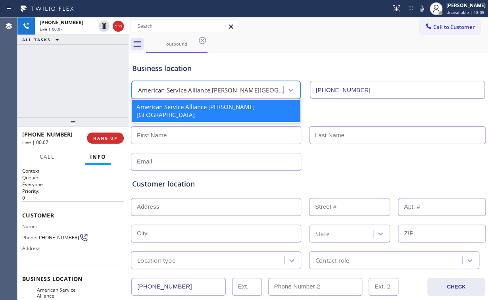
click at [226, 62] on div "Business location option American Service Alliance Beverly Hills focused, 1 of …" at bounding box center [309, 77] width 356 height 44
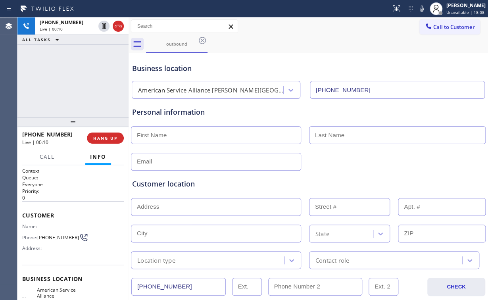
click at [79, 80] on div "+13109364067 Live | 00:10 ALL TASKS ALL TASKS ACTIVE TASKS TASKS IN WRAP UP" at bounding box center [72, 67] width 111 height 100
click at [79, 80] on div "+13109364067 Live | 00:11 ALL TASKS ALL TASKS ACTIVE TASKS TASKS IN WRAP UP" at bounding box center [72, 67] width 111 height 100
click at [78, 80] on div "+13109364067 Live | 00:12 ALL TASKS ALL TASKS ACTIVE TASKS TASKS IN WRAP UP" at bounding box center [72, 67] width 111 height 100
click at [76, 80] on div "+13109364067 Live | 00:14 ALL TASKS ALL TASKS ACTIVE TASKS TASKS IN WRAP UP" at bounding box center [72, 67] width 111 height 100
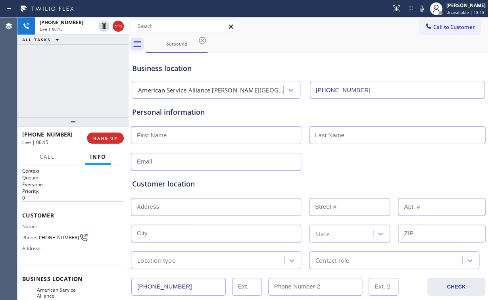
click at [76, 80] on div "+13109364067 Live | 00:15 ALL TASKS ALL TASKS ACTIVE TASKS TASKS IN WRAP UP" at bounding box center [72, 67] width 111 height 100
click at [76, 80] on div "+13109364067 Live | 00:16 ALL TASKS ALL TASKS ACTIVE TASKS TASKS IN WRAP UP" at bounding box center [72, 67] width 111 height 100
click at [76, 80] on div "+13109364067 Live | 00:20 ALL TASKS ALL TASKS ACTIVE TASKS TASKS IN WRAP UP" at bounding box center [72, 67] width 111 height 100
click at [76, 80] on div "+13109364067 Live | 00:21 ALL TASKS ALL TASKS ACTIVE TASKS TASKS IN WRAP UP" at bounding box center [72, 67] width 111 height 100
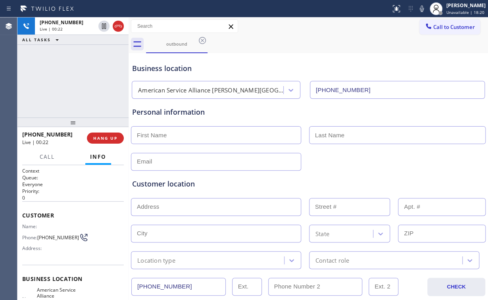
click at [76, 80] on div "+13109364067 Live | 00:22 ALL TASKS ALL TASKS ACTIVE TASKS TASKS IN WRAP UP" at bounding box center [72, 67] width 111 height 100
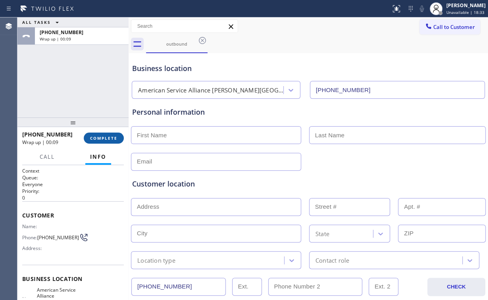
click at [101, 134] on button "COMPLETE" at bounding box center [104, 138] width 40 height 11
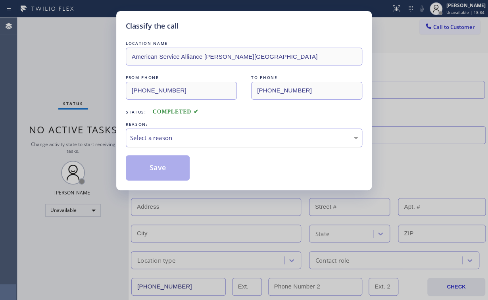
click at [141, 139] on div "Select a reason" at bounding box center [244, 137] width 228 height 9
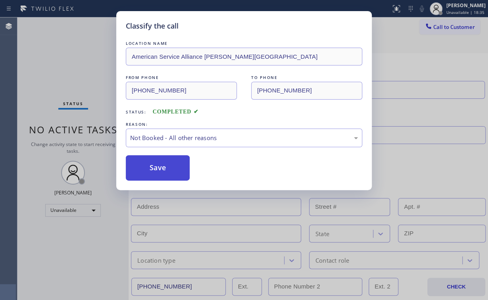
click at [151, 169] on button "Save" at bounding box center [158, 167] width 64 height 25
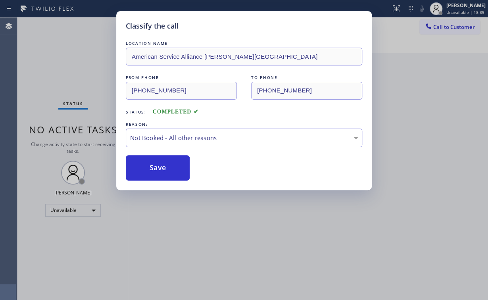
click at [31, 57] on div "Classify the call LOCATION NAME American Service Alliance Beverly Hills FROM PH…" at bounding box center [244, 150] width 488 height 300
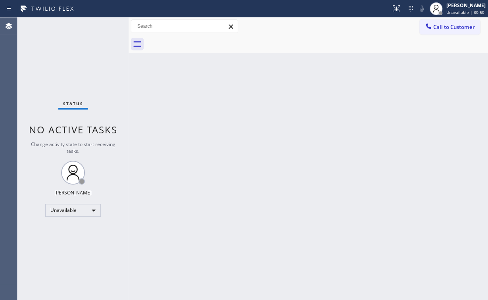
click at [156, 104] on div "Back to Dashboard Change Sender ID Customers Technicians Select a contact Outbo…" at bounding box center [309, 158] width 360 height 283
drag, startPoint x: 439, startPoint y: 26, endPoint x: 307, endPoint y: 77, distance: 142.0
click at [438, 27] on span "Call to Customer" at bounding box center [454, 26] width 42 height 7
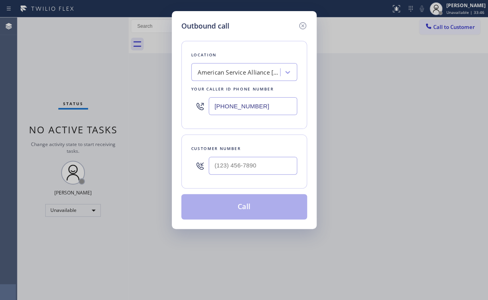
drag, startPoint x: 262, startPoint y: 110, endPoint x: 161, endPoint y: 119, distance: 101.3
click at [138, 114] on div "Outbound call Location American Service Alliance Beverly Hills Your caller id p…" at bounding box center [244, 150] width 488 height 300
paste input "725) 800-8511"
type input "(725) 800-8511"
click at [263, 164] on input "(___) ___-____" at bounding box center [253, 166] width 89 height 18
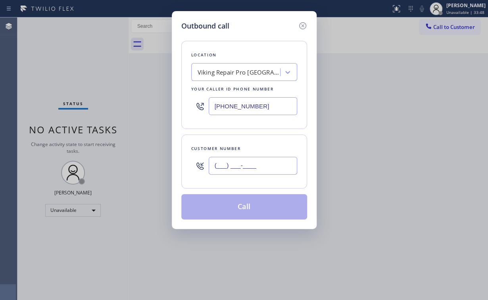
paste input "702) 563-7826"
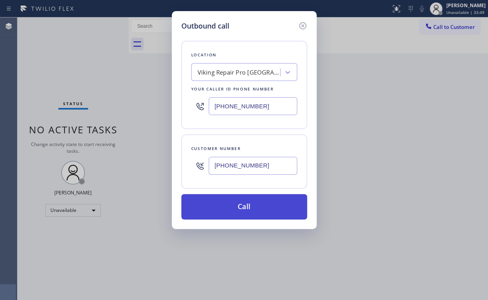
type input "(702) 563-7826"
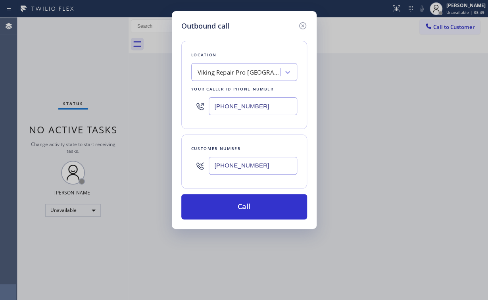
drag, startPoint x: 224, startPoint y: 208, endPoint x: 210, endPoint y: 281, distance: 74.3
click at [223, 213] on button "Call" at bounding box center [244, 206] width 126 height 25
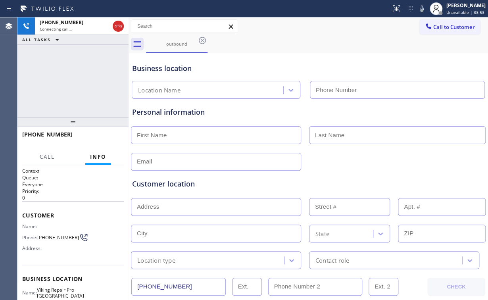
type input "(725) 800-8511"
click at [79, 73] on div "+17025637826 Connecting call… ALL TASKS ALL TASKS ACTIVE TASKS TASKS IN WRAP UP" at bounding box center [72, 67] width 111 height 100
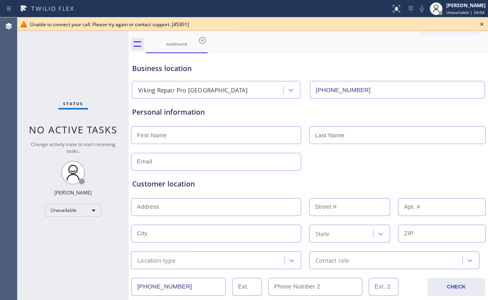
click at [203, 40] on icon at bounding box center [203, 41] width 10 height 10
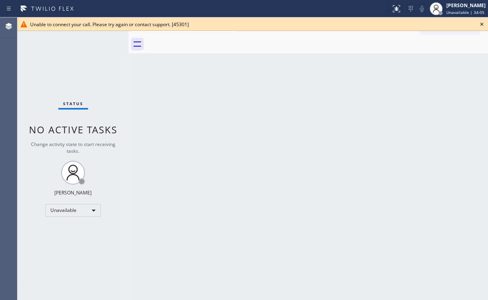
click at [455, 64] on div "Back to Dashboard Change Sender ID Customers Technicians Select a contact Outbo…" at bounding box center [309, 158] width 360 height 283
click at [481, 21] on icon at bounding box center [482, 24] width 10 height 10
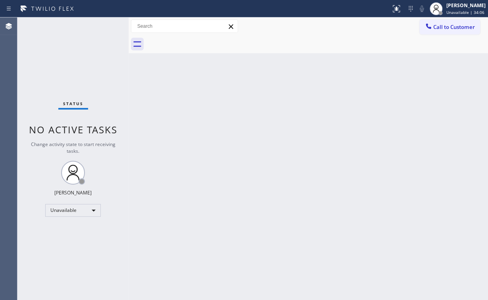
click at [392, 86] on div "Back to Dashboard Change Sender ID Customers Technicians Select a contact Outbo…" at bounding box center [309, 158] width 360 height 283
click at [84, 206] on div "Unavailable" at bounding box center [73, 210] width 56 height 13
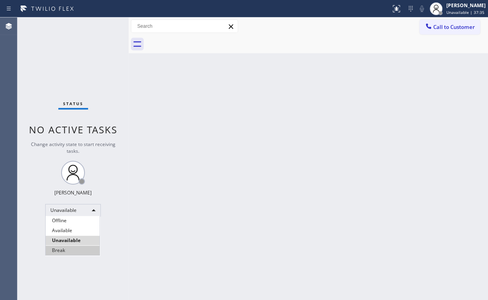
click at [75, 252] on li "Break" at bounding box center [73, 251] width 54 height 10
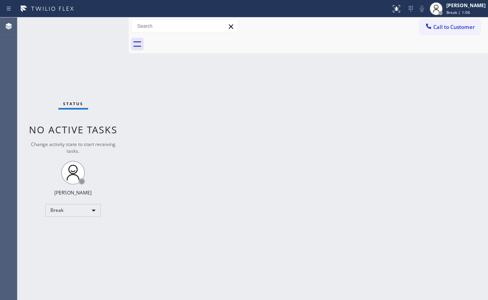
click at [73, 81] on div "Status No active tasks Change activity state to start receiving tasks. Arnold V…" at bounding box center [72, 158] width 111 height 283
